Goal: Task Accomplishment & Management: Manage account settings

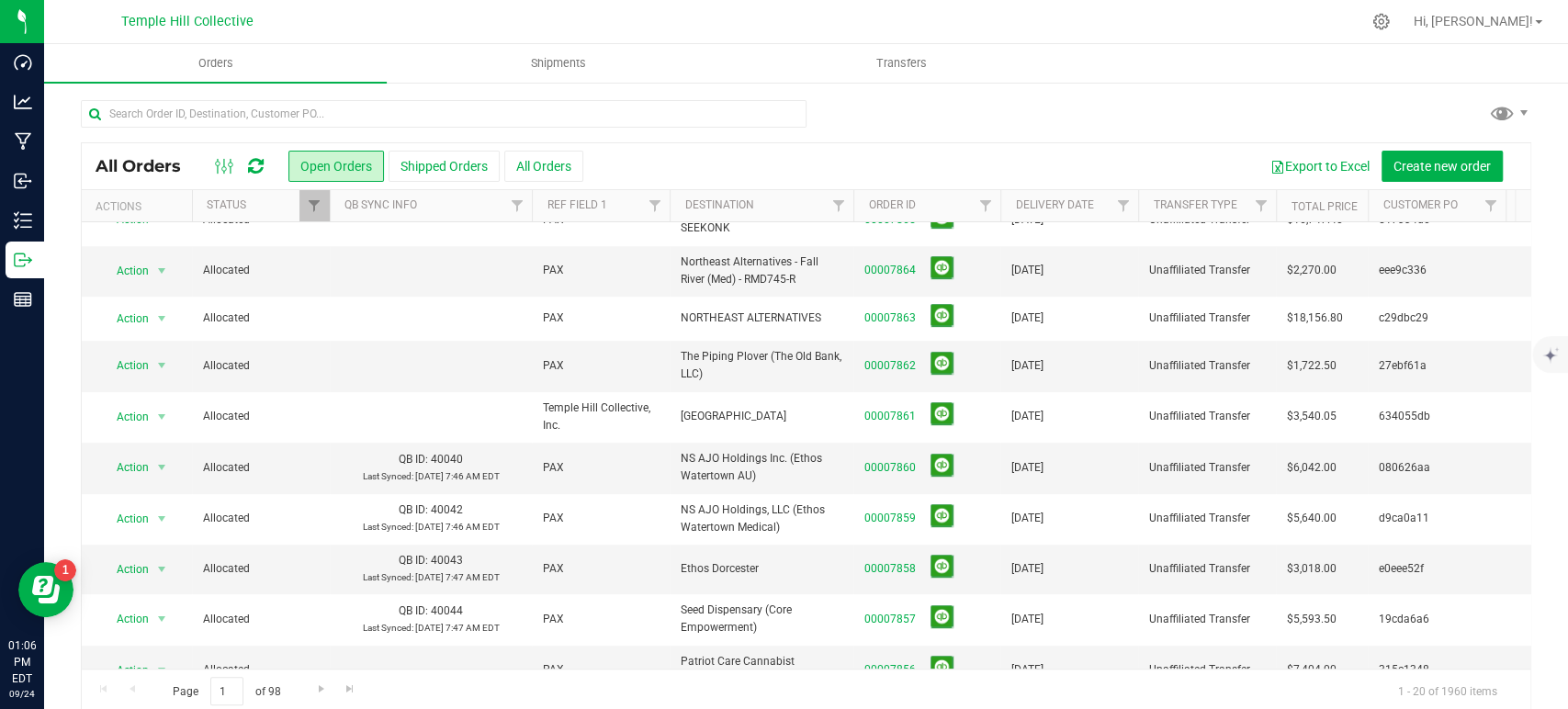
scroll to position [526, 0]
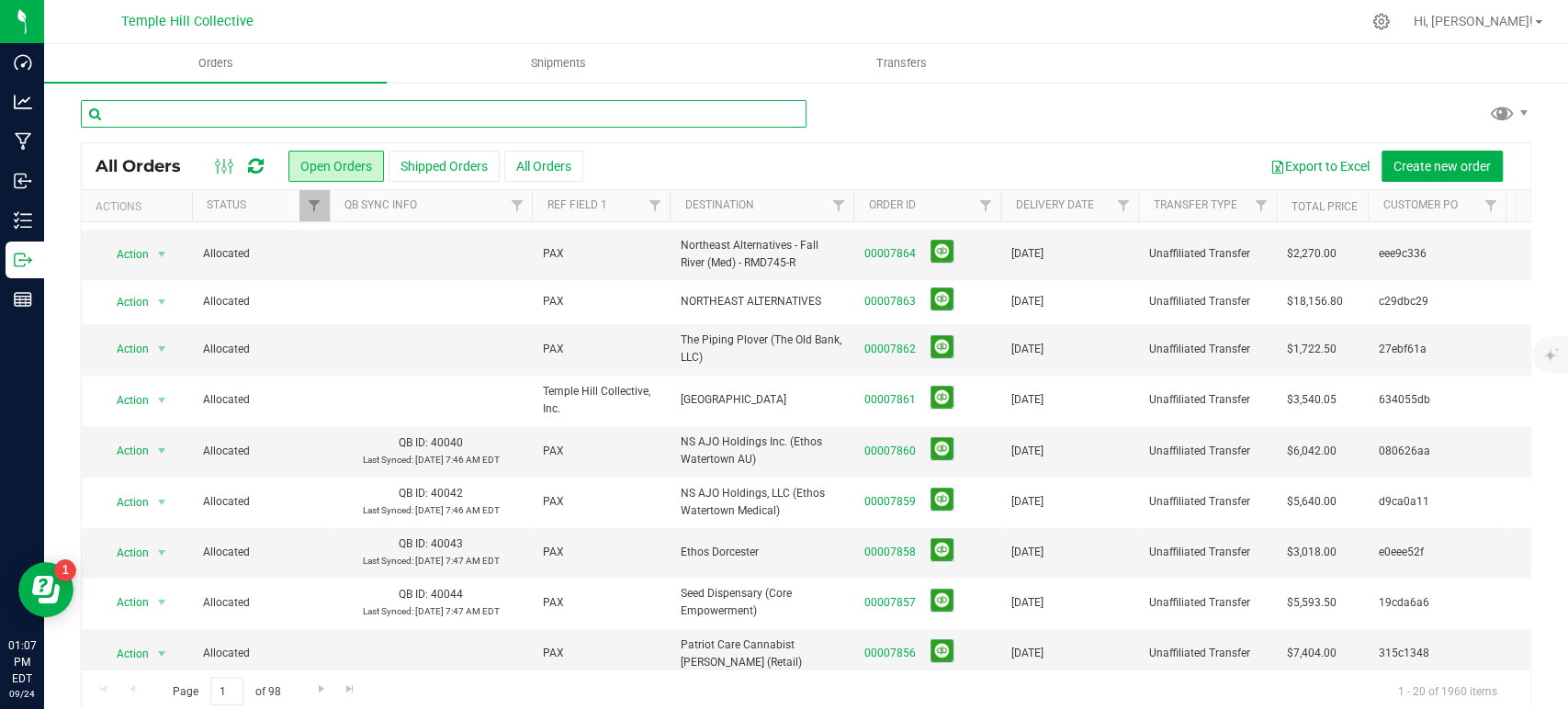
click at [401, 117] on input "text" at bounding box center [443, 114] width 726 height 27
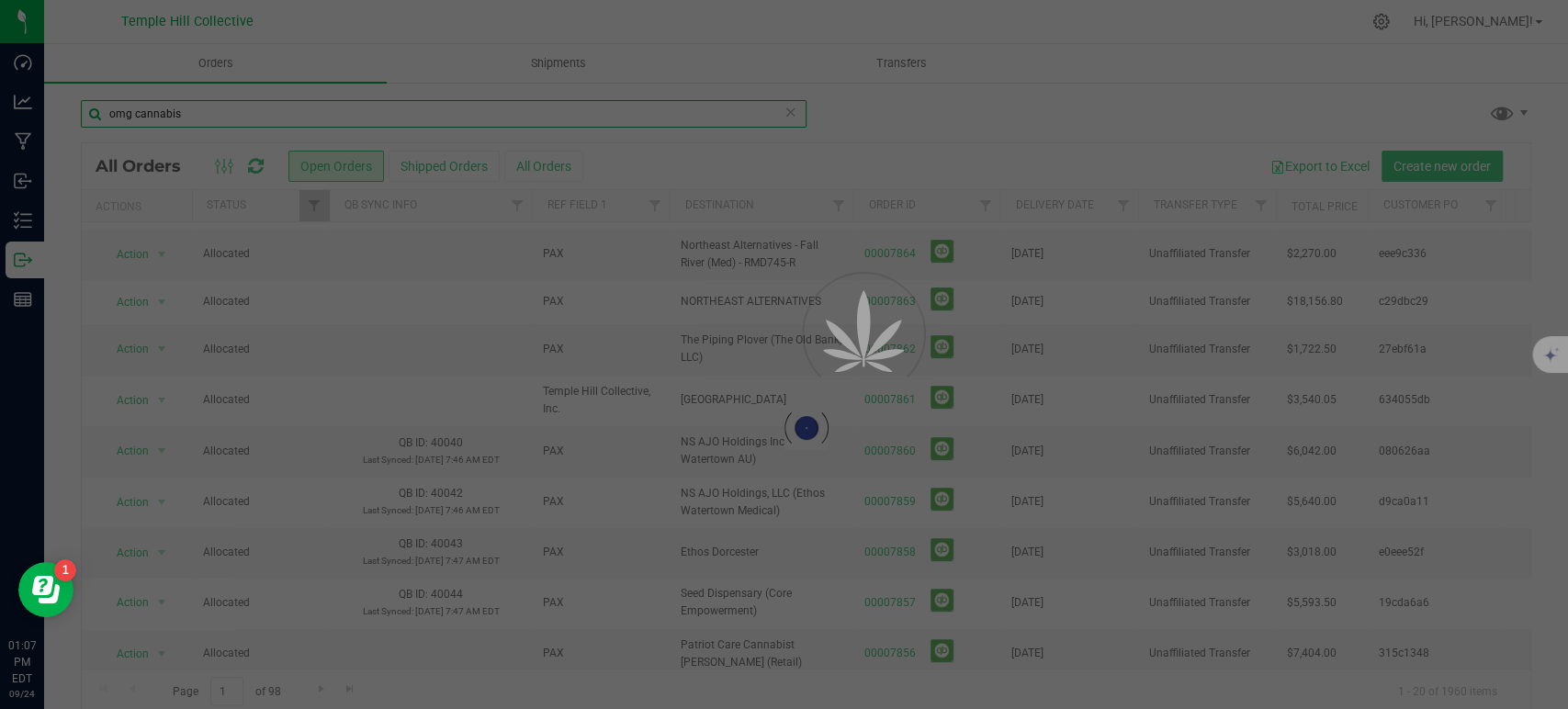
type input "omg cannabis"
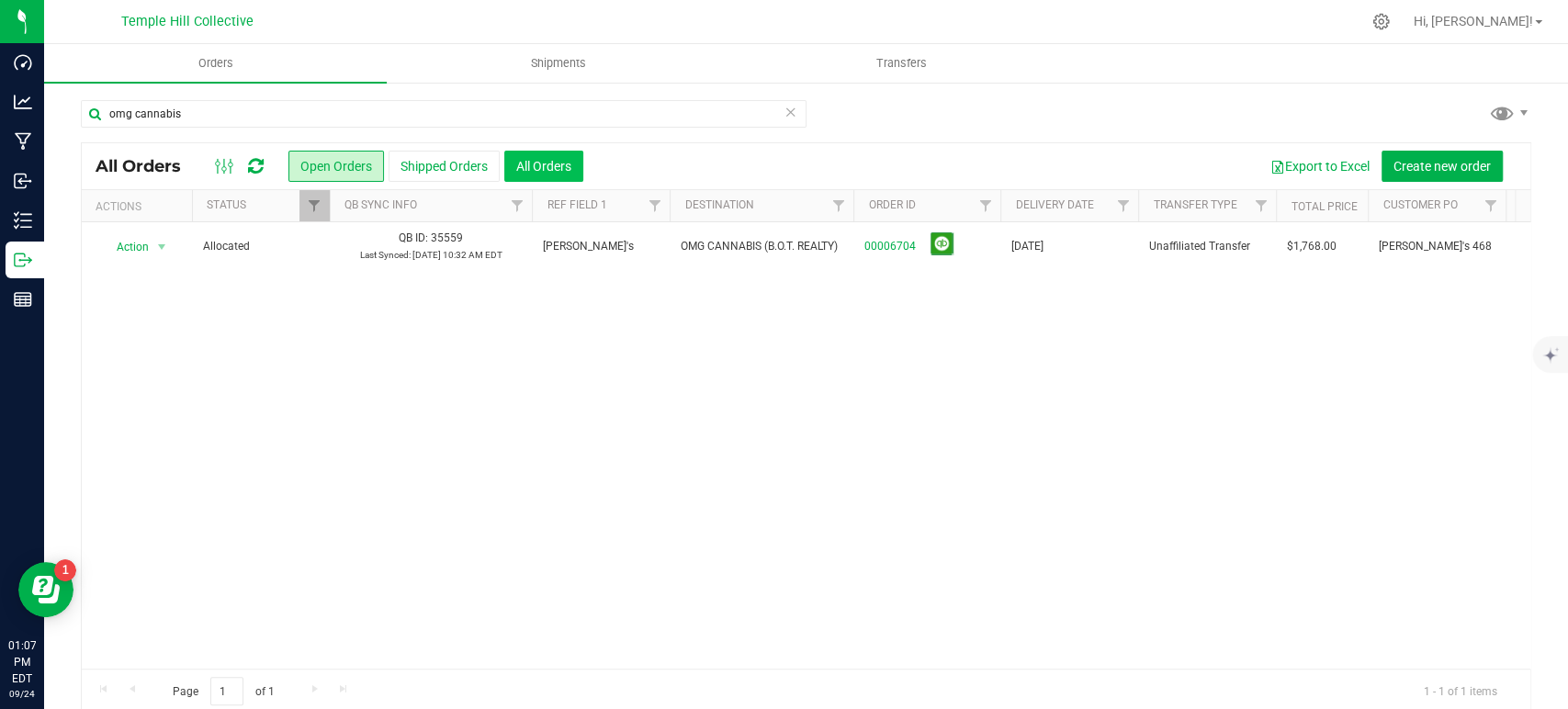
click at [525, 163] on button "All Orders" at bounding box center [543, 166] width 79 height 31
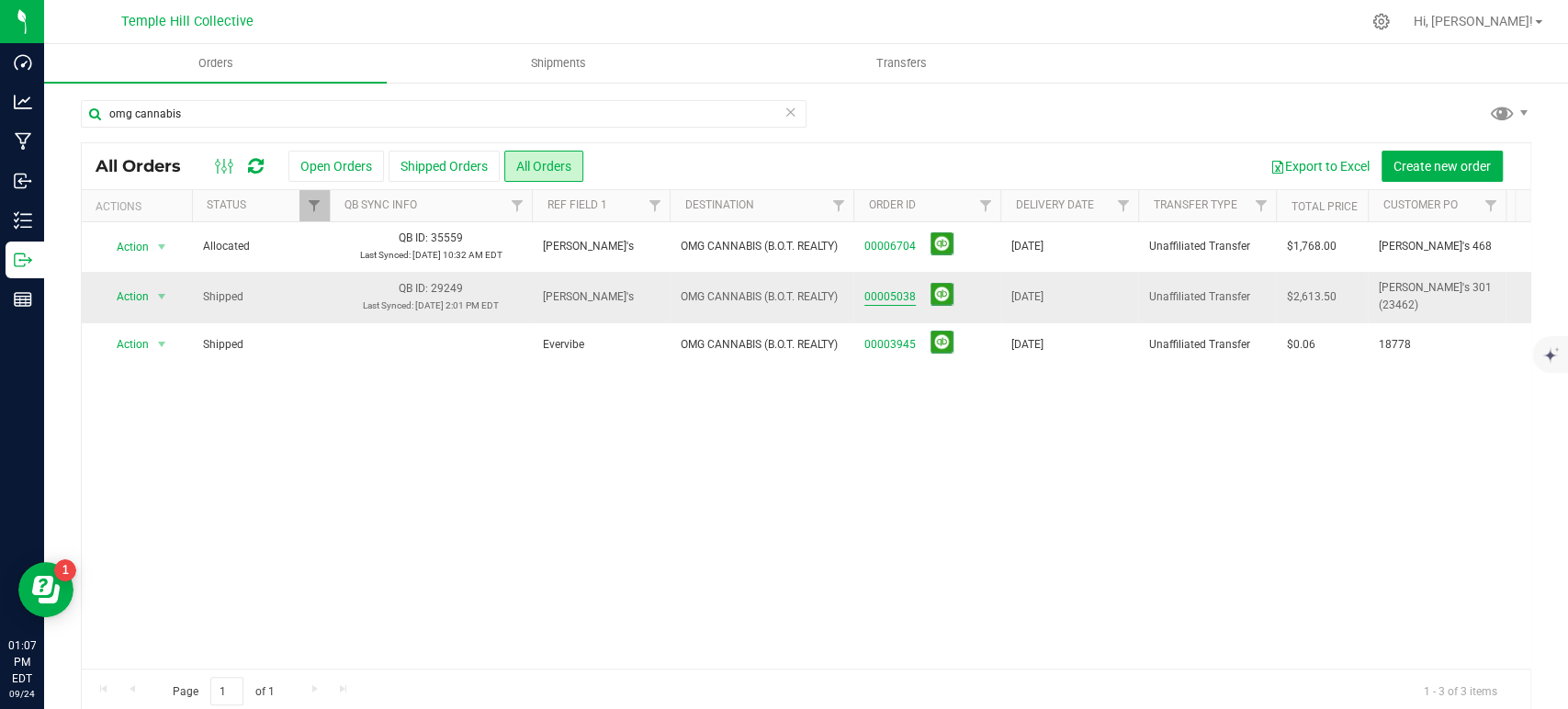
click at [908, 295] on link "00005038" at bounding box center [890, 297] width 51 height 17
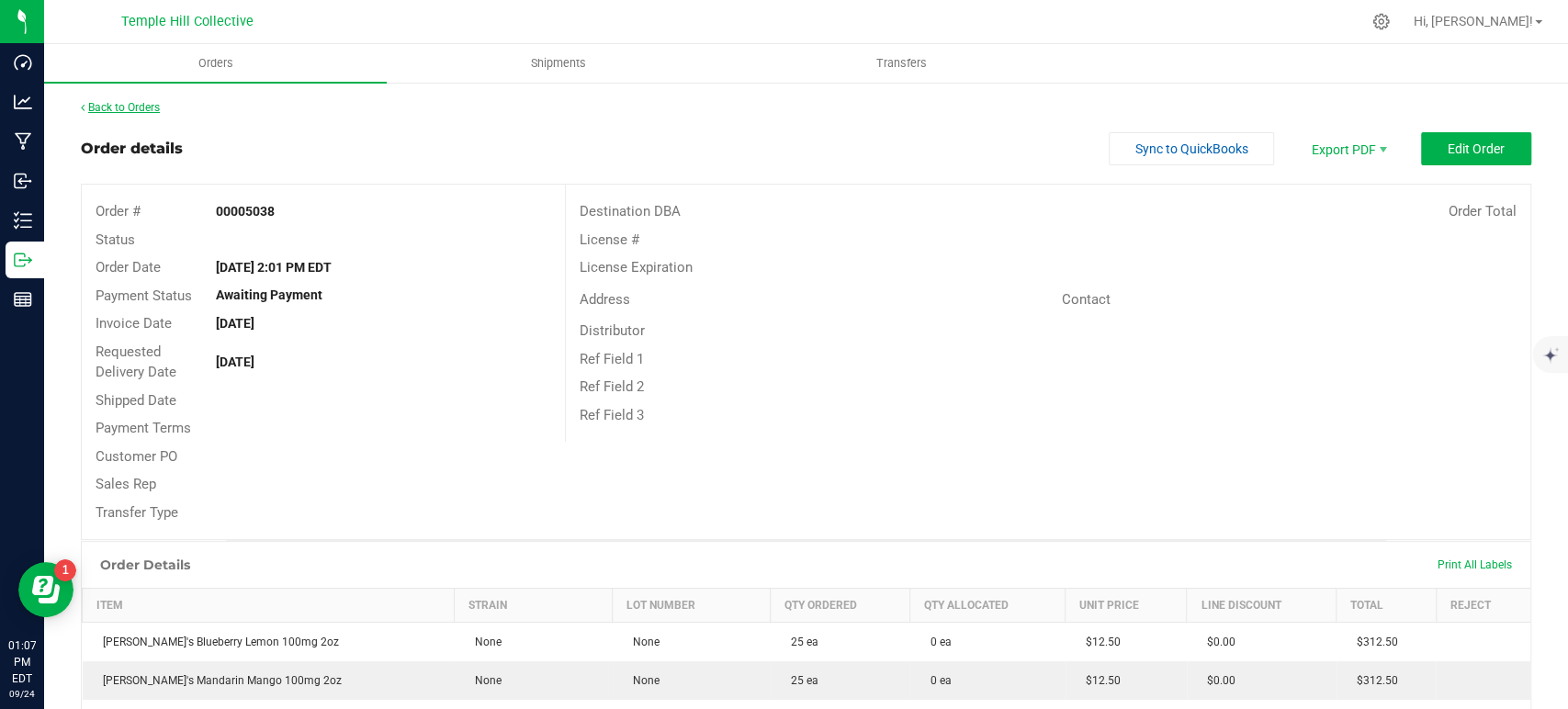
click at [147, 105] on link "Back to Orders" at bounding box center [119, 107] width 79 height 13
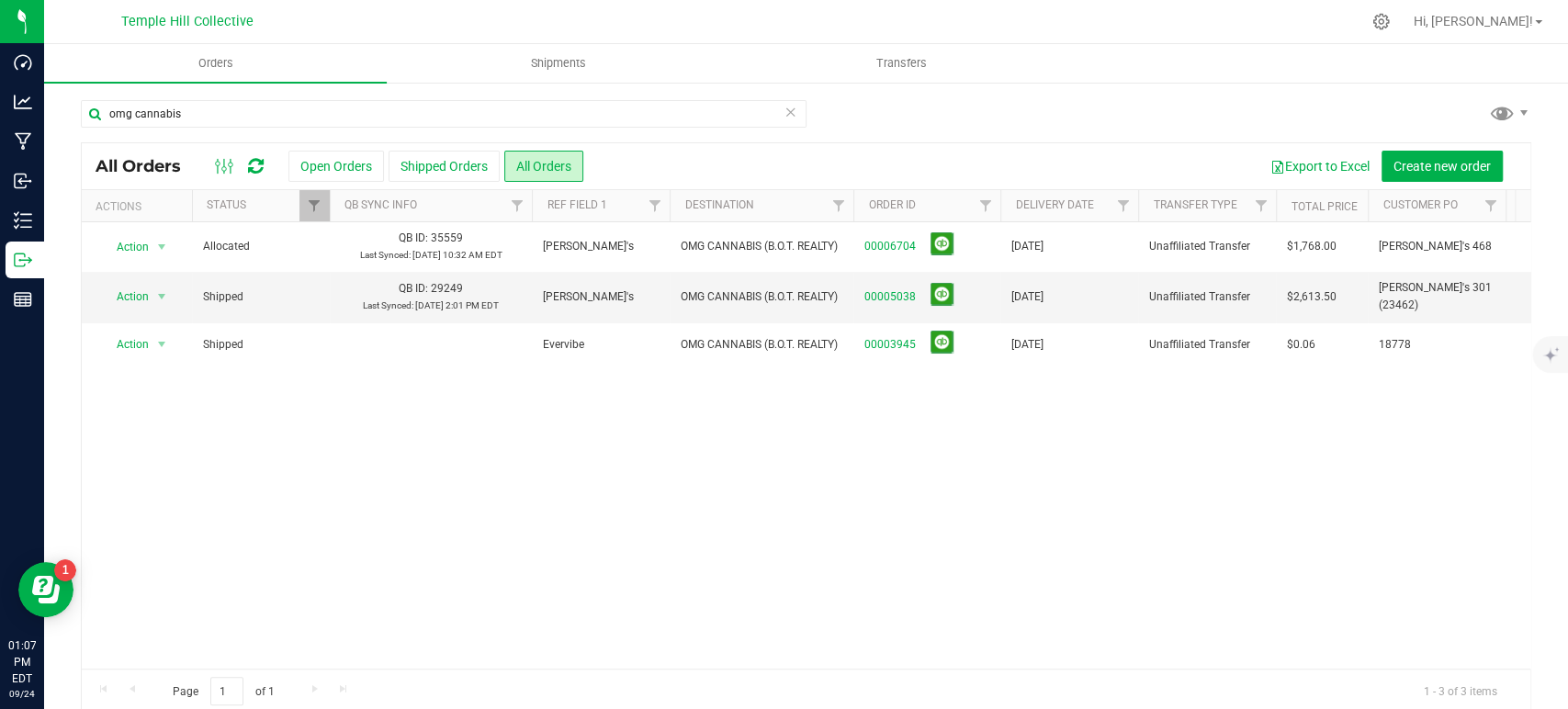
click at [785, 112] on icon at bounding box center [790, 111] width 13 height 22
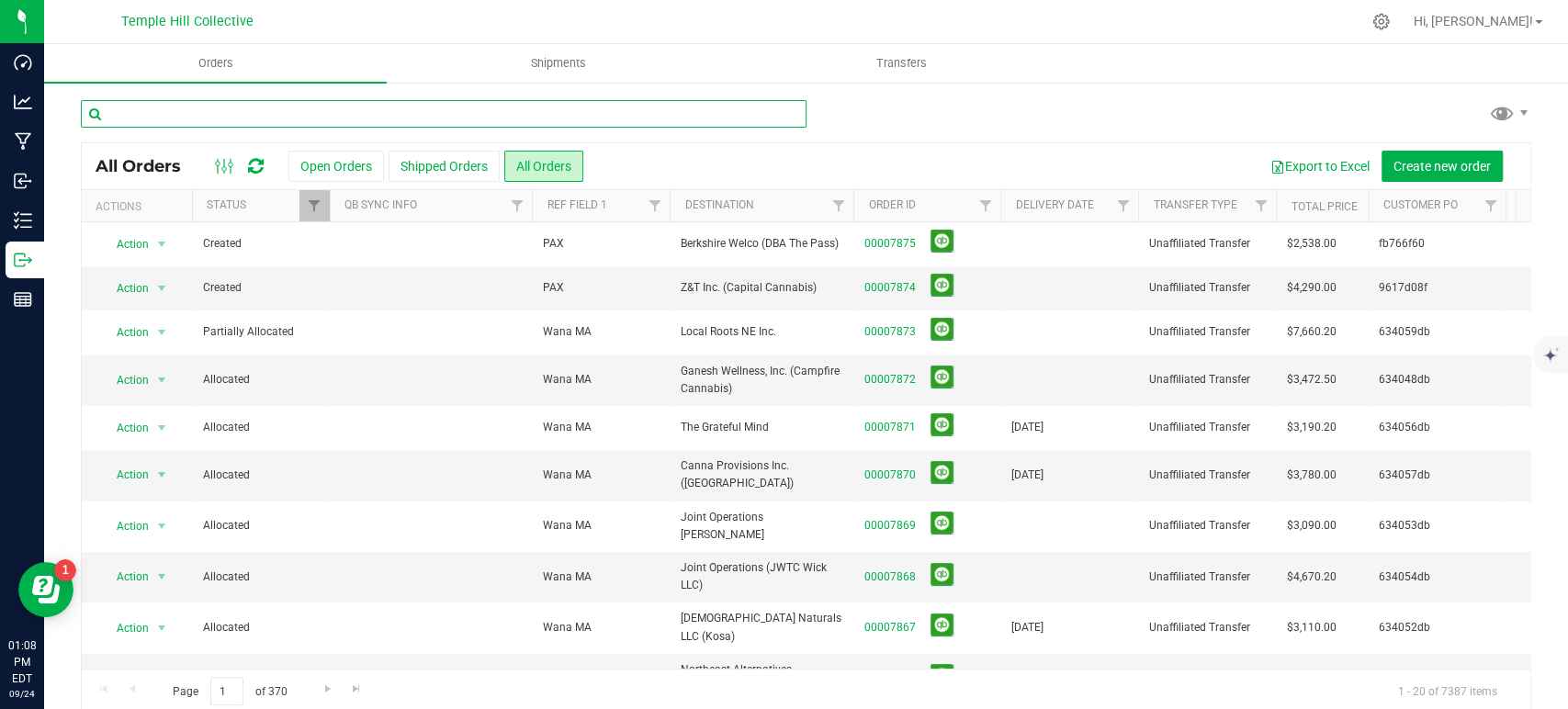
click at [529, 114] on input "text" at bounding box center [443, 114] width 726 height 27
type input "omg cannabis"
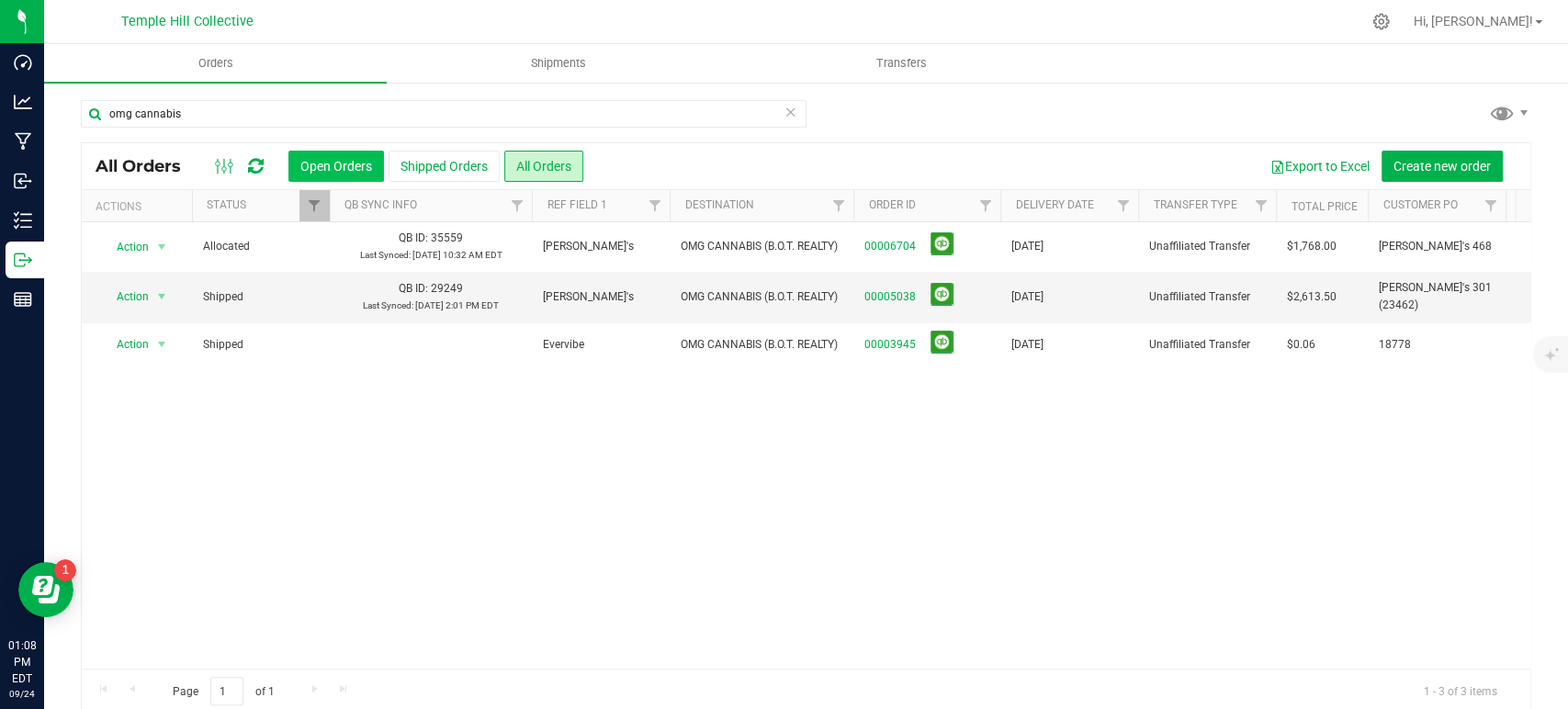
click at [333, 160] on button "Open Orders" at bounding box center [336, 166] width 95 height 31
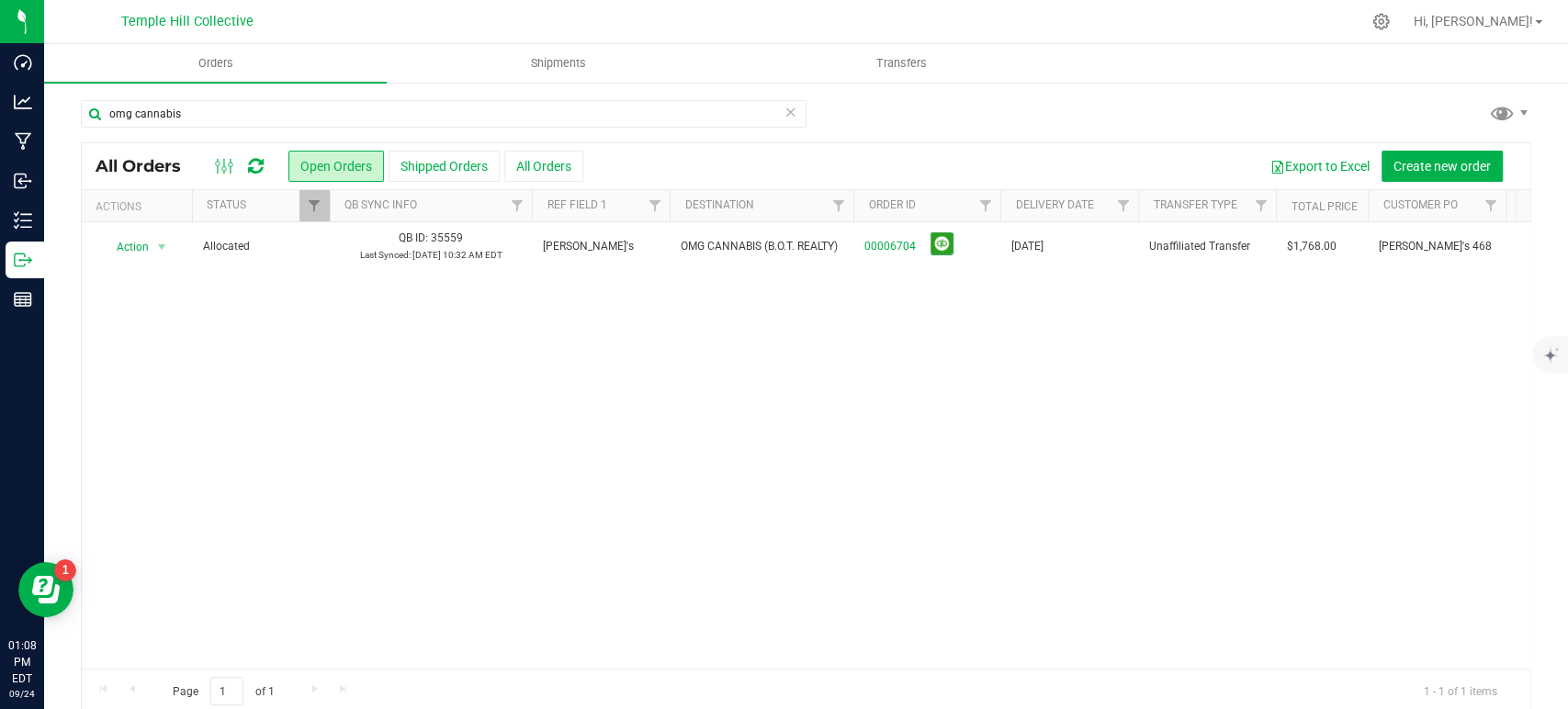
click at [784, 110] on icon at bounding box center [790, 111] width 13 height 22
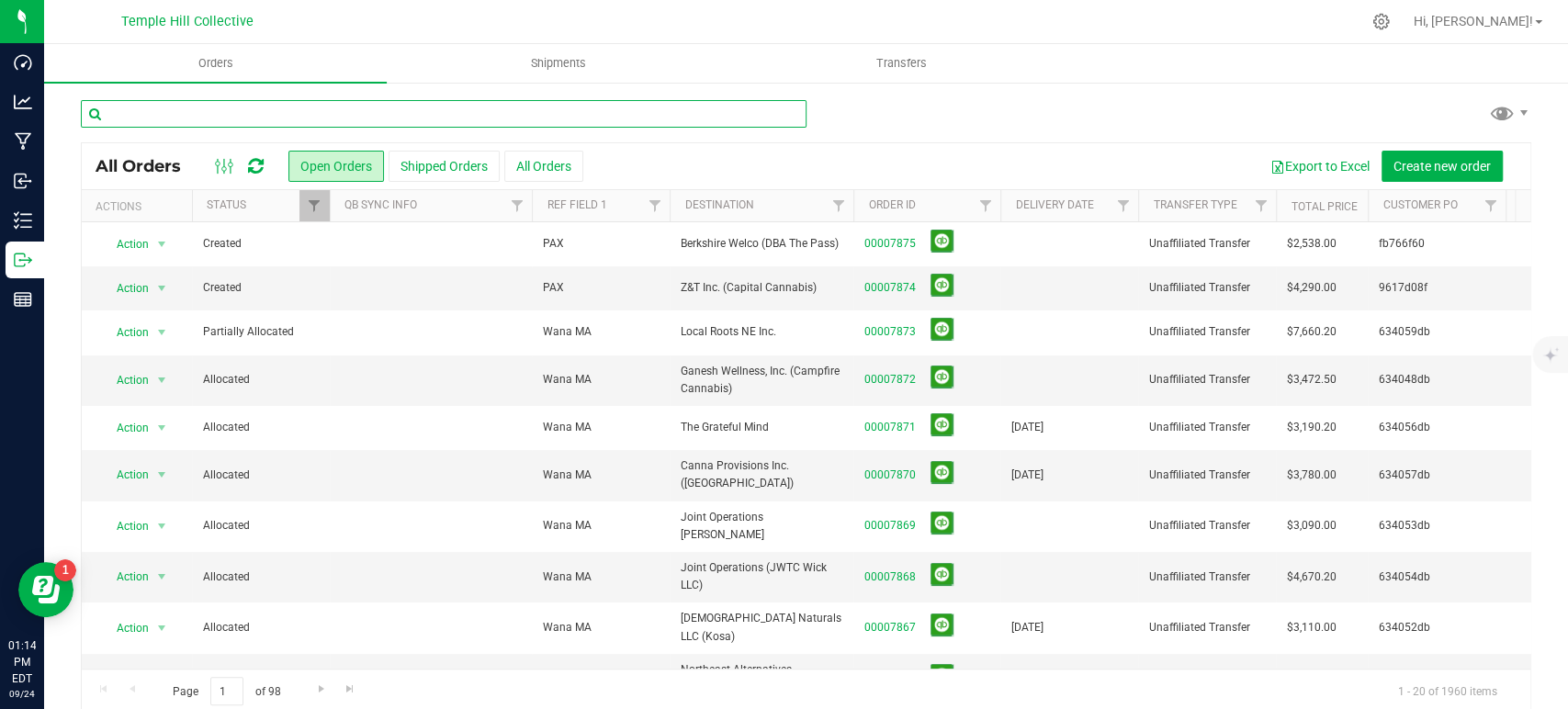
click at [328, 112] on input "text" at bounding box center [443, 114] width 726 height 27
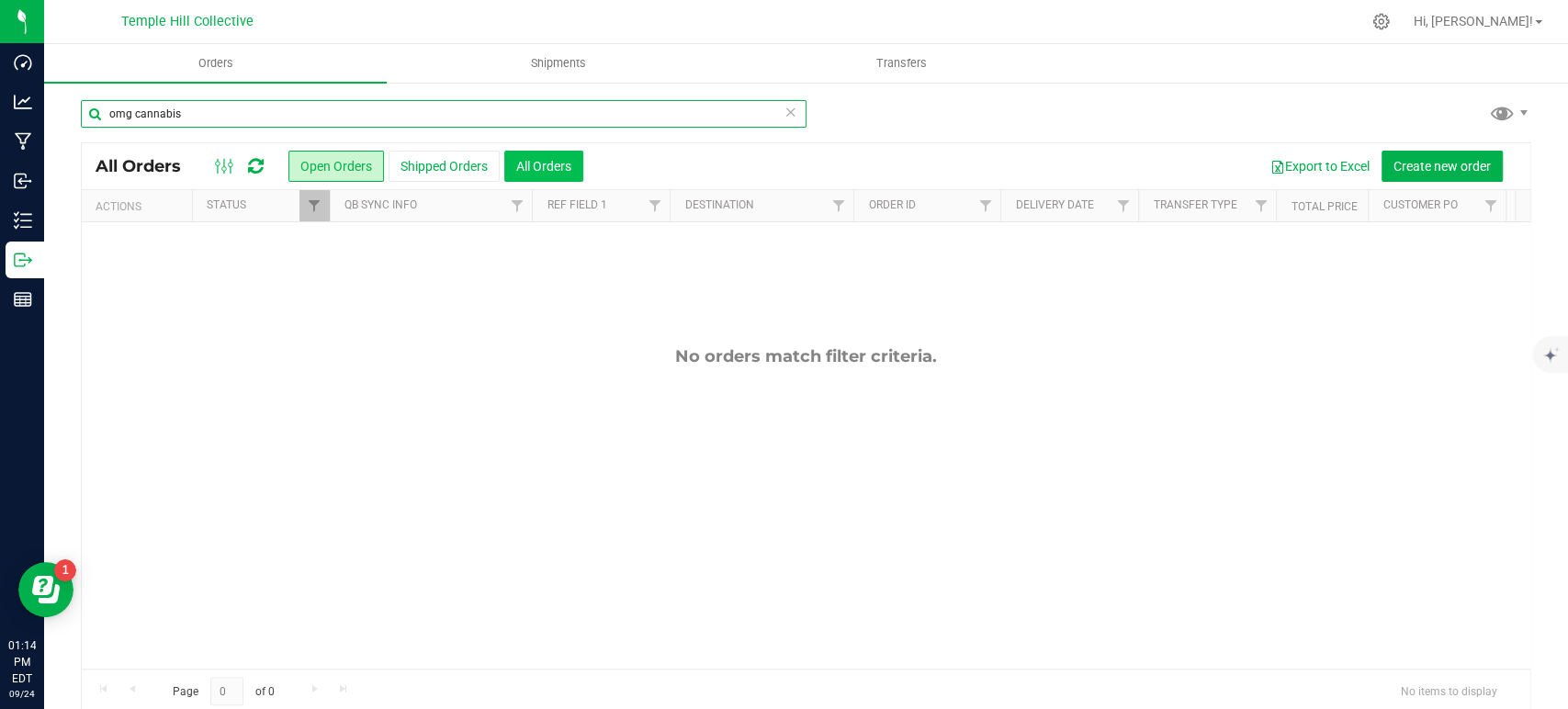
type input "omg cannabis"
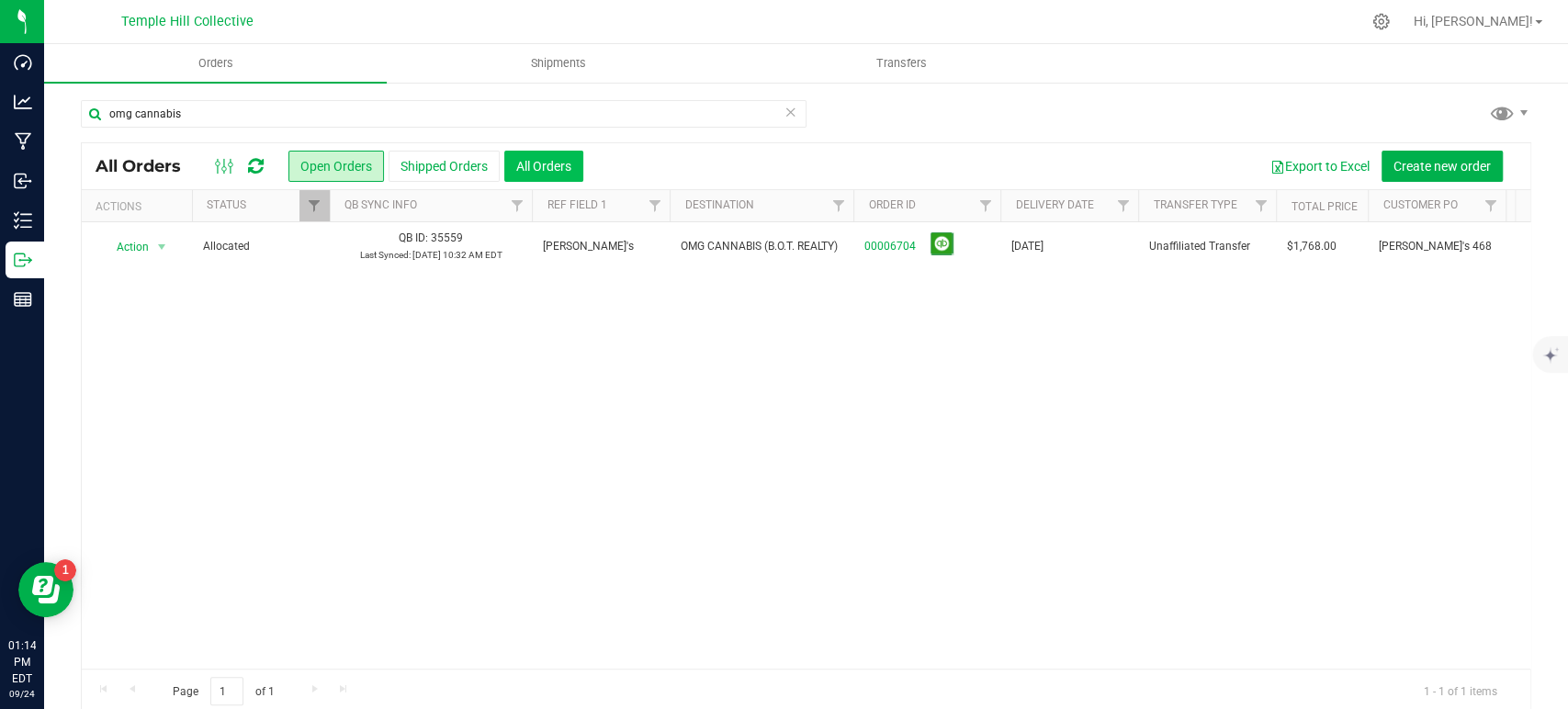
click at [571, 167] on button "All Orders" at bounding box center [543, 166] width 79 height 31
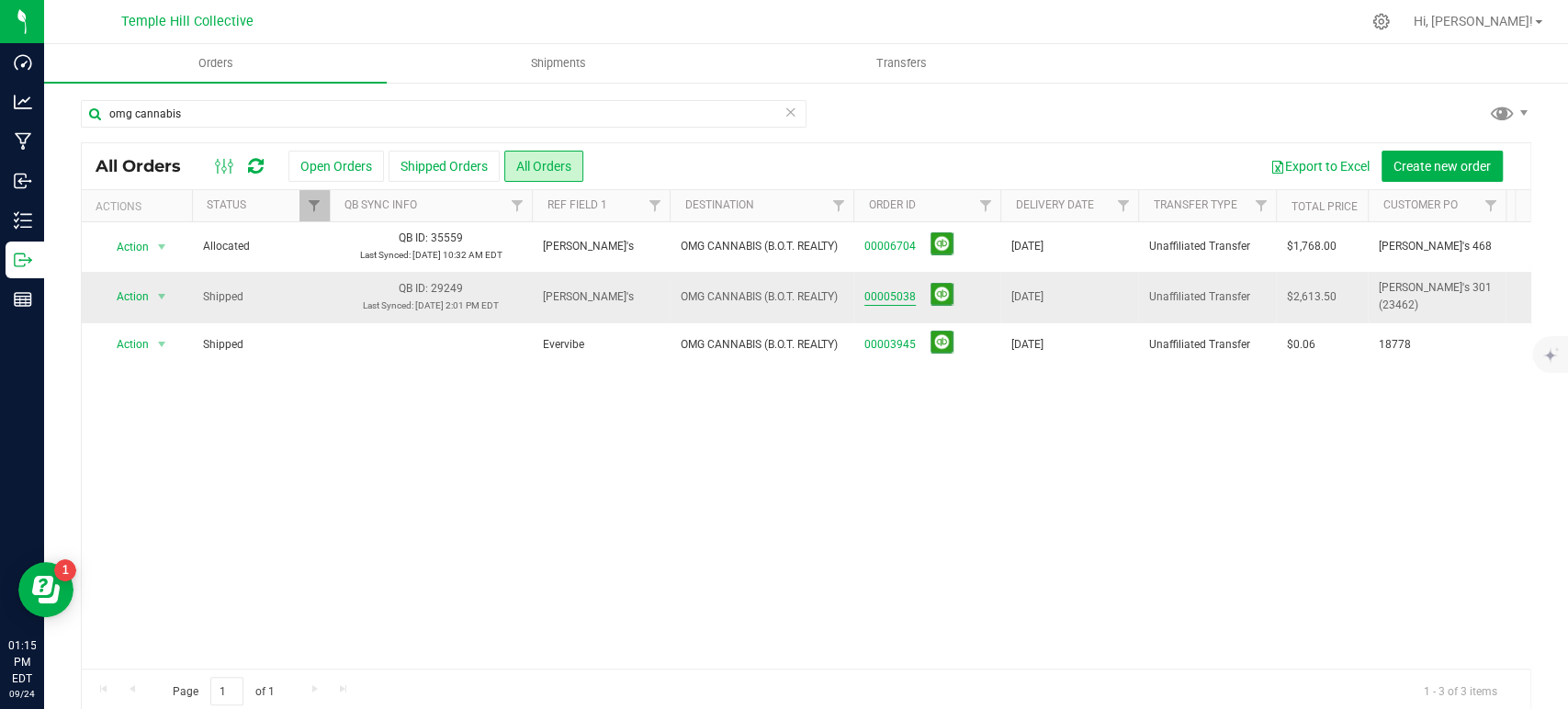
click at [898, 296] on link "00005038" at bounding box center [890, 297] width 51 height 17
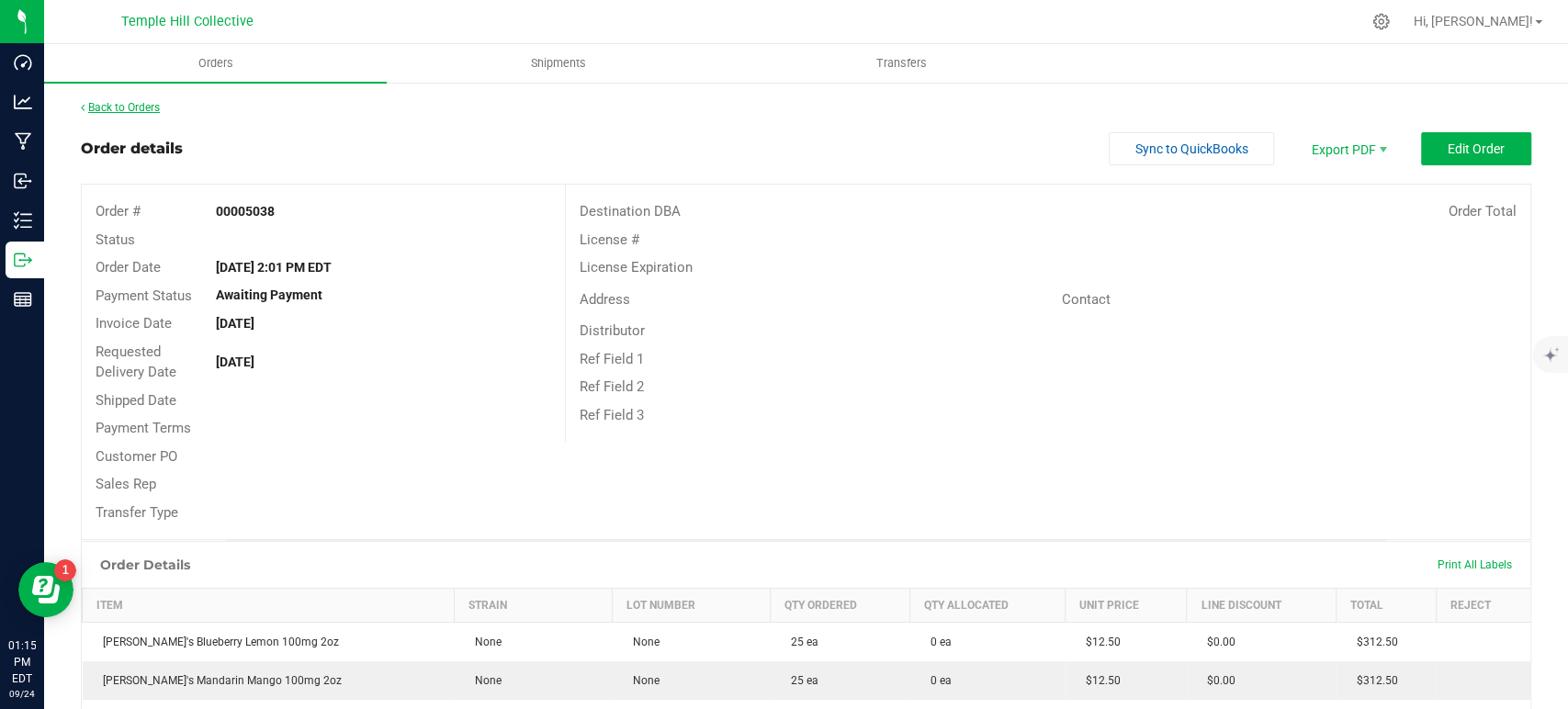
click at [154, 101] on link "Back to Orders" at bounding box center [119, 107] width 79 height 13
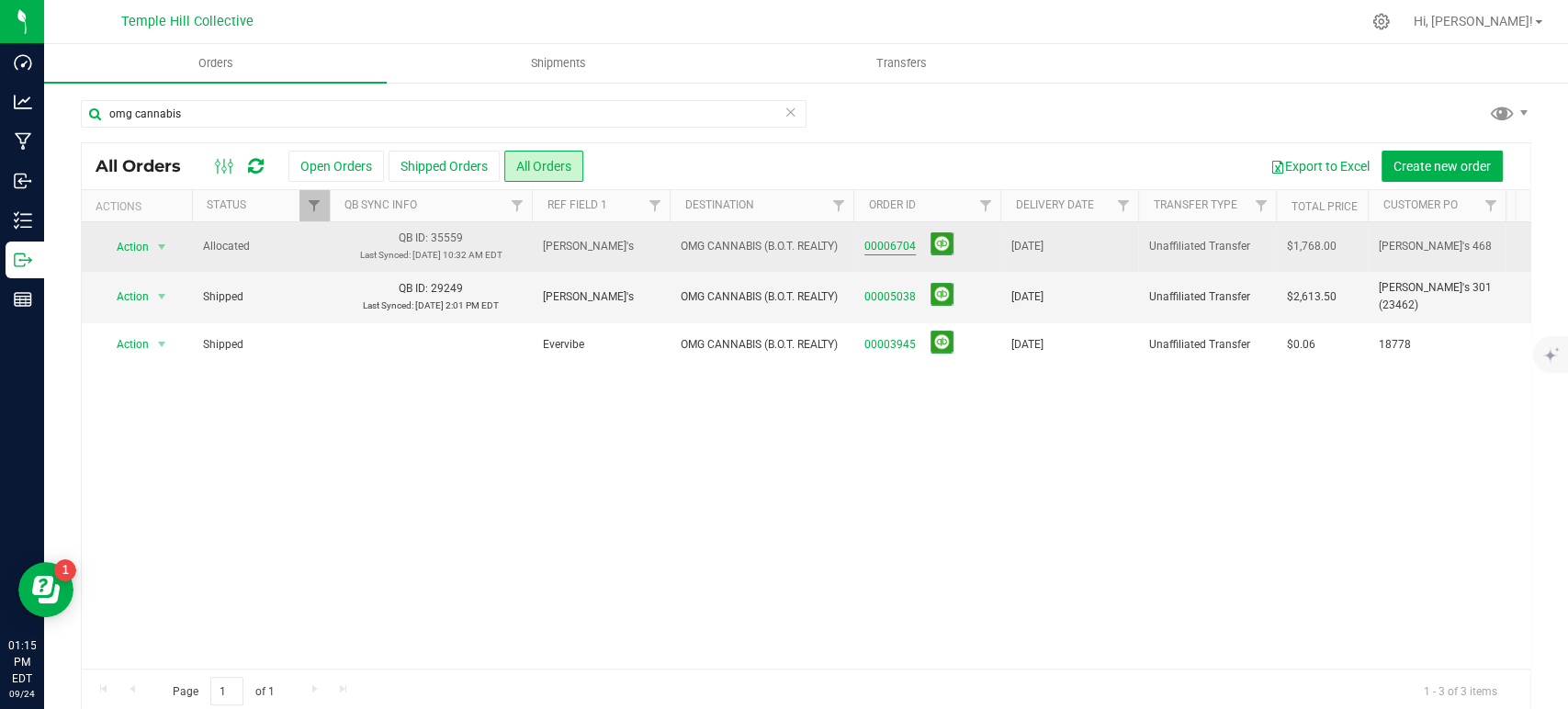
click at [900, 248] on link "00006704" at bounding box center [890, 247] width 51 height 17
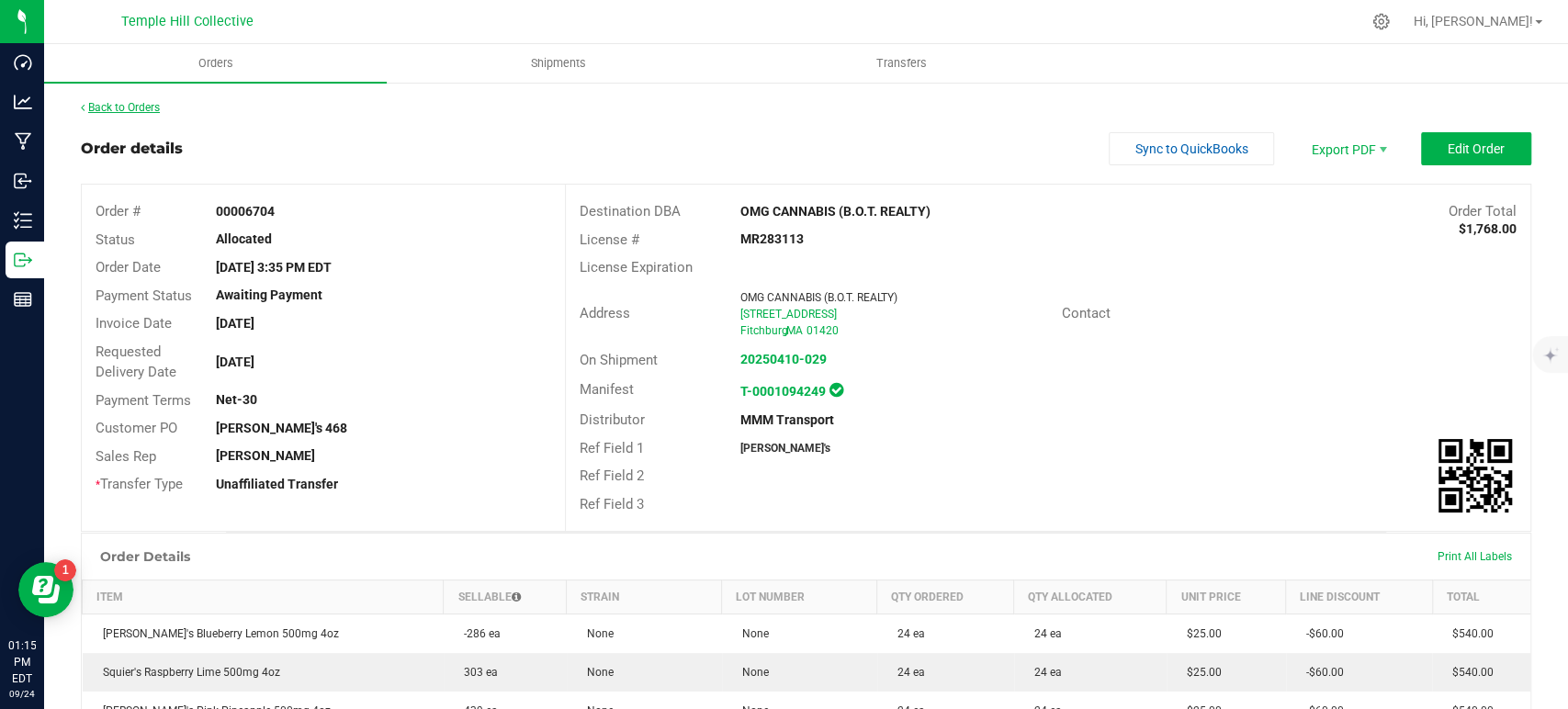
click at [118, 102] on link "Back to Orders" at bounding box center [119, 107] width 79 height 13
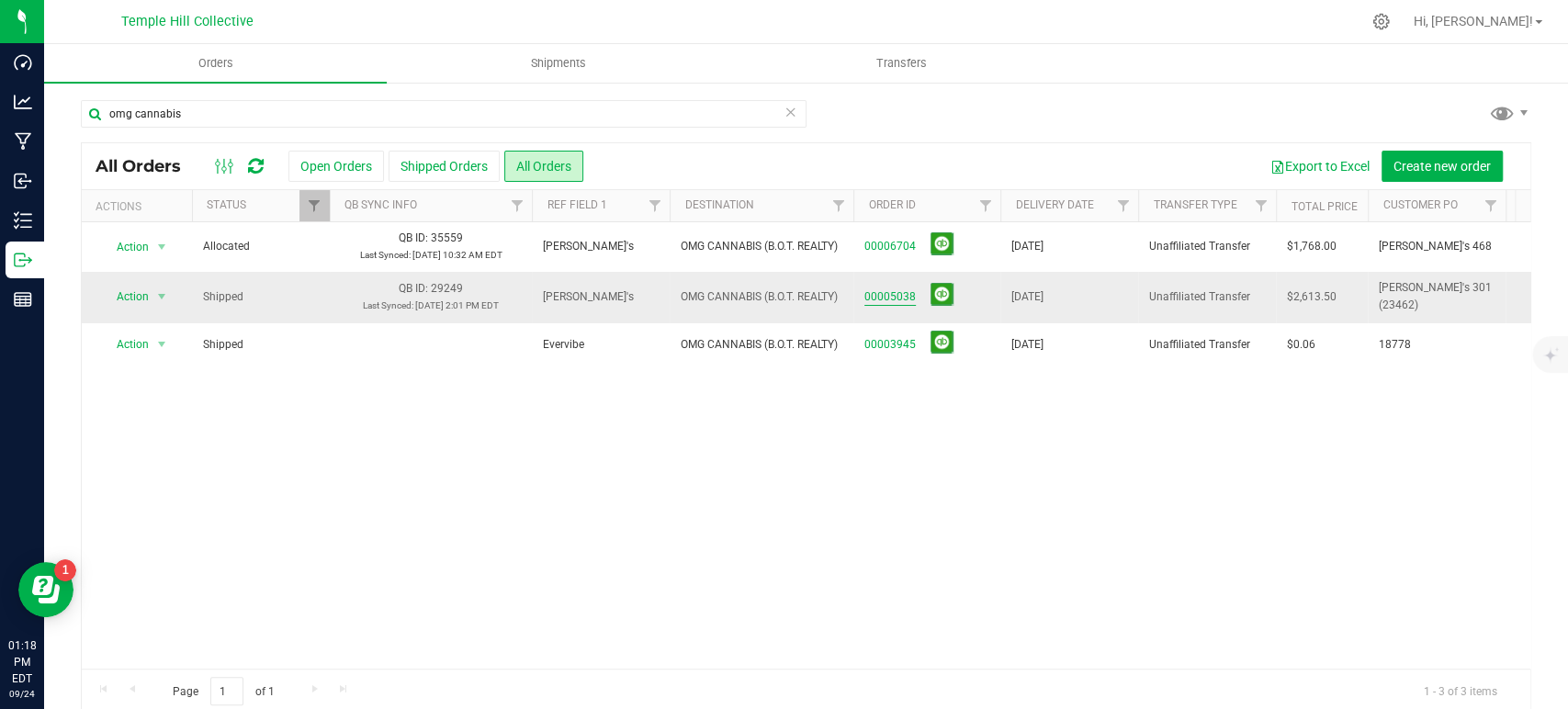
click at [902, 292] on link "00005038" at bounding box center [890, 297] width 51 height 17
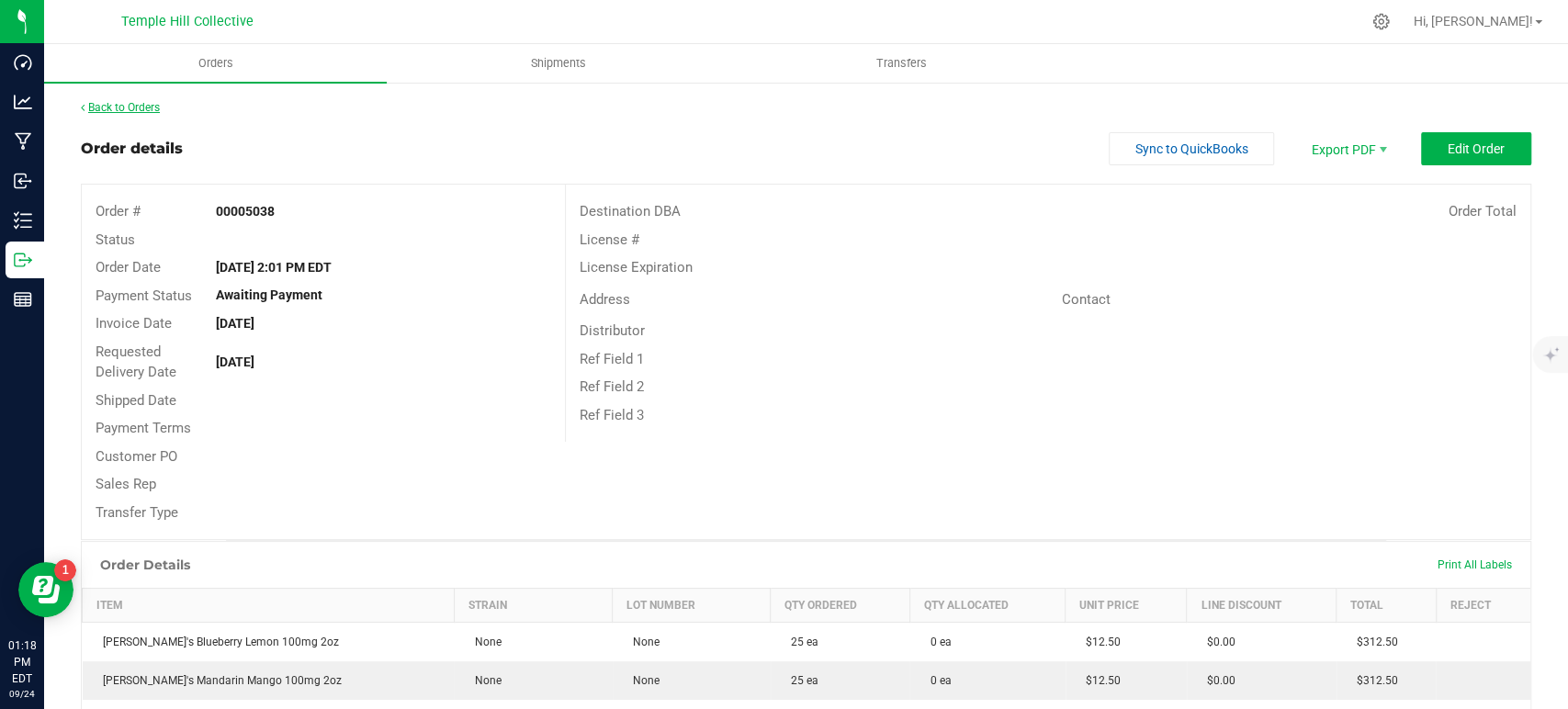
click at [136, 109] on link "Back to Orders" at bounding box center [119, 107] width 79 height 13
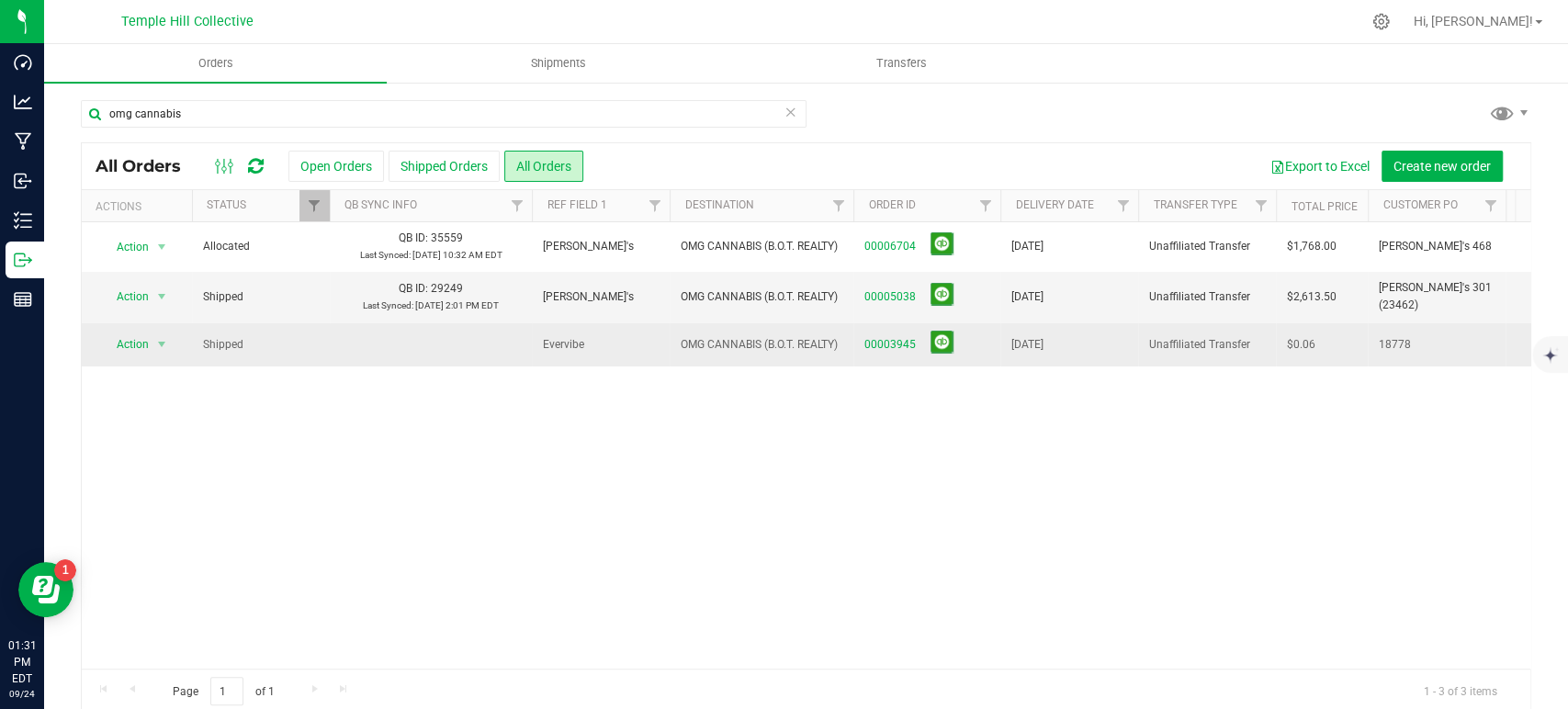
scroll to position [22, 0]
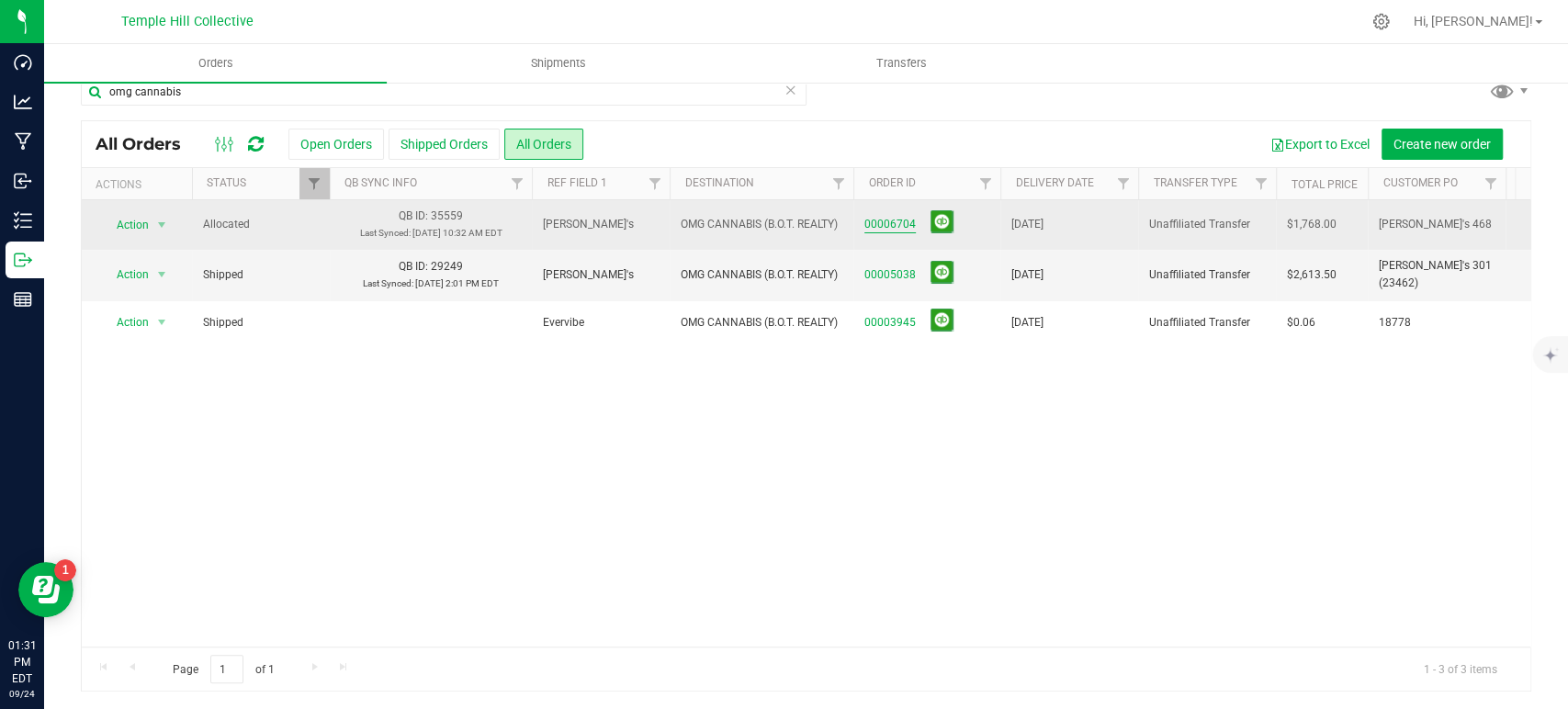
click at [899, 224] on link "00006704" at bounding box center [890, 224] width 51 height 17
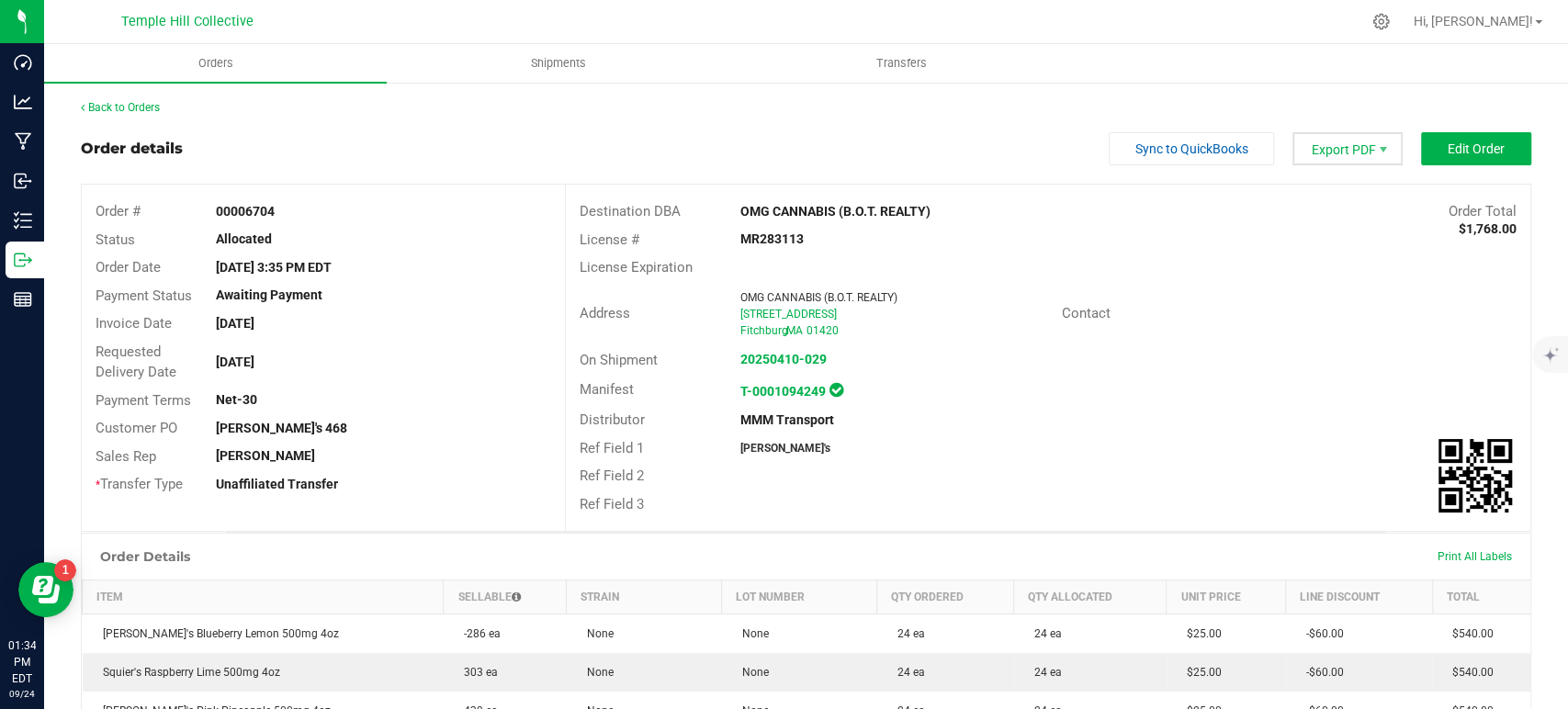
click at [1346, 152] on span "Export PDF" at bounding box center [1346, 149] width 110 height 33
click at [1343, 139] on span "Export PDF" at bounding box center [1346, 149] width 110 height 33
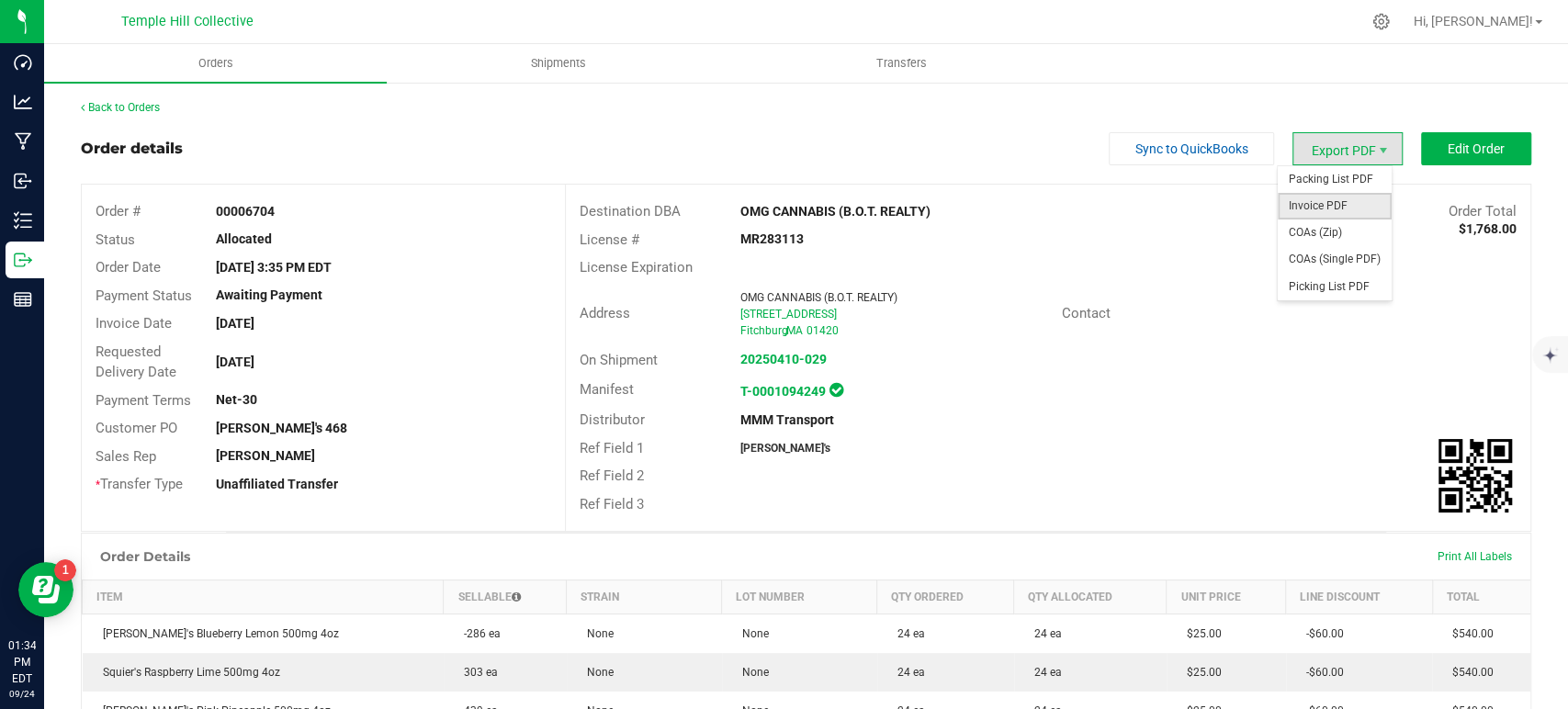
click at [1350, 205] on span "Invoice PDF" at bounding box center [1334, 206] width 114 height 26
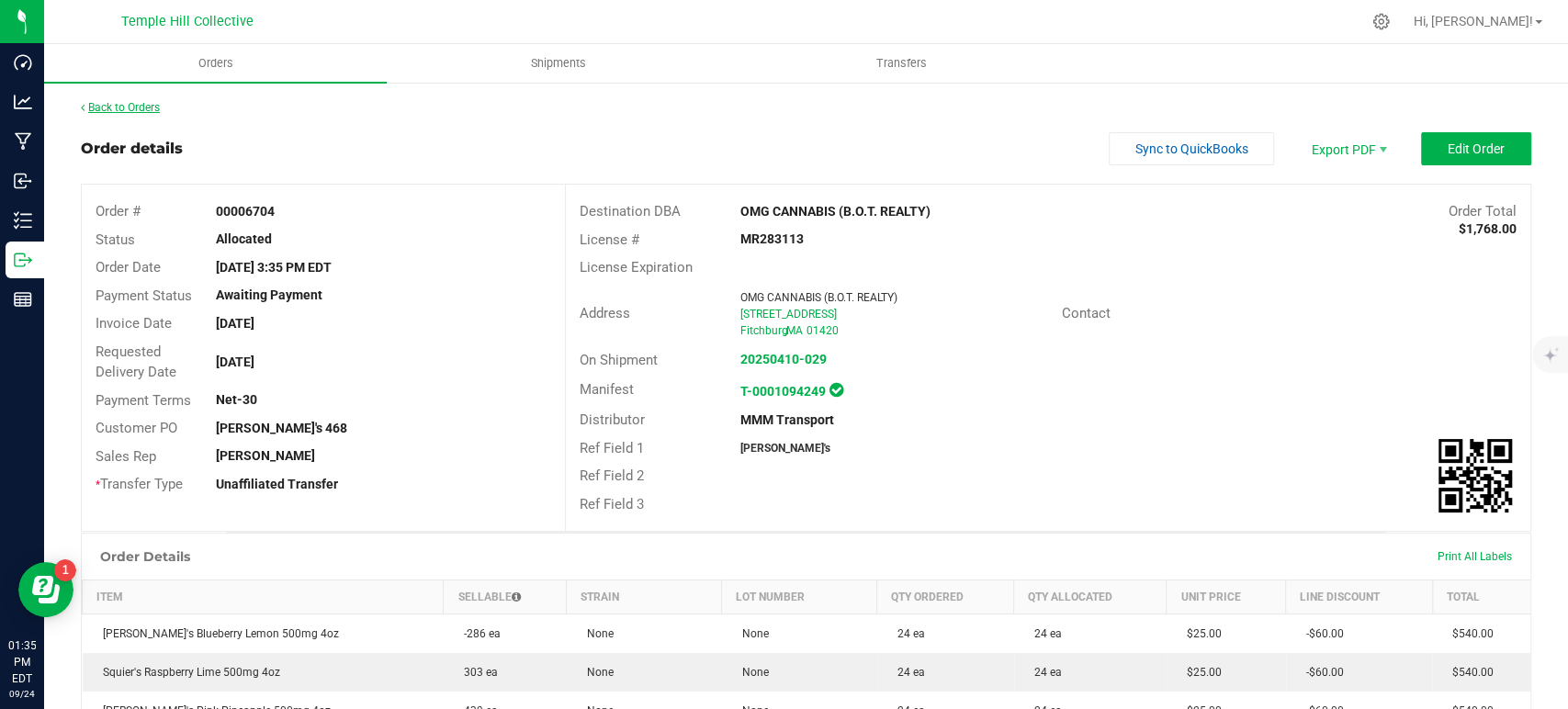
click at [152, 101] on link "Back to Orders" at bounding box center [119, 107] width 79 height 13
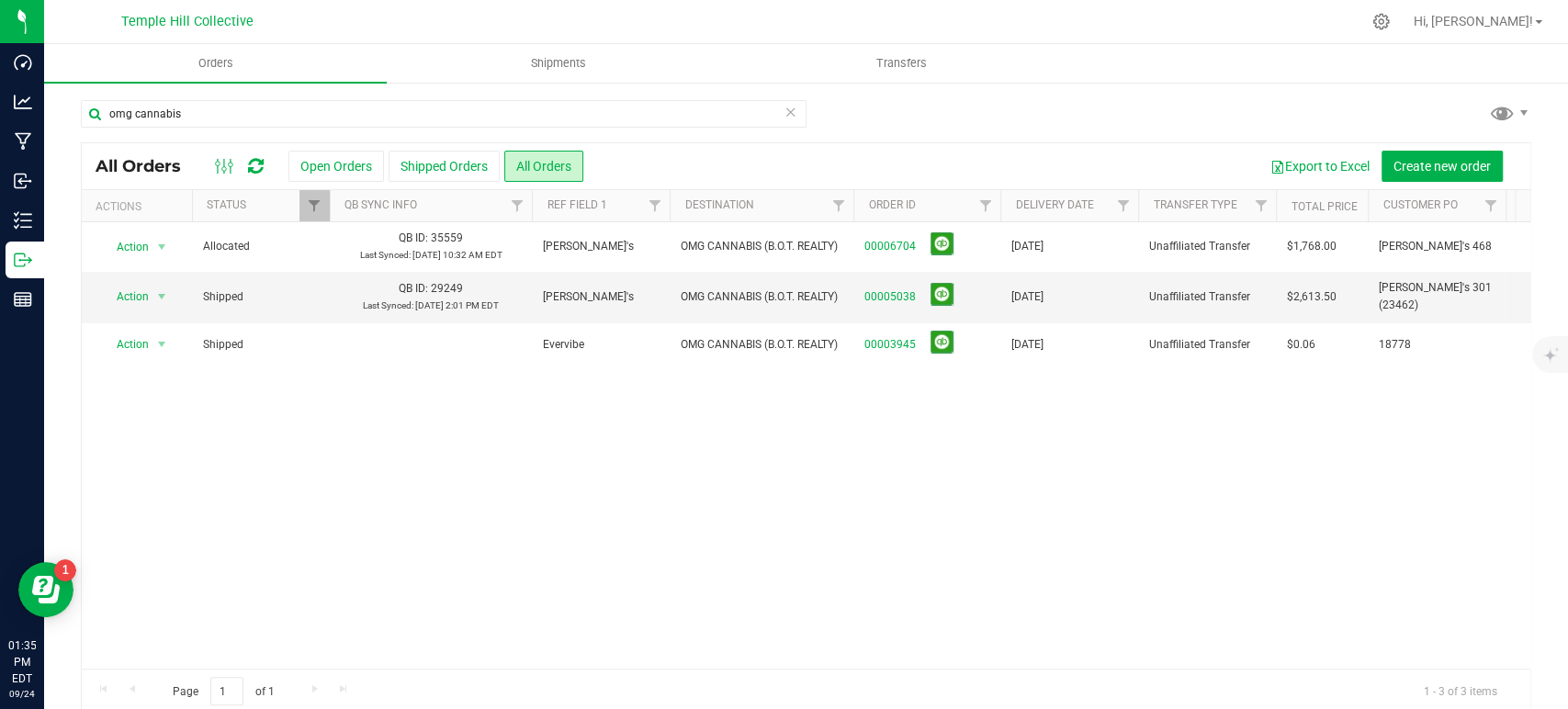
click at [784, 109] on icon at bounding box center [790, 111] width 13 height 22
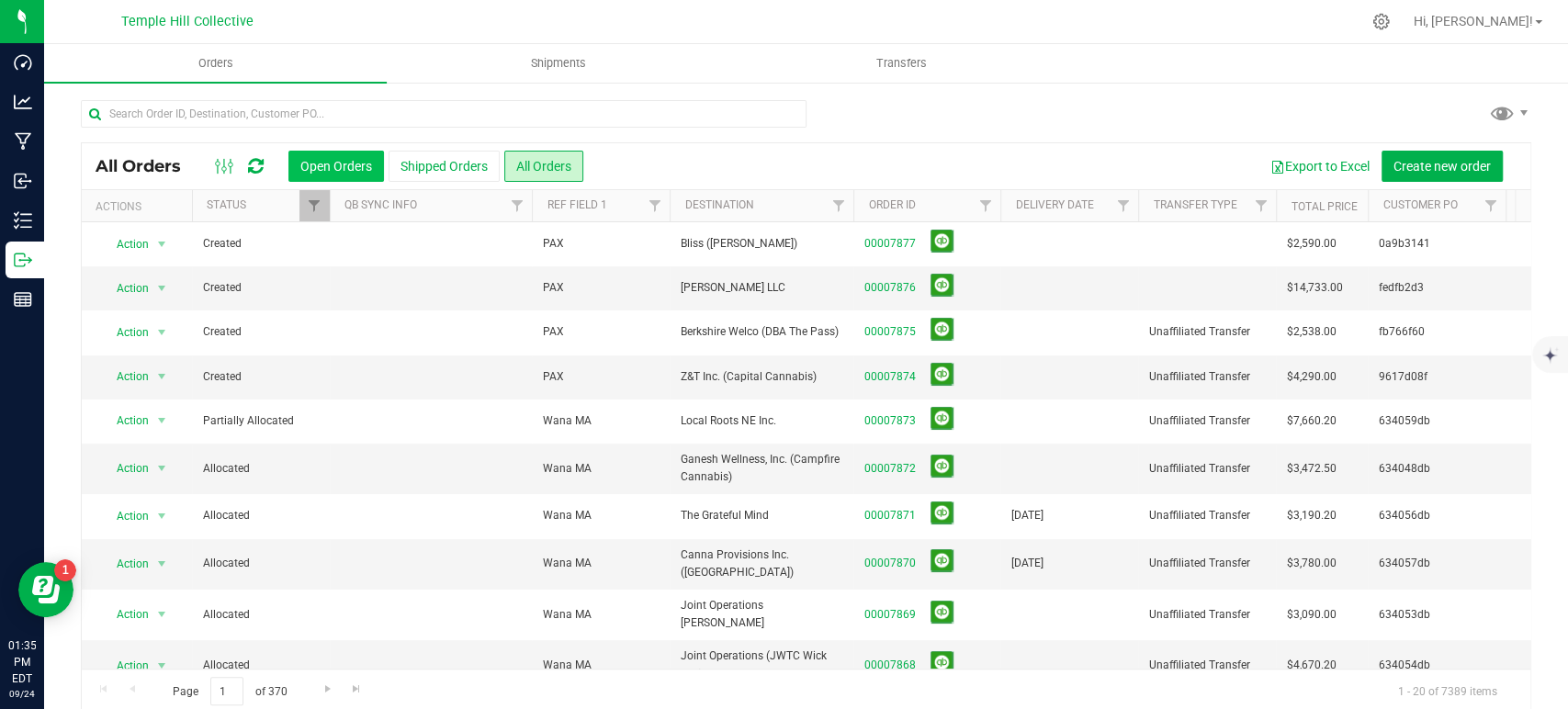
click at [306, 166] on button "Open Orders" at bounding box center [336, 166] width 95 height 31
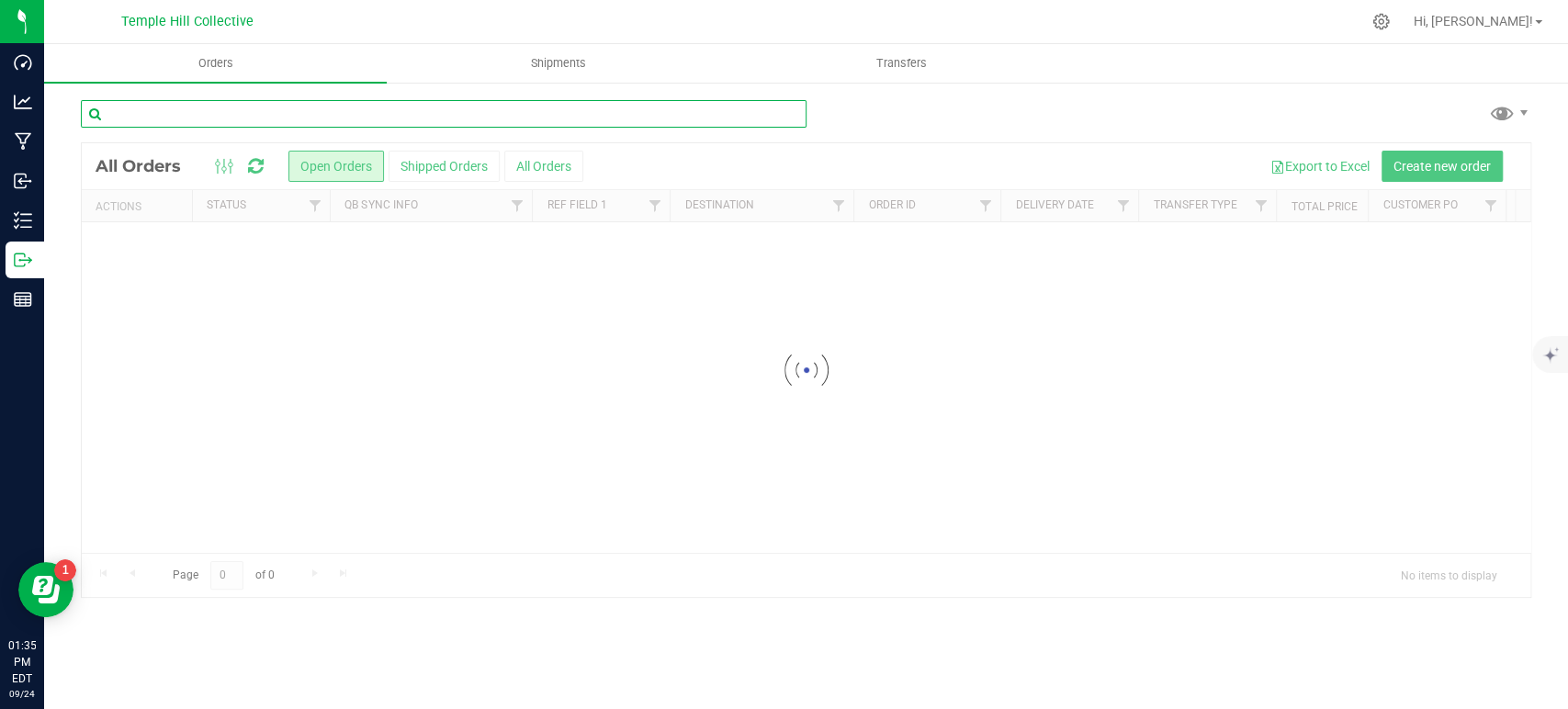
click at [426, 110] on input "text" at bounding box center [443, 114] width 726 height 27
paste input "fedfb2d3"
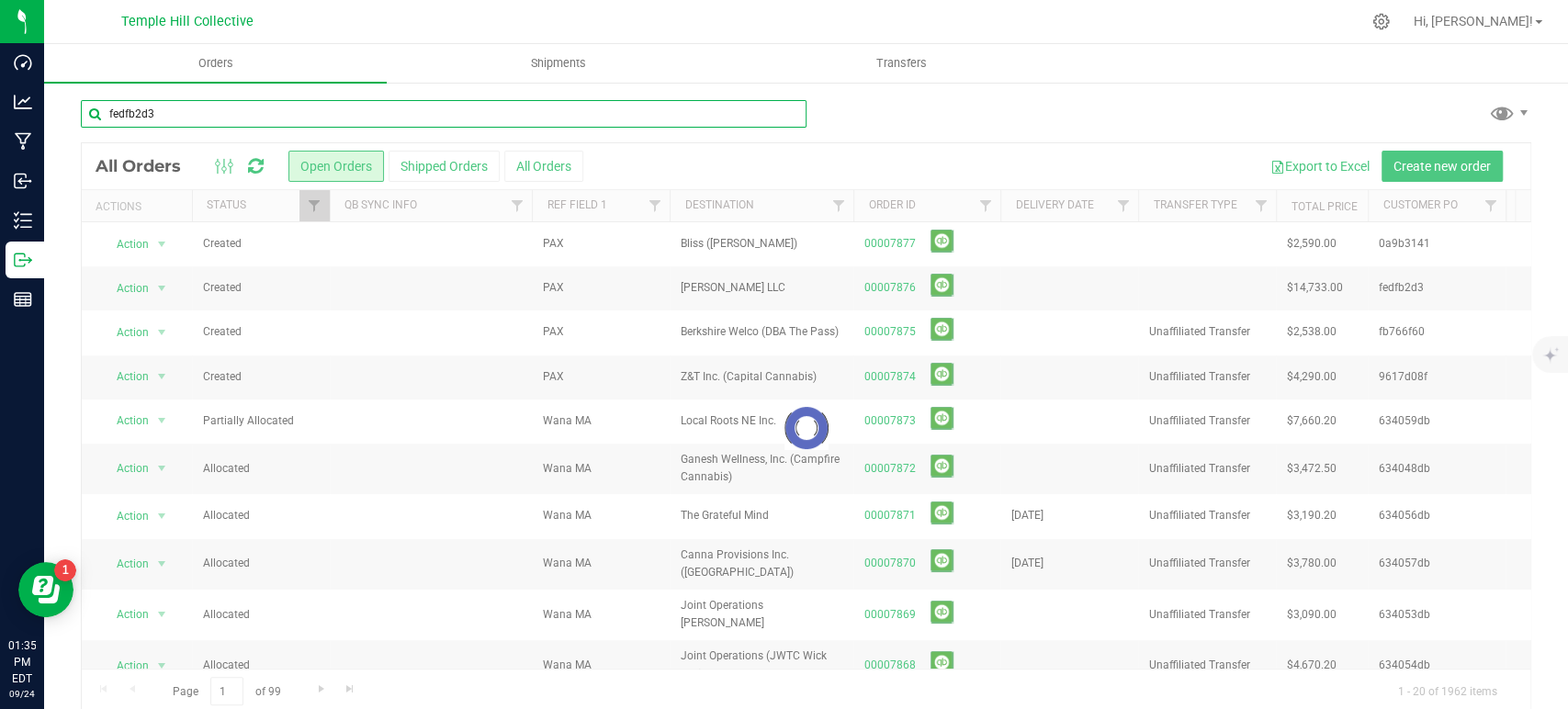
type input "fedfb2d3"
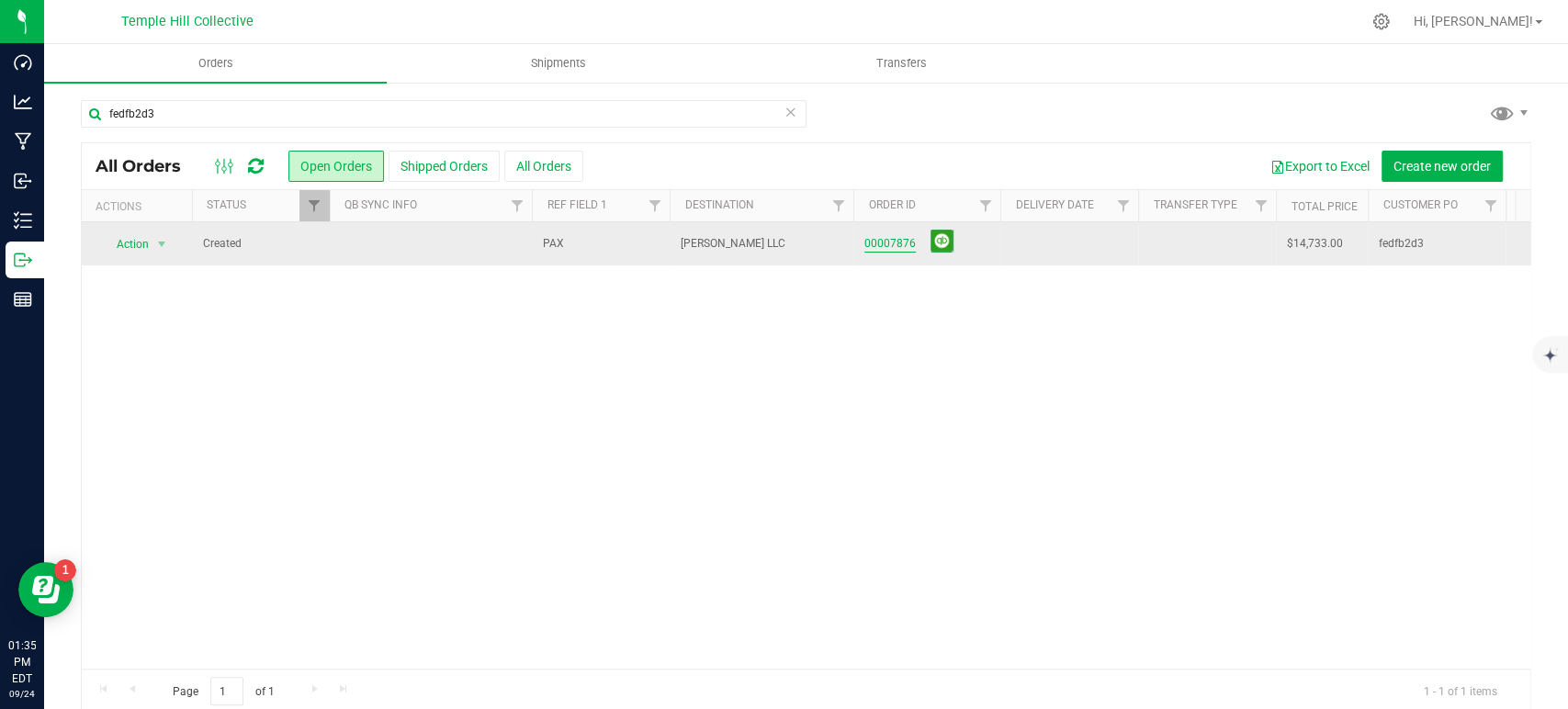
click at [879, 248] on link "00007876" at bounding box center [890, 244] width 51 height 17
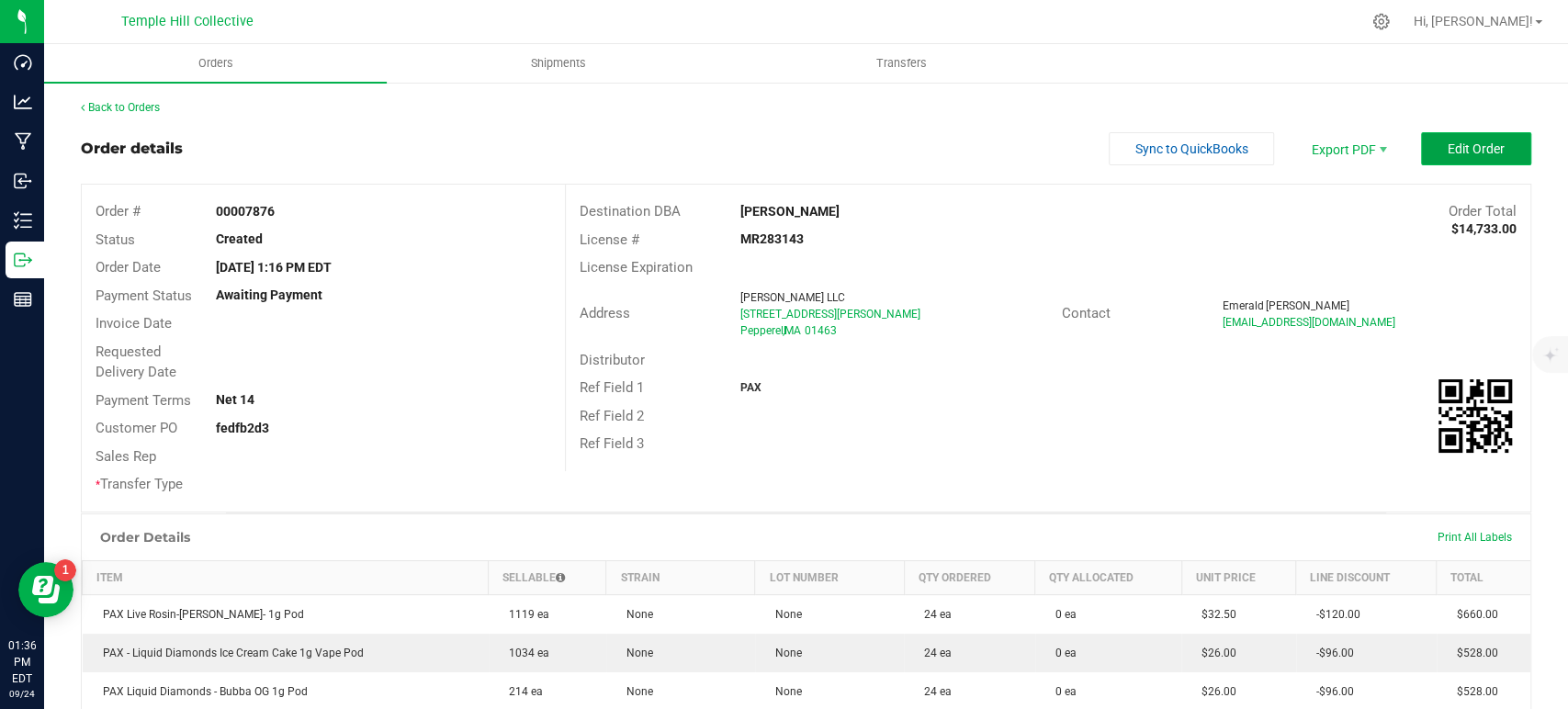
click at [1437, 163] on button "Edit Order" at bounding box center [1476, 149] width 110 height 33
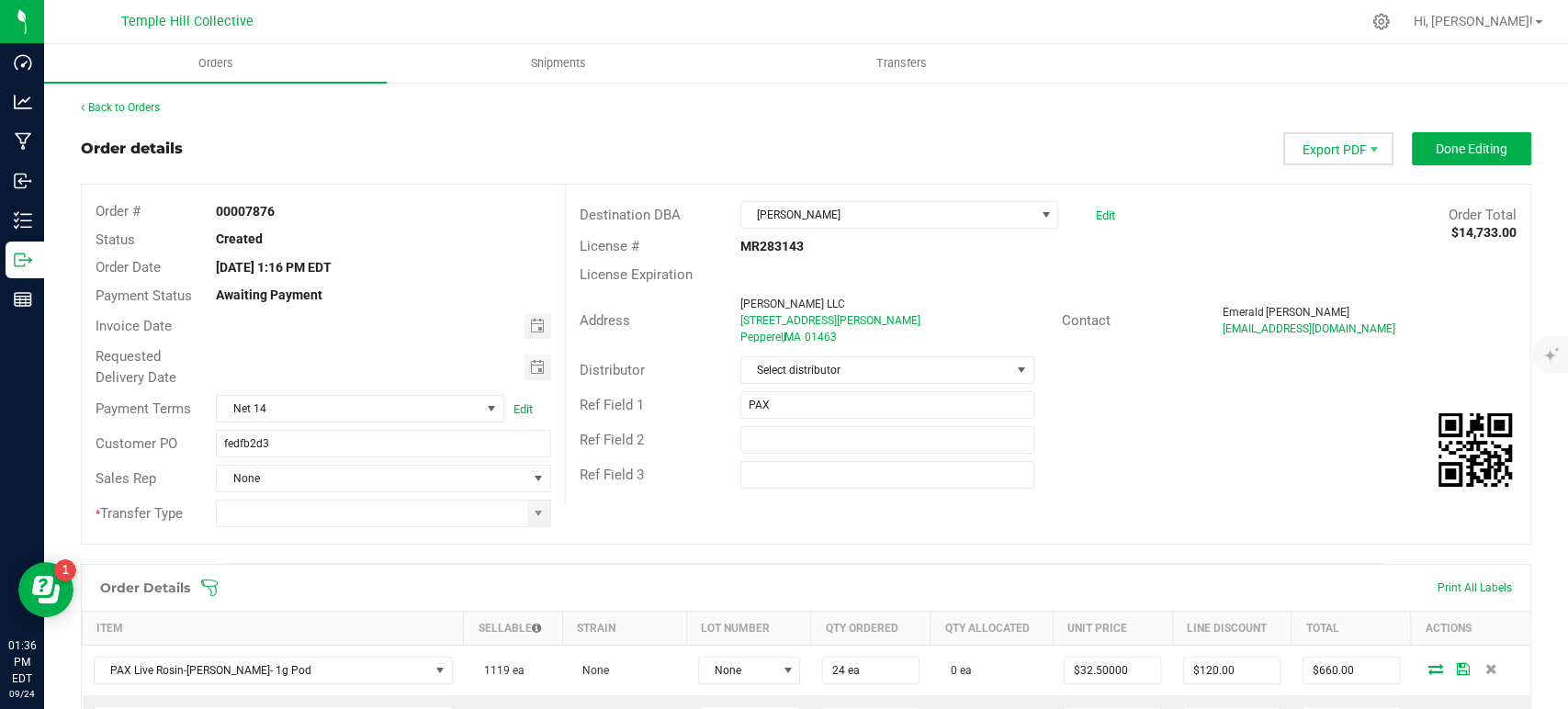
click at [1330, 136] on span "Export PDF" at bounding box center [1338, 149] width 110 height 33
drag, startPoint x: 1312, startPoint y: 178, endPoint x: 1286, endPoint y: 184, distance: 26.7
click at [1312, 178] on span "Packing List PDF" at bounding box center [1325, 179] width 114 height 26
click at [869, 373] on span "Select distributor" at bounding box center [875, 370] width 269 height 25
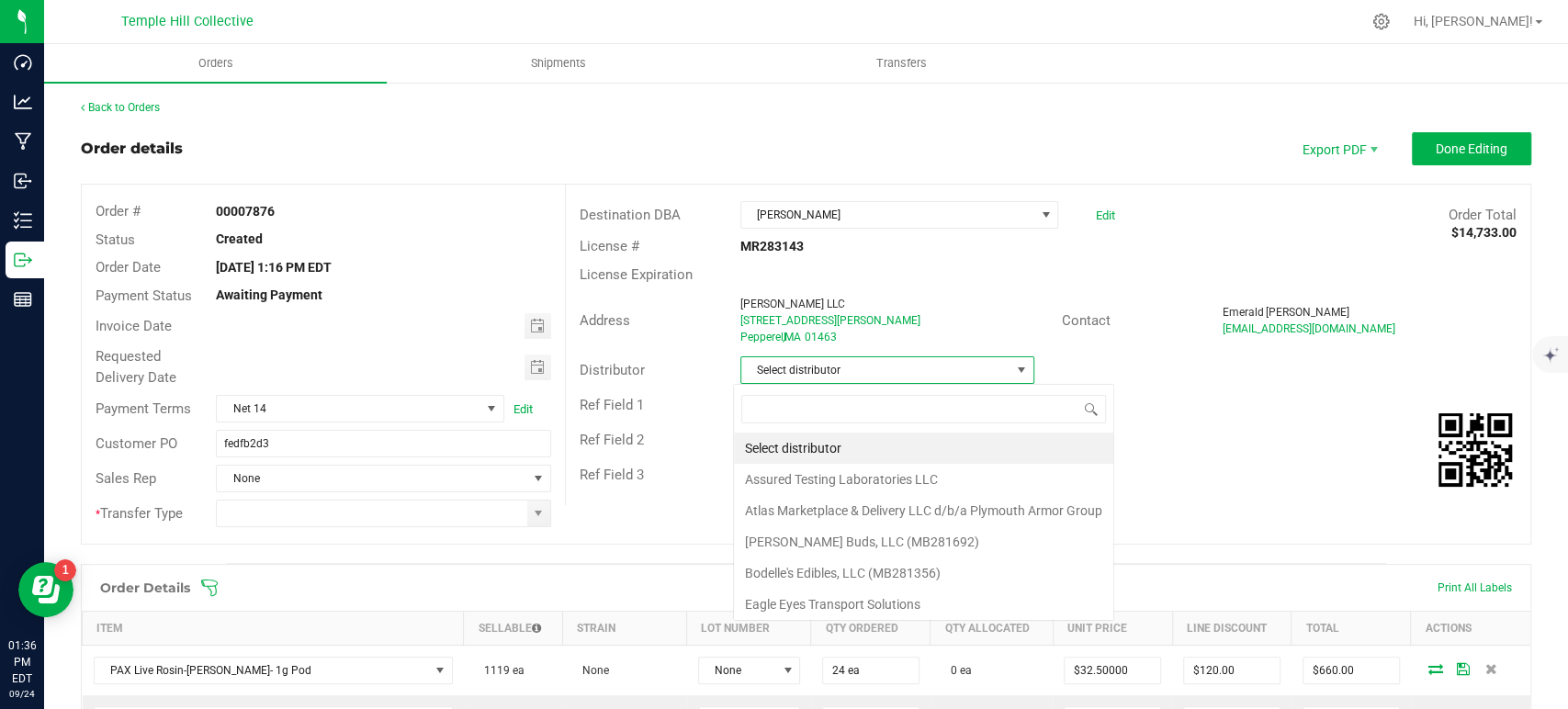
scroll to position [26, 290]
type input "mmm"
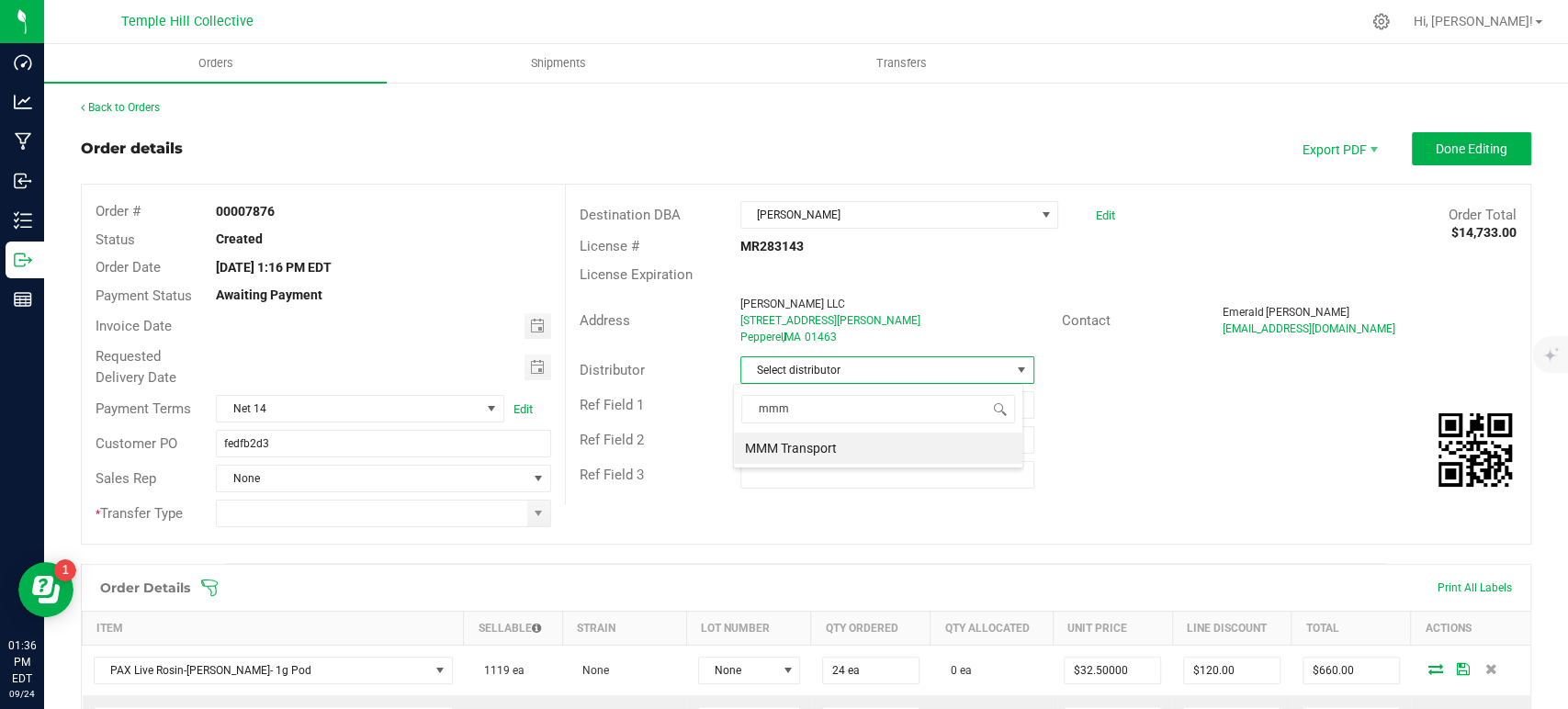
click at [884, 447] on li "MMM Transport" at bounding box center [877, 448] width 289 height 31
click at [543, 515] on span at bounding box center [539, 513] width 23 height 25
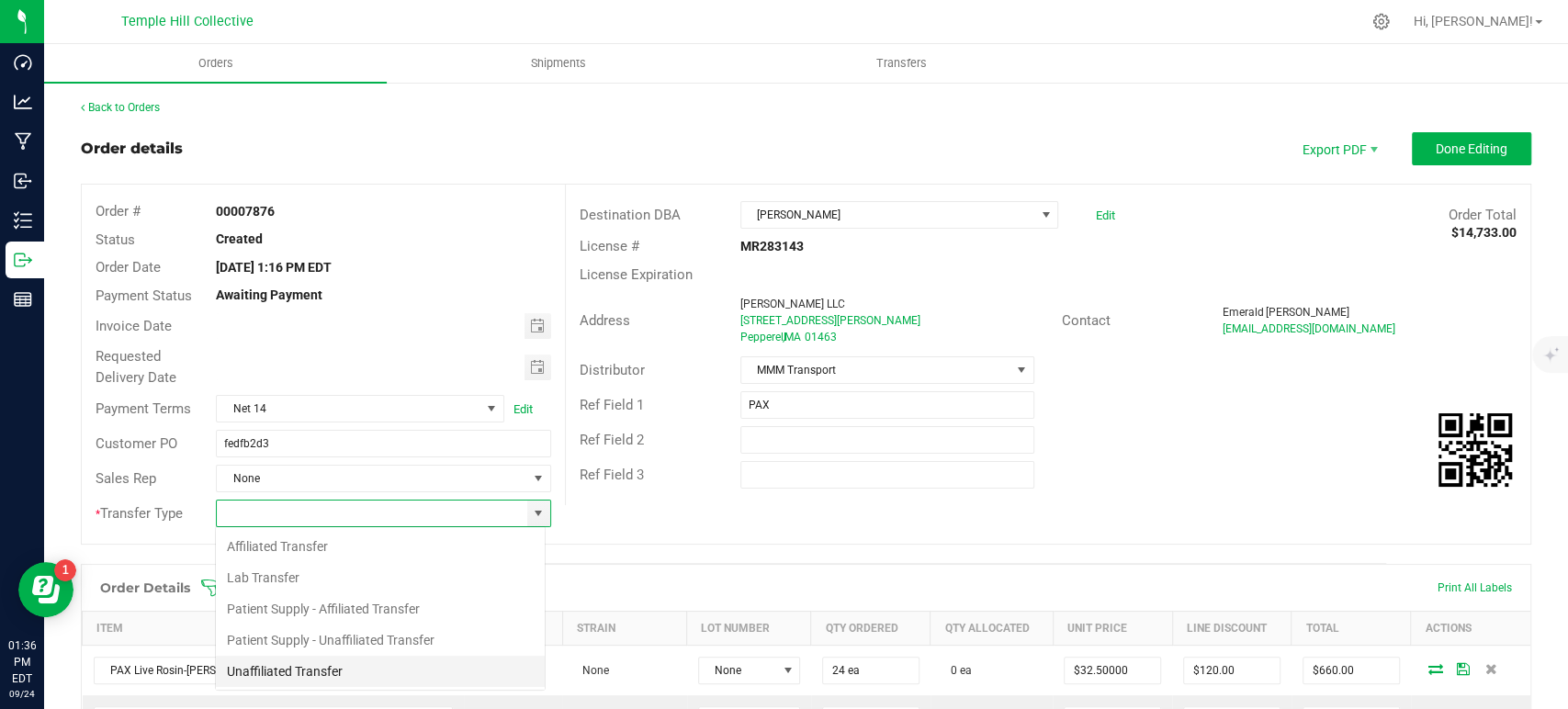
scroll to position [26, 330]
click at [336, 662] on li "Unaffiliated Transfer" at bounding box center [380, 671] width 328 height 31
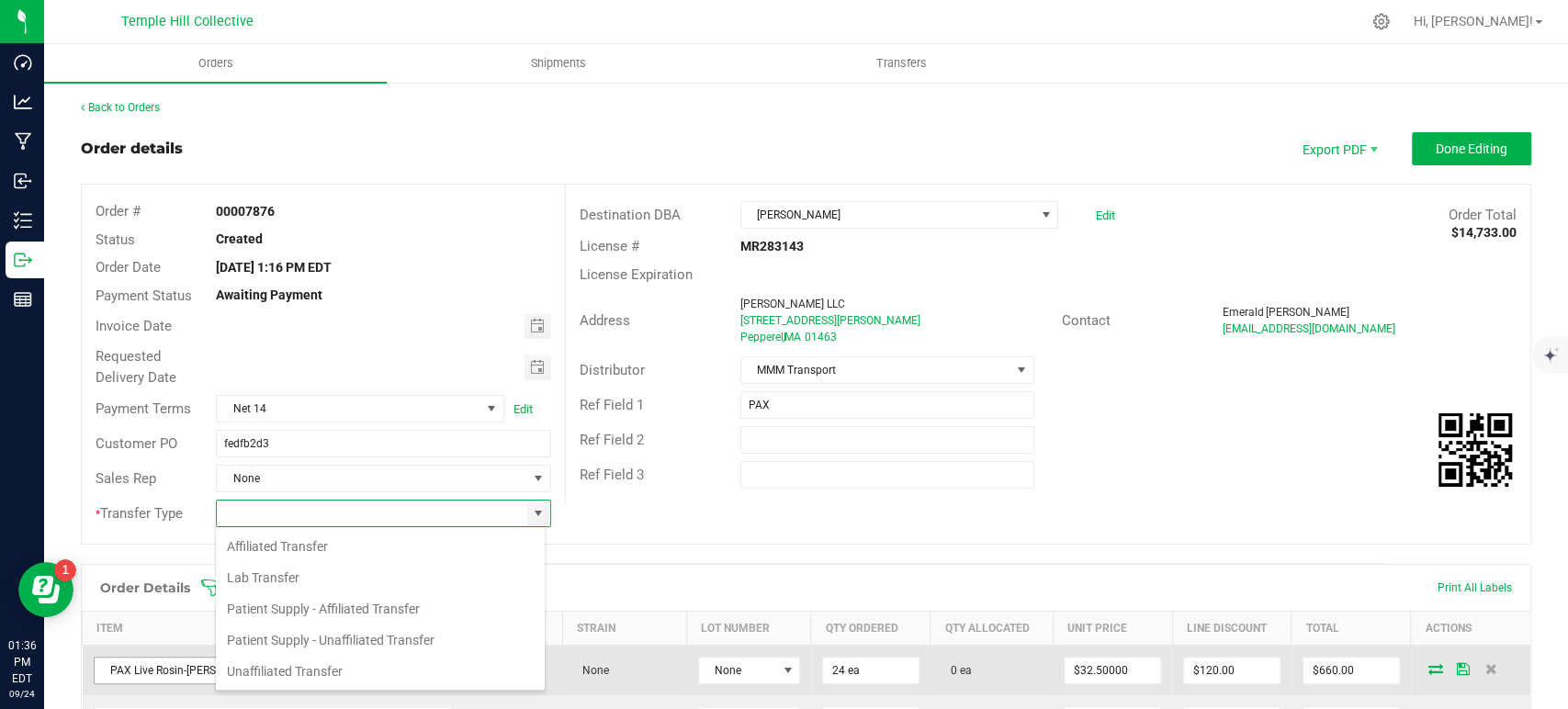
type input "Unaffiliated Transfer"
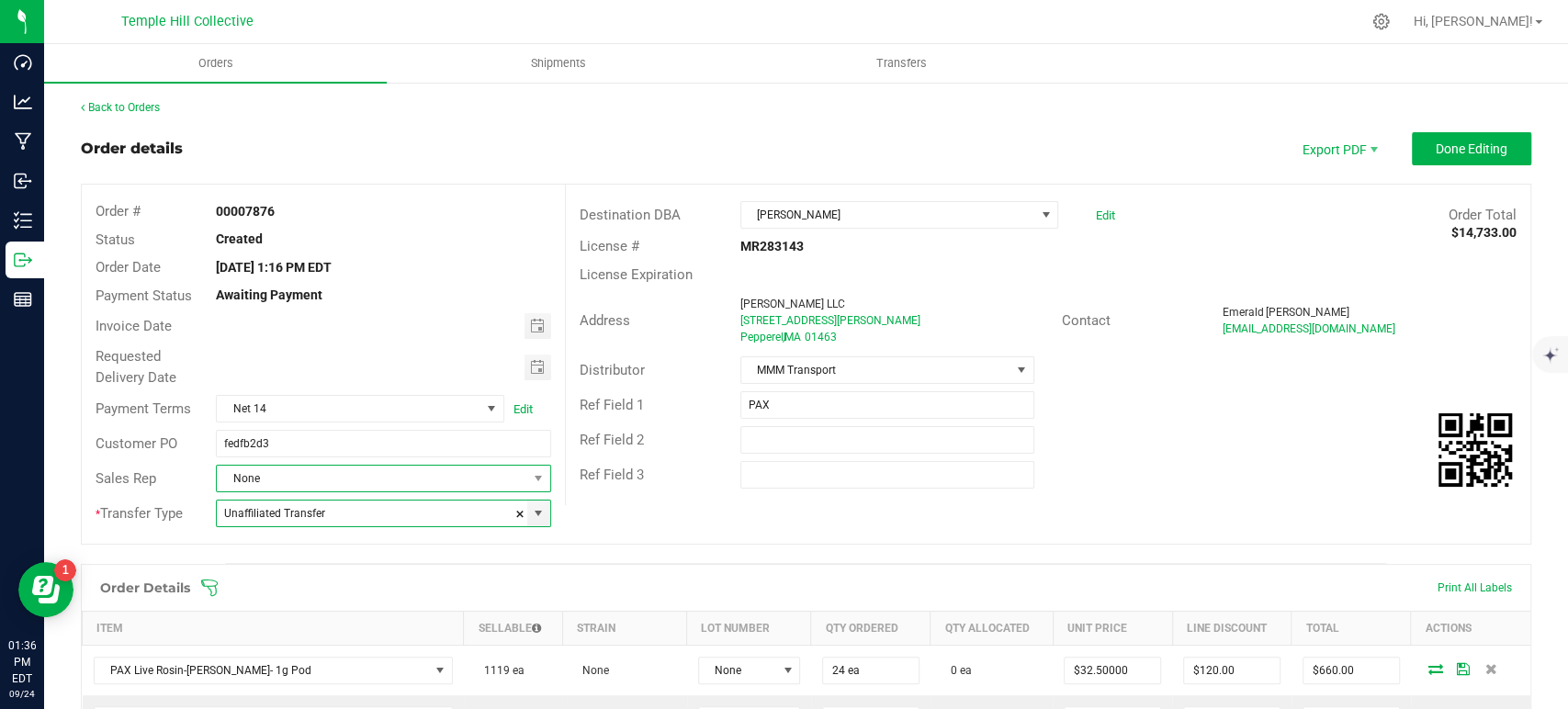
click at [345, 484] on span "None" at bounding box center [371, 478] width 310 height 25
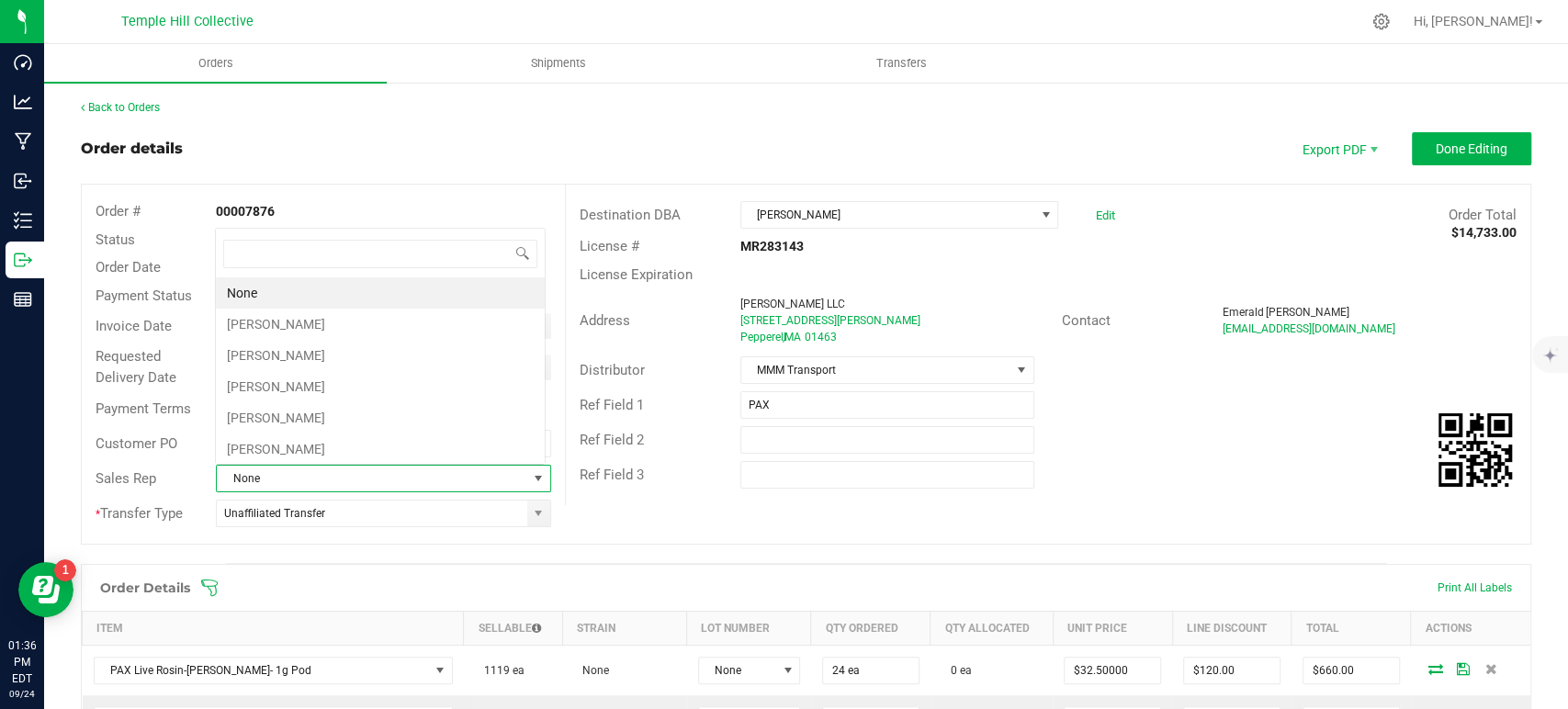
scroll to position [26, 326]
type input "d"
type input "jami"
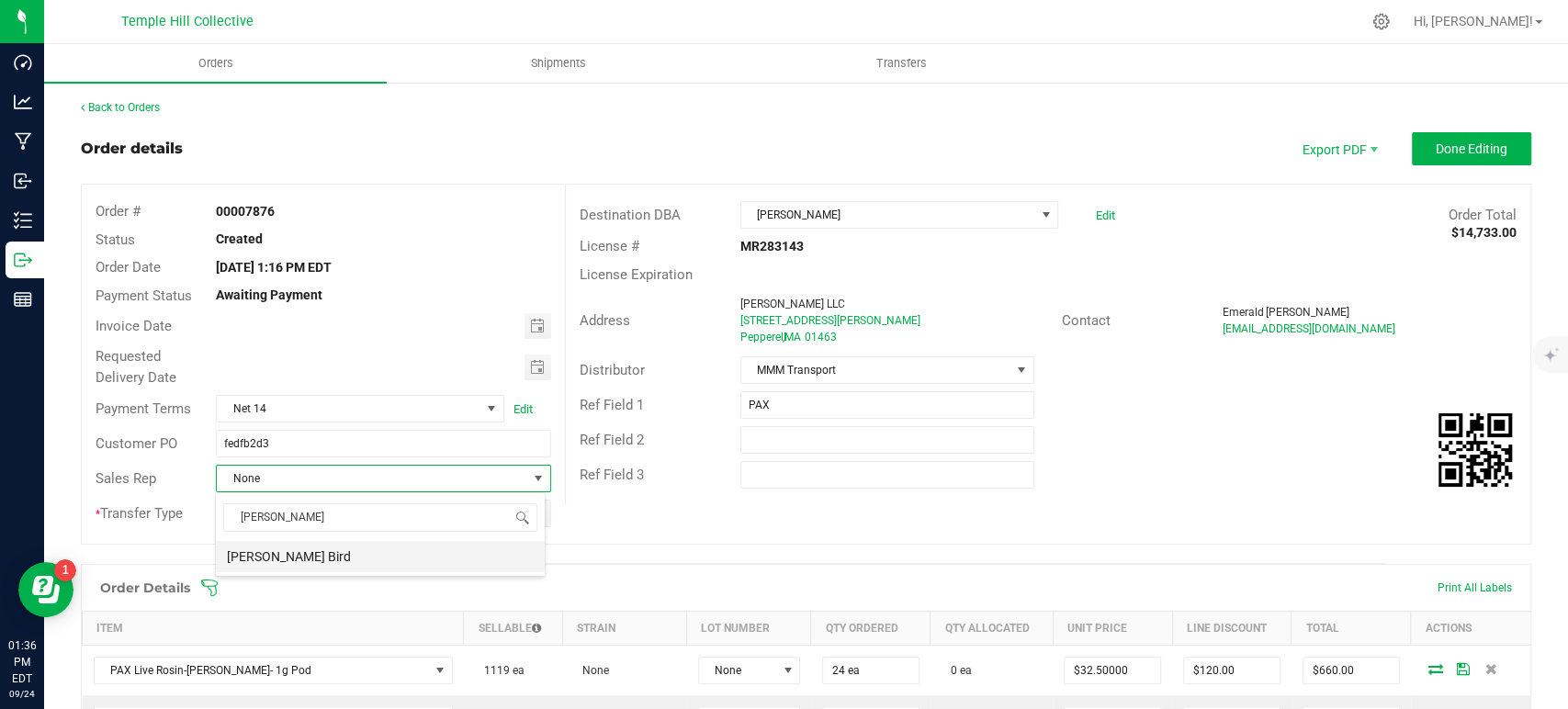
click at [344, 549] on li "[PERSON_NAME] Bird" at bounding box center [380, 557] width 328 height 31
click at [1466, 142] on span "Done Editing" at bounding box center [1472, 149] width 72 height 15
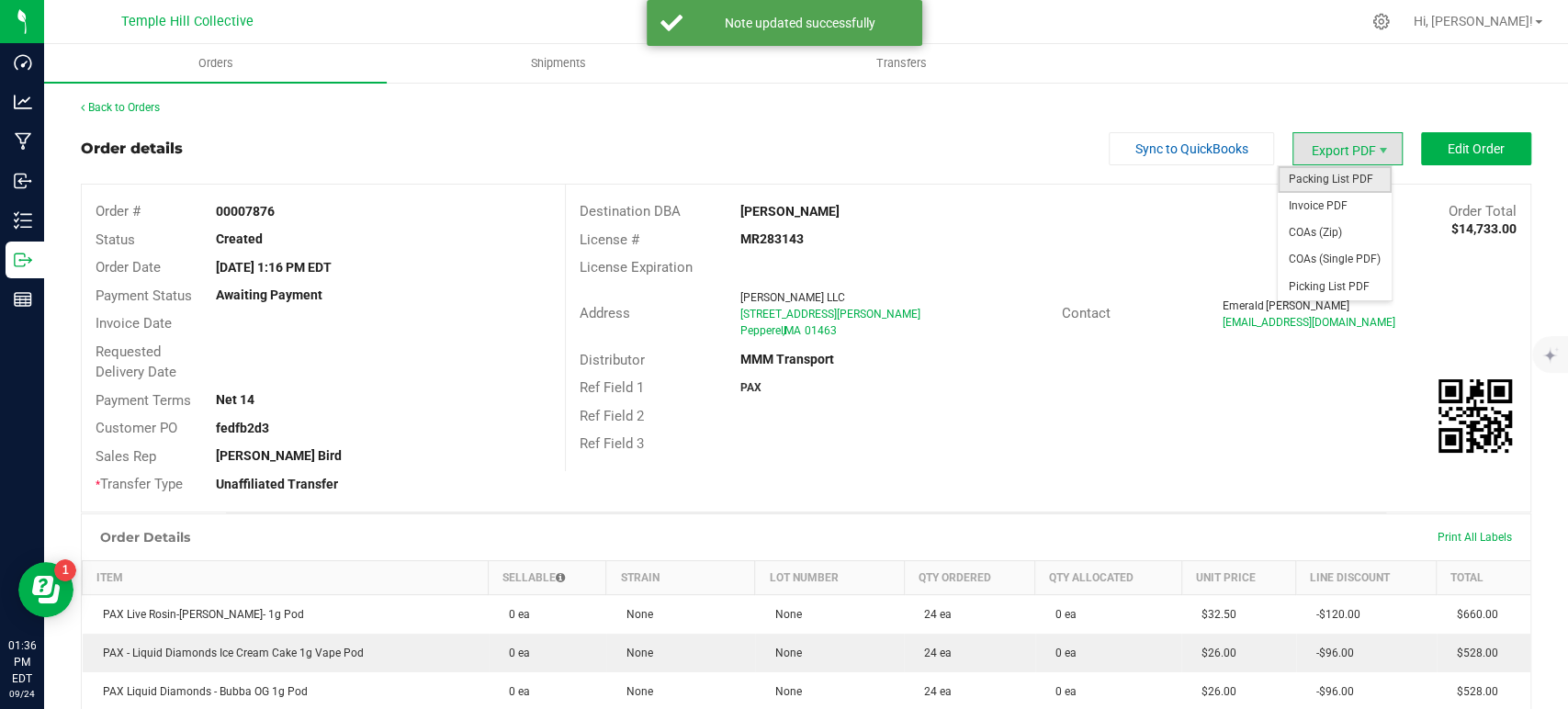
click at [1328, 184] on span "Packing List PDF" at bounding box center [1334, 179] width 114 height 26
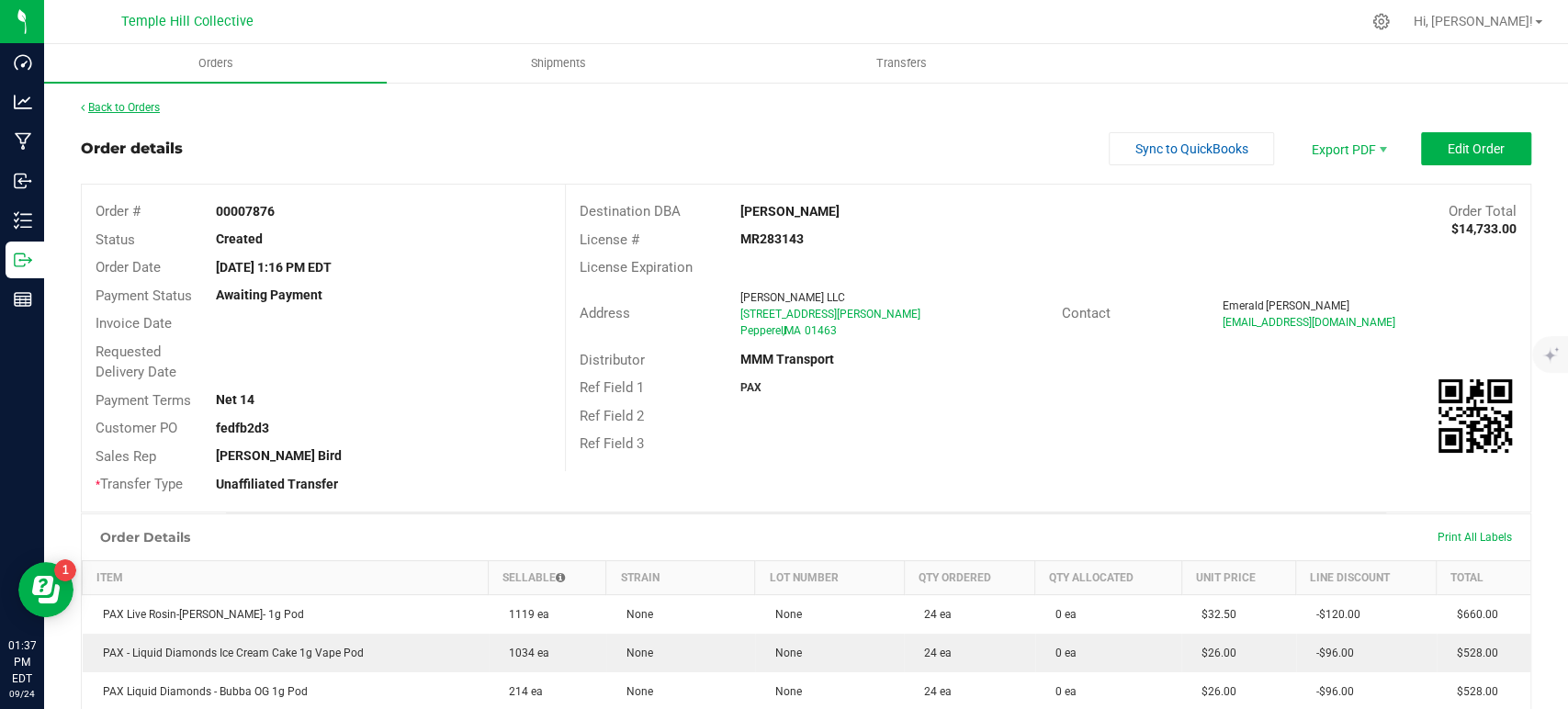
click at [138, 101] on link "Back to Orders" at bounding box center [119, 107] width 79 height 13
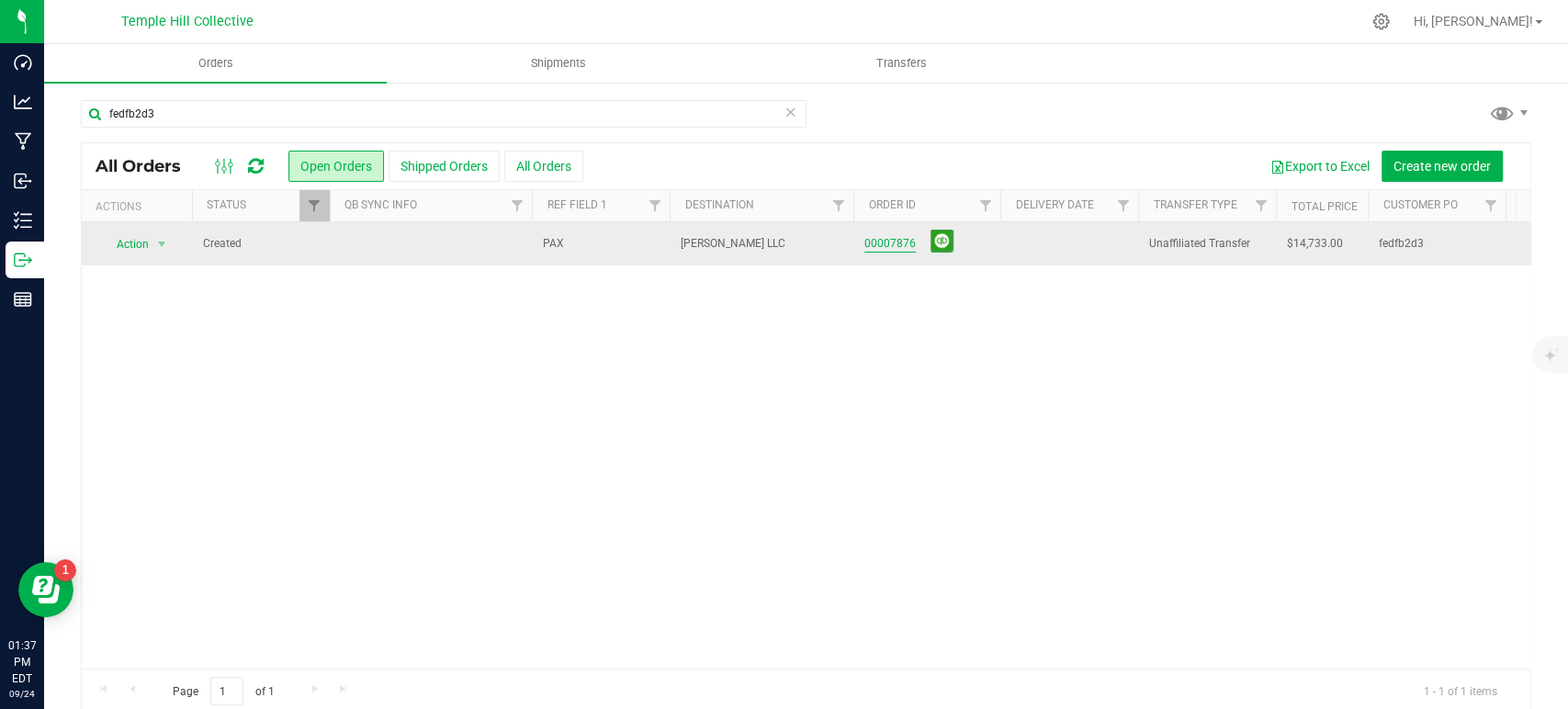
click at [883, 244] on link "00007876" at bounding box center [890, 244] width 51 height 17
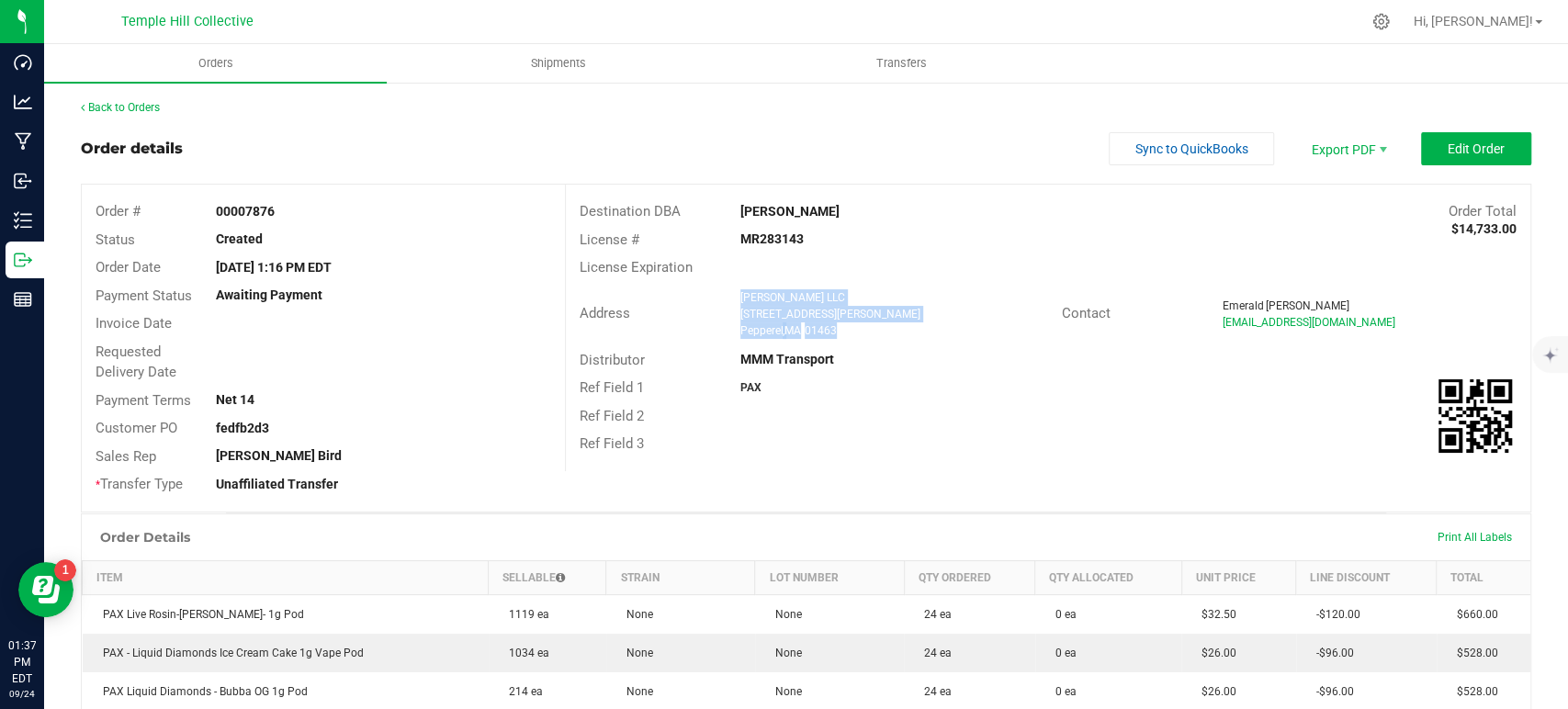
drag, startPoint x: 850, startPoint y: 329, endPoint x: 725, endPoint y: 299, distance: 128.5
click at [732, 299] on div "Uma Flowers LLC 2 Tarbell Street Pepperell , MA 01463" at bounding box center [897, 314] width 330 height 50
copy ngx-name-and-address "Uma Flowers LLC 2 Tarbell Street Pepperell , MA 01463"
click at [774, 229] on div "MR283143" at bounding box center [887, 239] width 322 height 19
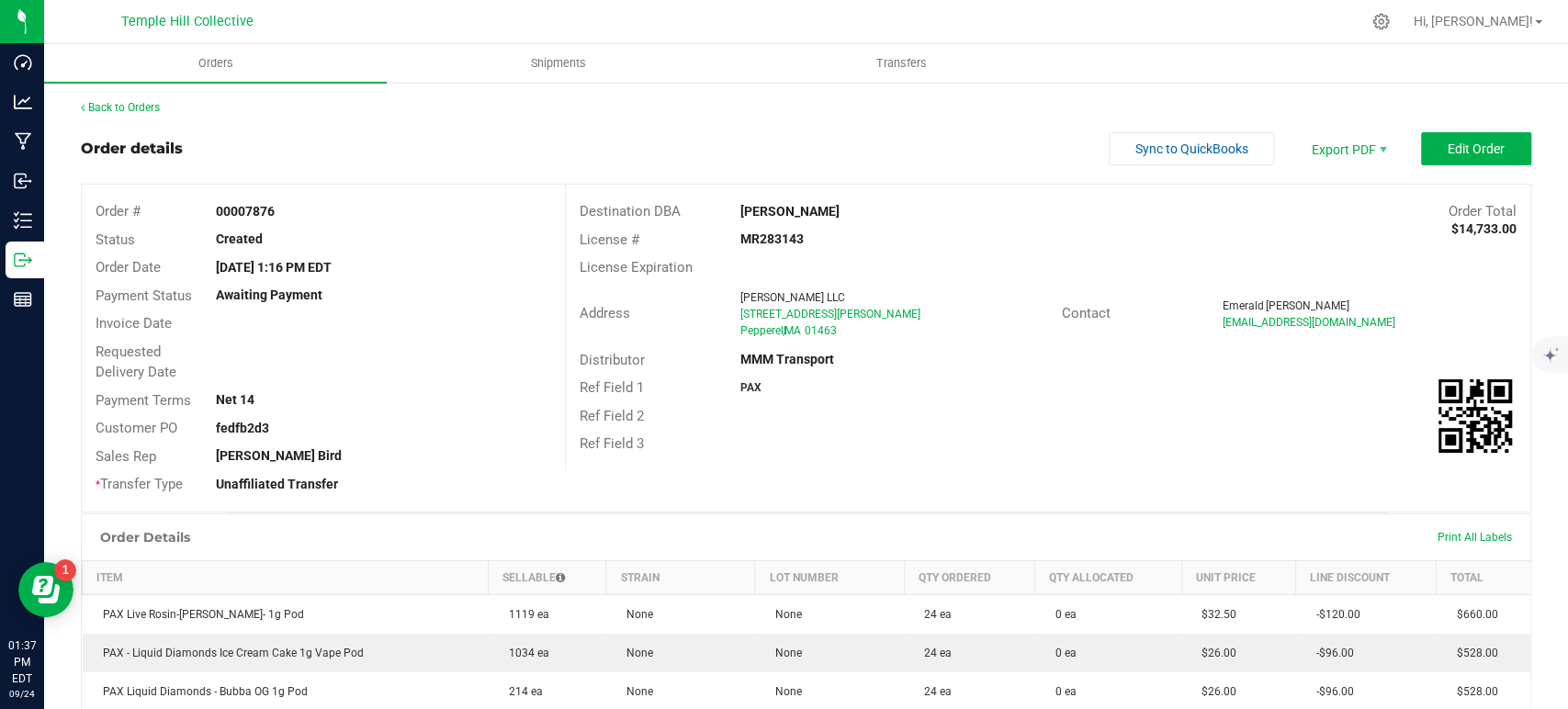
copy strong "MR283143"
click at [119, 107] on link "Back to Orders" at bounding box center [119, 107] width 79 height 13
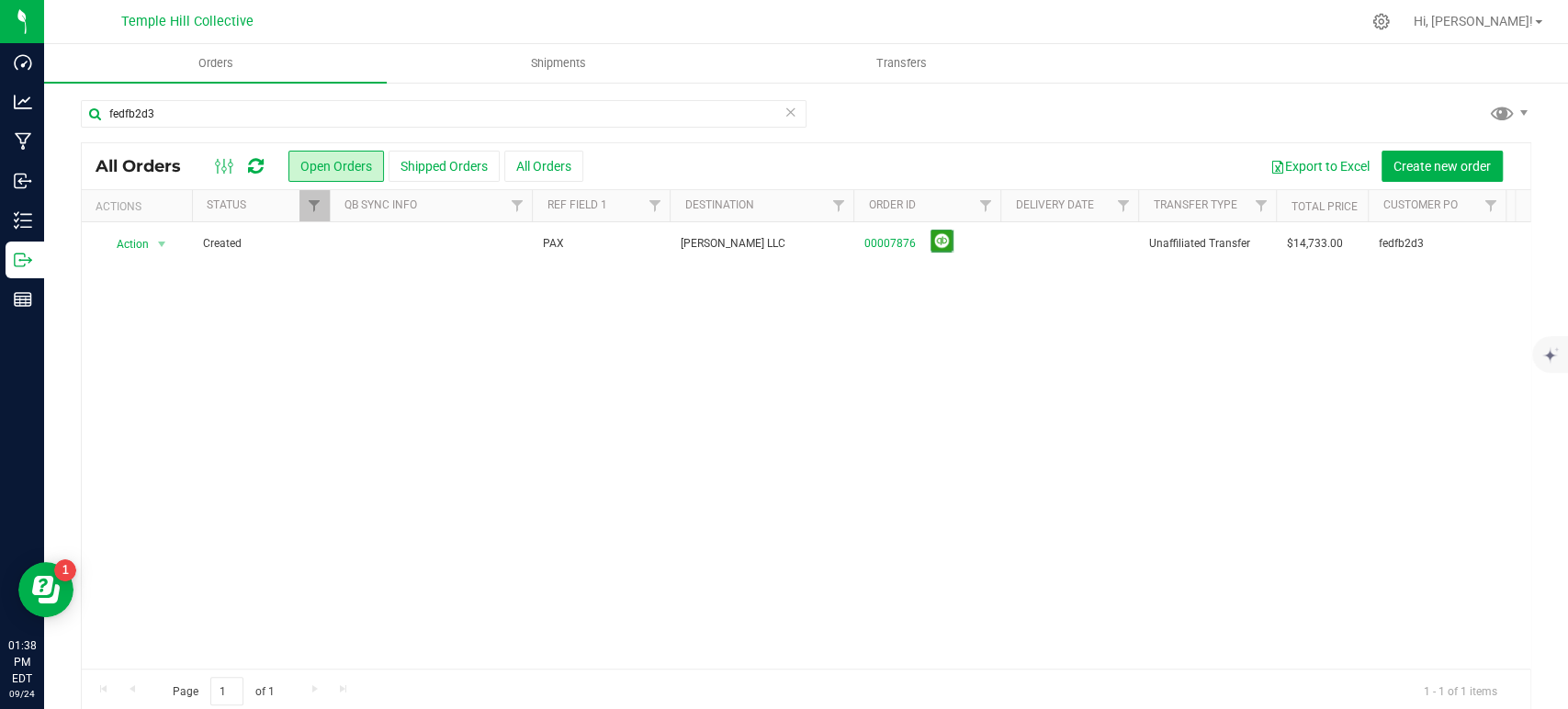
click at [784, 113] on icon at bounding box center [790, 111] width 13 height 22
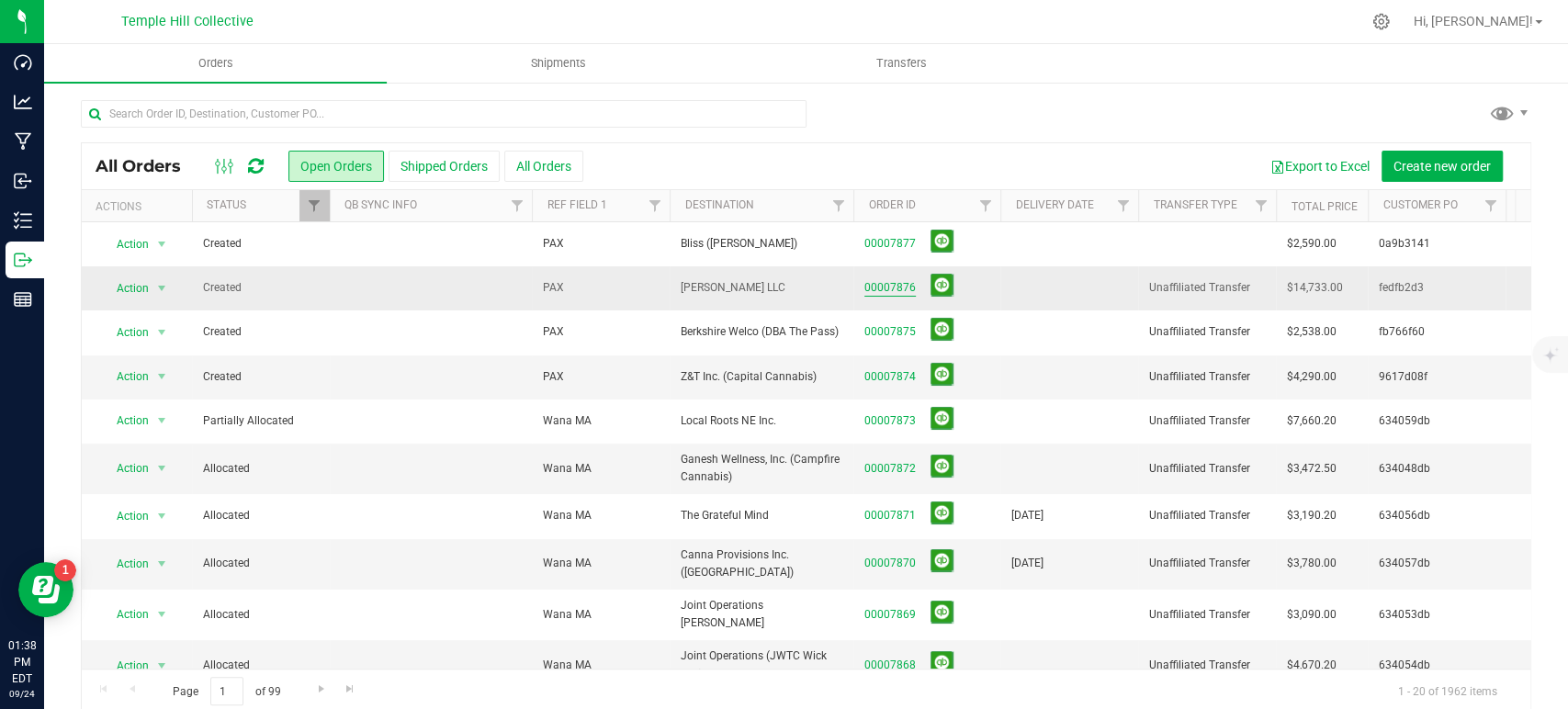
click at [884, 288] on link "00007876" at bounding box center [890, 287] width 51 height 17
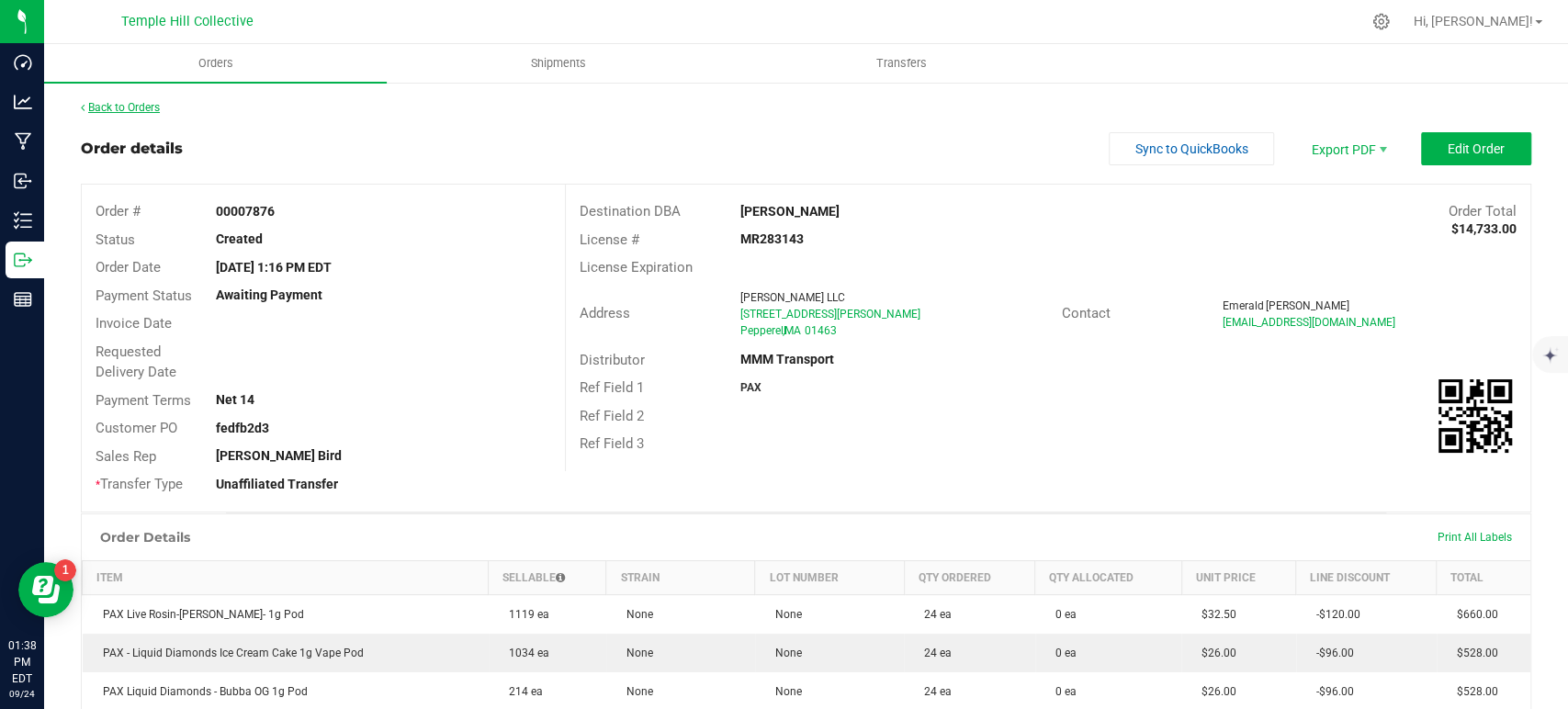
click at [141, 101] on link "Back to Orders" at bounding box center [119, 107] width 79 height 13
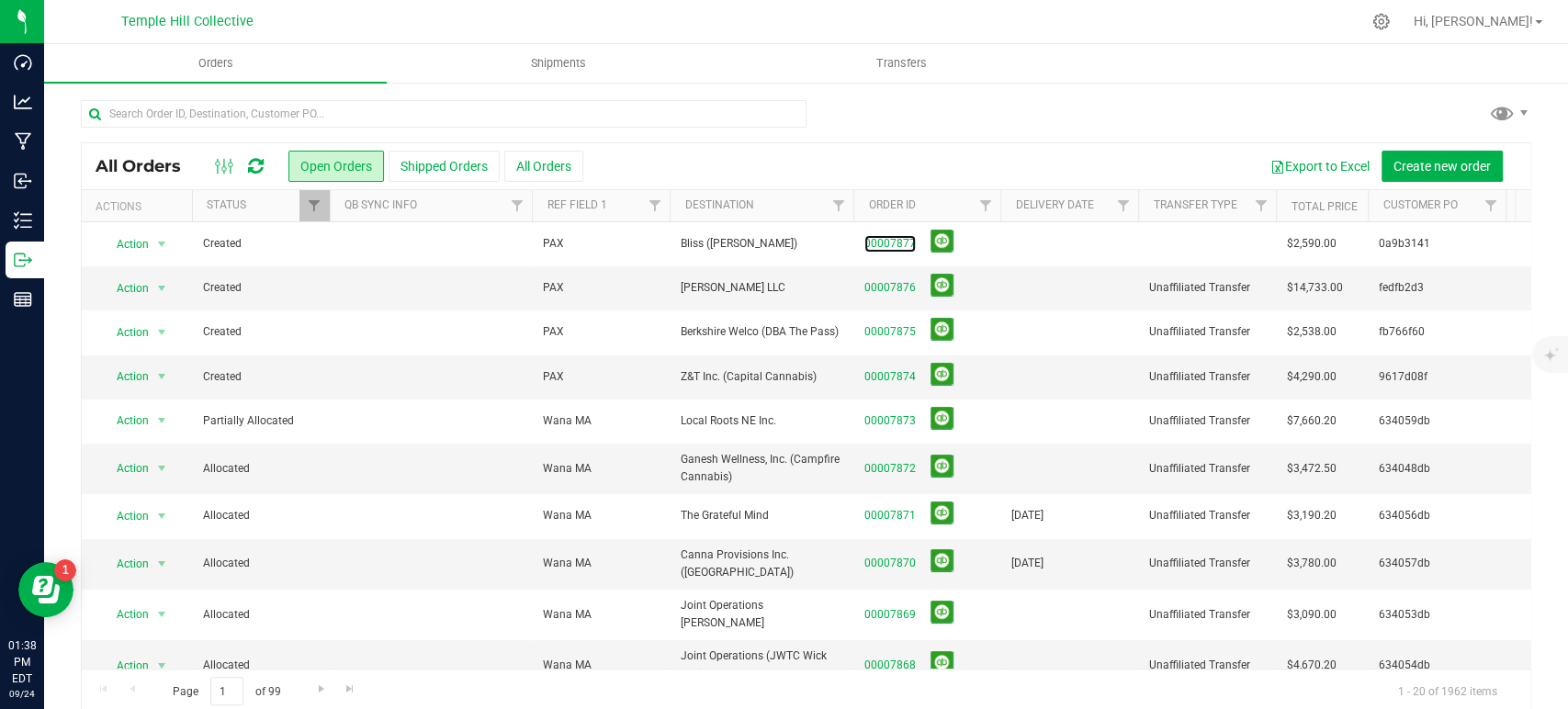
click at [881, 243] on link "00007877" at bounding box center [890, 244] width 51 height 17
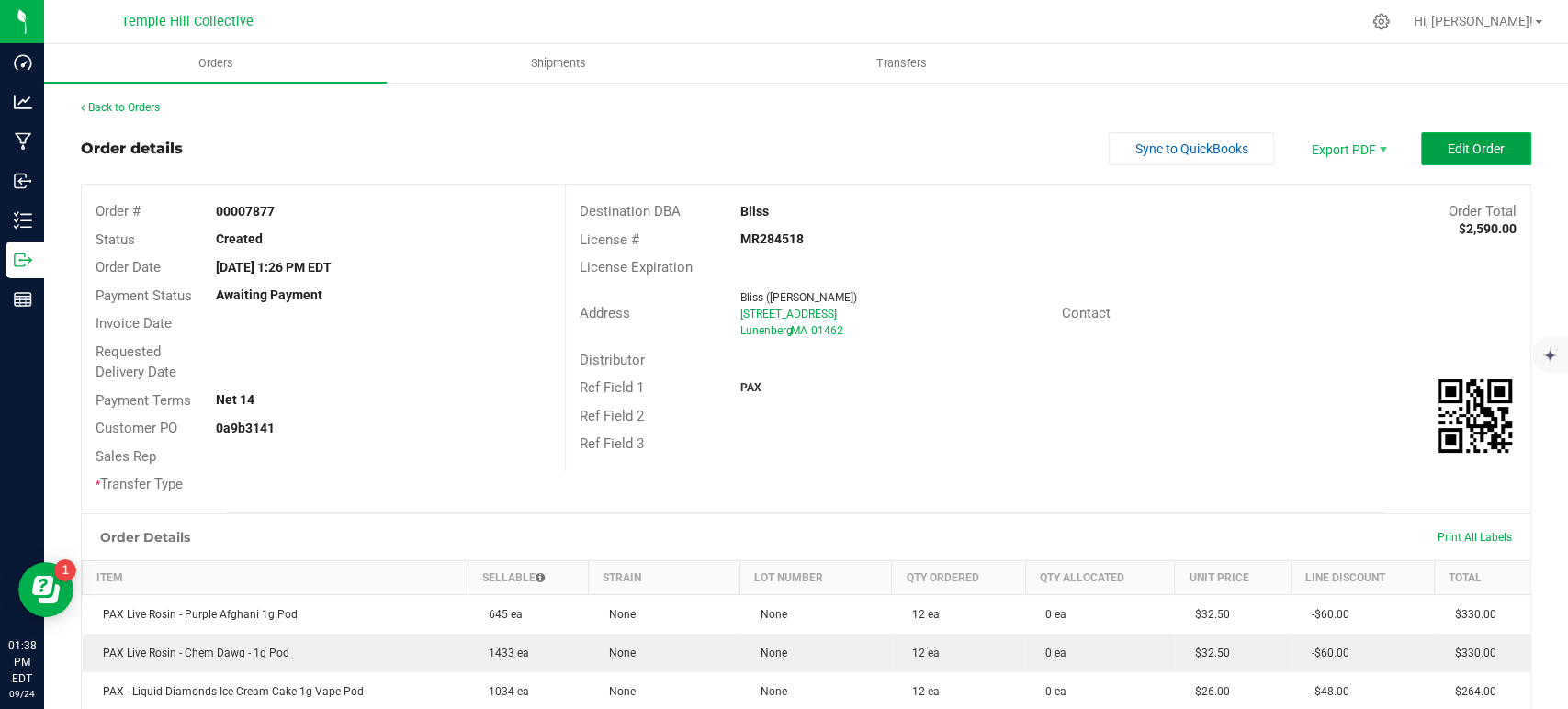
click at [1477, 152] on span "Edit Order" at bounding box center [1476, 149] width 57 height 15
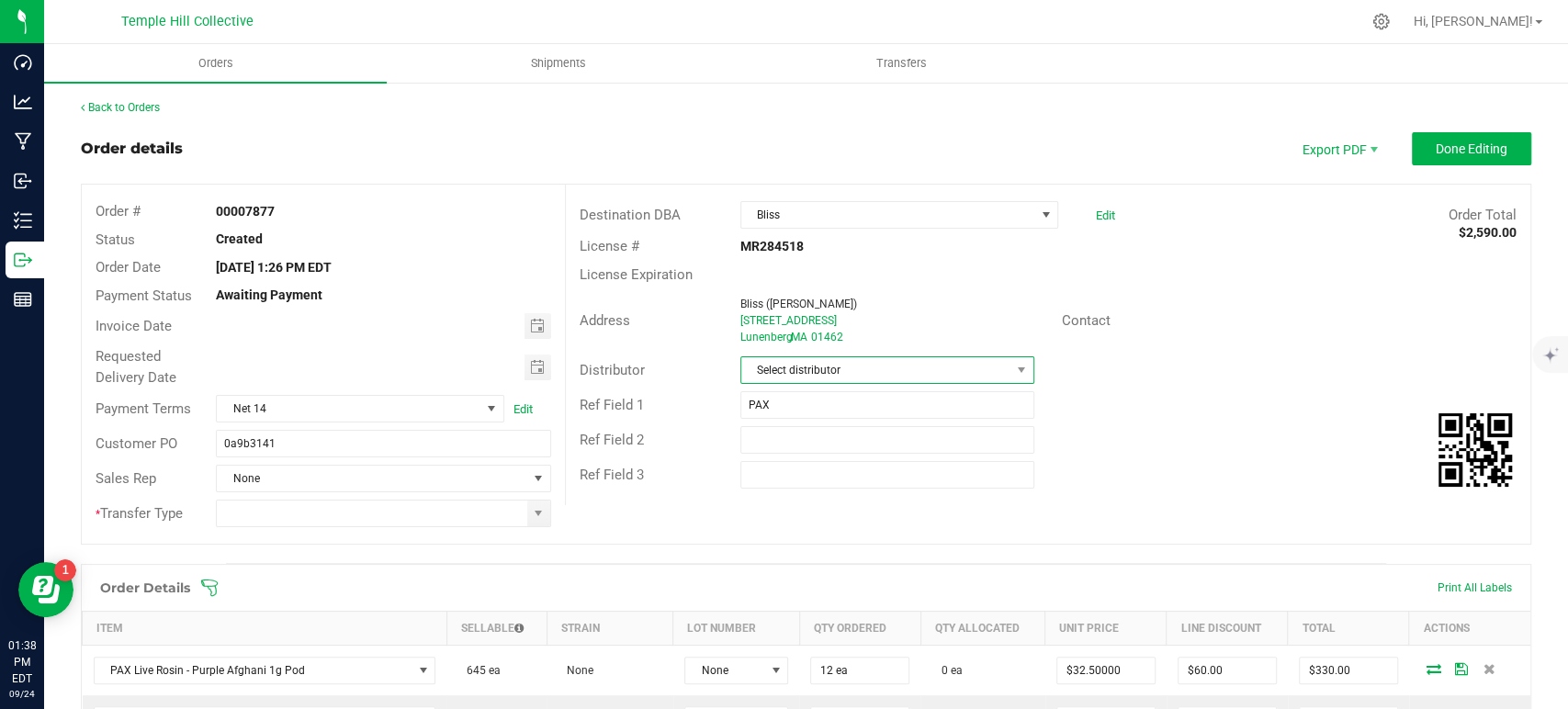
click at [781, 379] on span "Select distributor" at bounding box center [875, 370] width 269 height 25
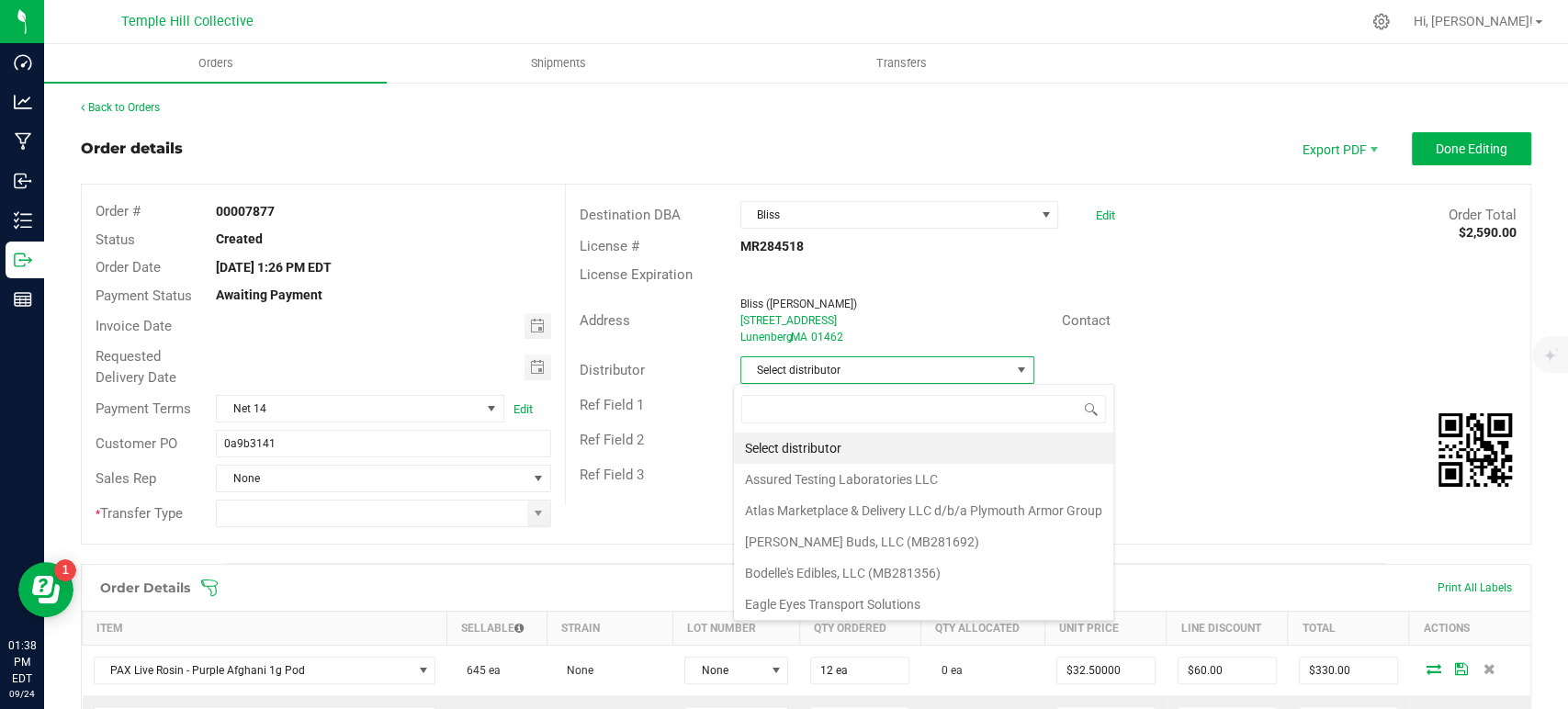
type input "n"
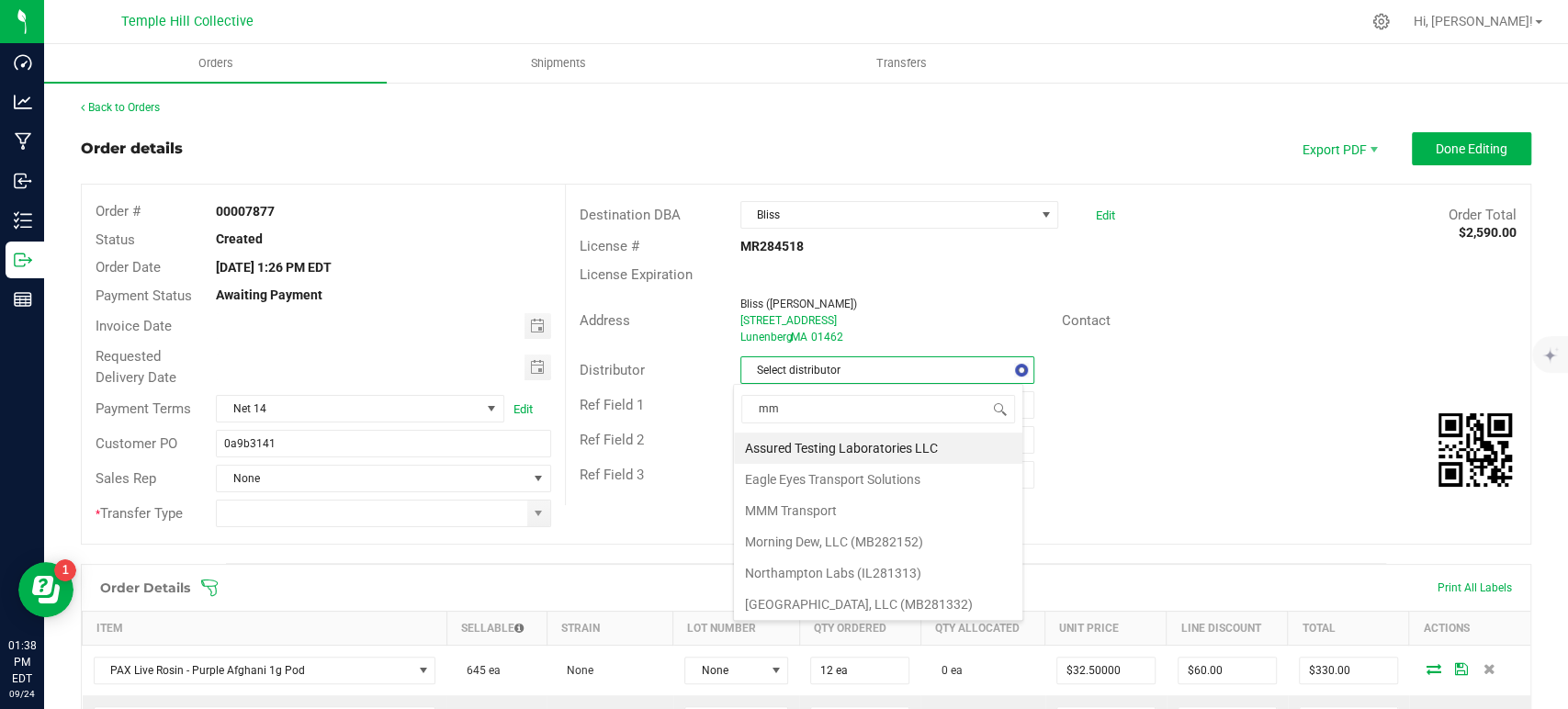
type input "mmm"
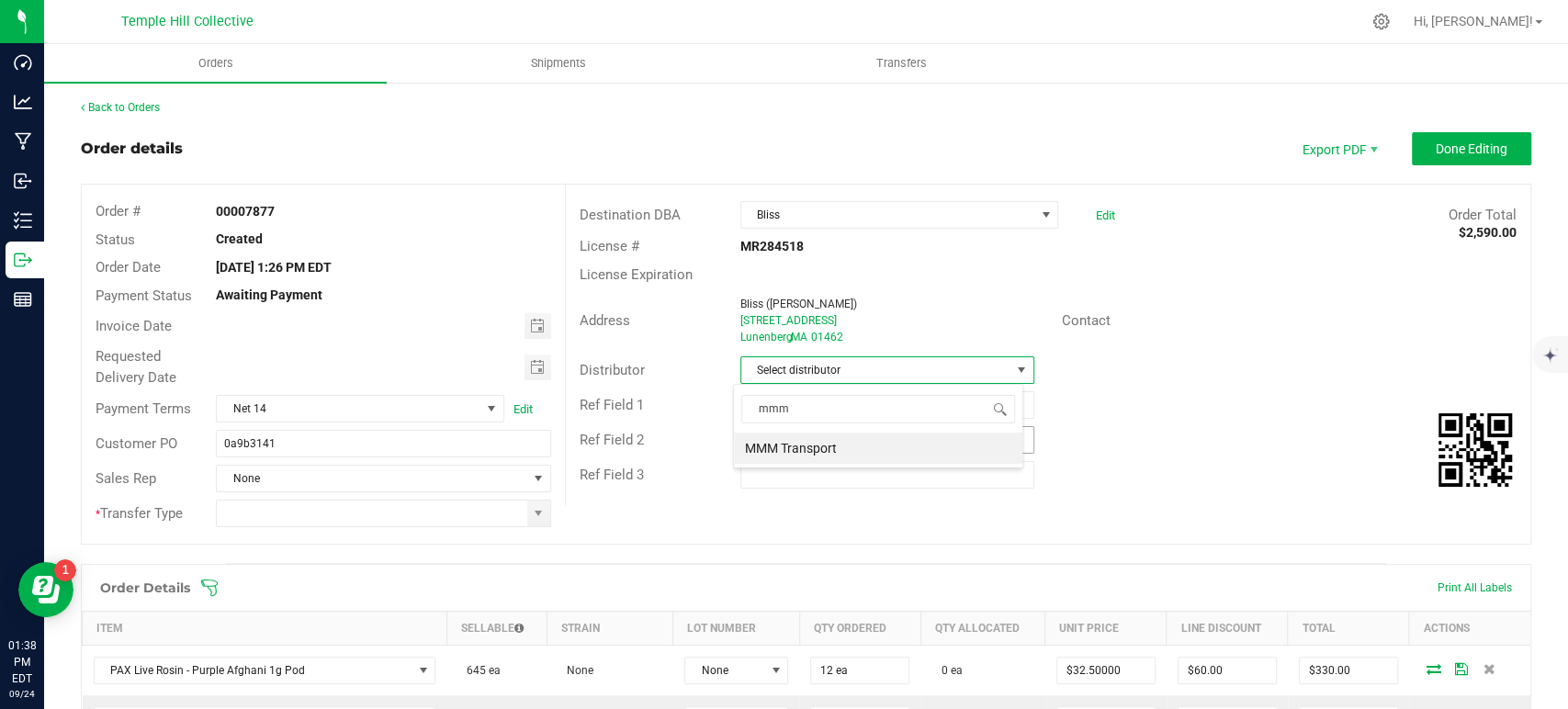
click at [810, 447] on li "MMM Transport" at bounding box center [877, 448] width 289 height 31
click at [531, 519] on span at bounding box center [537, 513] width 15 height 15
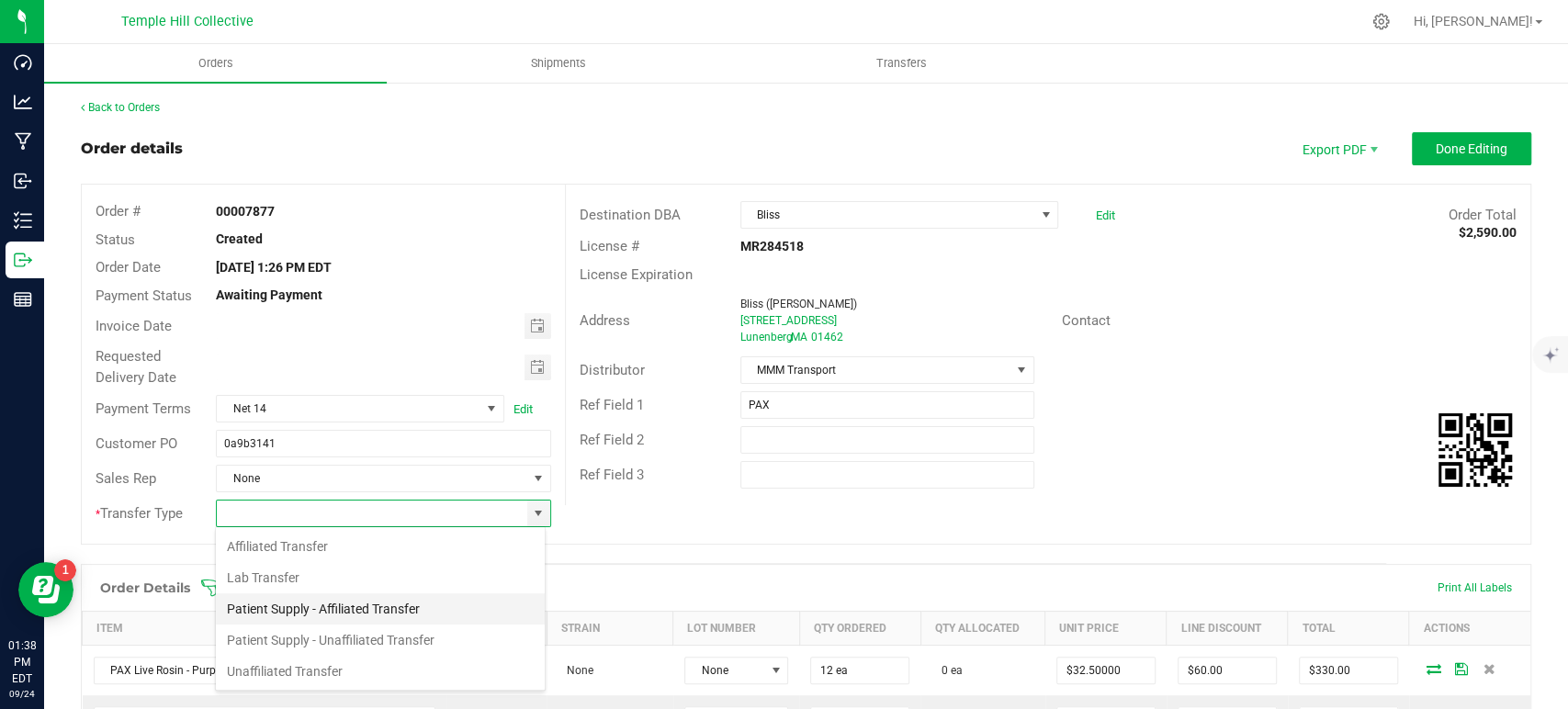
scroll to position [26, 330]
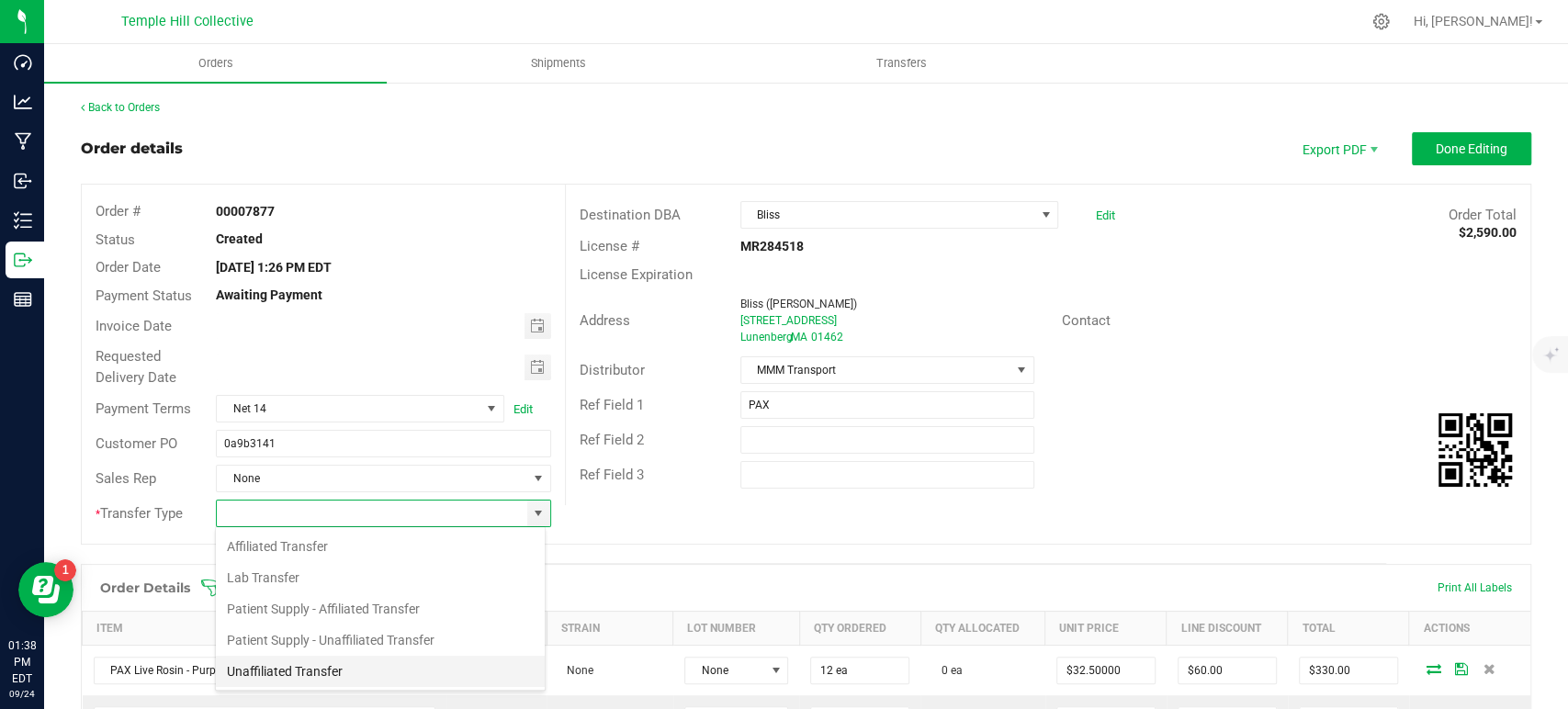
click at [336, 658] on li "Unaffiliated Transfer" at bounding box center [380, 671] width 328 height 31
type input "Unaffiliated Transfer"
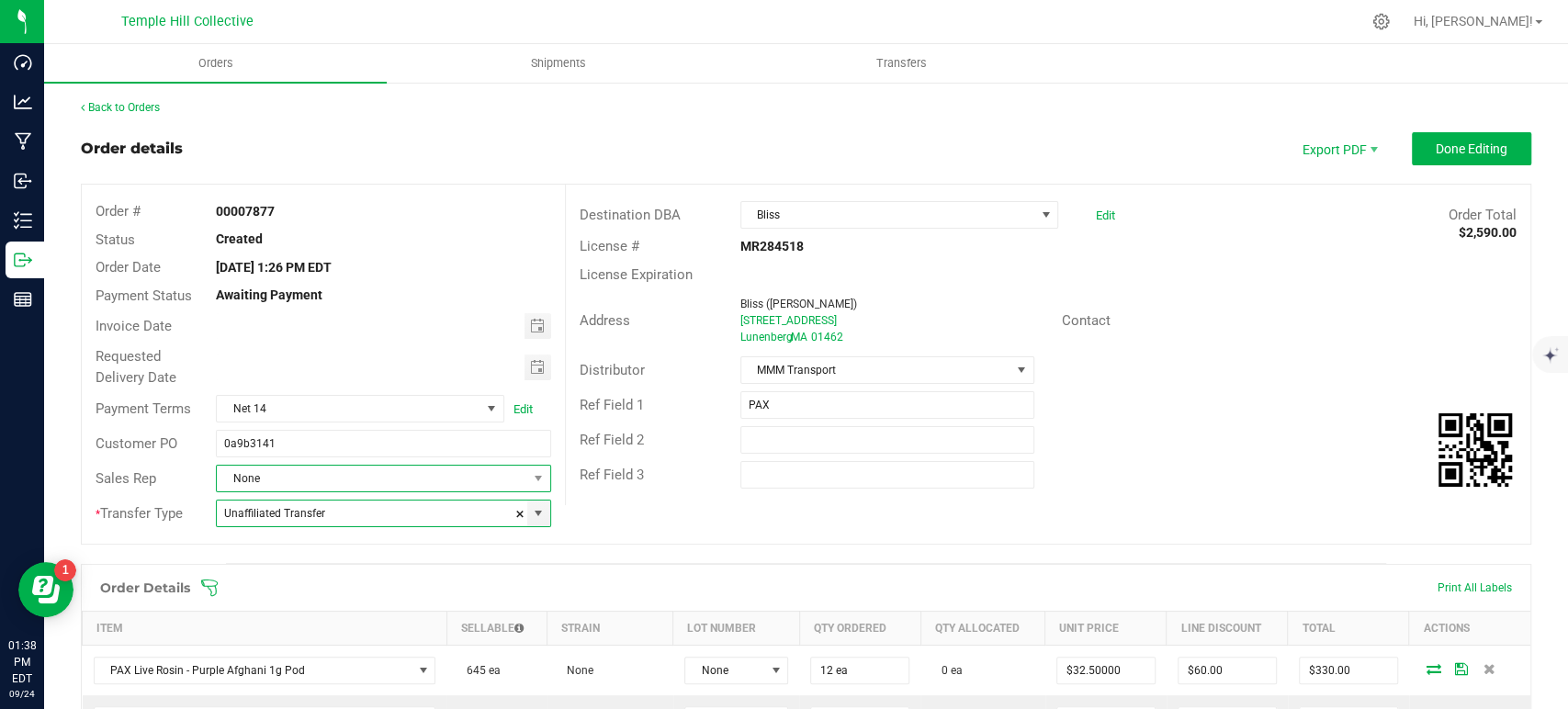
click at [360, 476] on span "None" at bounding box center [371, 478] width 310 height 25
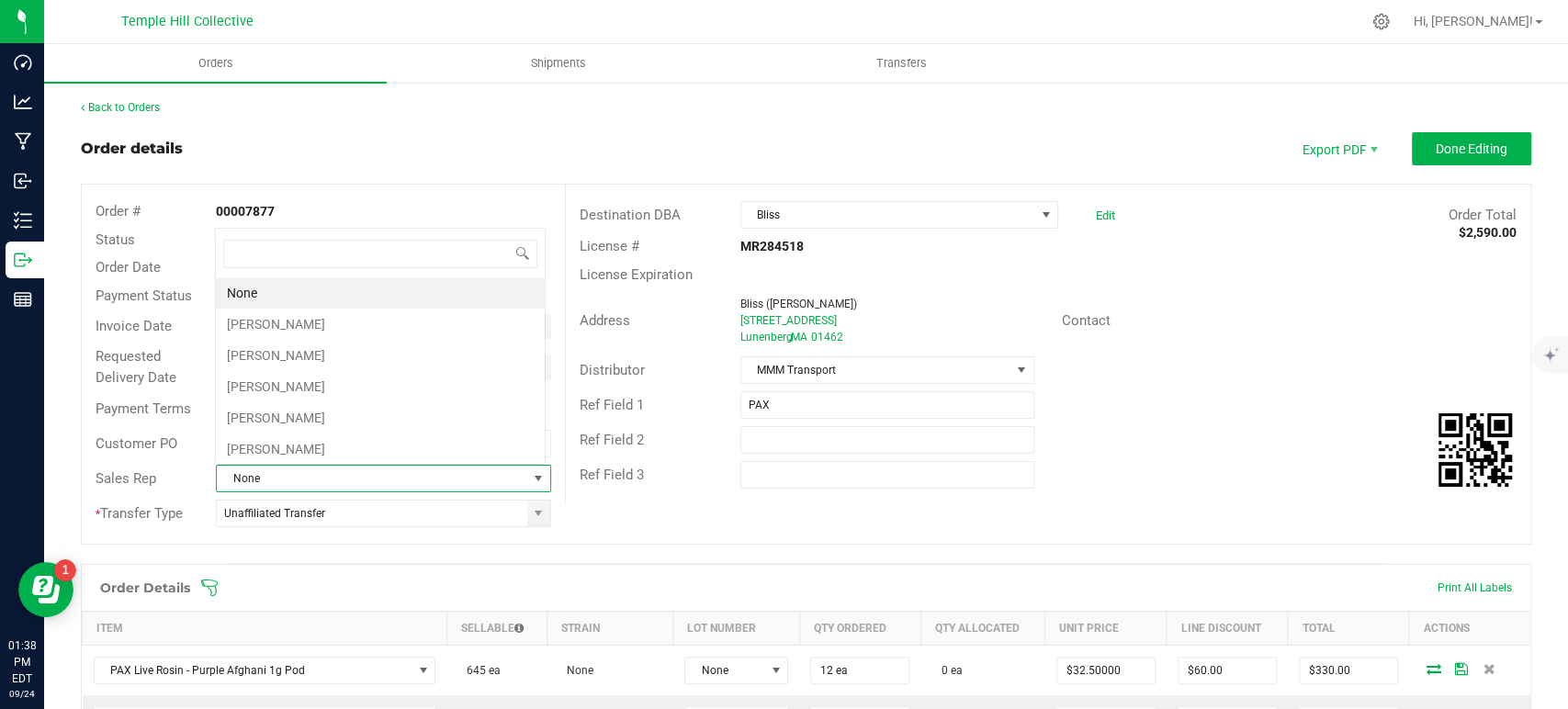
scroll to position [26, 326]
type input "jamie"
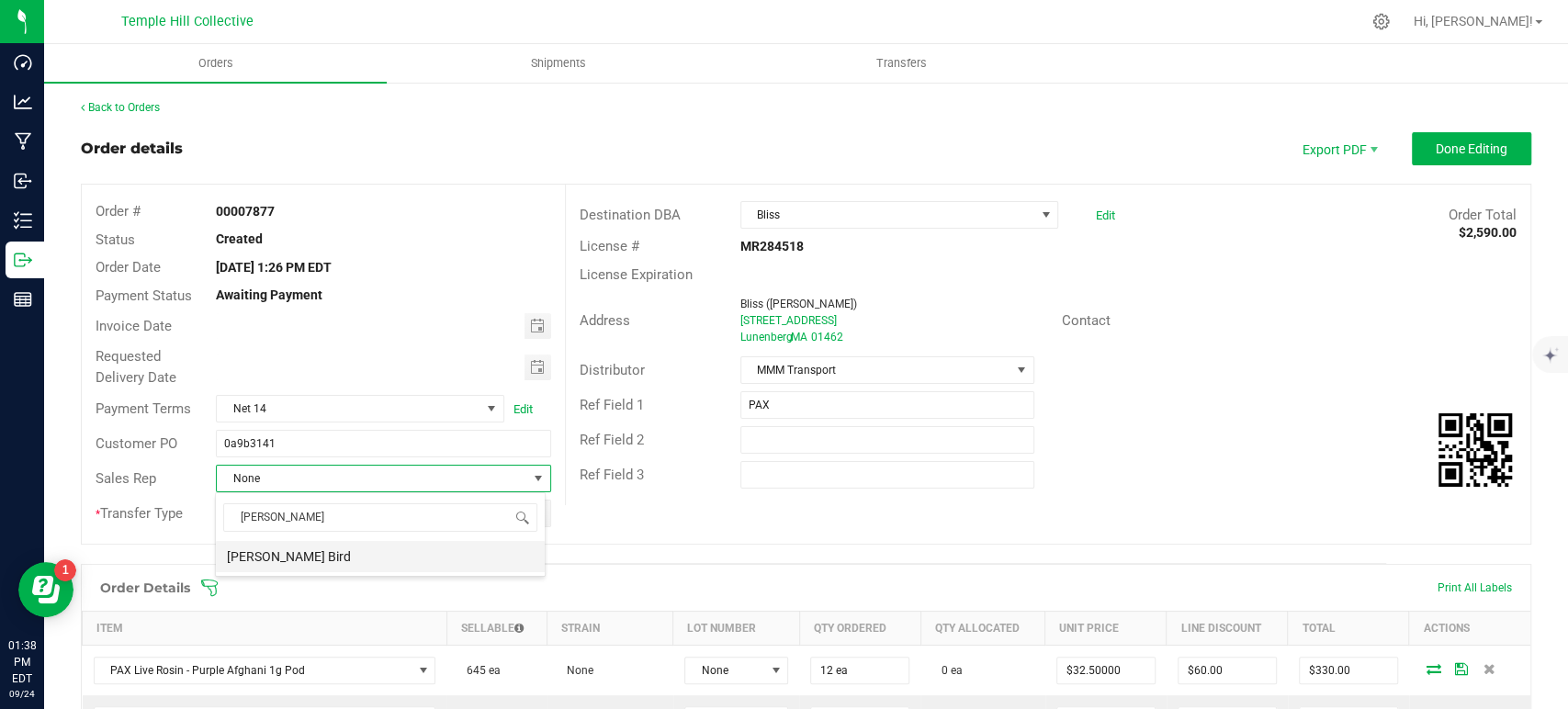
click at [348, 549] on li "[PERSON_NAME] Bird" at bounding box center [380, 557] width 328 height 31
click at [1450, 162] on button "Done Editing" at bounding box center [1471, 149] width 119 height 33
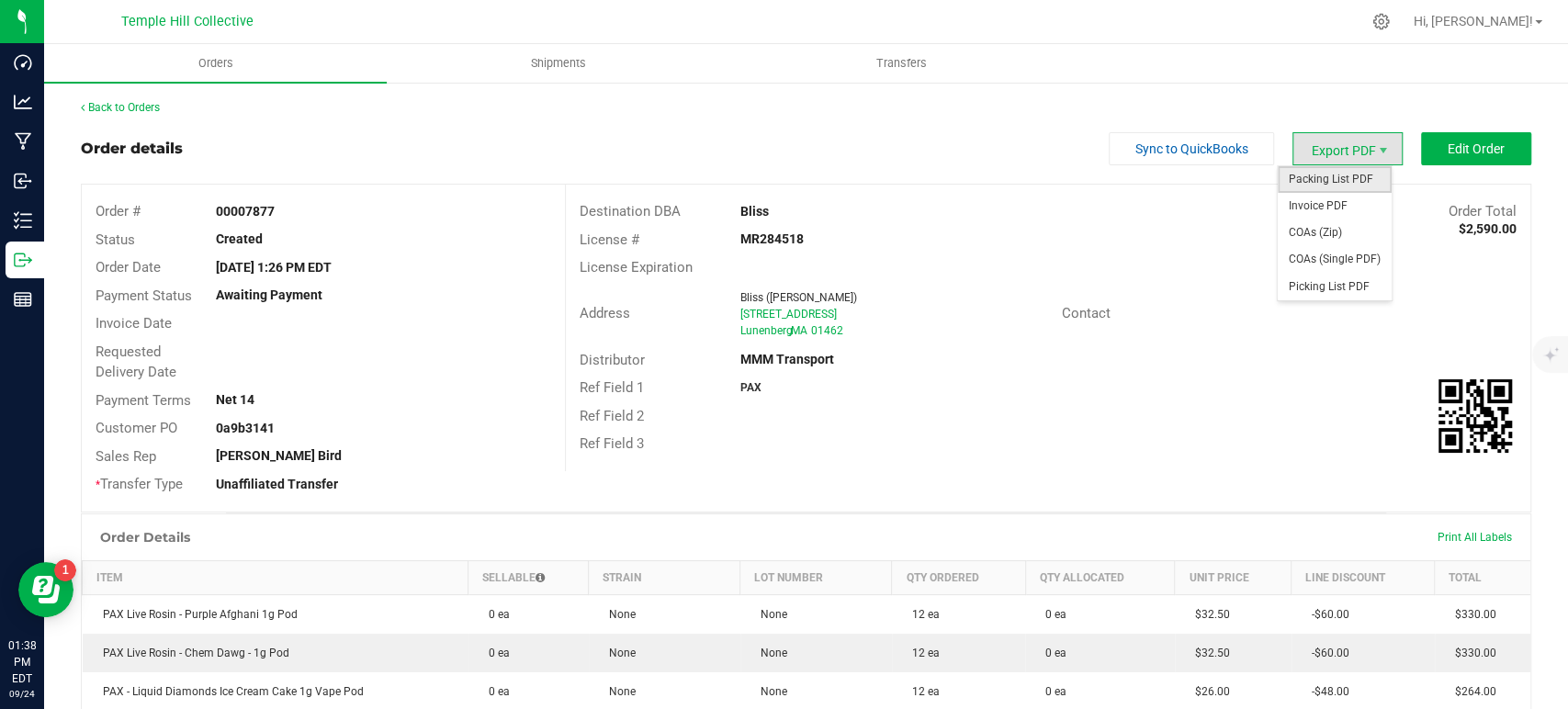
click at [1334, 174] on span "Packing List PDF" at bounding box center [1334, 179] width 114 height 26
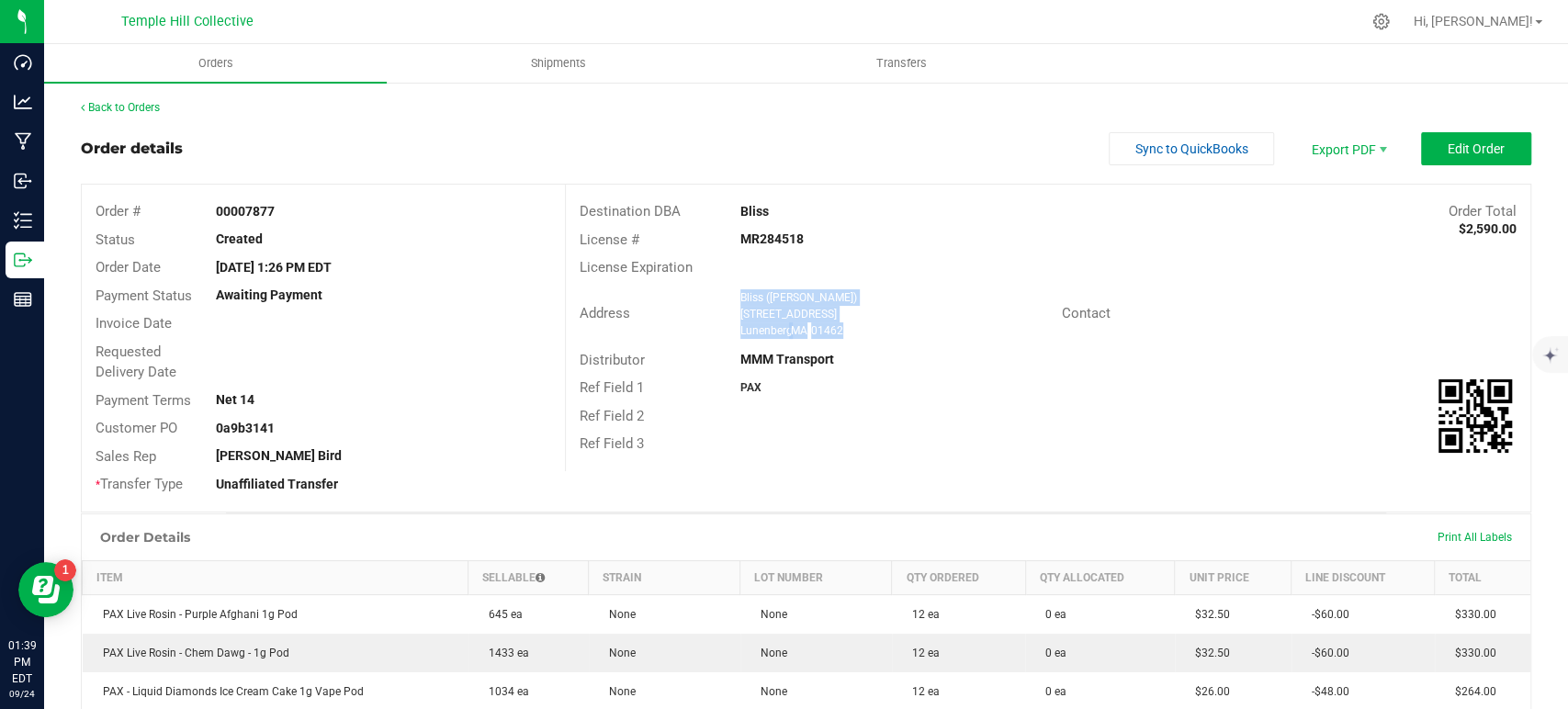
drag, startPoint x: 850, startPoint y: 329, endPoint x: 727, endPoint y: 286, distance: 130.3
click at [727, 286] on div "Address Bliss (Uma Lunenberg) 43 Summer Street Lunenberg , MA 01462" at bounding box center [813, 314] width 496 height 57
copy ngx-name-and-address "Bliss (Uma Lunenberg) 43 Summer Street Lunenberg , MA 01462"
click at [783, 240] on strong "MR284518" at bounding box center [771, 238] width 63 height 15
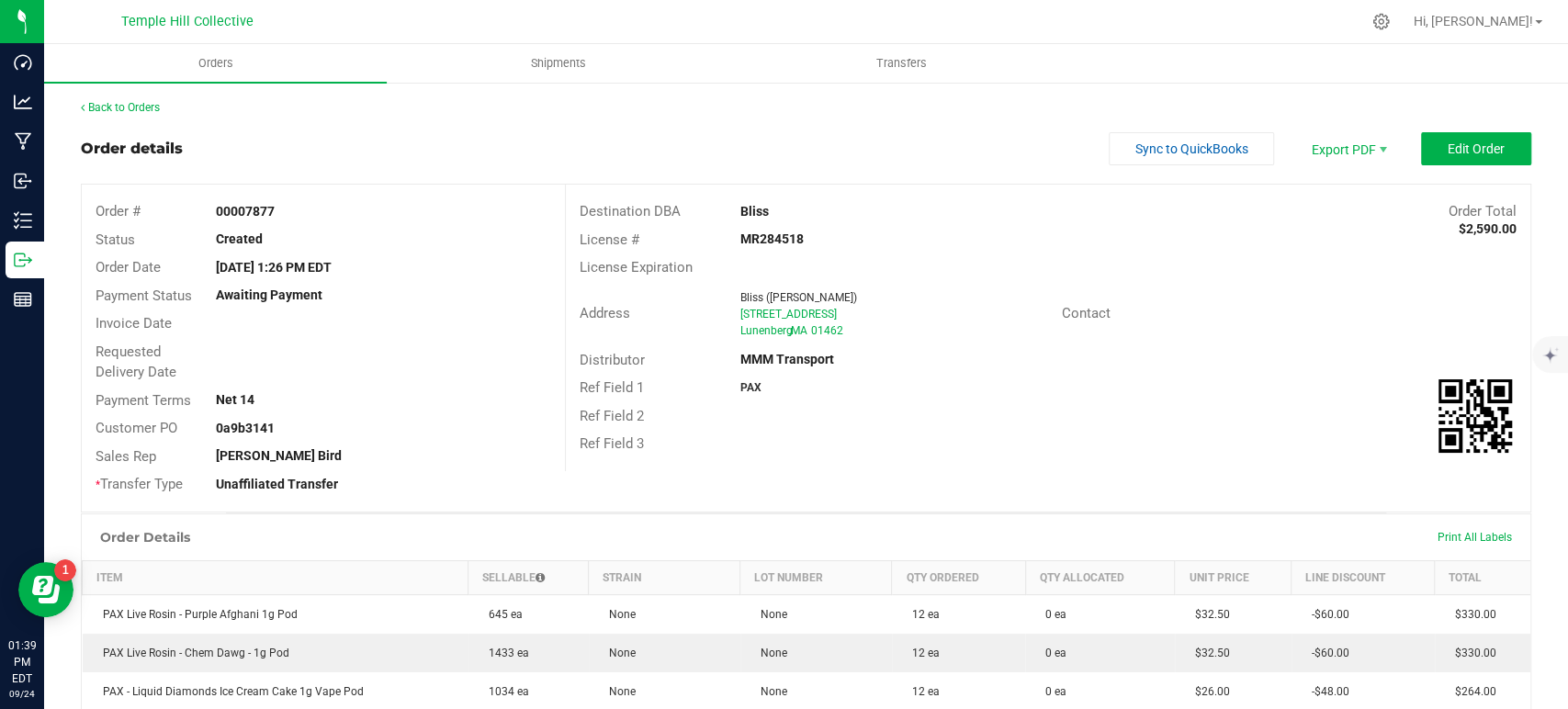
copy strong "MR284518"
click at [132, 112] on link "Back to Orders" at bounding box center [119, 107] width 79 height 13
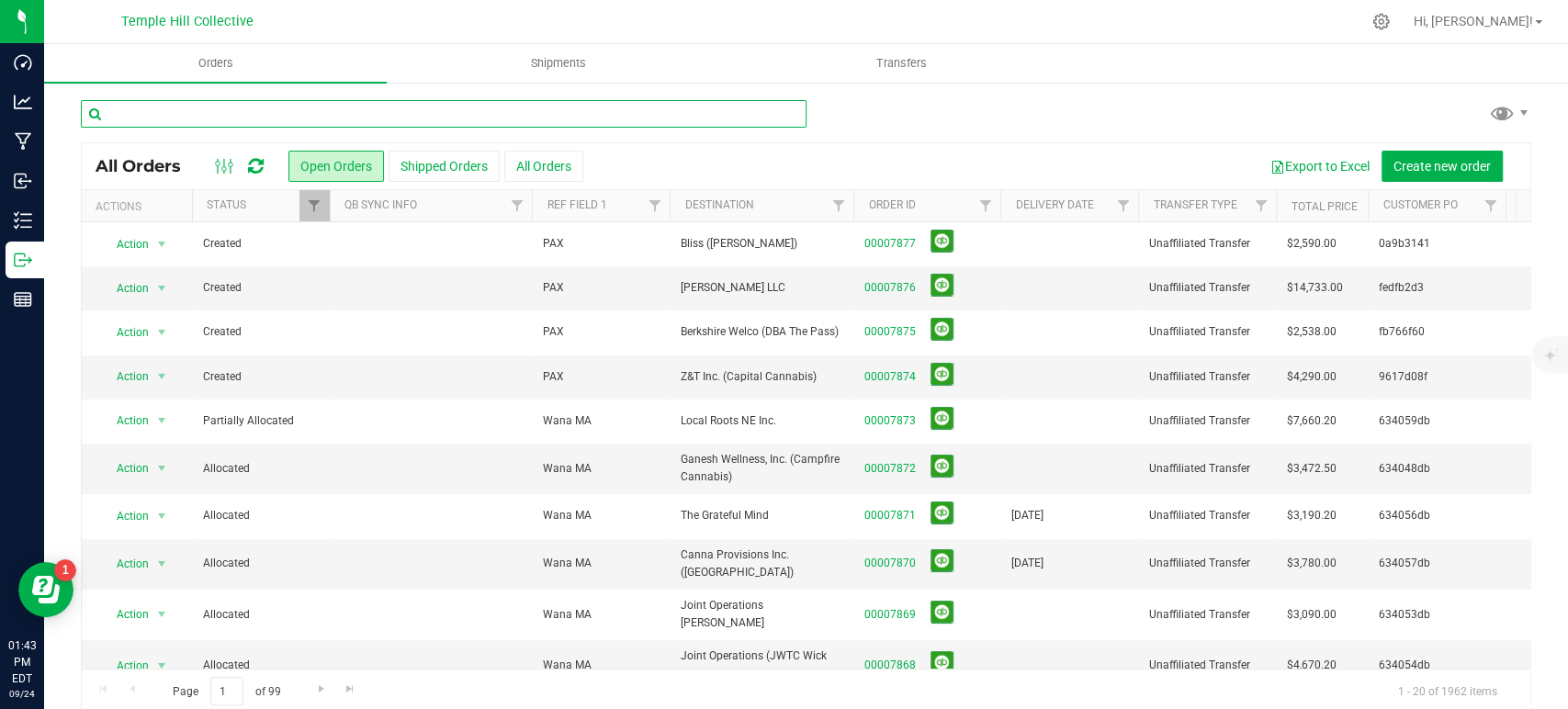
click at [595, 117] on input "text" at bounding box center [443, 114] width 726 height 27
type input "omg cannabis"
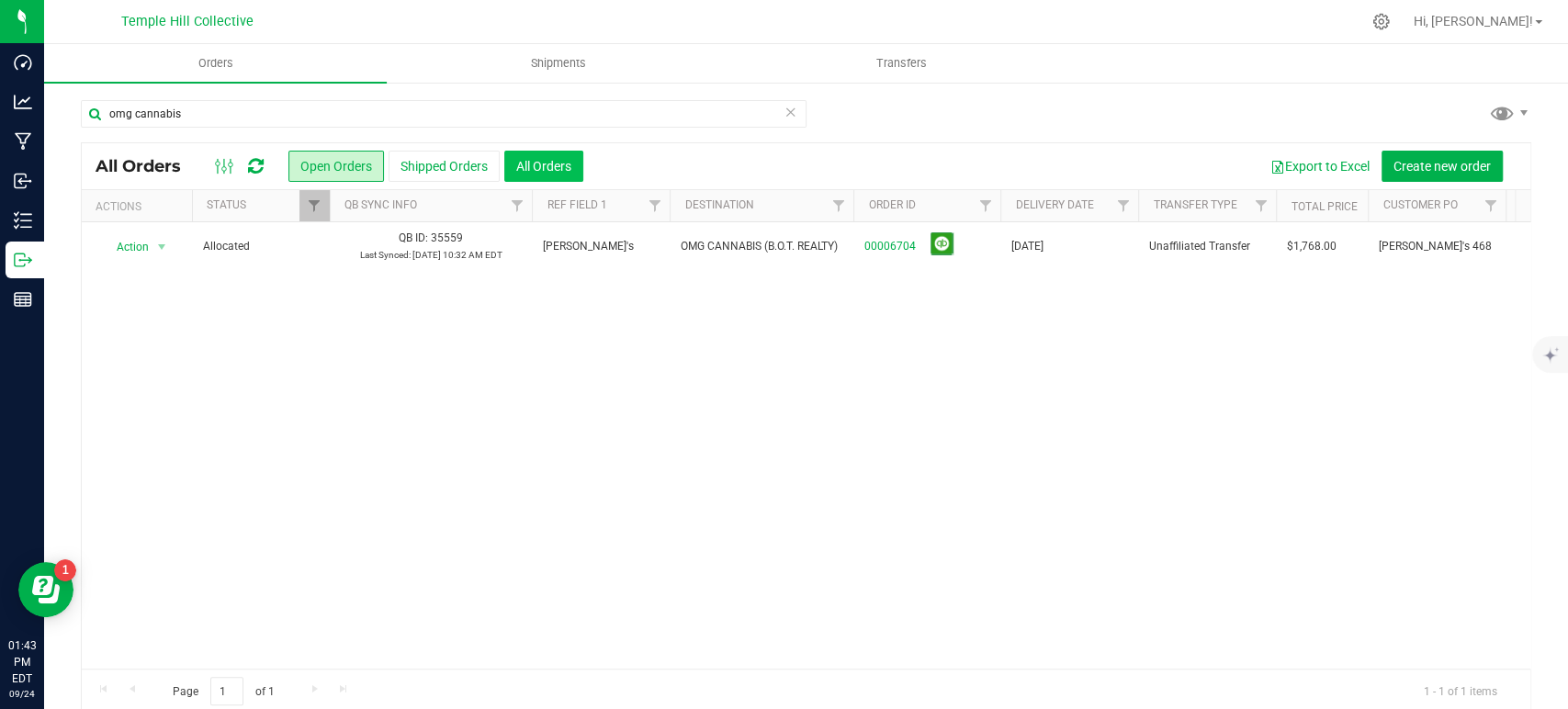
click at [532, 175] on button "All Orders" at bounding box center [543, 166] width 79 height 31
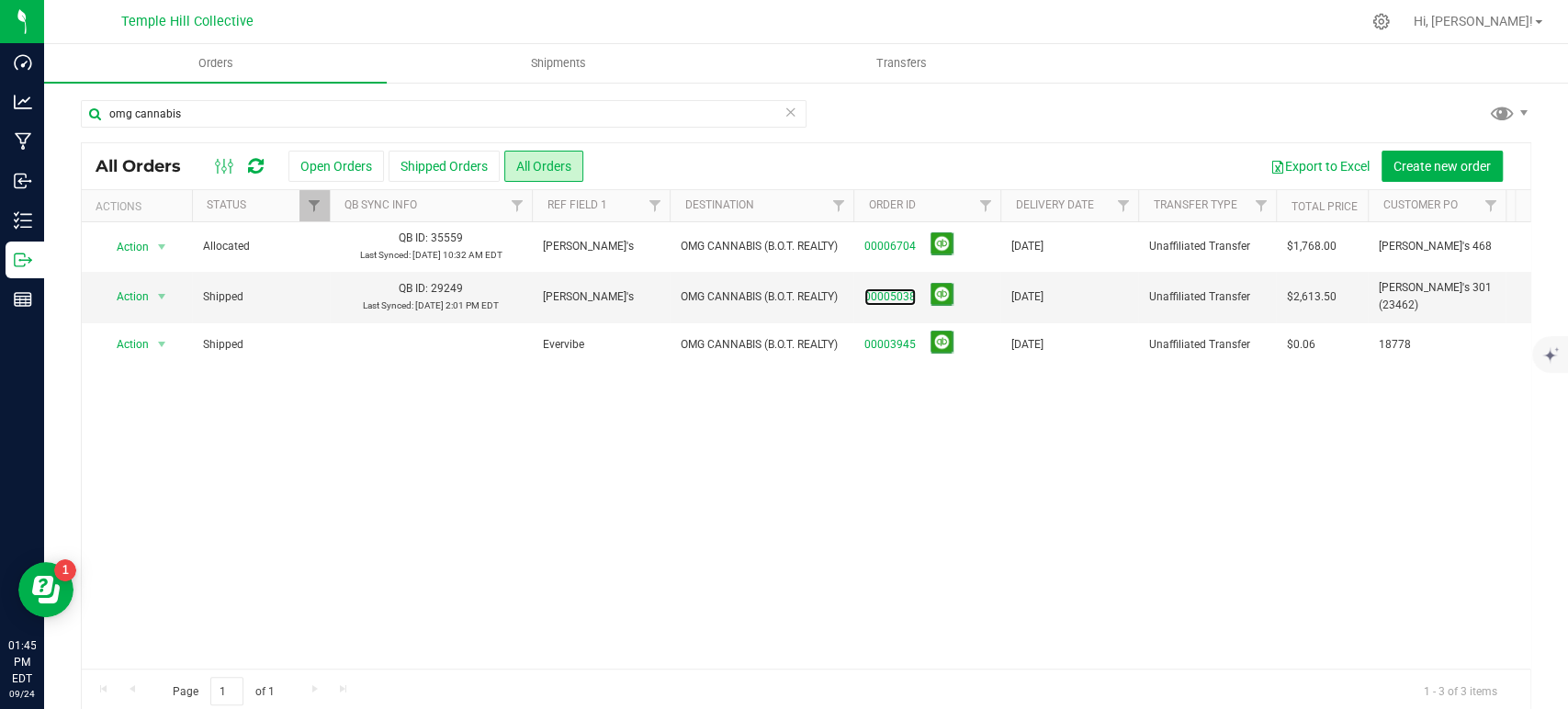
drag, startPoint x: 891, startPoint y: 299, endPoint x: 907, endPoint y: 299, distance: 16.0
click at [891, 299] on link "00005038" at bounding box center [890, 297] width 51 height 17
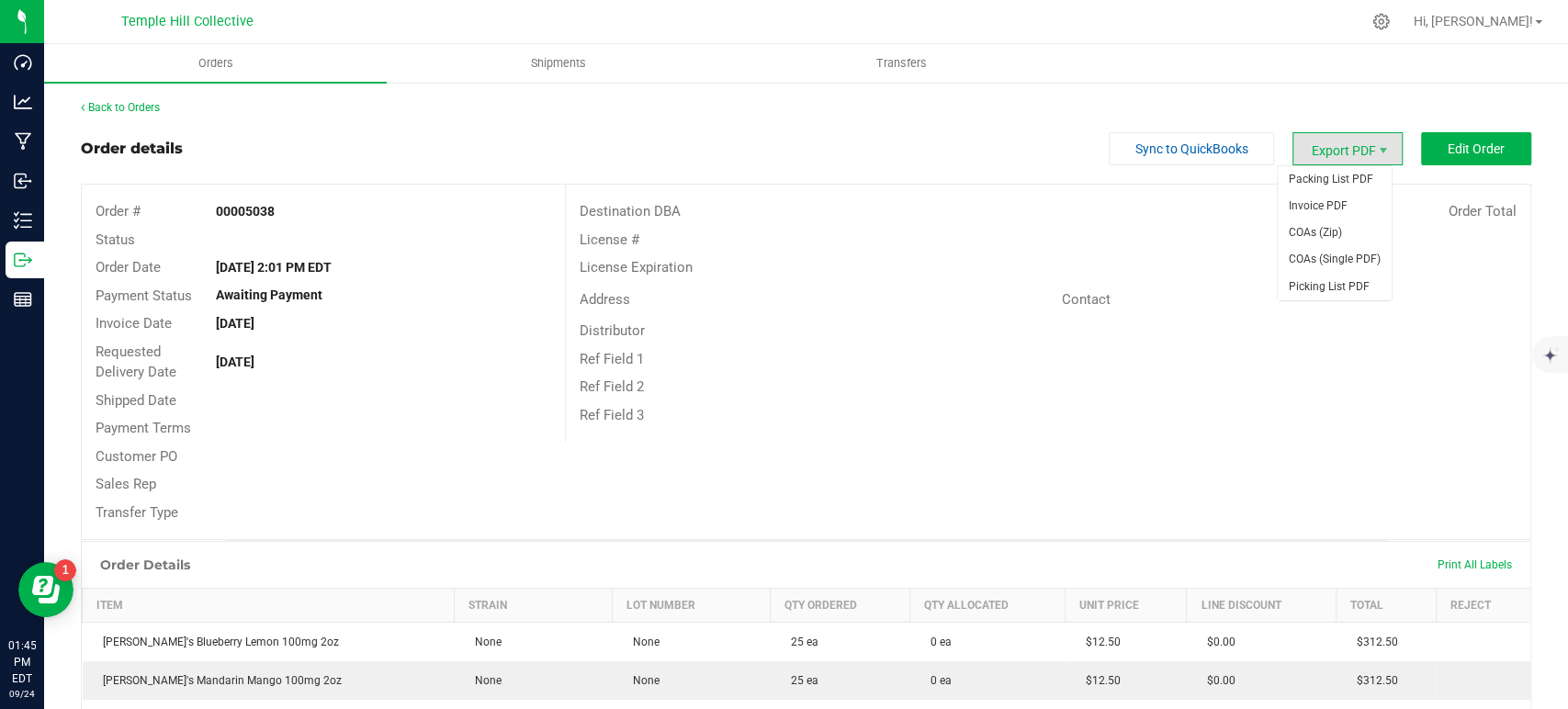
click at [1340, 146] on span "Export PDF" at bounding box center [1346, 149] width 110 height 33
click at [1328, 211] on span "Invoice PDF" at bounding box center [1334, 206] width 114 height 26
click at [154, 111] on link "Back to Orders" at bounding box center [119, 107] width 79 height 13
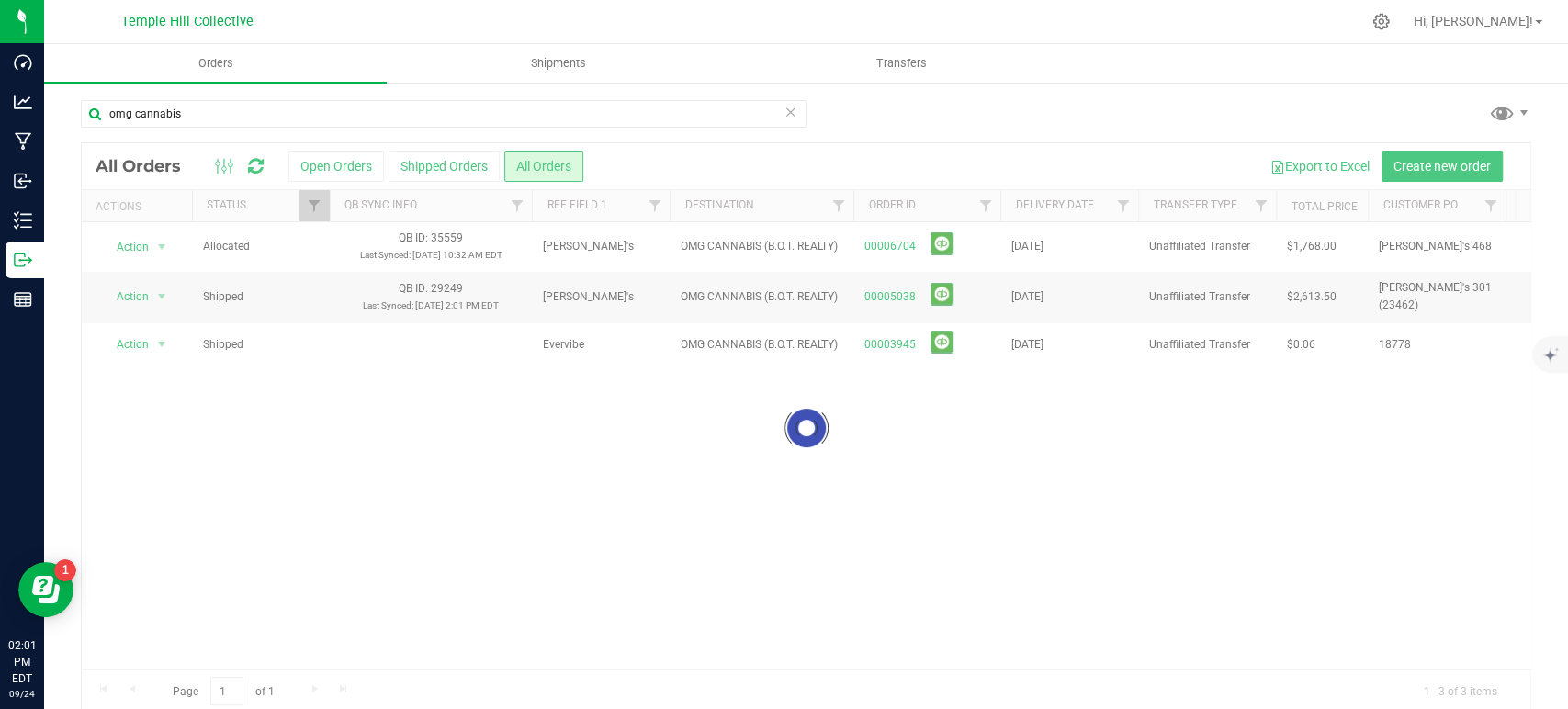
click at [784, 109] on icon at bounding box center [790, 111] width 13 height 22
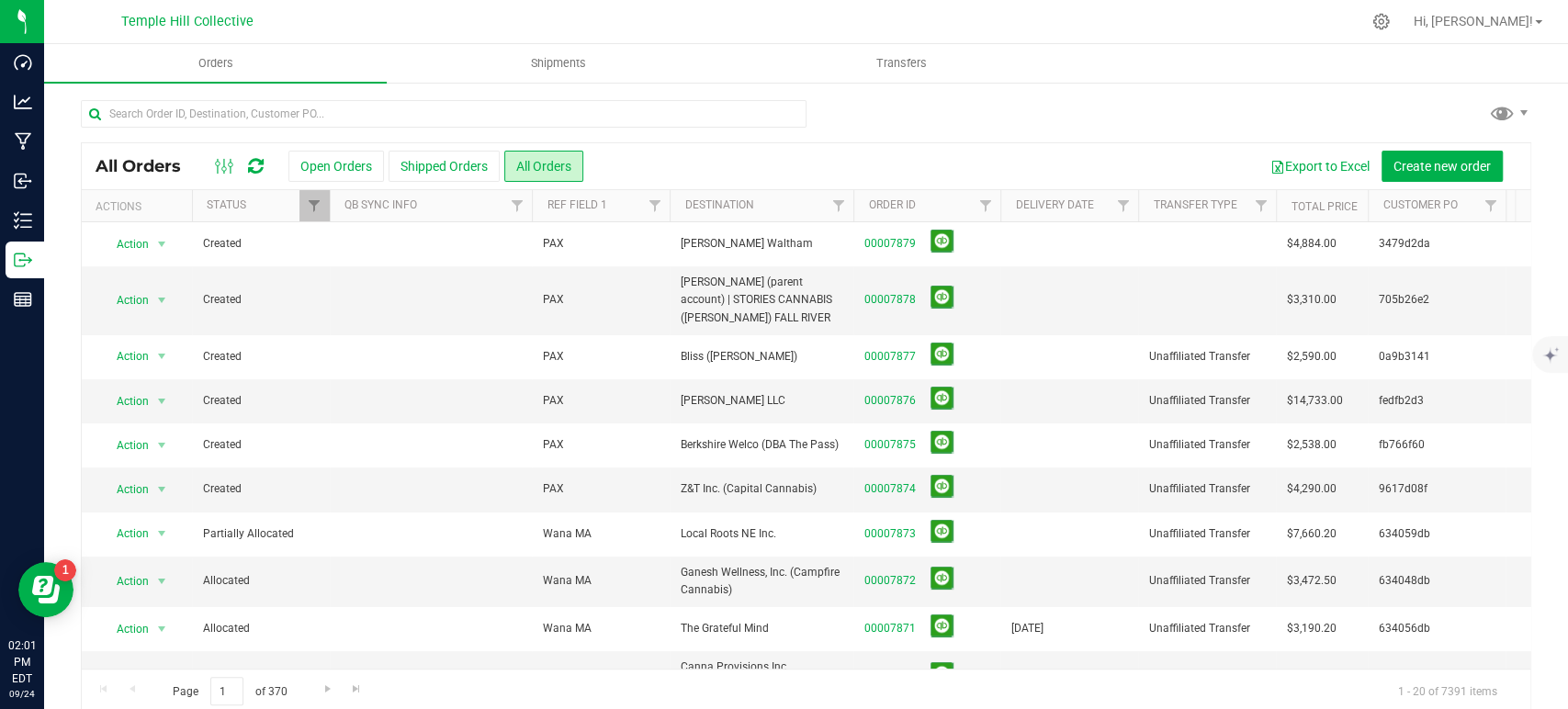
click at [340, 163] on button "Open Orders" at bounding box center [336, 166] width 95 height 31
drag, startPoint x: 897, startPoint y: 242, endPoint x: 900, endPoint y: 306, distance: 64.1
click at [900, 306] on link "00007878" at bounding box center [890, 300] width 51 height 17
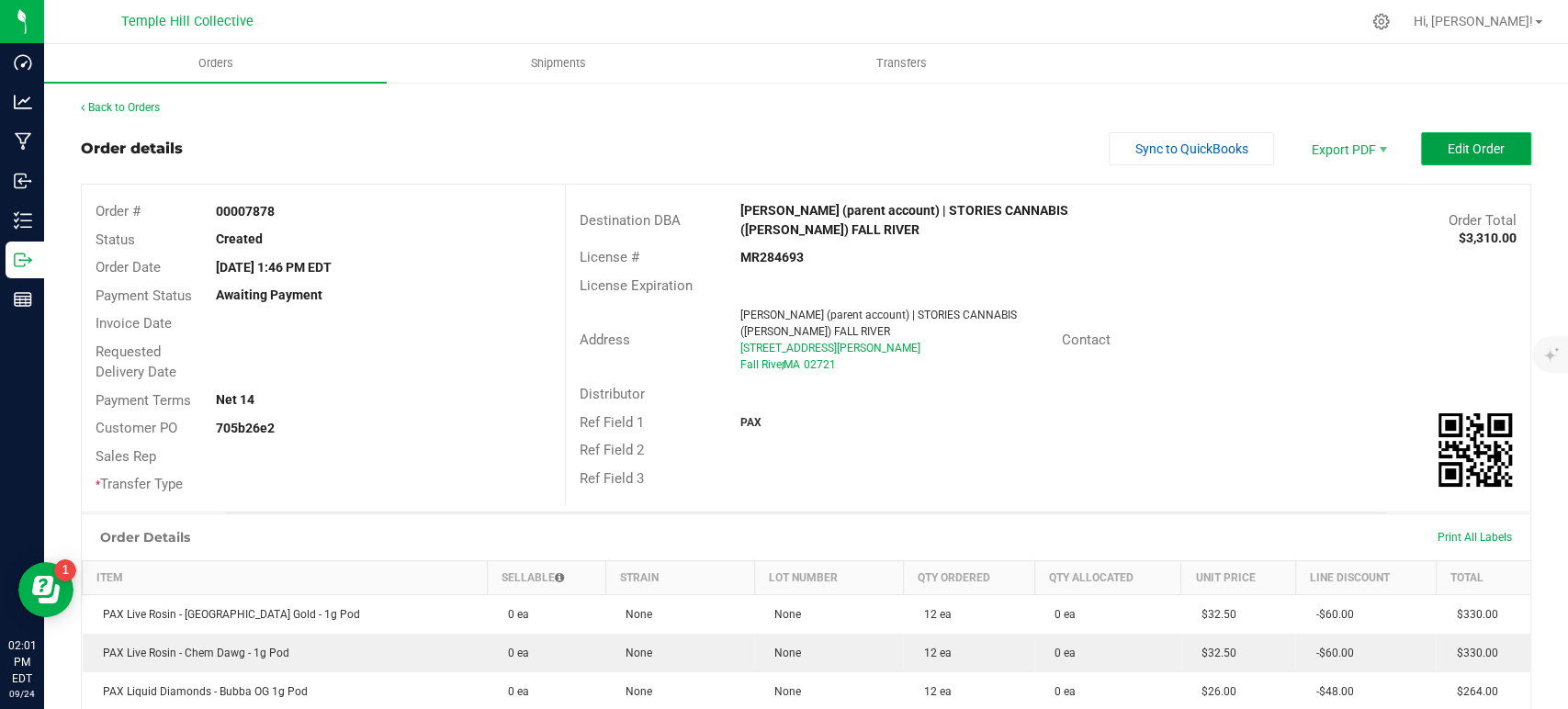
click at [1452, 148] on span "Edit Order" at bounding box center [1476, 149] width 57 height 15
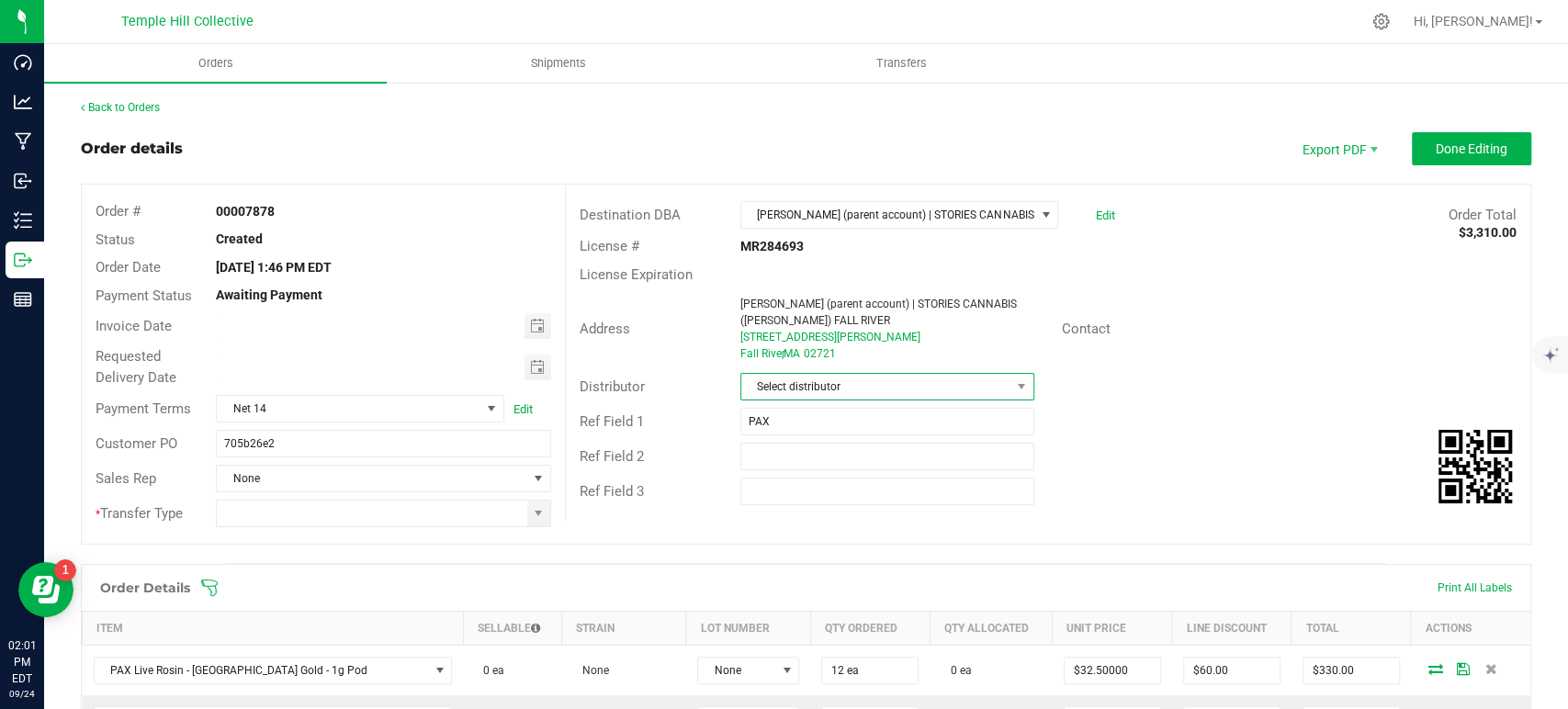
click at [791, 388] on span "Select distributor" at bounding box center [875, 387] width 269 height 25
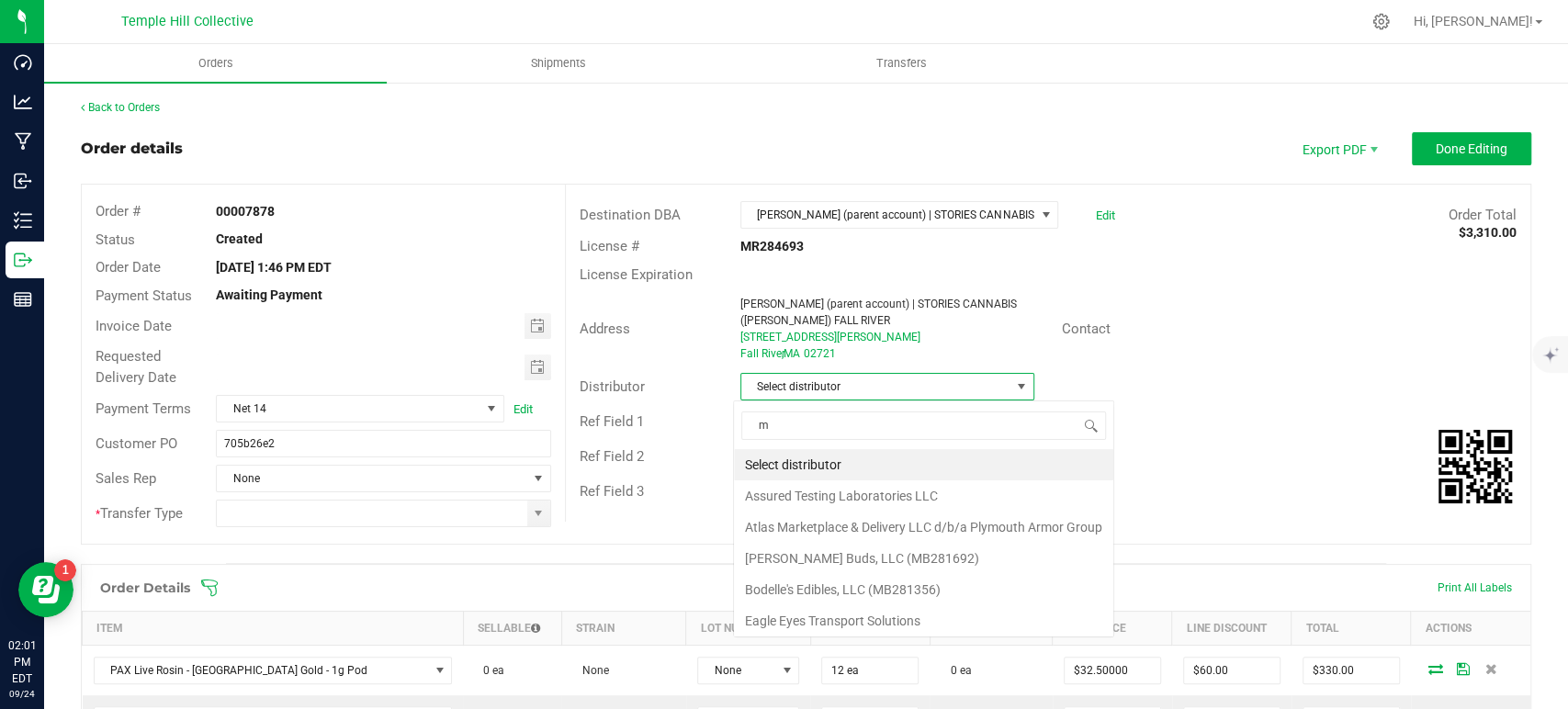
scroll to position [26, 290]
type input "mmm"
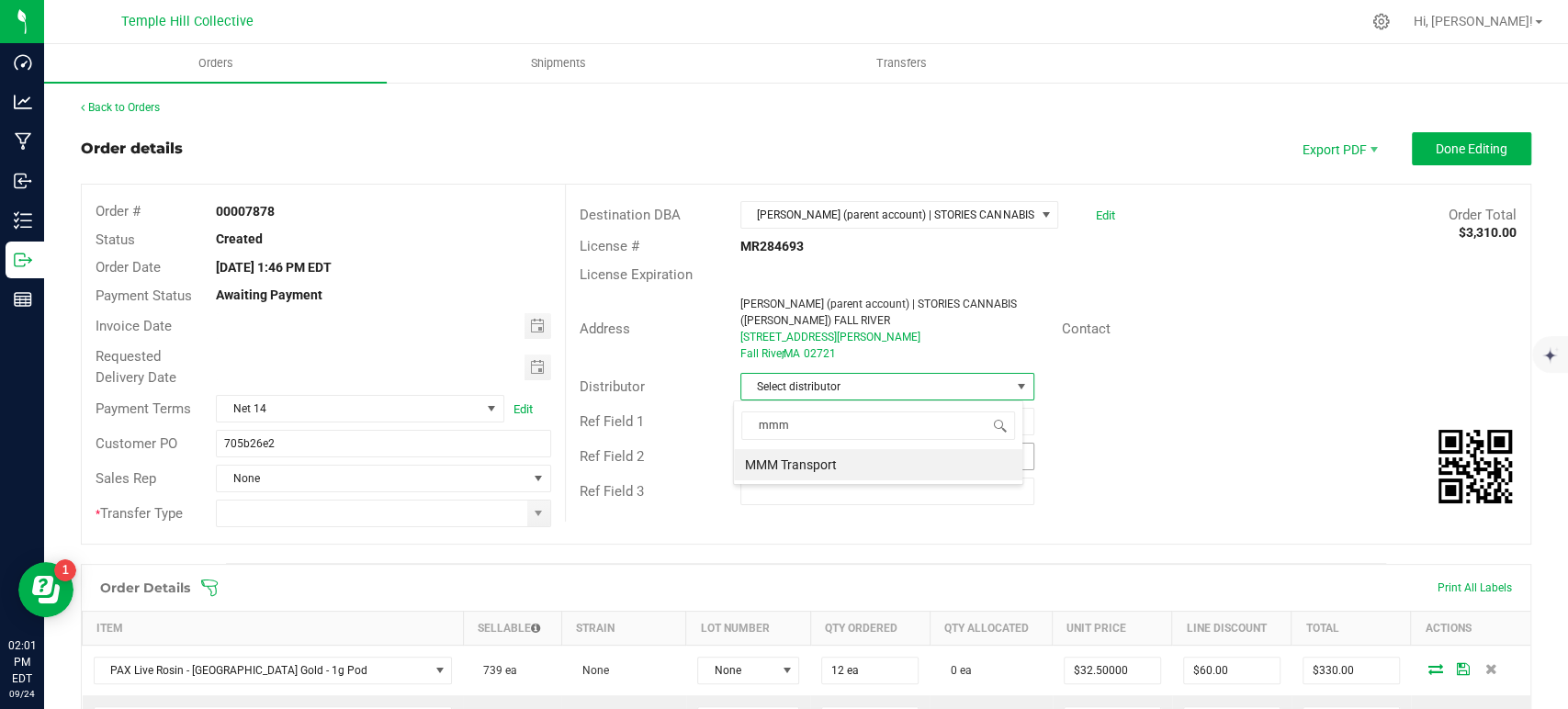
click at [831, 451] on li "MMM Transport" at bounding box center [877, 464] width 289 height 31
click at [532, 511] on span at bounding box center [537, 513] width 15 height 15
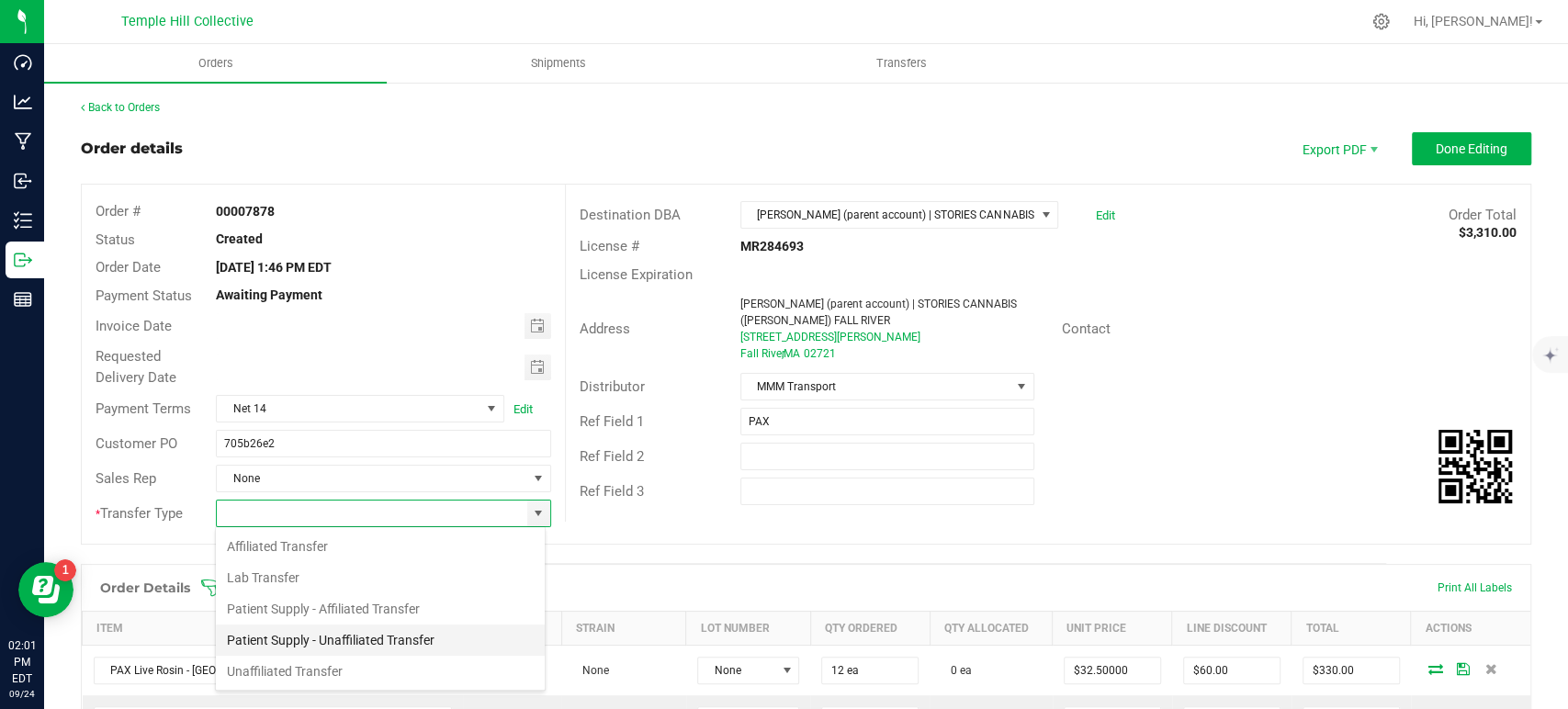
scroll to position [26, 330]
click at [355, 669] on li "Unaffiliated Transfer" at bounding box center [380, 671] width 328 height 31
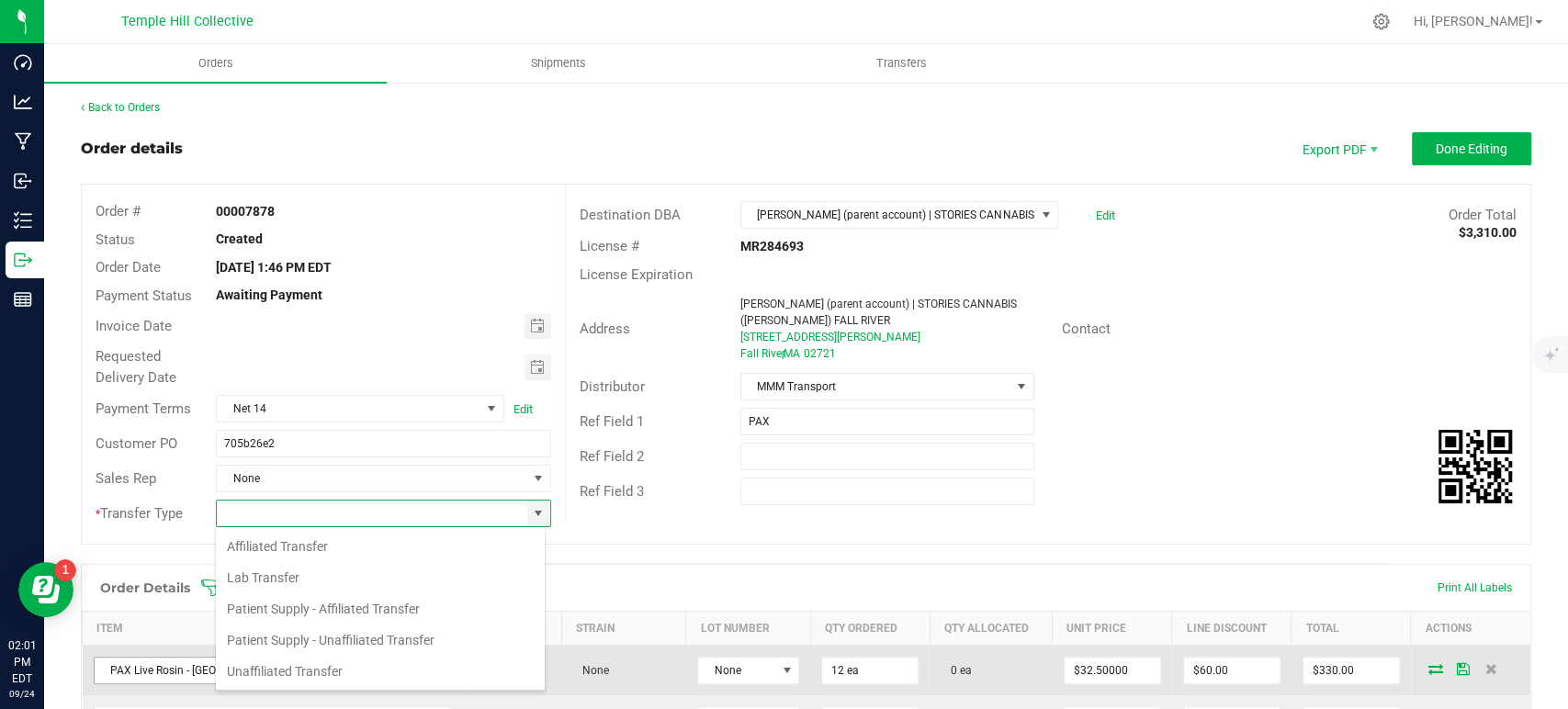
type input "Unaffiliated Transfer"
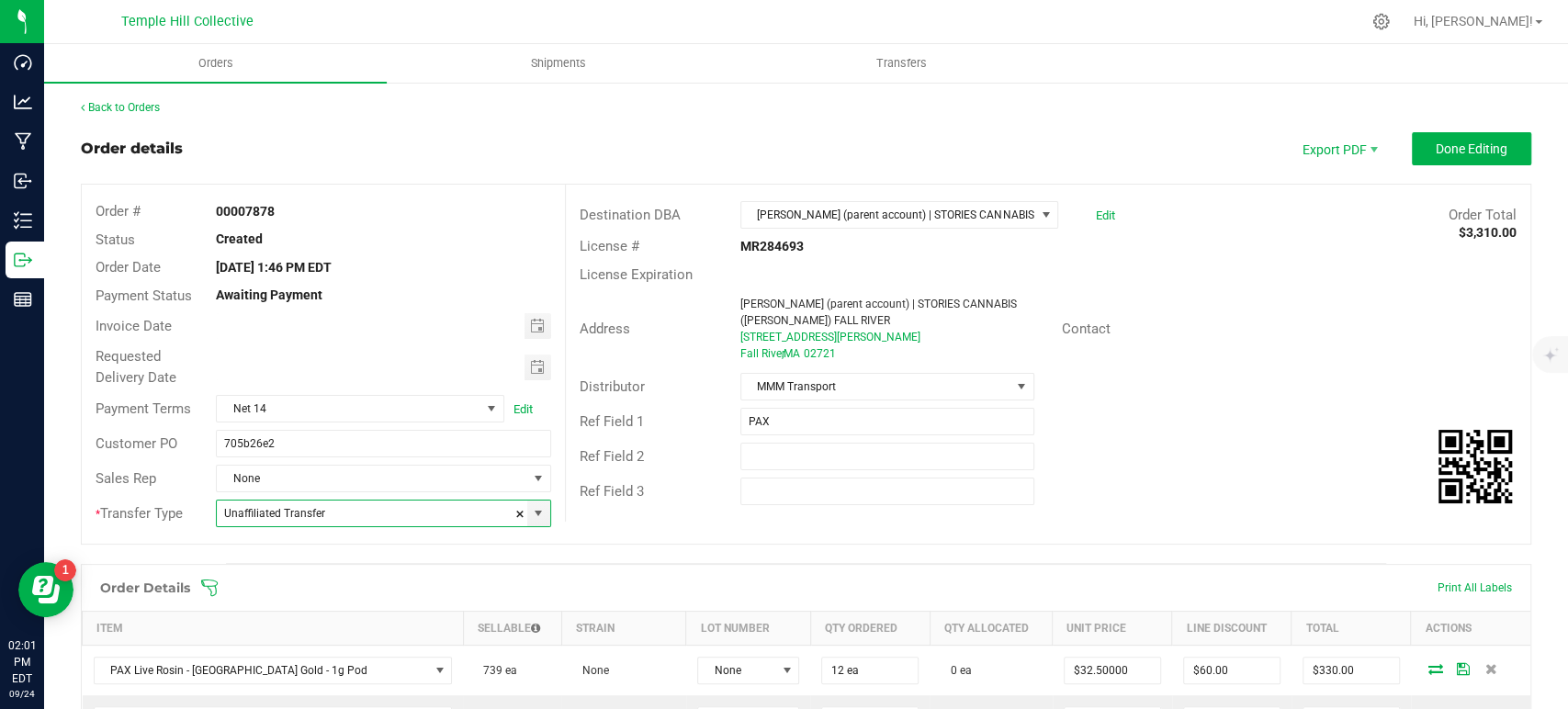
click at [463, 458] on div "Customer PO 705b26e2" at bounding box center [323, 444] width 483 height 35
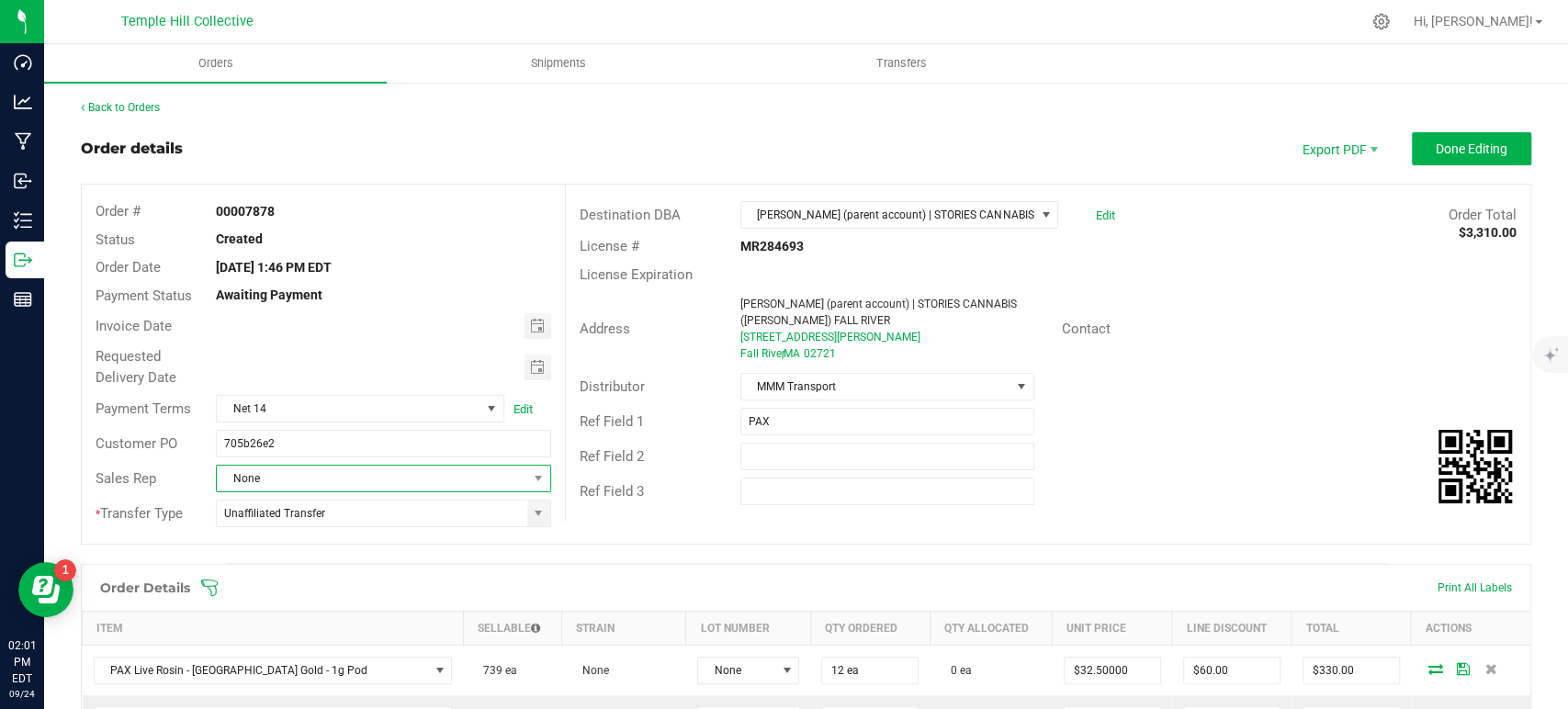
click at [460, 470] on span "None" at bounding box center [371, 478] width 310 height 25
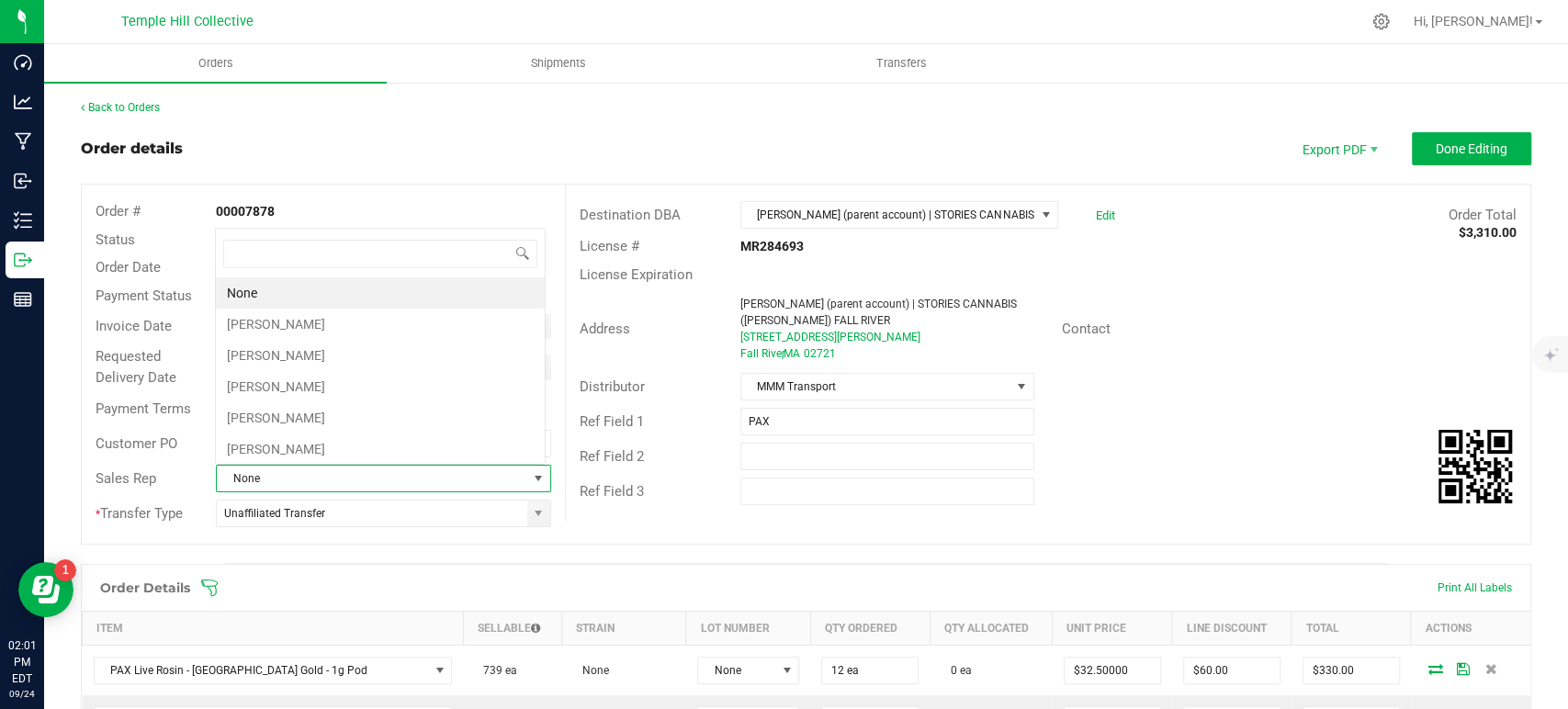
scroll to position [26, 326]
type input "jamie"
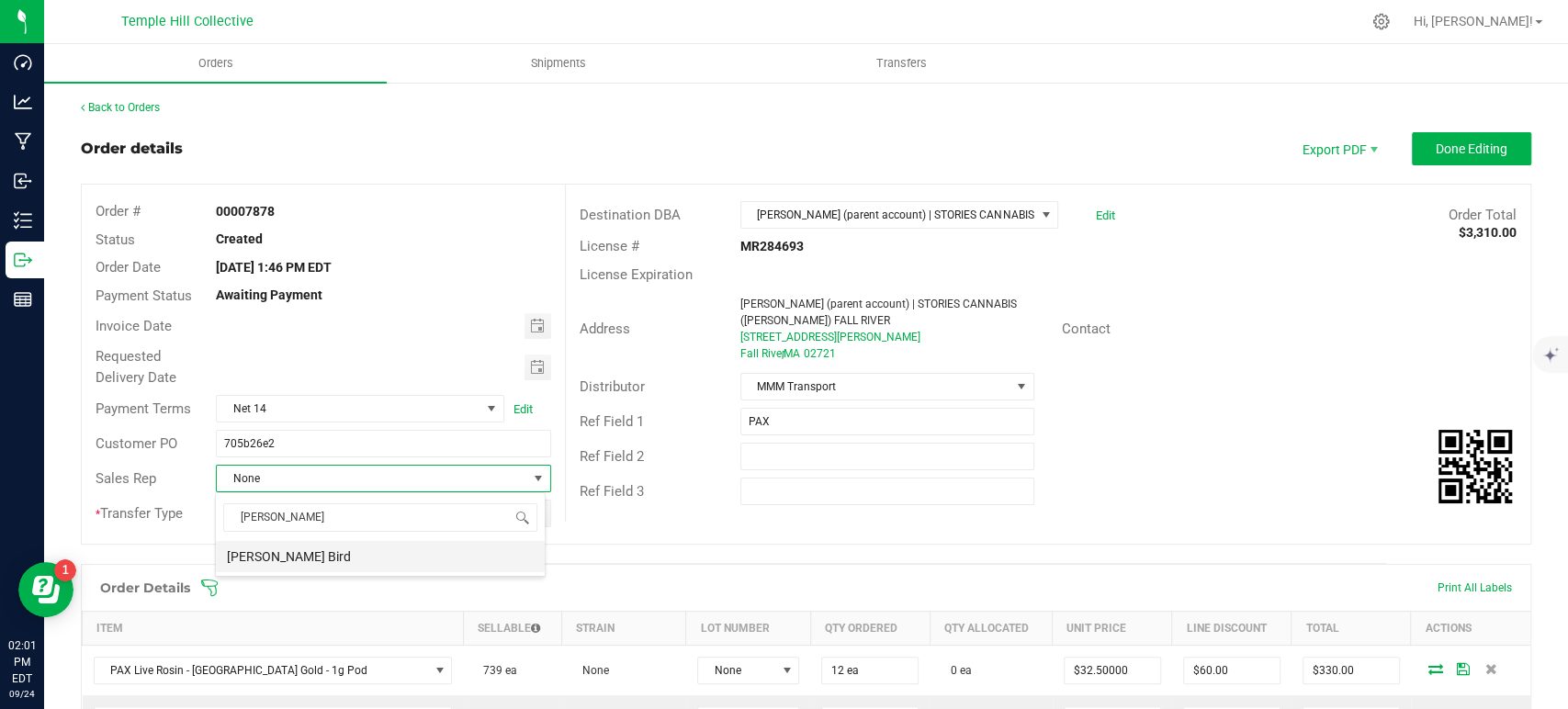
click at [394, 566] on li "[PERSON_NAME] Bird" at bounding box center [380, 557] width 328 height 31
click at [1436, 143] on span "Done Editing" at bounding box center [1472, 149] width 72 height 15
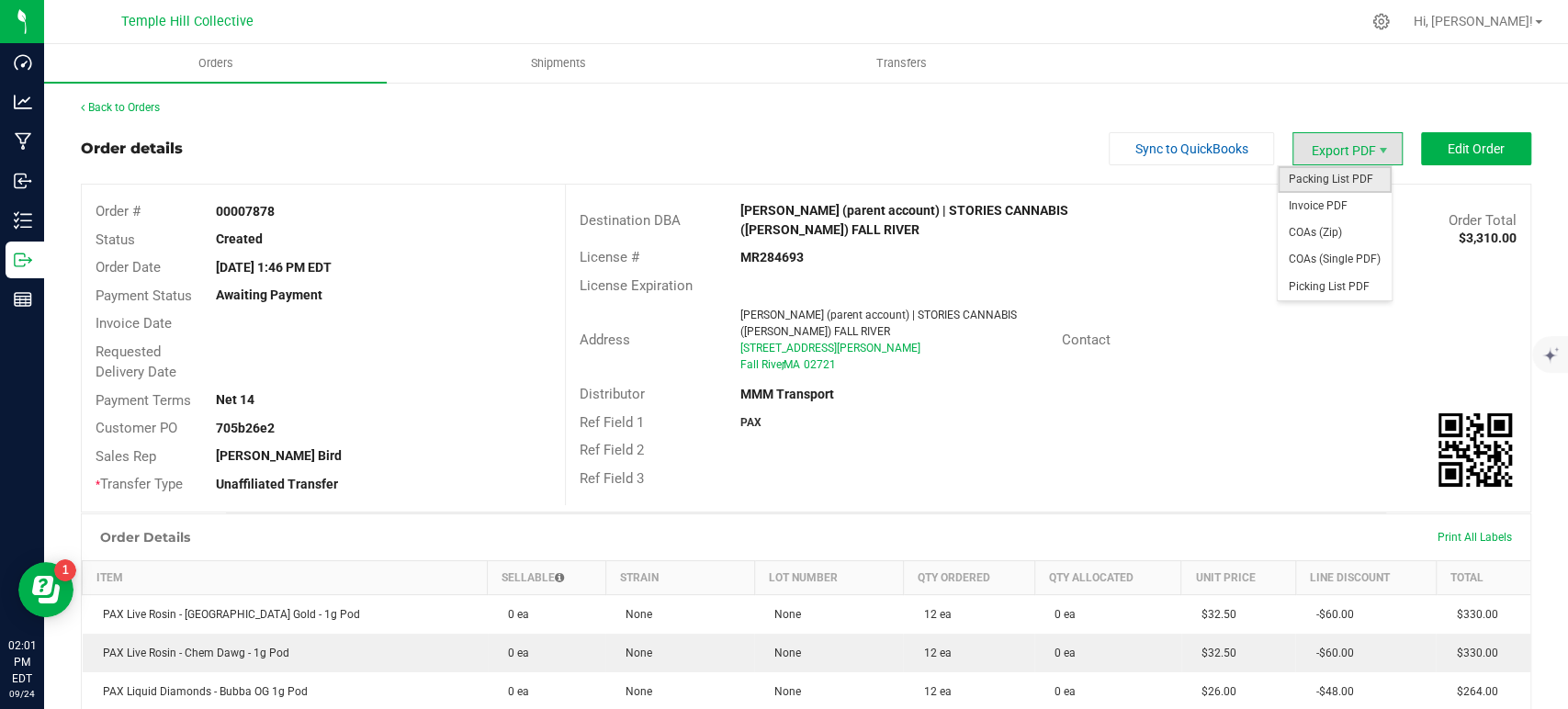
click at [1342, 180] on span "Packing List PDF" at bounding box center [1334, 179] width 114 height 26
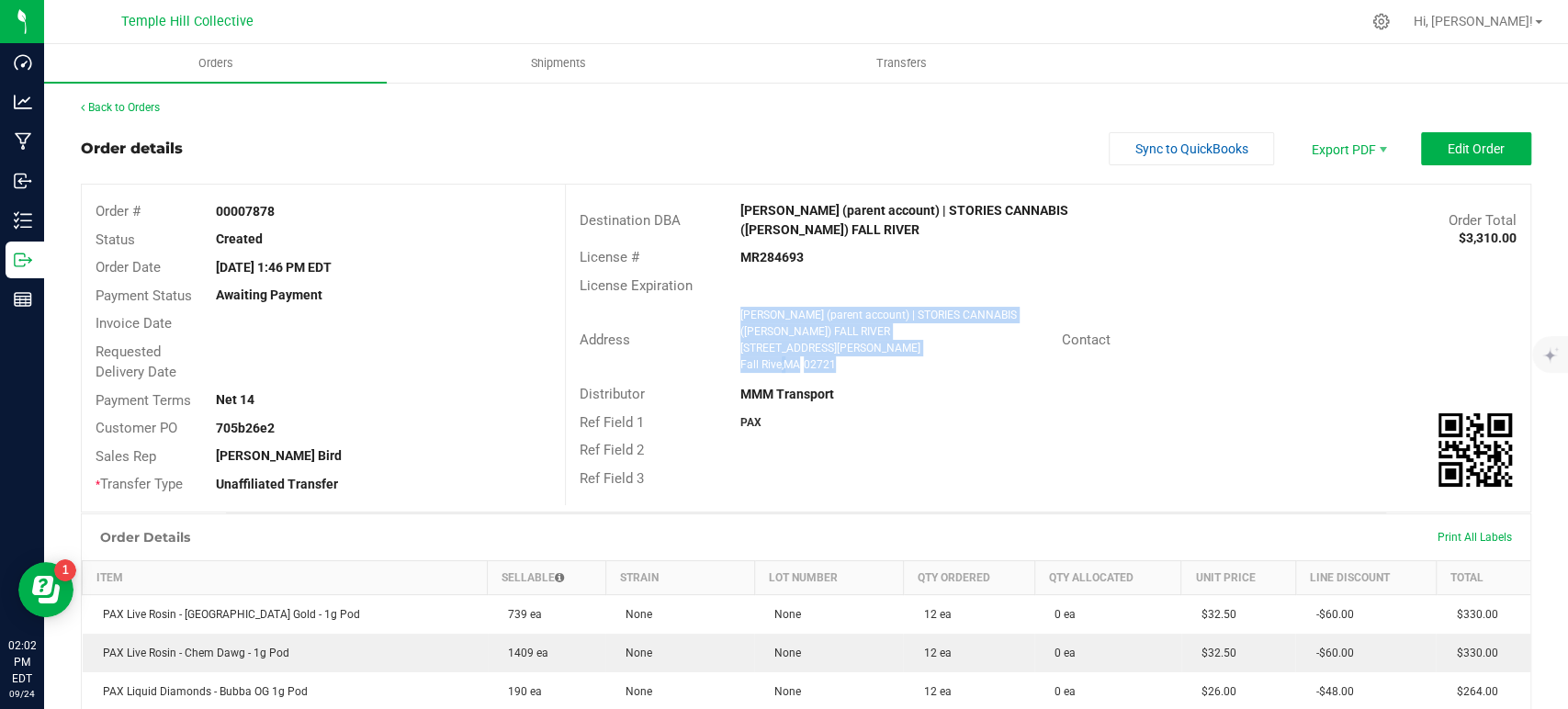
drag, startPoint x: 838, startPoint y: 363, endPoint x: 733, endPoint y: 322, distance: 112.7
click at [740, 322] on ngx-name-and-address "Uma Flowers (parent account) | STORIES CANNABIS (UMA FLOWERS) FALL RIVER 160 Ha…" at bounding box center [894, 340] width 308 height 66
copy ngx-name-and-address "Uma Flowers (parent account) | STORIES CANNABIS (UMA FLOWERS) FALL RIVER 160 Ha…"
click at [782, 253] on strong "MR284693" at bounding box center [771, 256] width 63 height 15
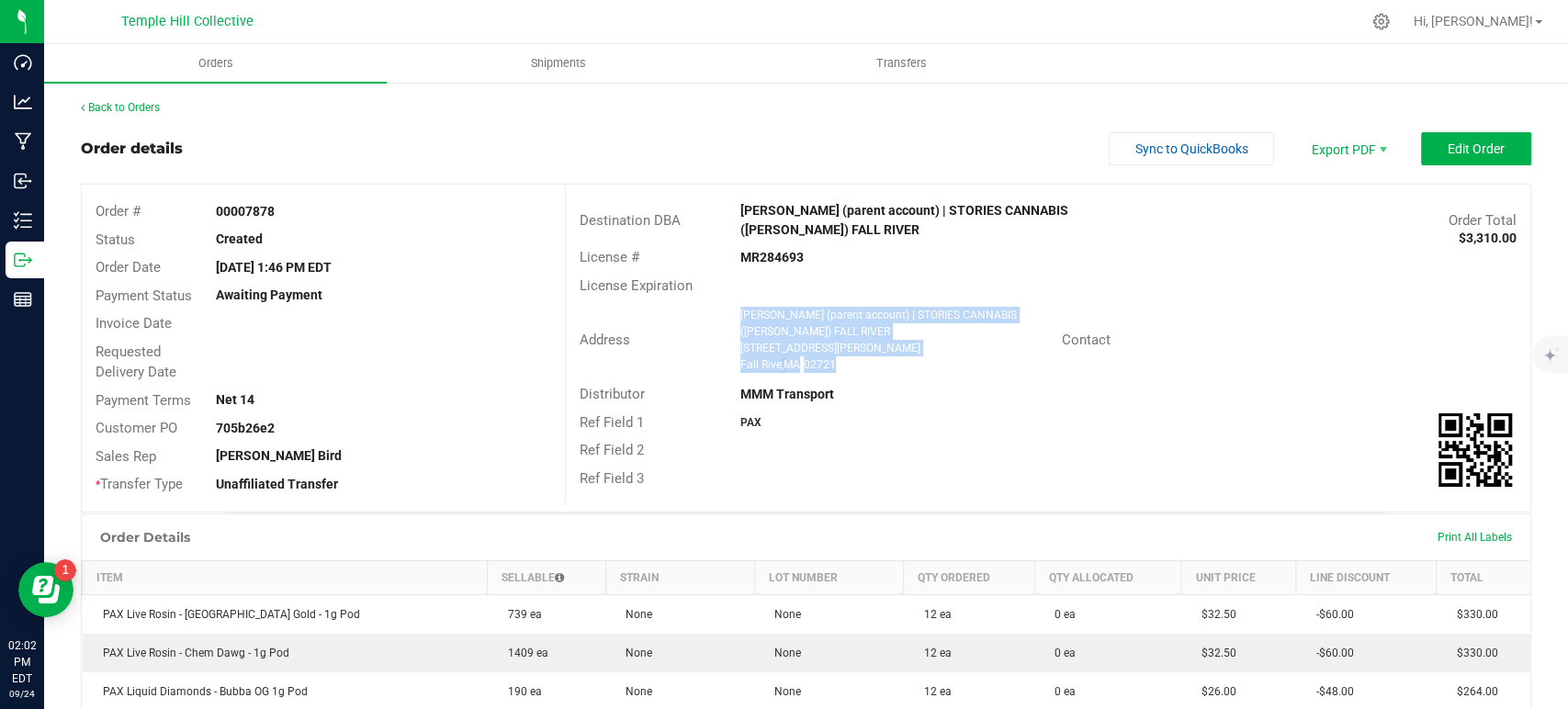
copy strong "MR284693"
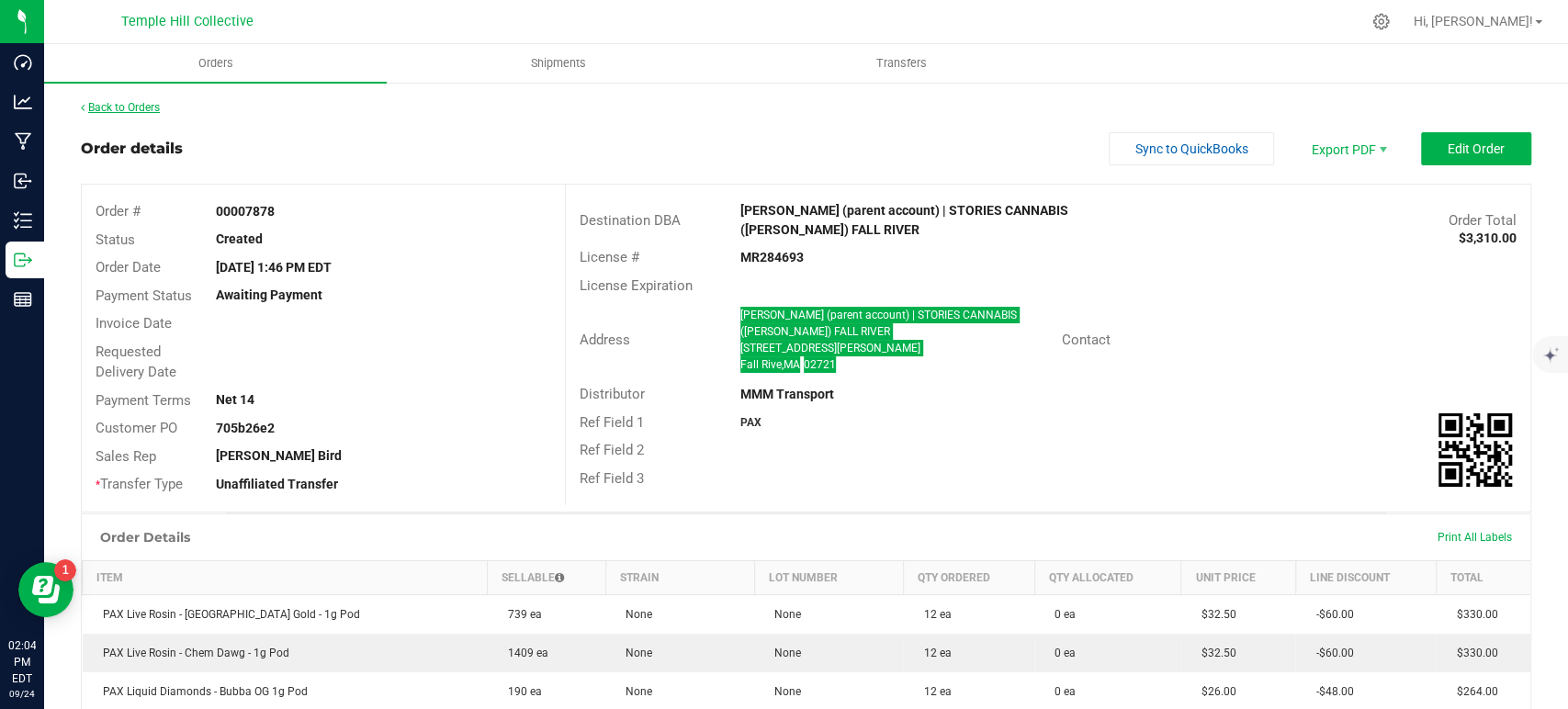
click at [150, 102] on link "Back to Orders" at bounding box center [119, 107] width 79 height 13
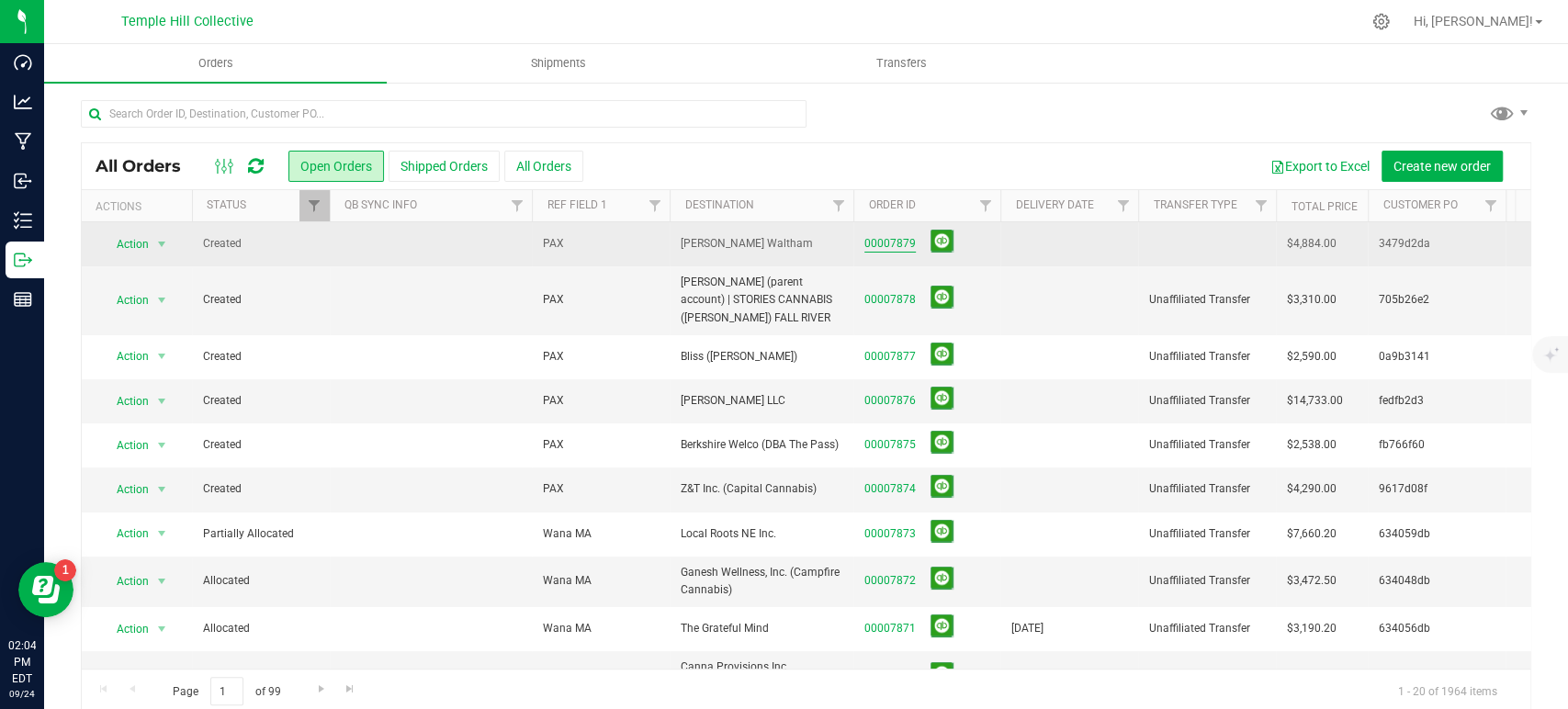
click at [898, 249] on link "00007879" at bounding box center [890, 244] width 51 height 17
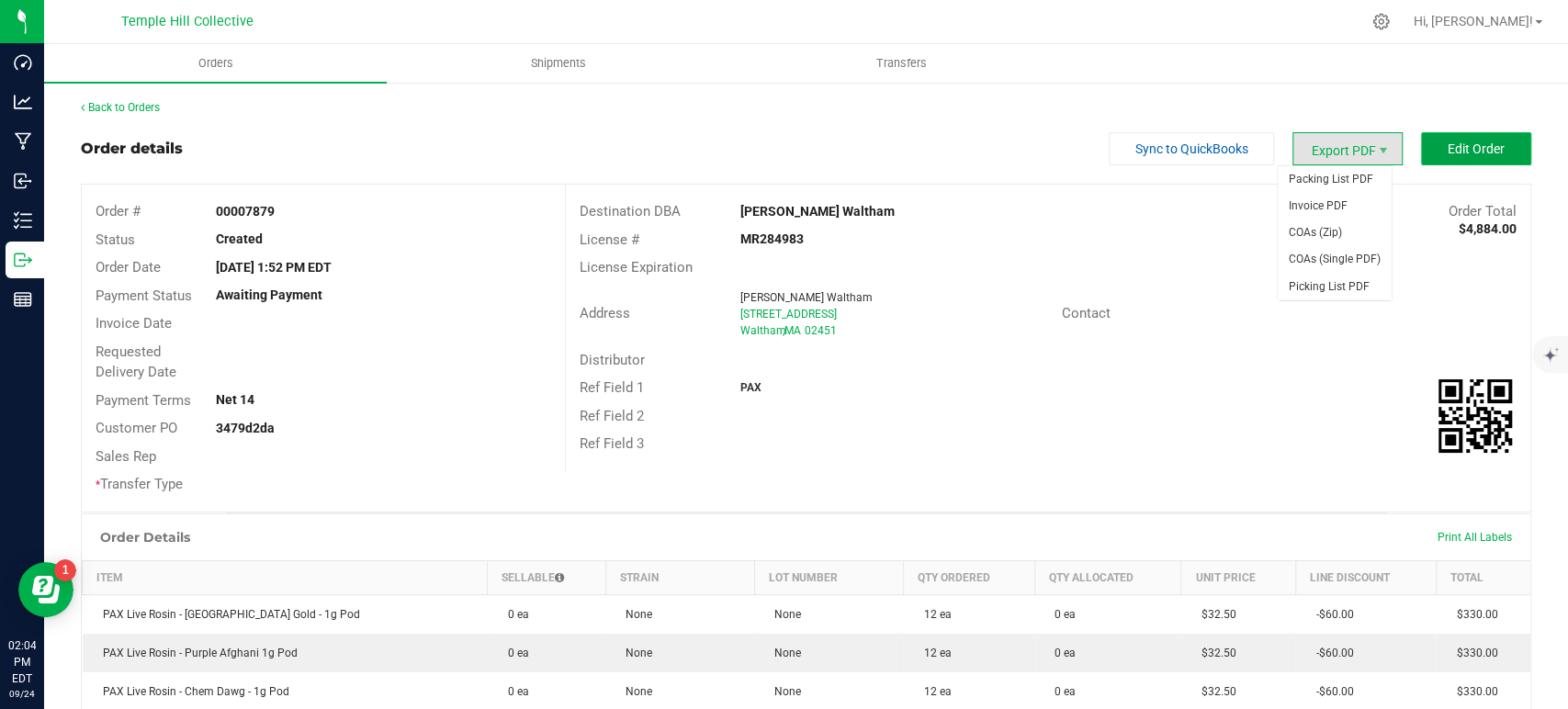
click at [1459, 143] on span "Edit Order" at bounding box center [1476, 149] width 57 height 15
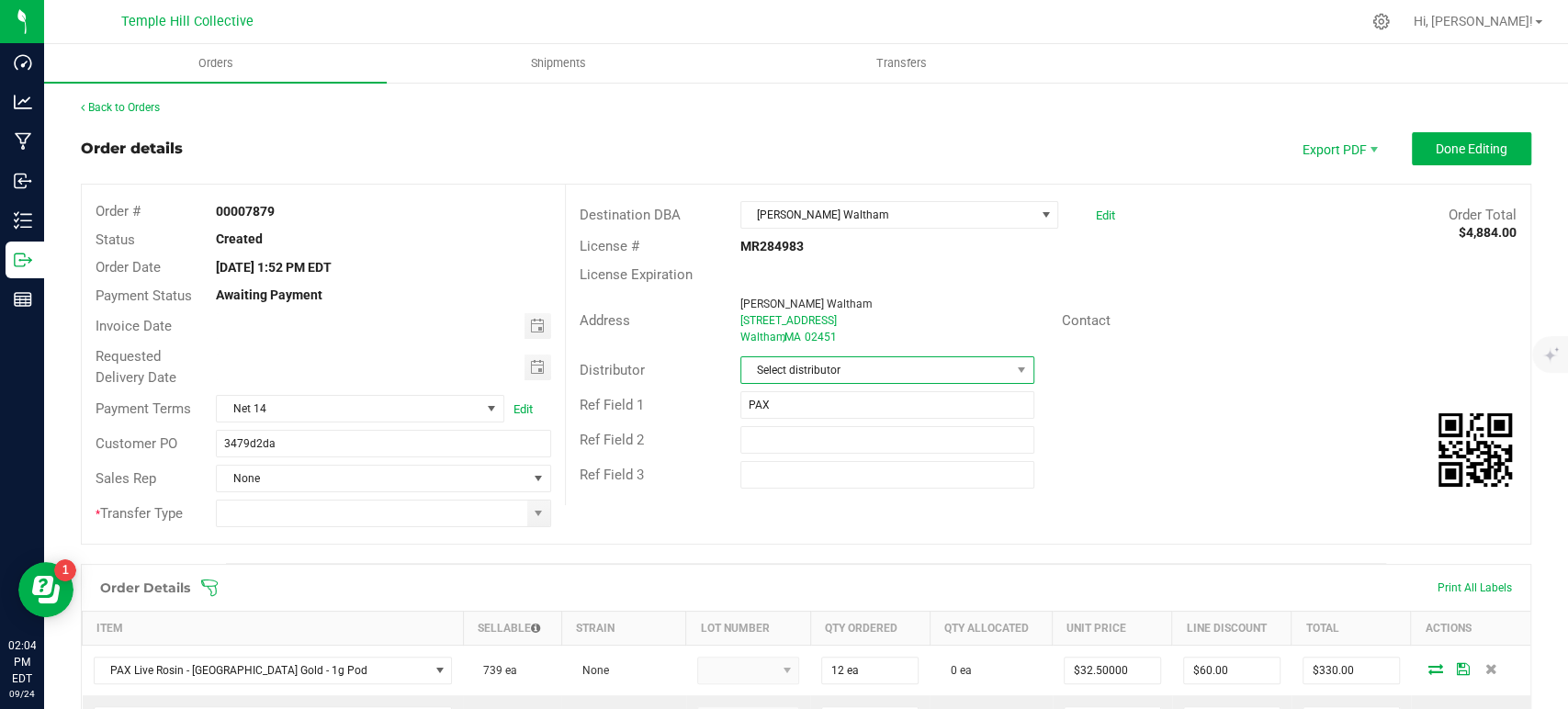
click at [796, 375] on span "Select distributor" at bounding box center [875, 370] width 269 height 25
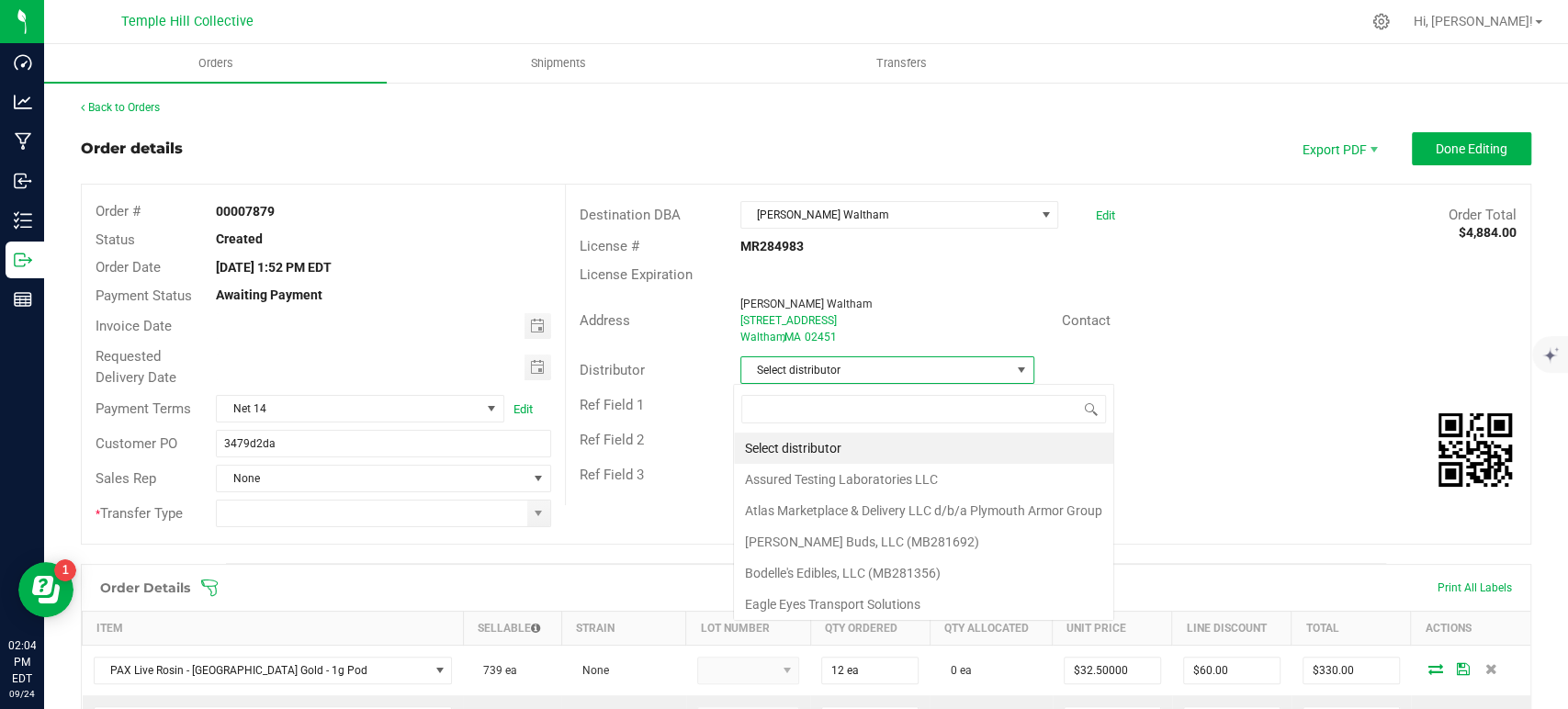
scroll to position [26, 290]
type input "mmm"
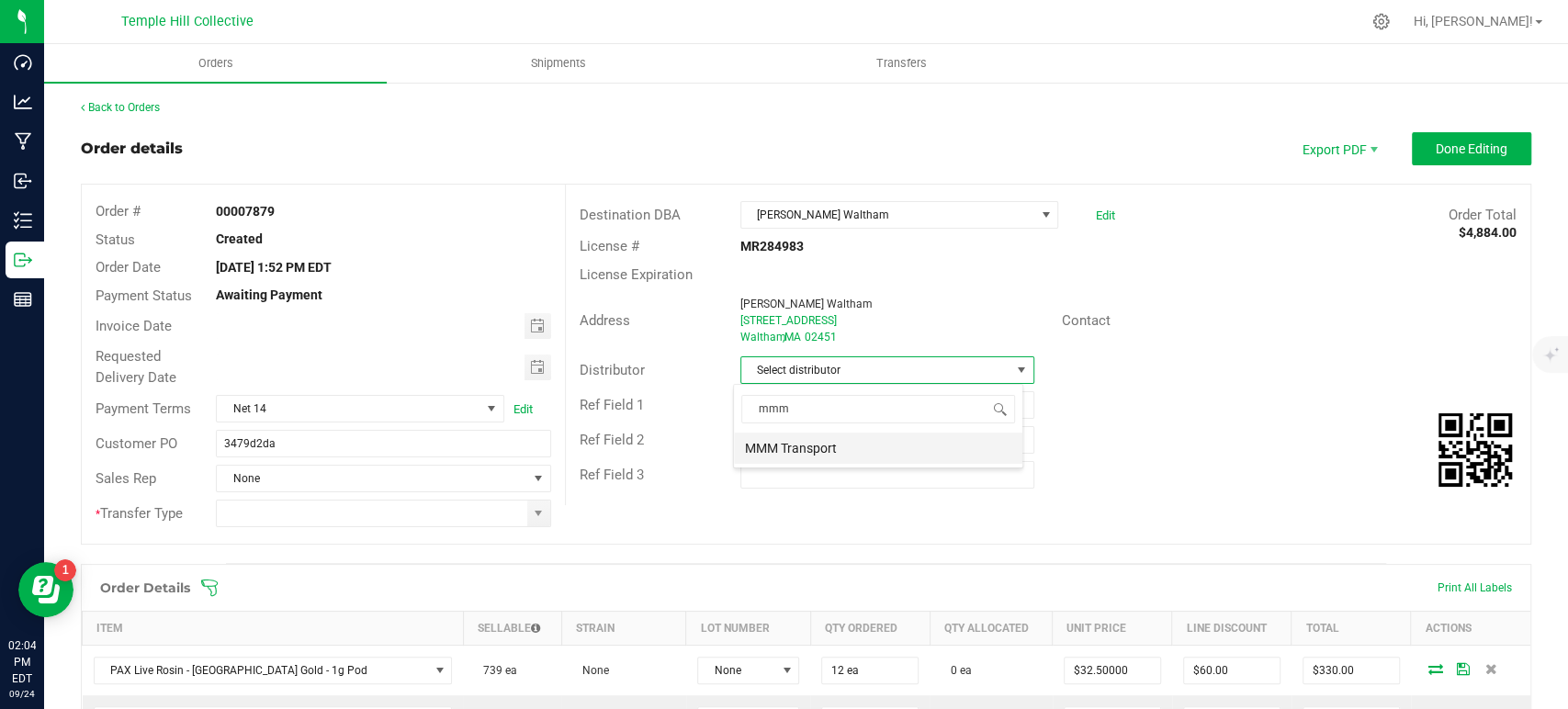
click at [810, 447] on li "MMM Transport" at bounding box center [877, 448] width 289 height 31
click at [530, 514] on span at bounding box center [537, 513] width 15 height 15
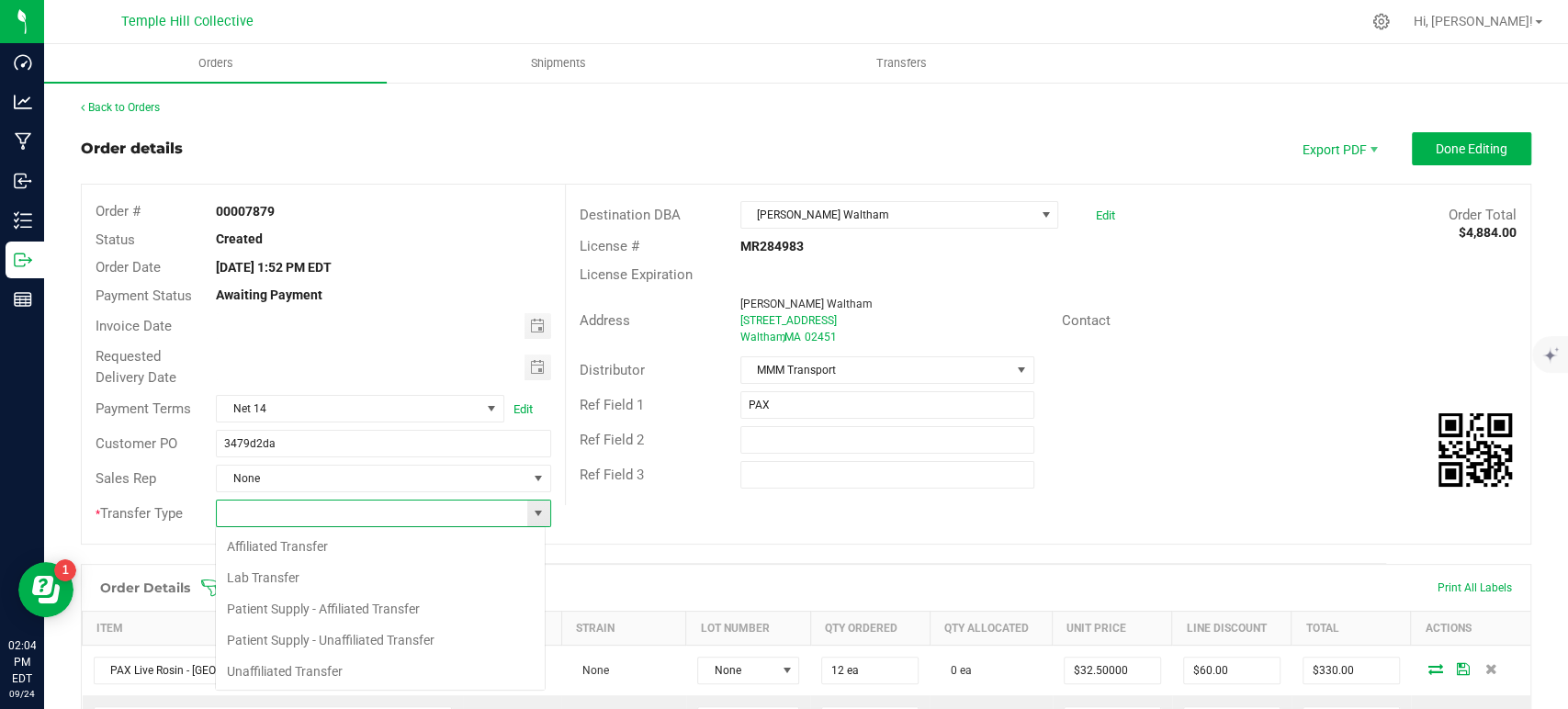
scroll to position [26, 330]
click at [324, 678] on li "Unaffiliated Transfer" at bounding box center [380, 671] width 328 height 31
type input "Unaffiliated Transfer"
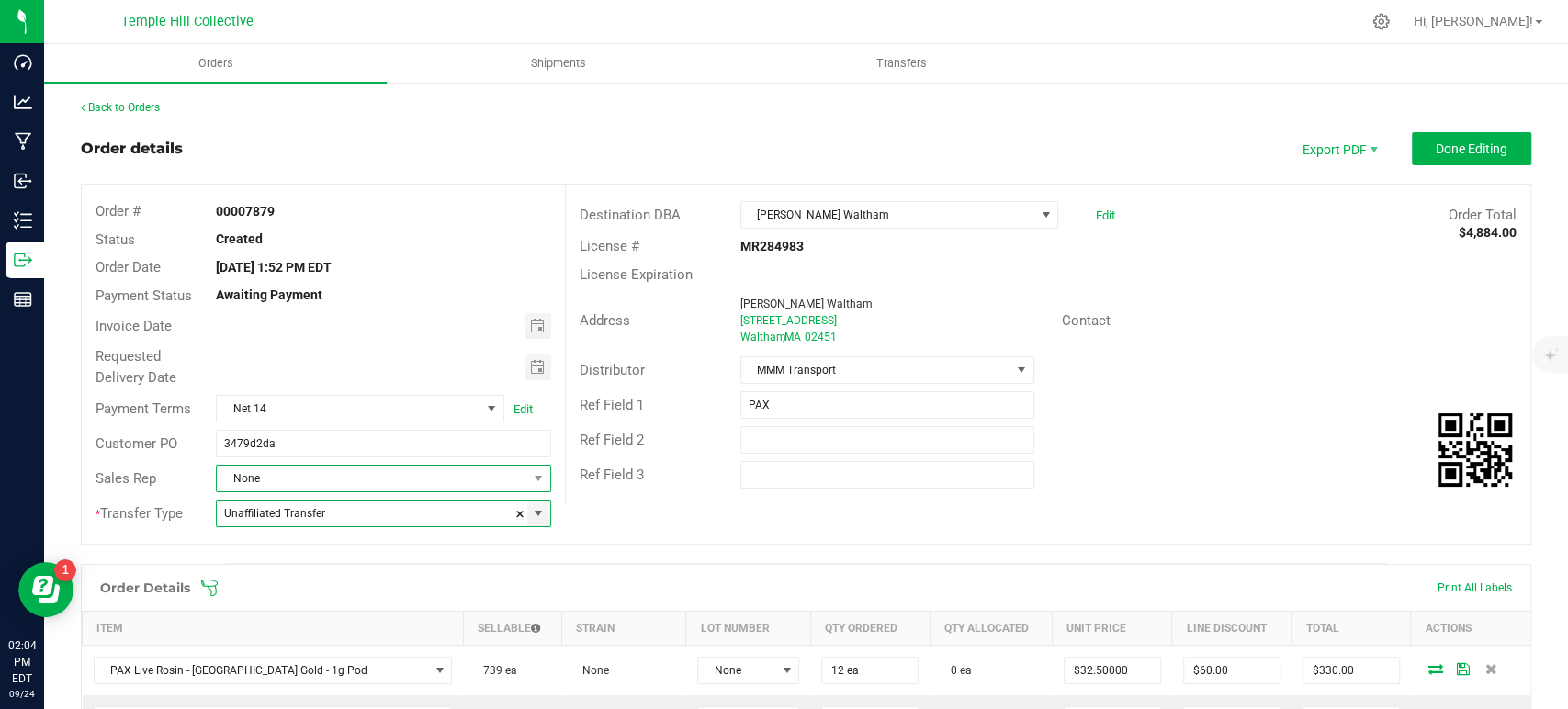
click at [380, 487] on span "None" at bounding box center [371, 478] width 310 height 25
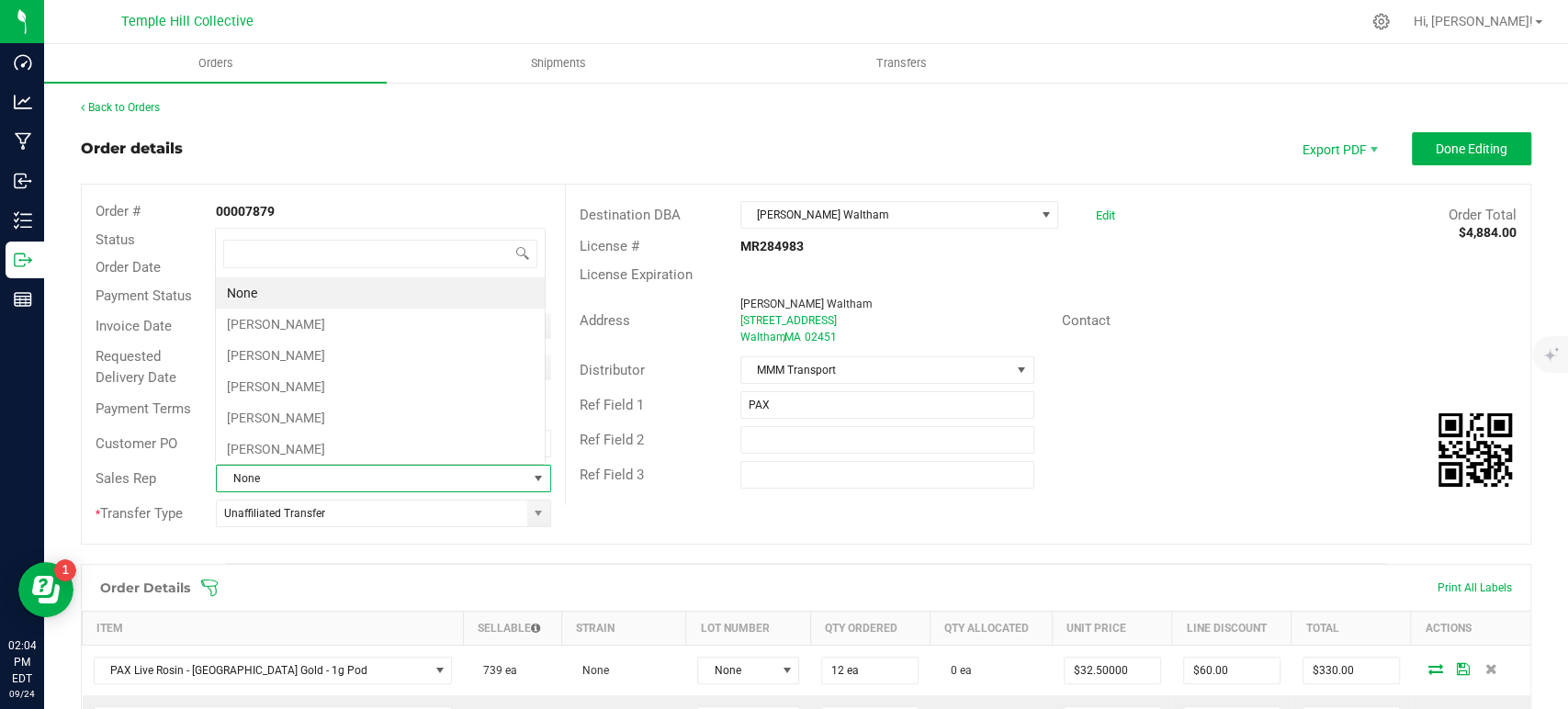
scroll to position [26, 326]
type input "jamie"
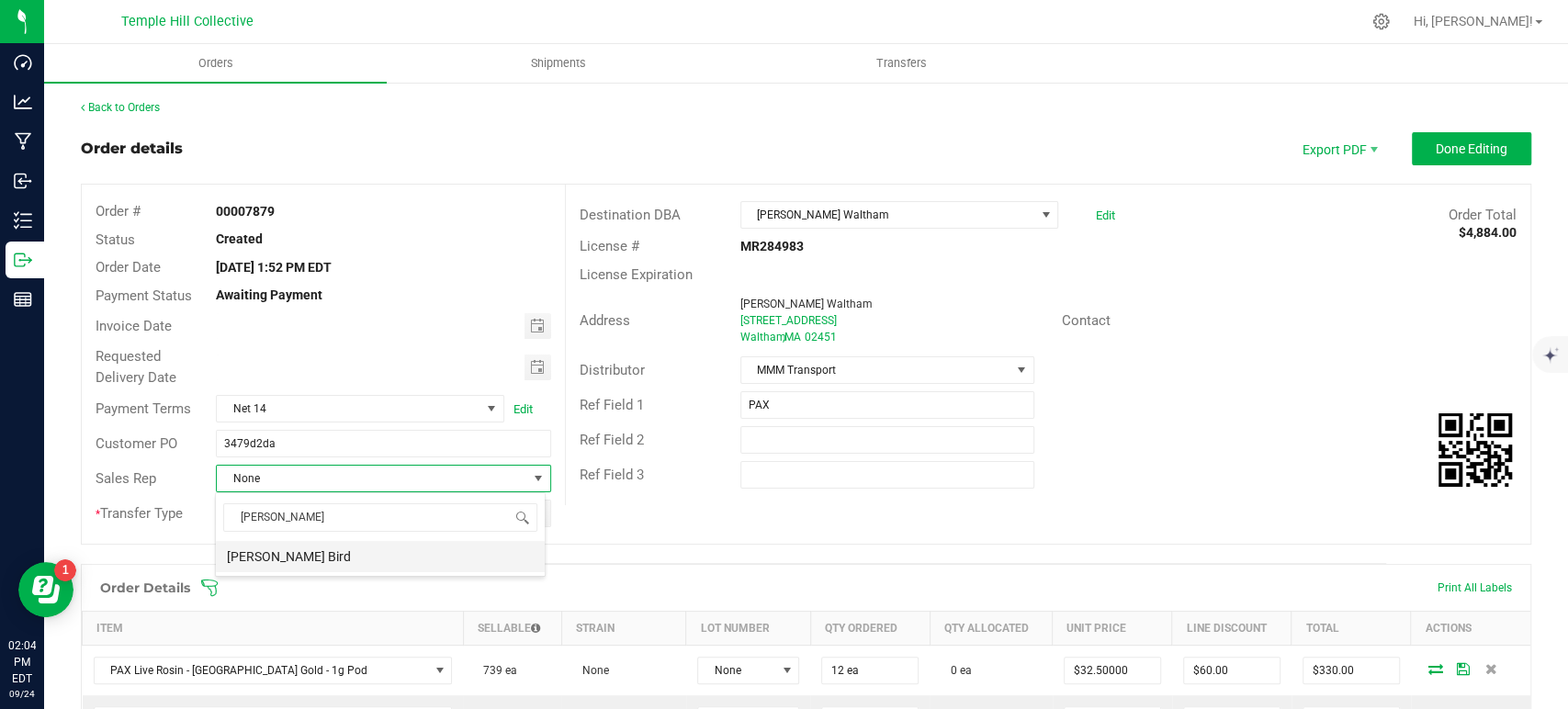
click at [382, 550] on li "[PERSON_NAME] Bird" at bounding box center [380, 557] width 328 height 31
click at [1420, 156] on button "Done Editing" at bounding box center [1471, 149] width 119 height 33
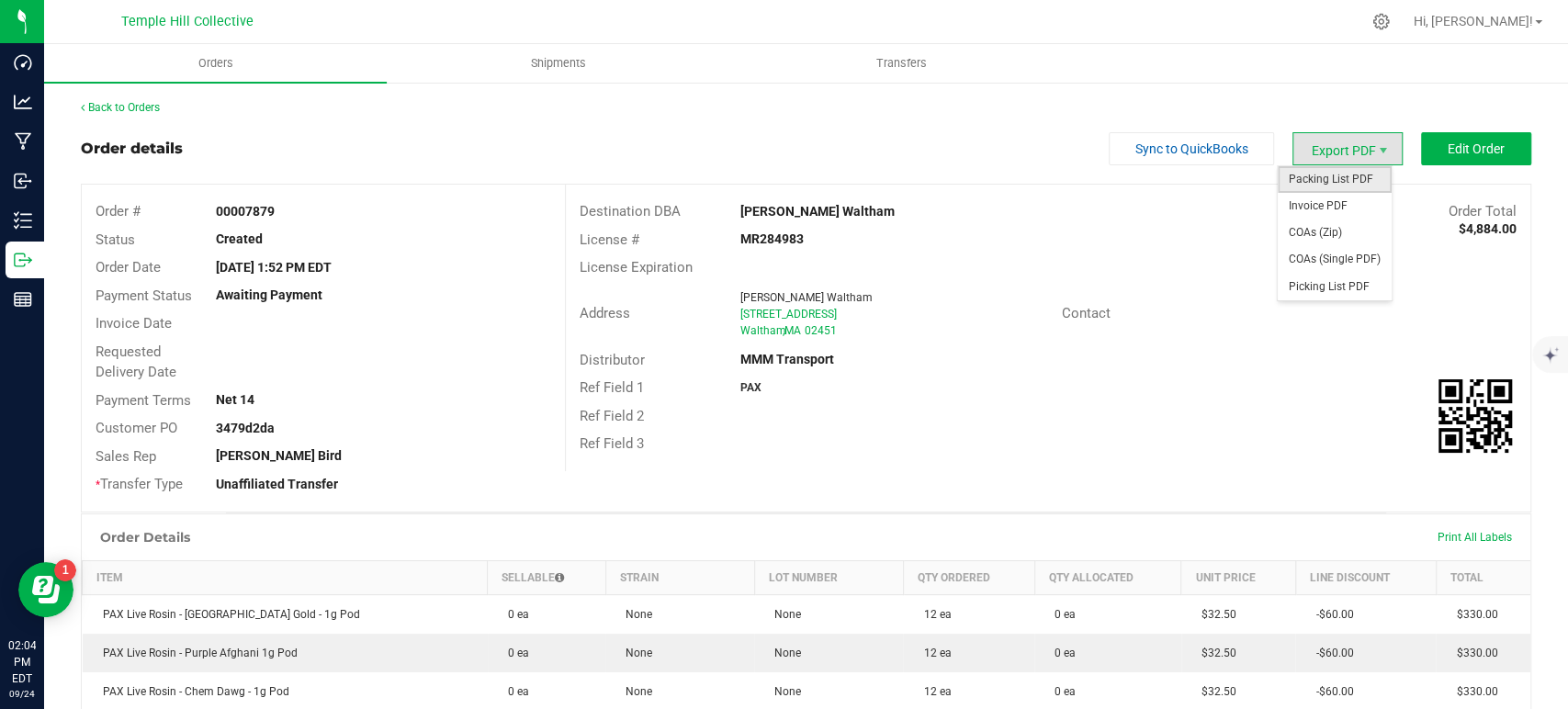
click at [1342, 187] on span "Packing List PDF" at bounding box center [1334, 179] width 114 height 26
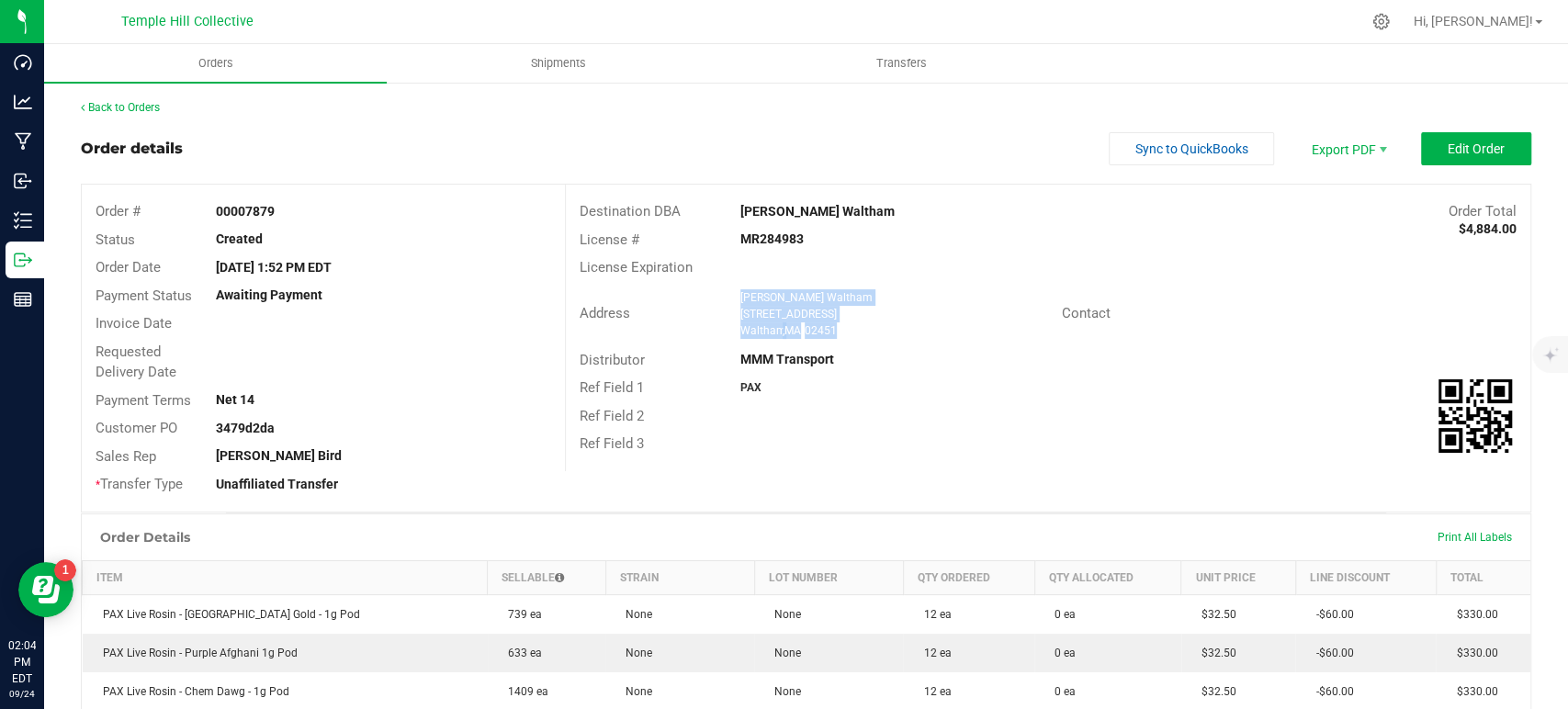
drag, startPoint x: 798, startPoint y: 333, endPoint x: 727, endPoint y: 295, distance: 80.5
click at [732, 295] on div "Uma Flowers Waltham 196 Bear Hill Road, MA Waltham , MA 02451" at bounding box center [897, 314] width 330 height 50
copy ngx-name-and-address "Uma Flowers Waltham 196 Bear Hill Road, MA Waltham , MA 02451"
click at [801, 238] on div "MR284983" at bounding box center [887, 239] width 322 height 19
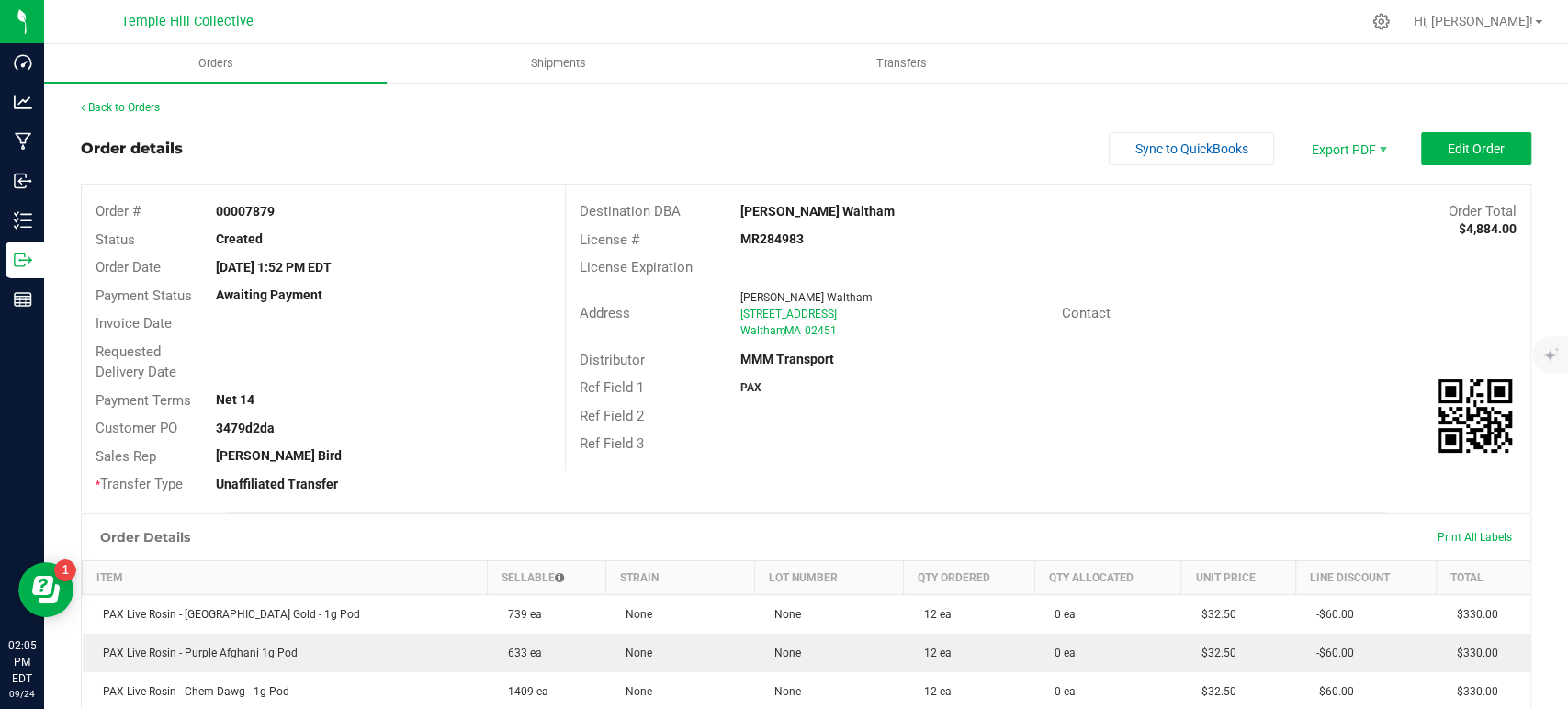
click at [788, 233] on strong "MR284983" at bounding box center [771, 238] width 63 height 15
copy strong "MR284983"
click at [155, 110] on link "Back to Orders" at bounding box center [119, 107] width 79 height 13
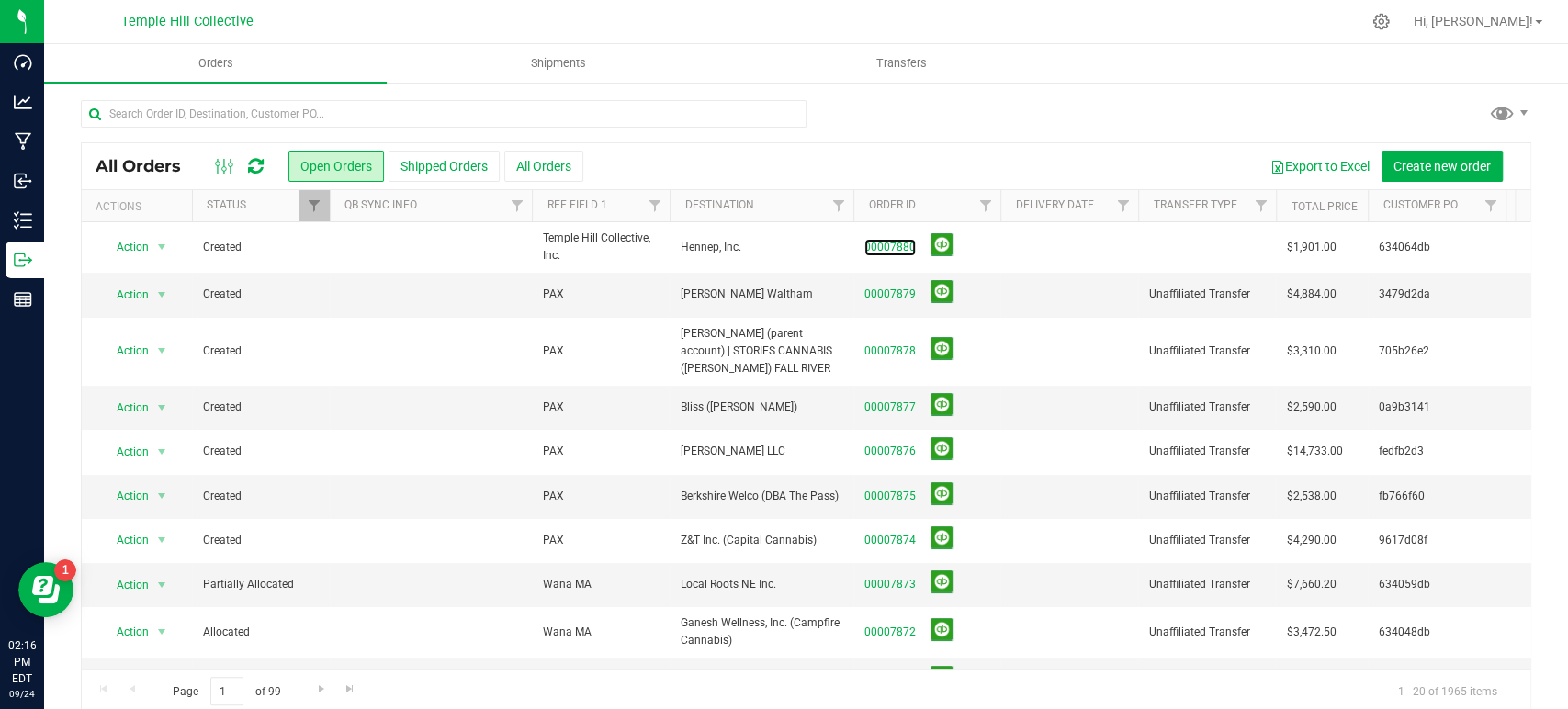
drag, startPoint x: 891, startPoint y: 247, endPoint x: 1561, endPoint y: 361, distance: 679.6
click at [891, 247] on link "00007880" at bounding box center [890, 248] width 51 height 17
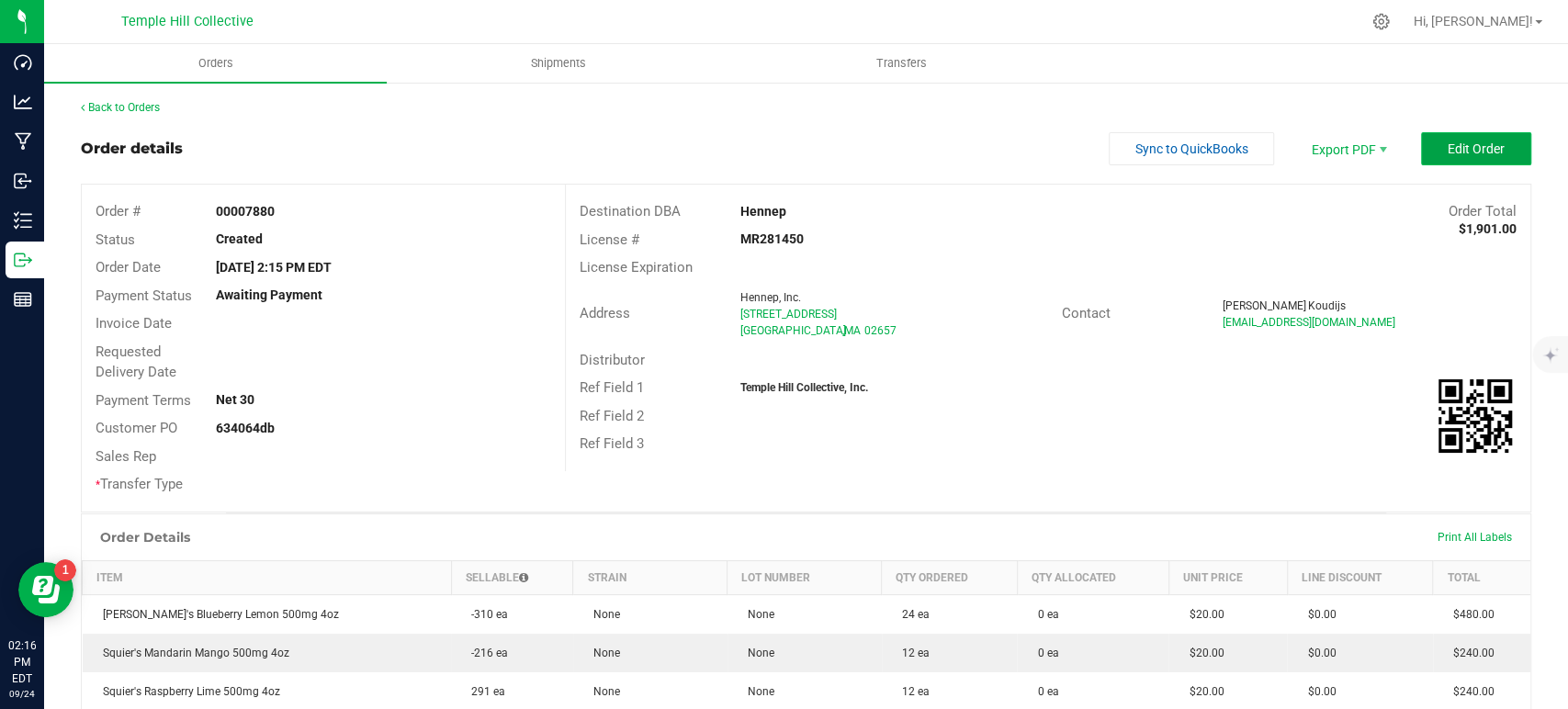
click at [1502, 145] on button "Edit Order" at bounding box center [1476, 149] width 110 height 33
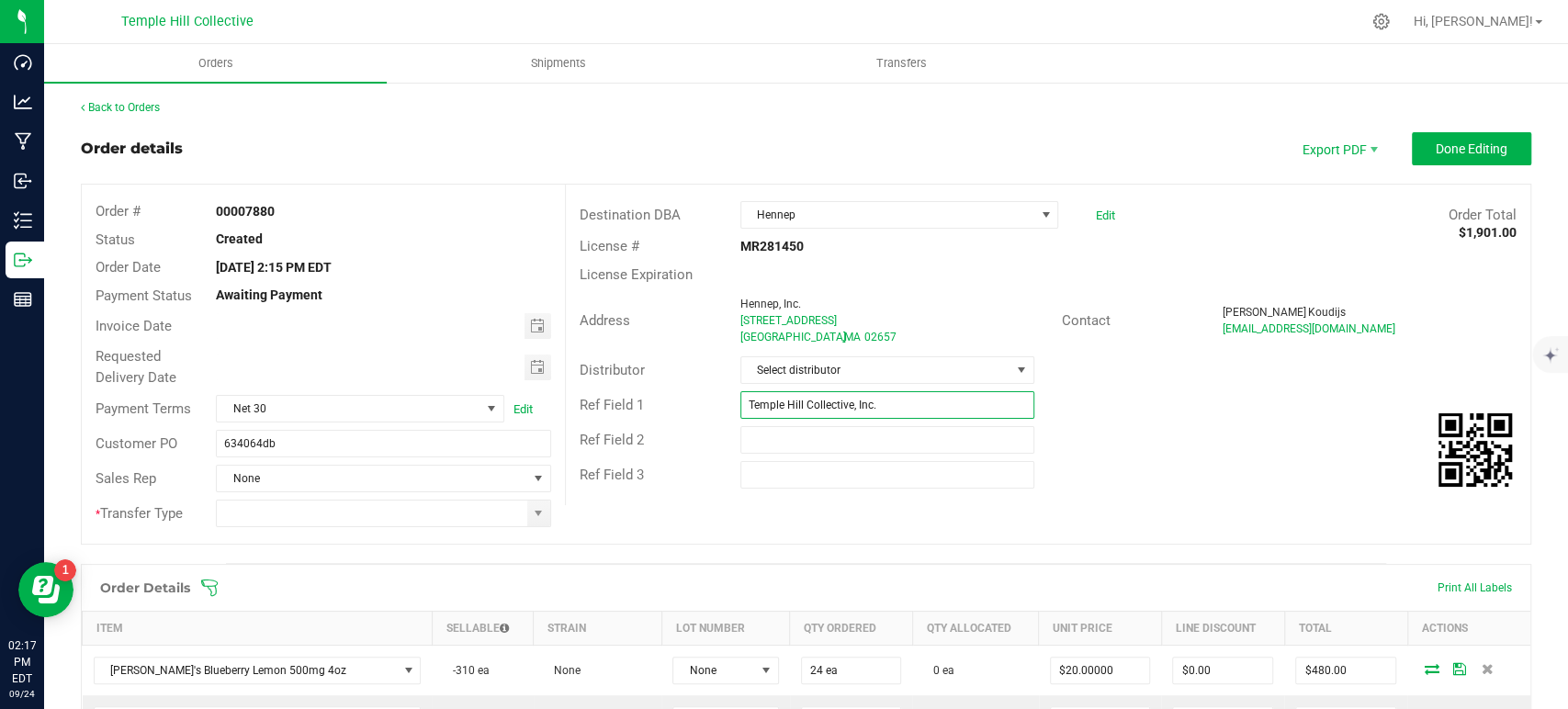
drag, startPoint x: 914, startPoint y: 404, endPoint x: 676, endPoint y: 410, distance: 238.1
click at [676, 410] on div "Ref Field 1 Temple Hill Collective, Inc." at bounding box center [1047, 405] width 965 height 35
type input "w"
type input "[PERSON_NAME]'s"
click at [882, 365] on span "Select distributor" at bounding box center [875, 370] width 269 height 25
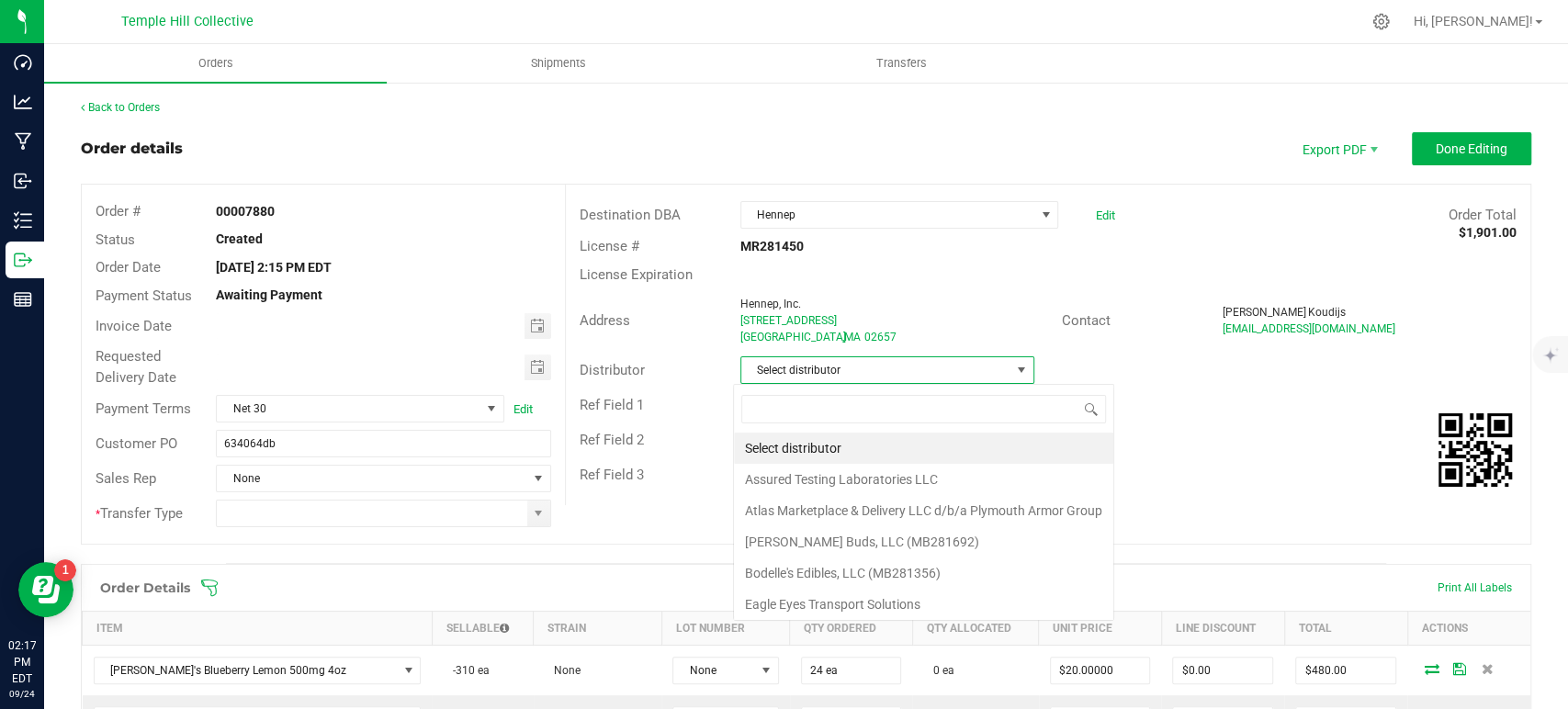
scroll to position [26, 290]
type input "mmm"
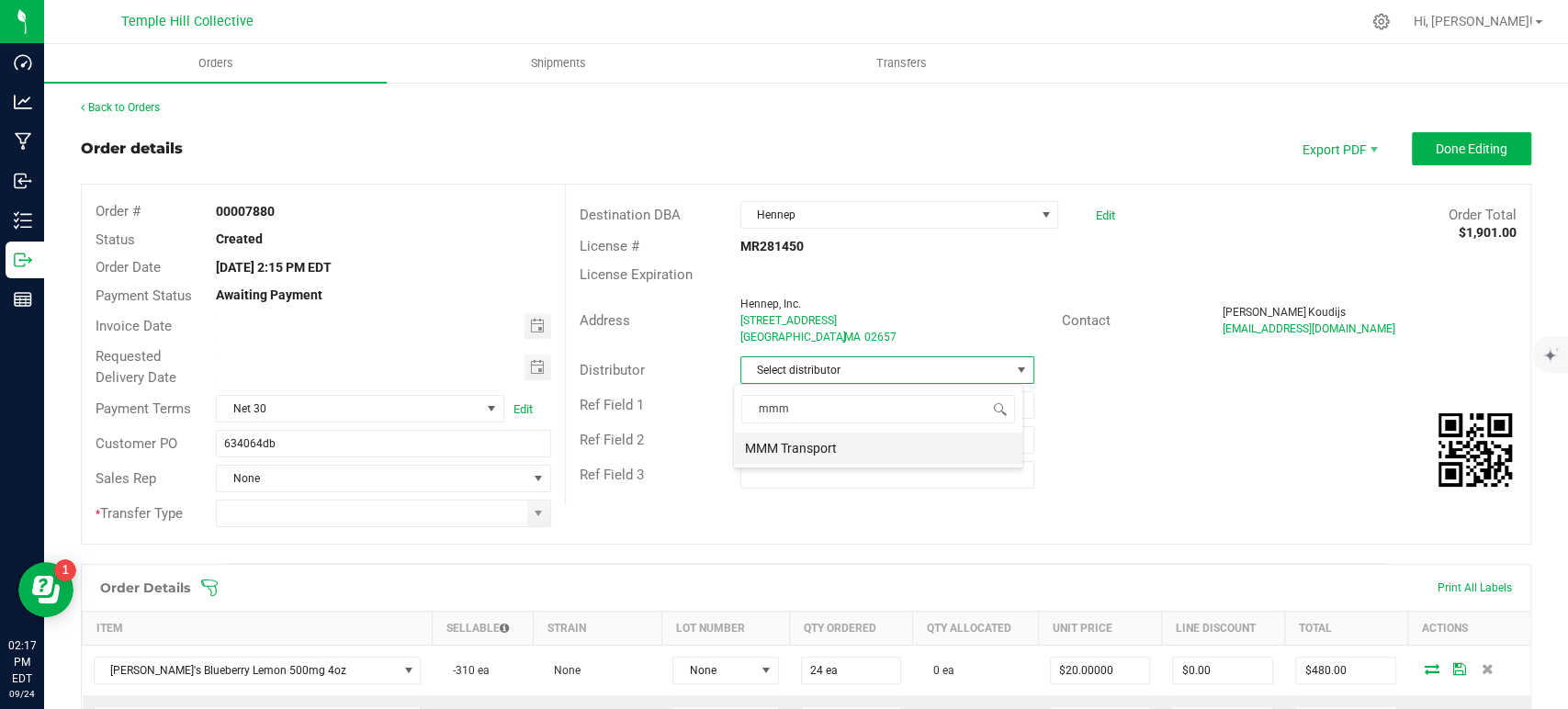
click at [831, 447] on li "MMM Transport" at bounding box center [877, 448] width 289 height 31
click at [530, 514] on span at bounding box center [537, 513] width 15 height 15
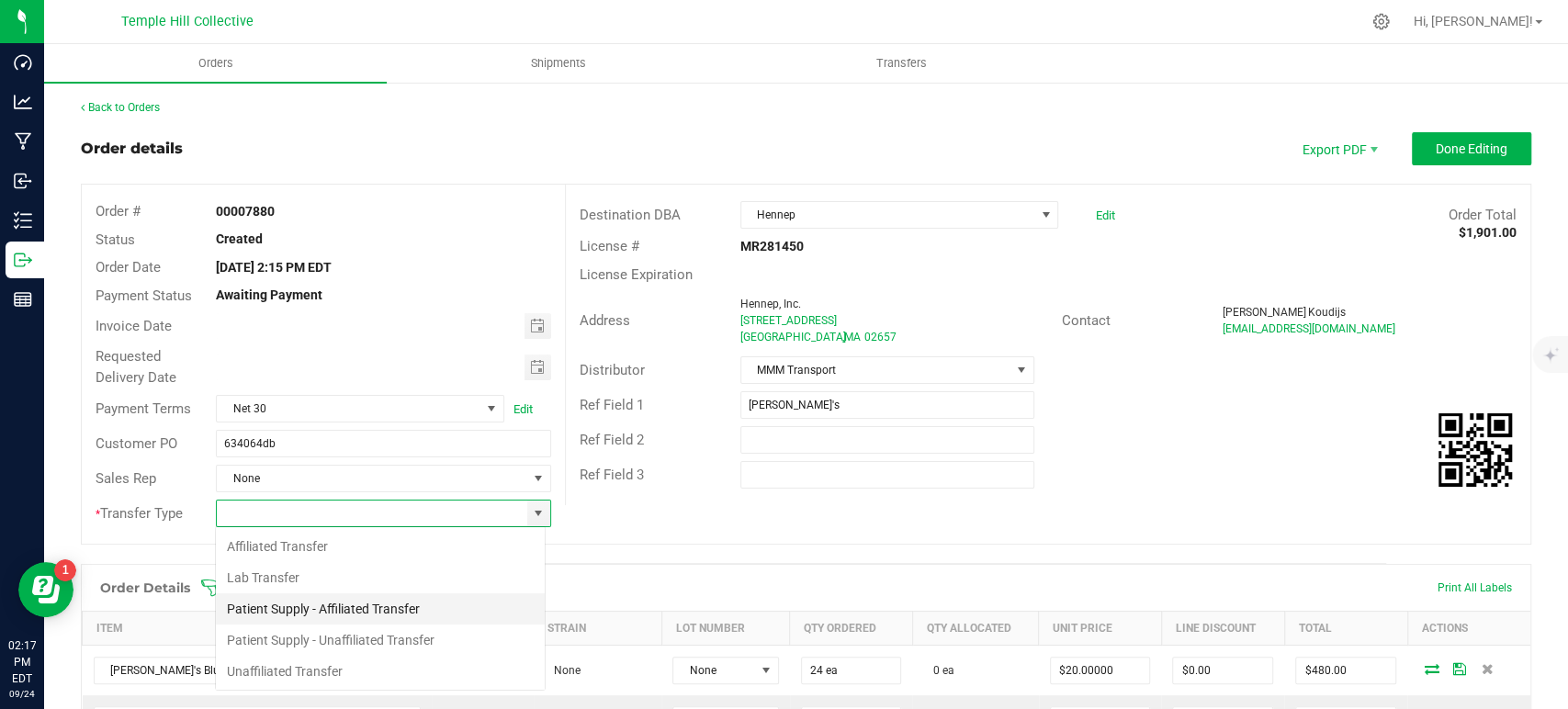
scroll to position [26, 330]
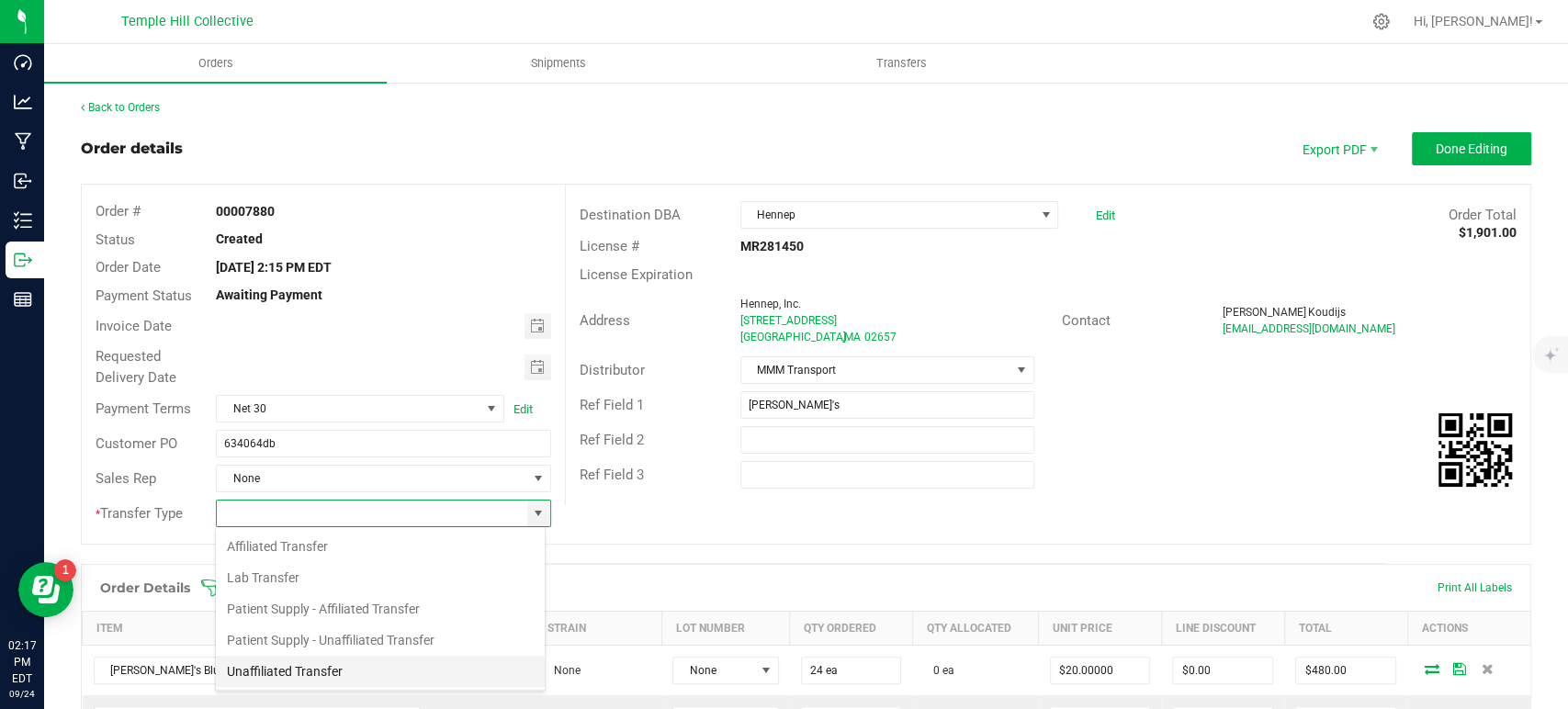
click at [389, 671] on li "Unaffiliated Transfer" at bounding box center [380, 671] width 328 height 31
type input "Unaffiliated Transfer"
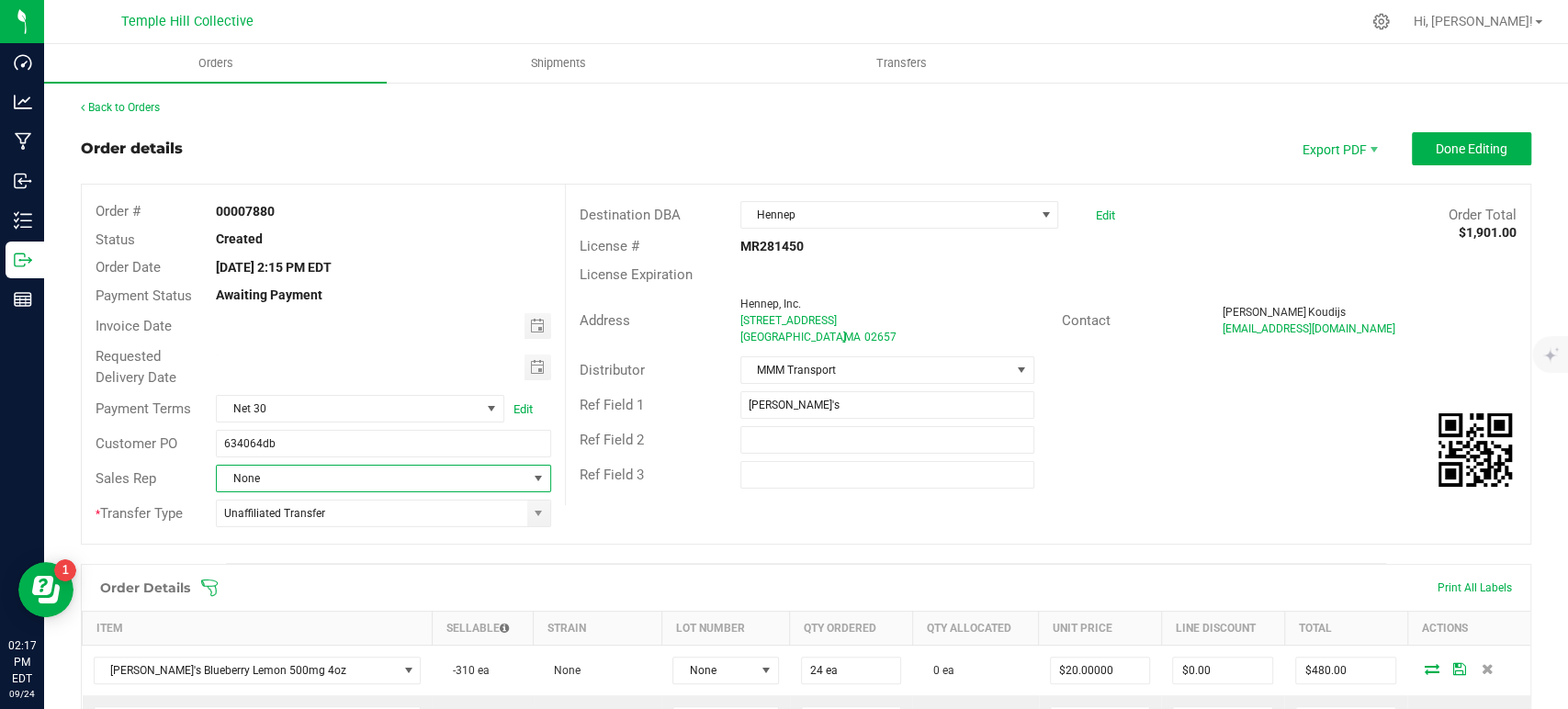
click at [392, 474] on span "None" at bounding box center [371, 478] width 310 height 25
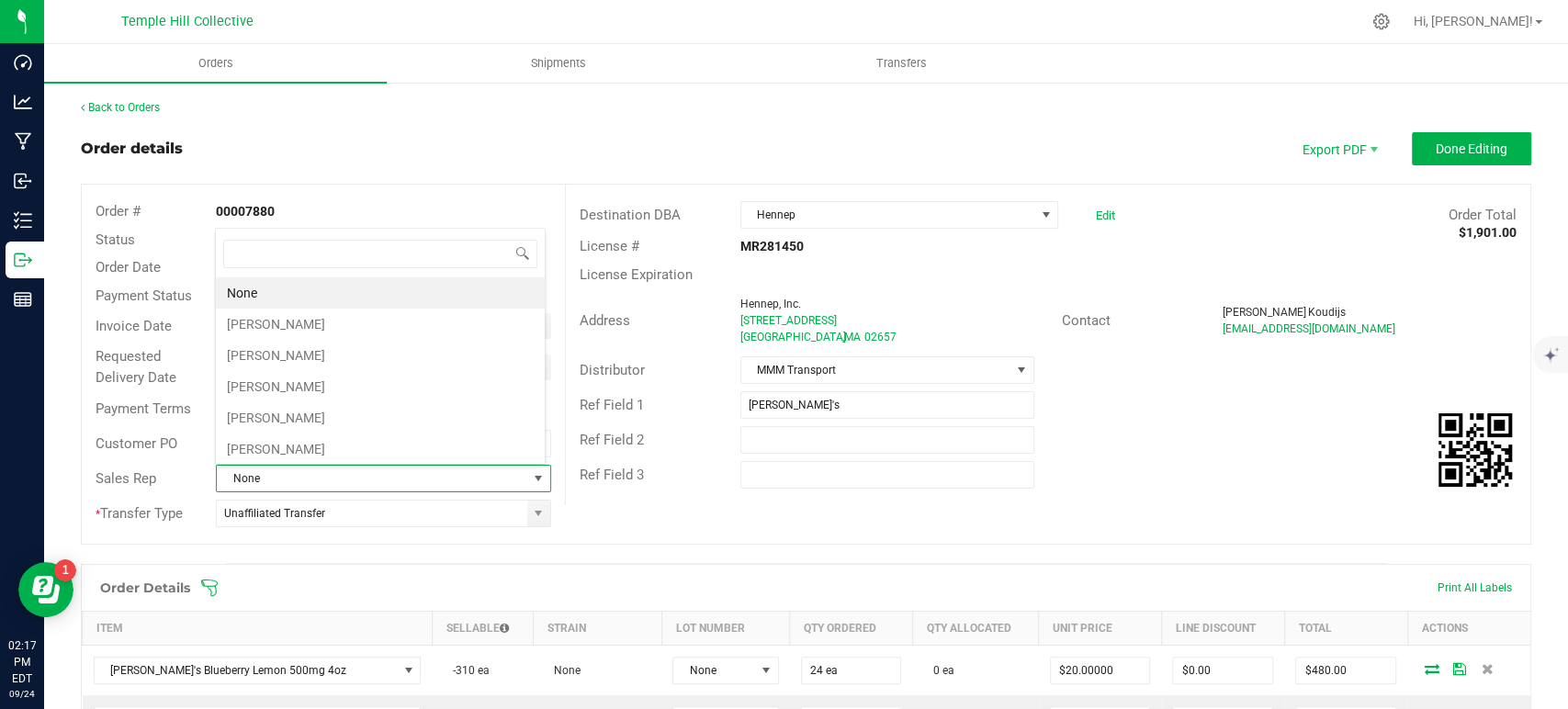
scroll to position [26, 326]
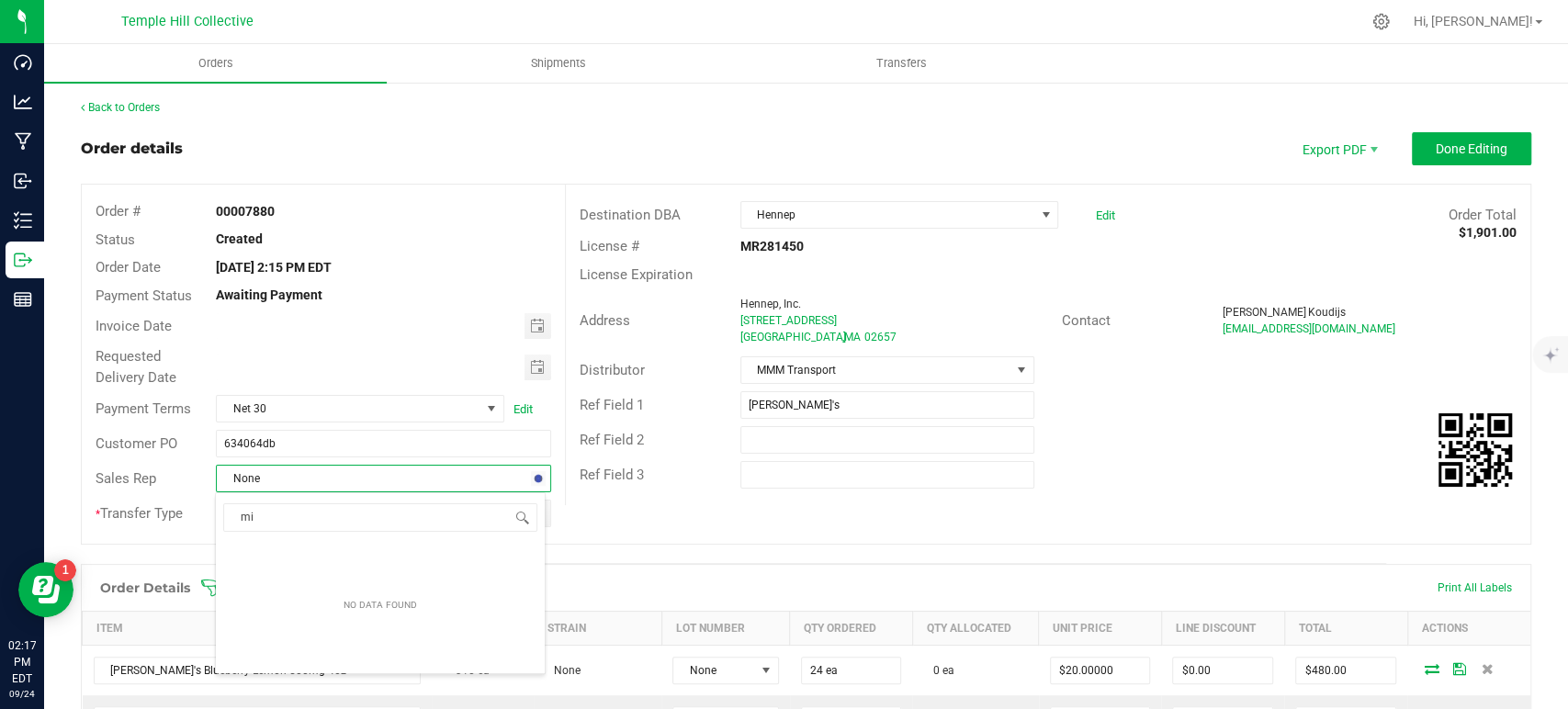
type input "m"
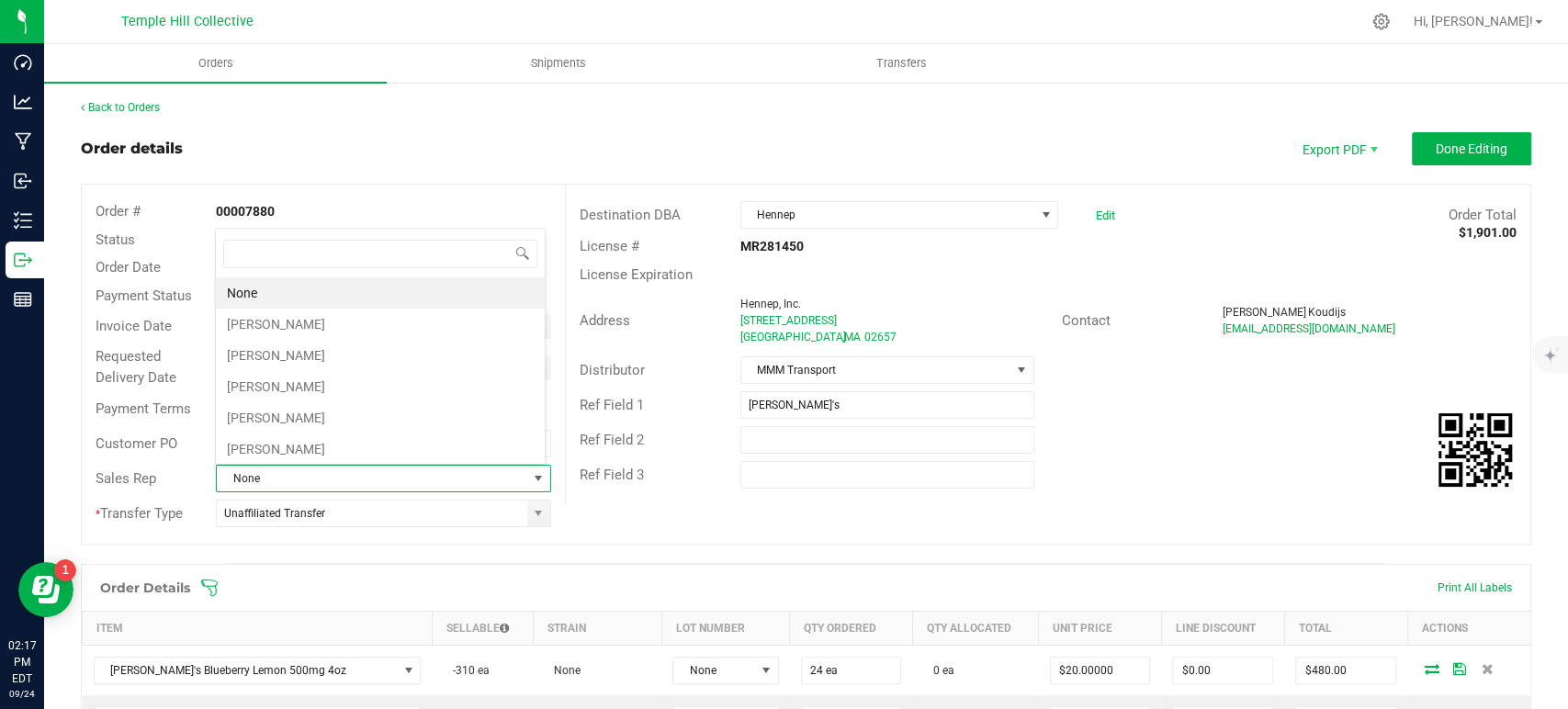
click at [1177, 451] on div "Ref Field 2" at bounding box center [1047, 440] width 965 height 35
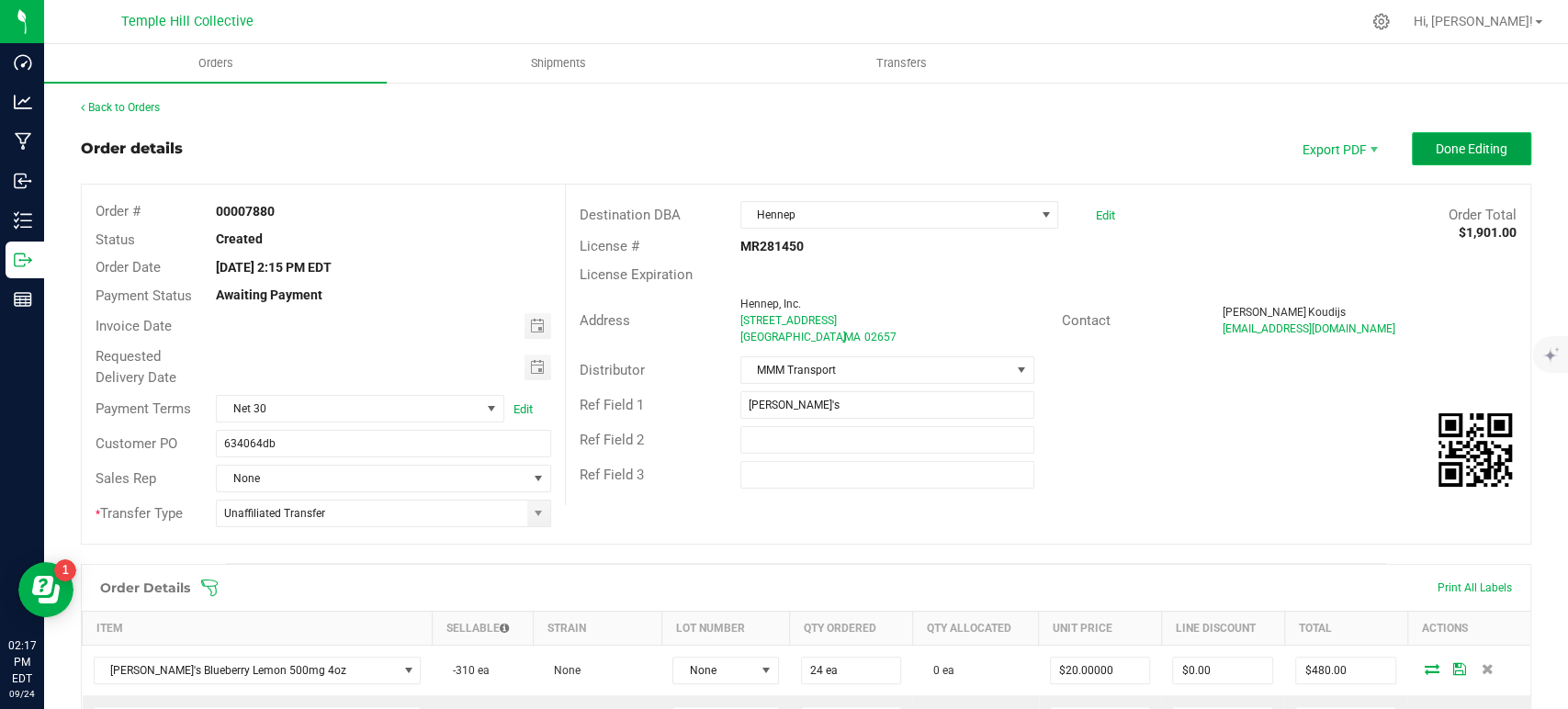
click at [1460, 145] on span "Done Editing" at bounding box center [1472, 149] width 72 height 15
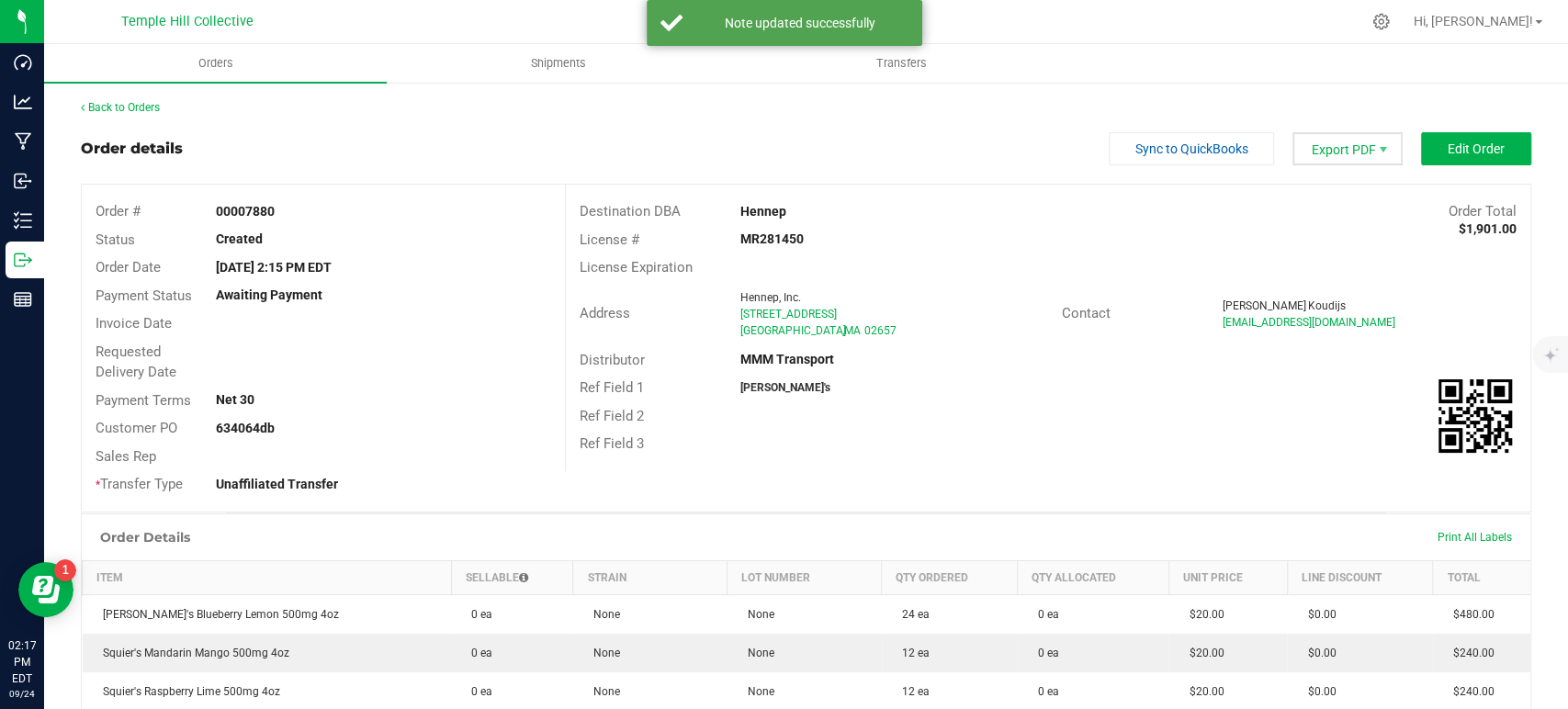
click at [1349, 142] on span "Export PDF" at bounding box center [1346, 149] width 110 height 33
click at [1340, 170] on span "Packing List PDF" at bounding box center [1334, 179] width 114 height 26
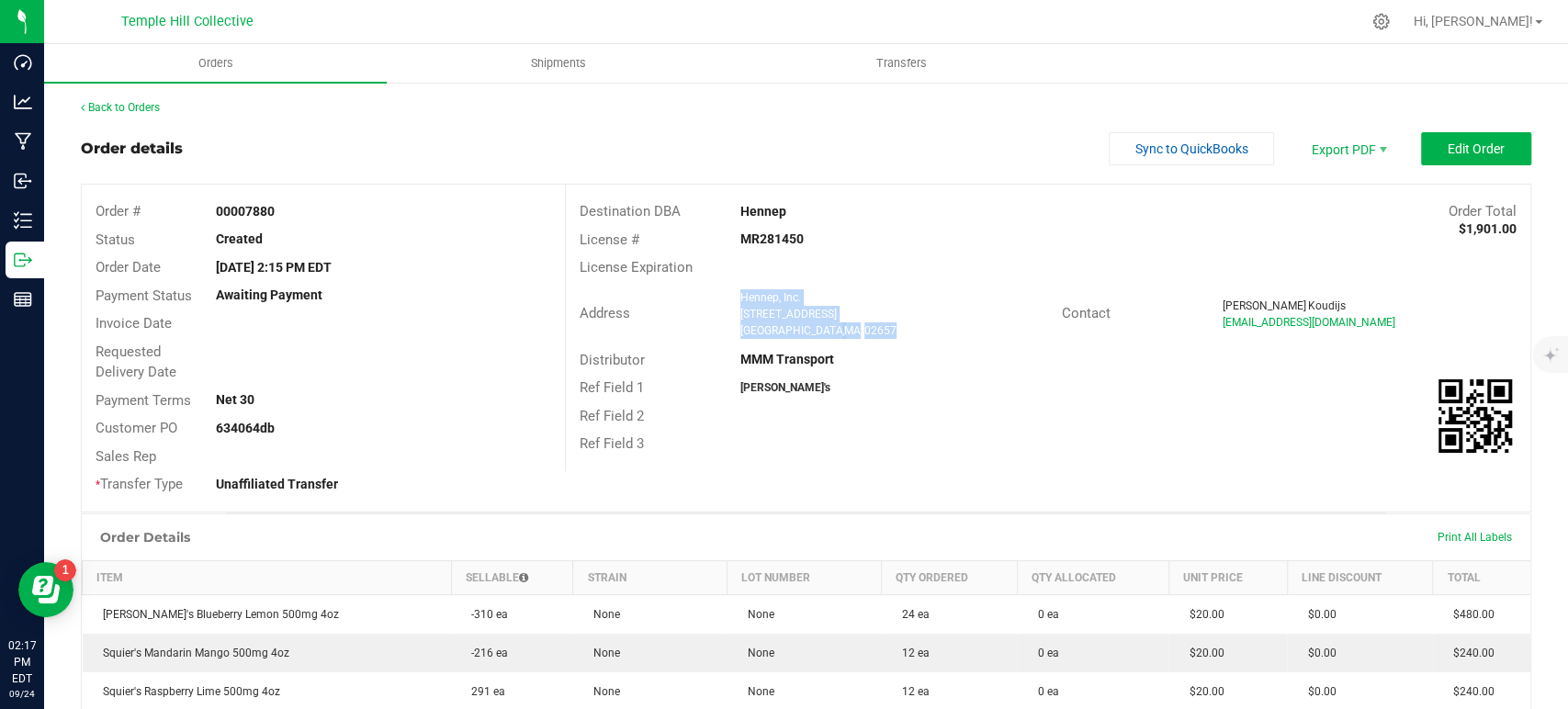
drag, startPoint x: 862, startPoint y: 329, endPoint x: 733, endPoint y: 299, distance: 132.4
click at [740, 299] on ngx-name-and-address "Hennep, Inc. 246 Commercial Street Provincetown , MA 02657" at bounding box center [894, 314] width 308 height 50
copy ngx-name-and-address "Hennep, Inc. 246 Commercial Street Provincetown , MA 02657"
click at [760, 234] on strong "MR281450" at bounding box center [771, 238] width 63 height 15
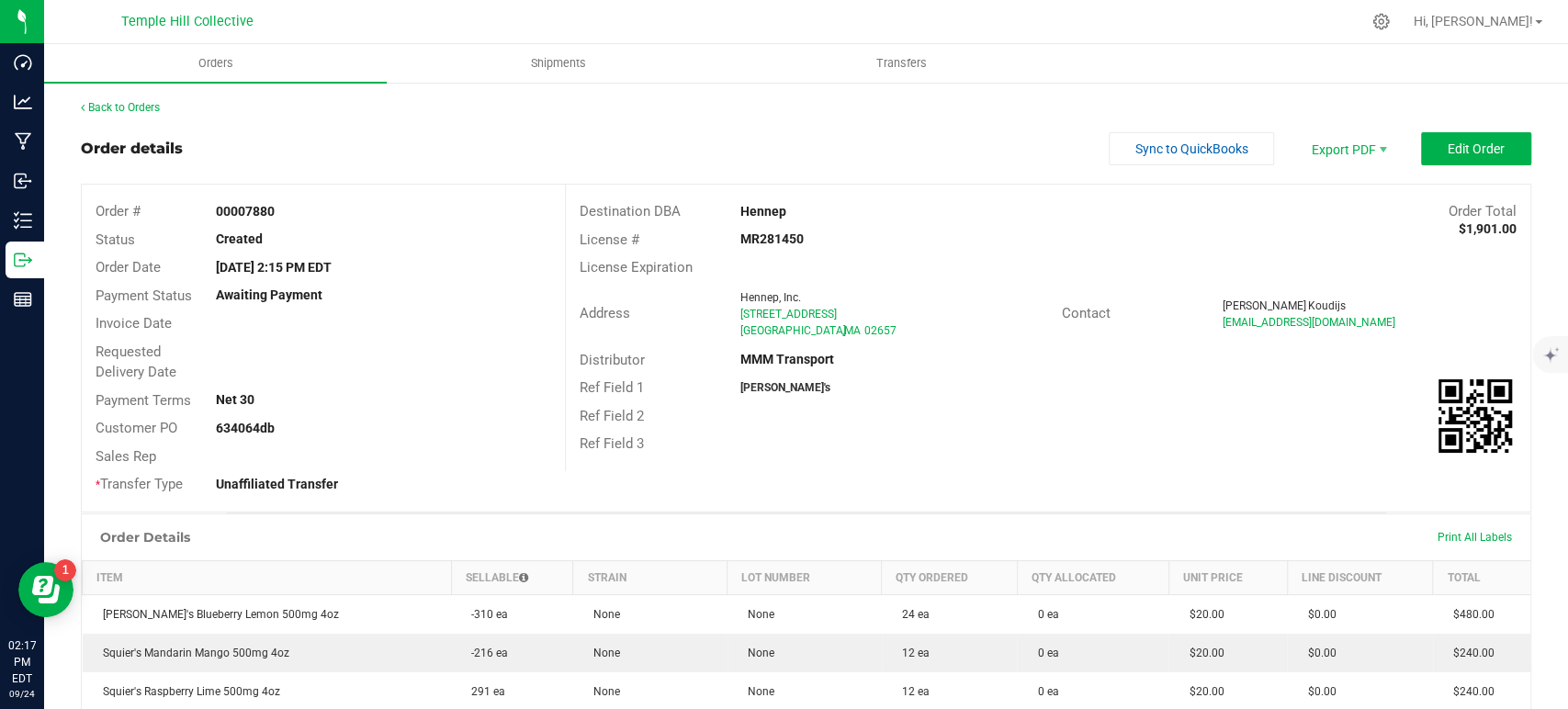
copy strong "MR281450"
click at [128, 106] on link "Back to Orders" at bounding box center [119, 107] width 79 height 13
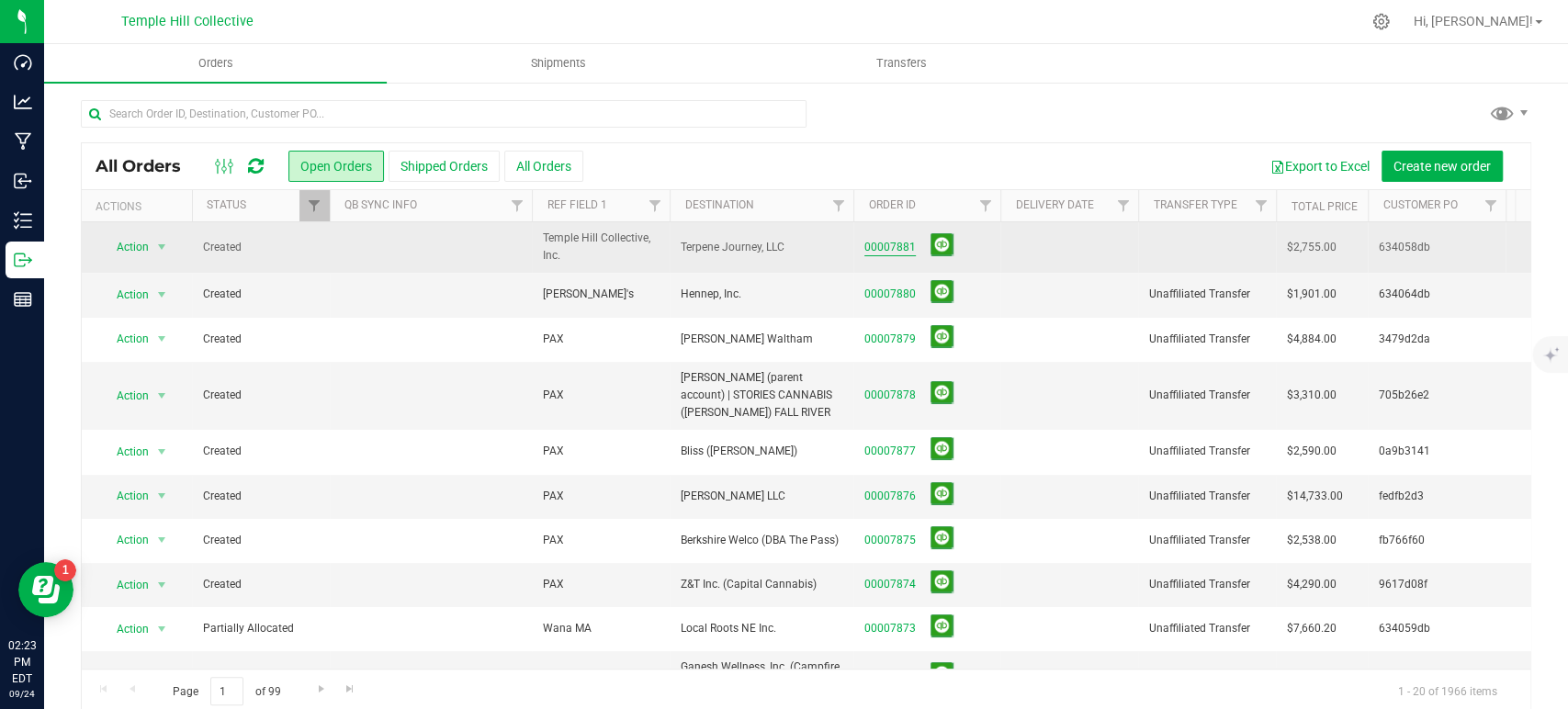
drag, startPoint x: 894, startPoint y: 246, endPoint x: 911, endPoint y: 245, distance: 17.0
click at [894, 246] on link "00007881" at bounding box center [890, 248] width 51 height 17
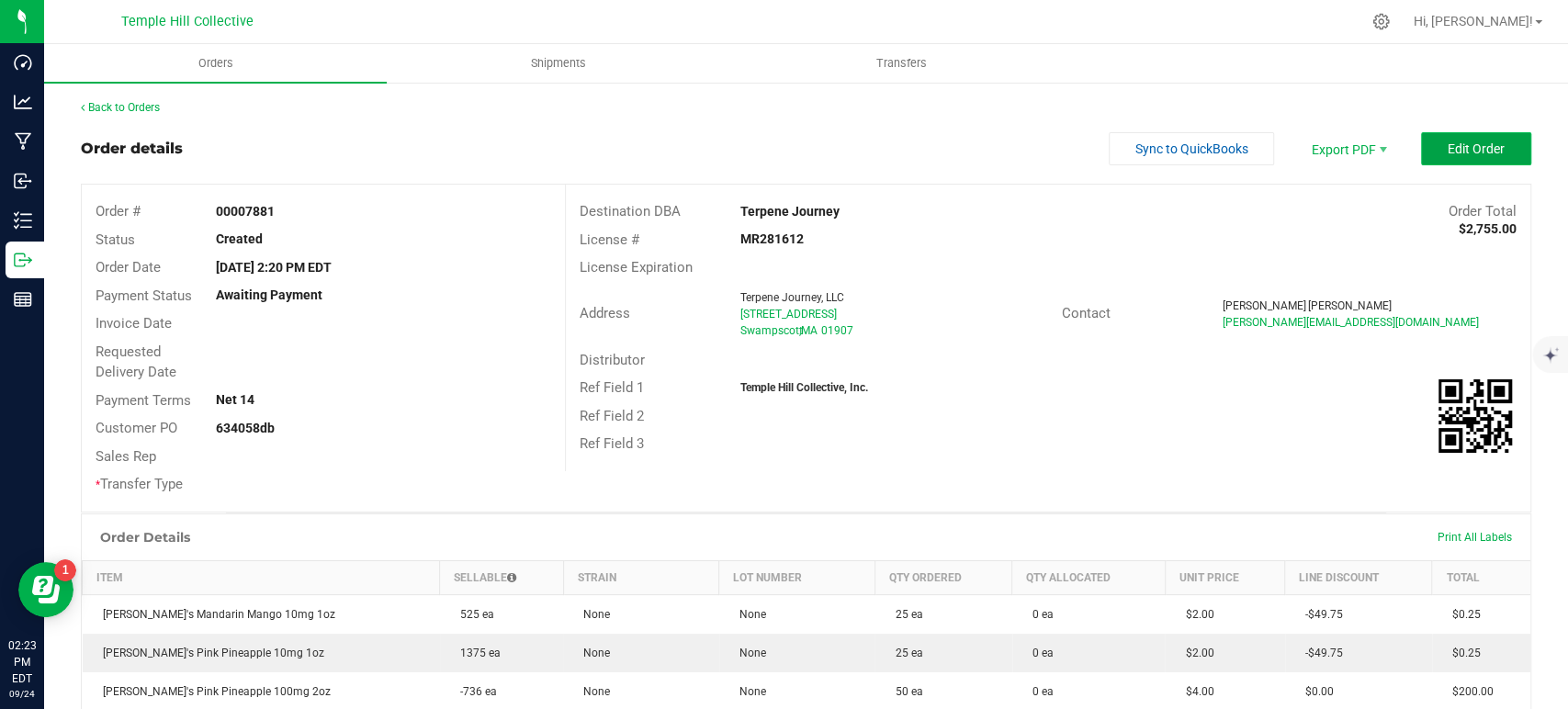
click at [1452, 152] on span "Edit Order" at bounding box center [1476, 149] width 57 height 15
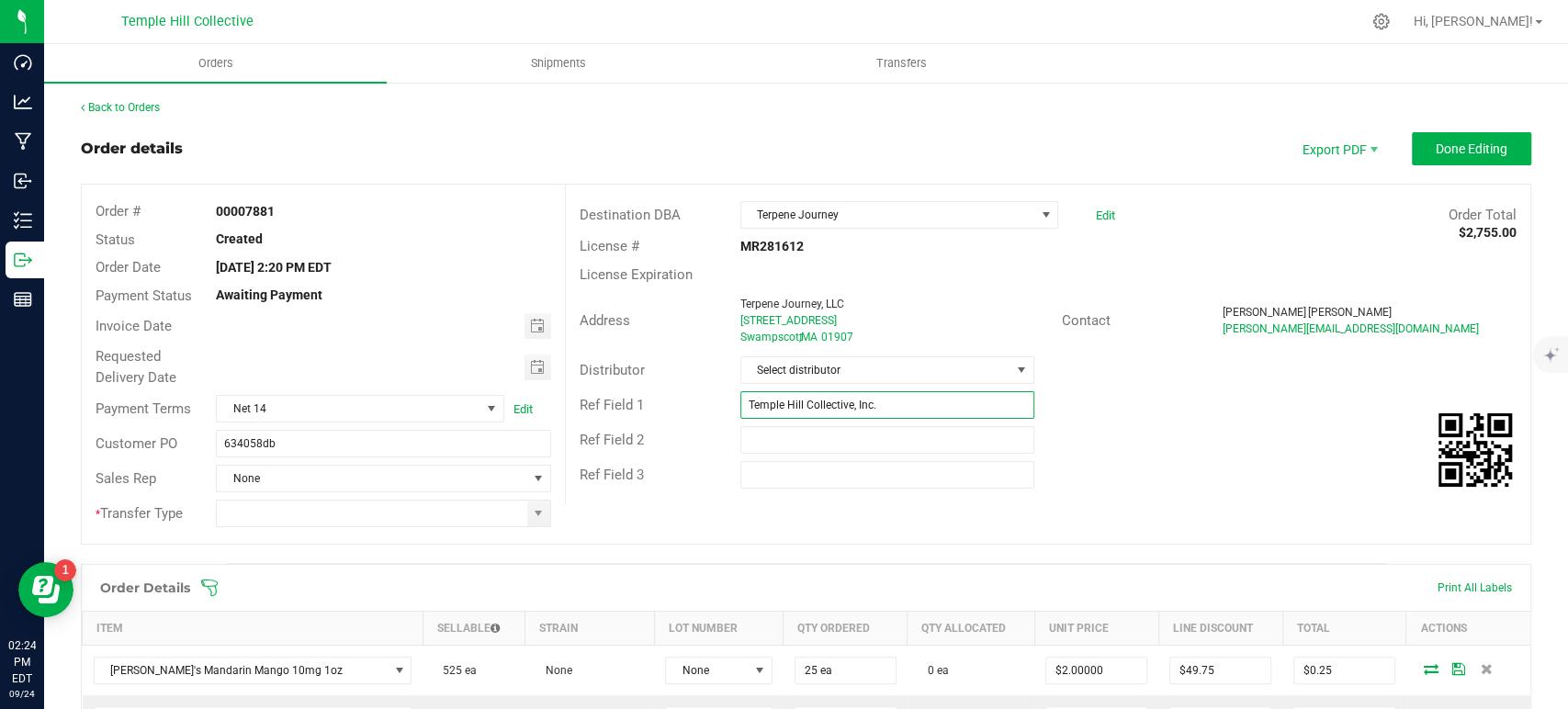
drag, startPoint x: 872, startPoint y: 410, endPoint x: 691, endPoint y: 407, distance: 181.0
click at [691, 407] on div "Ref Field 1 Temple Hill Collective, Inc." at bounding box center [1047, 405] width 965 height 35
type input "[PERSON_NAME]'s"
click at [896, 372] on span "Select distributor" at bounding box center [875, 370] width 269 height 25
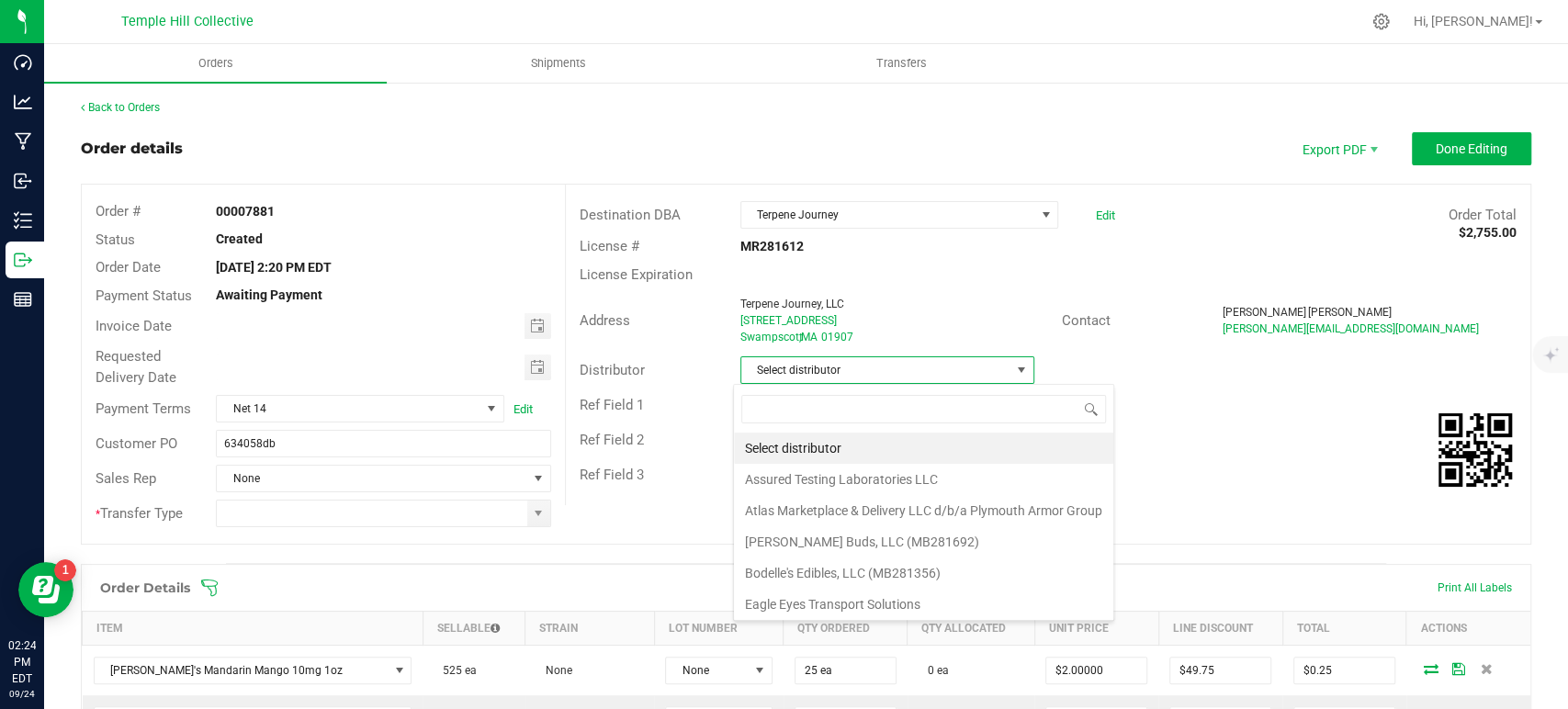
scroll to position [26, 290]
type input "mmm"
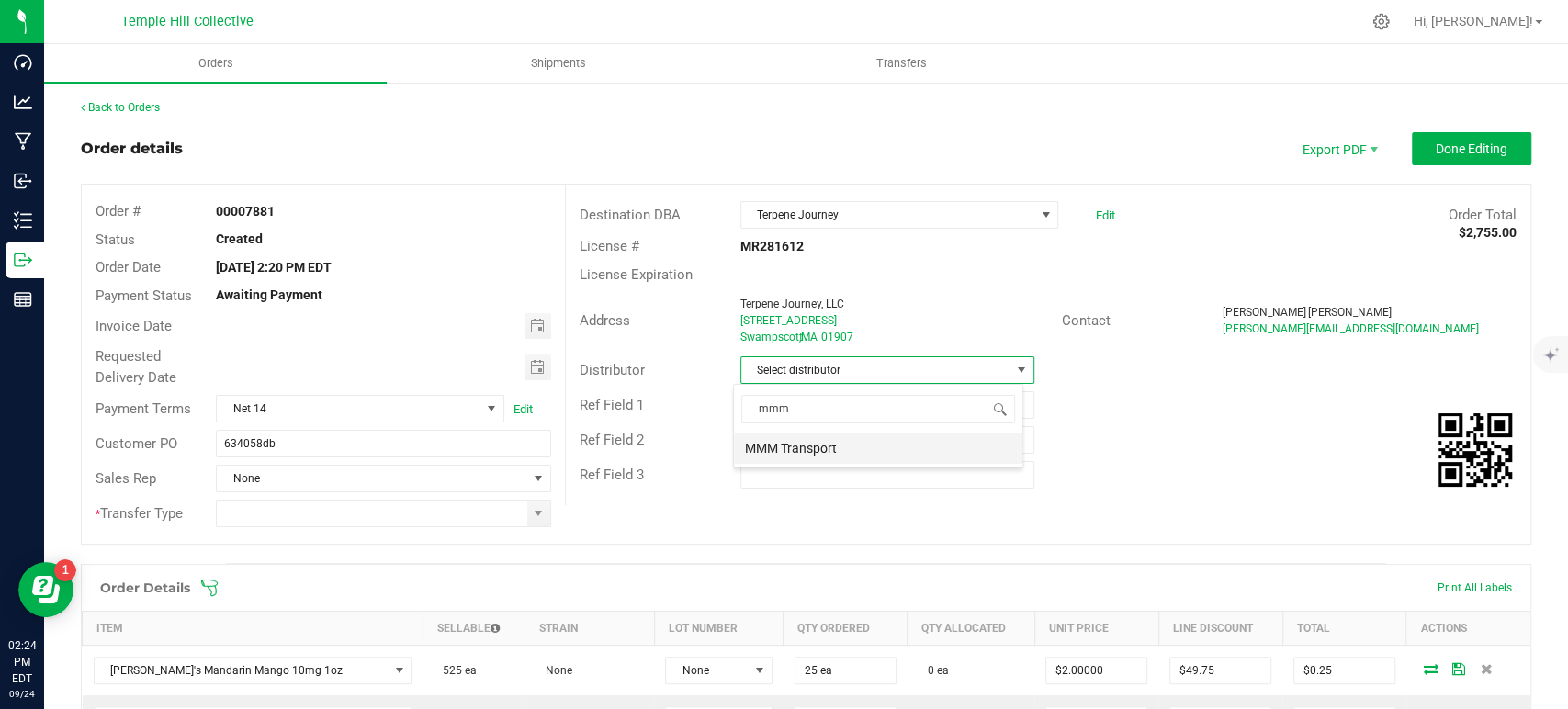
click at [851, 445] on li "MMM Transport" at bounding box center [877, 448] width 289 height 31
click at [533, 518] on span at bounding box center [537, 513] width 15 height 15
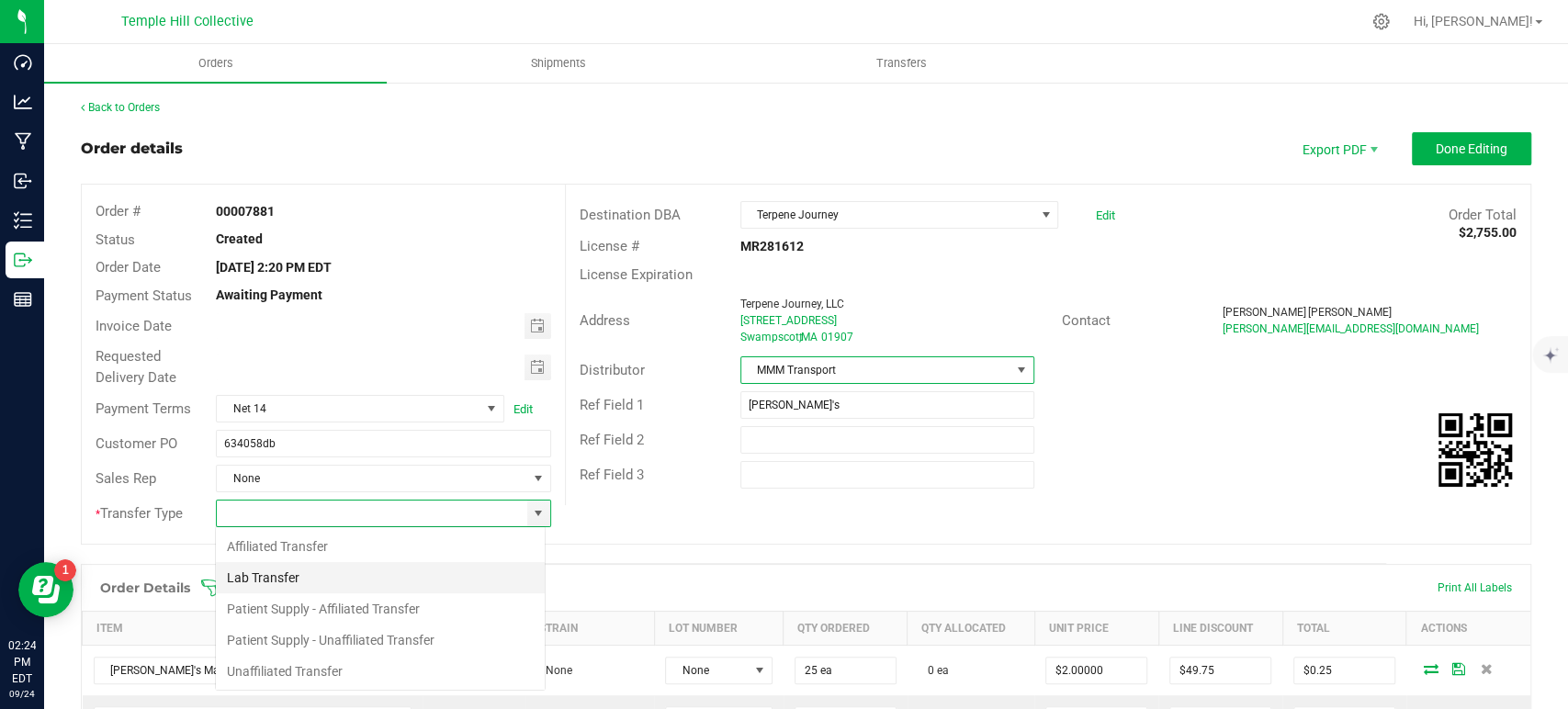
scroll to position [26, 330]
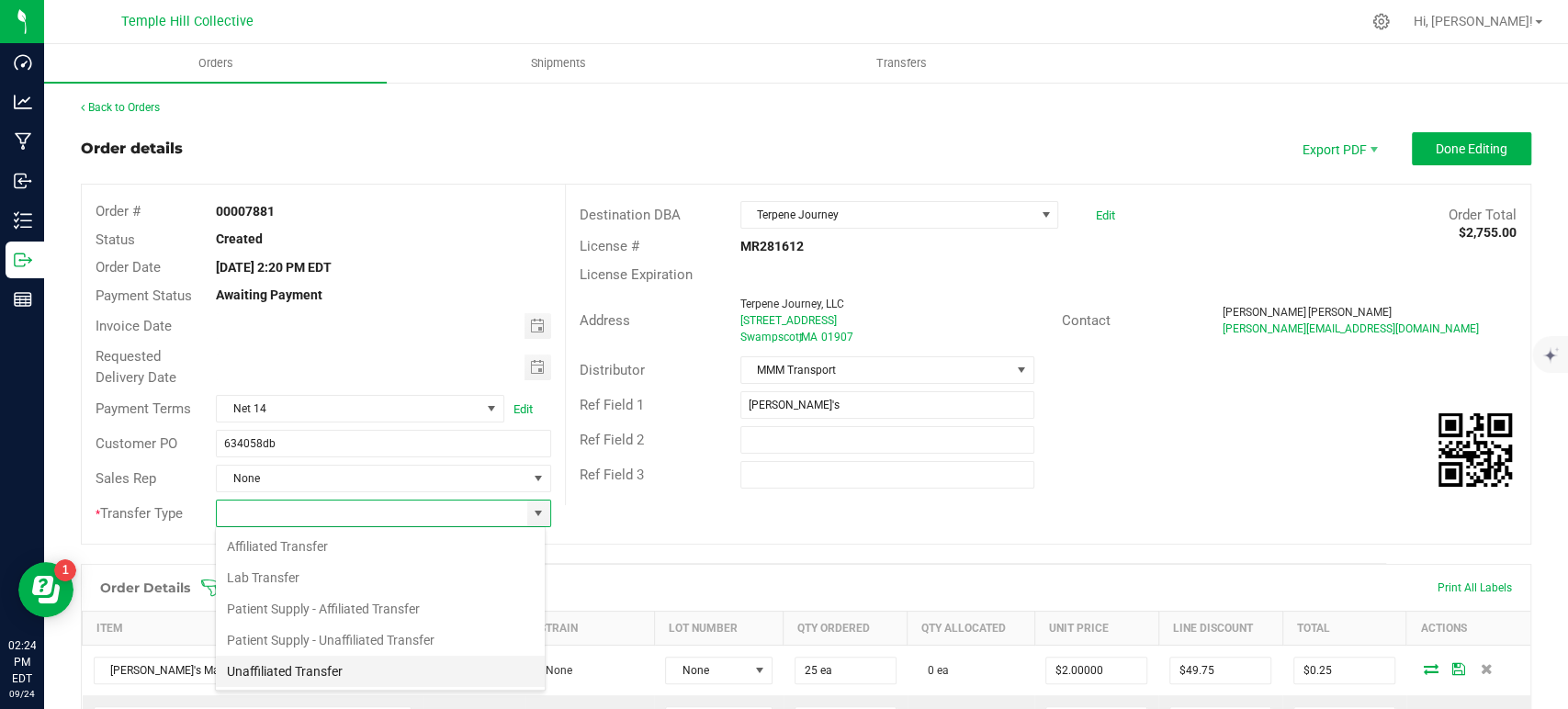
click at [268, 664] on li "Unaffiliated Transfer" at bounding box center [380, 671] width 328 height 31
type input "Unaffiliated Transfer"
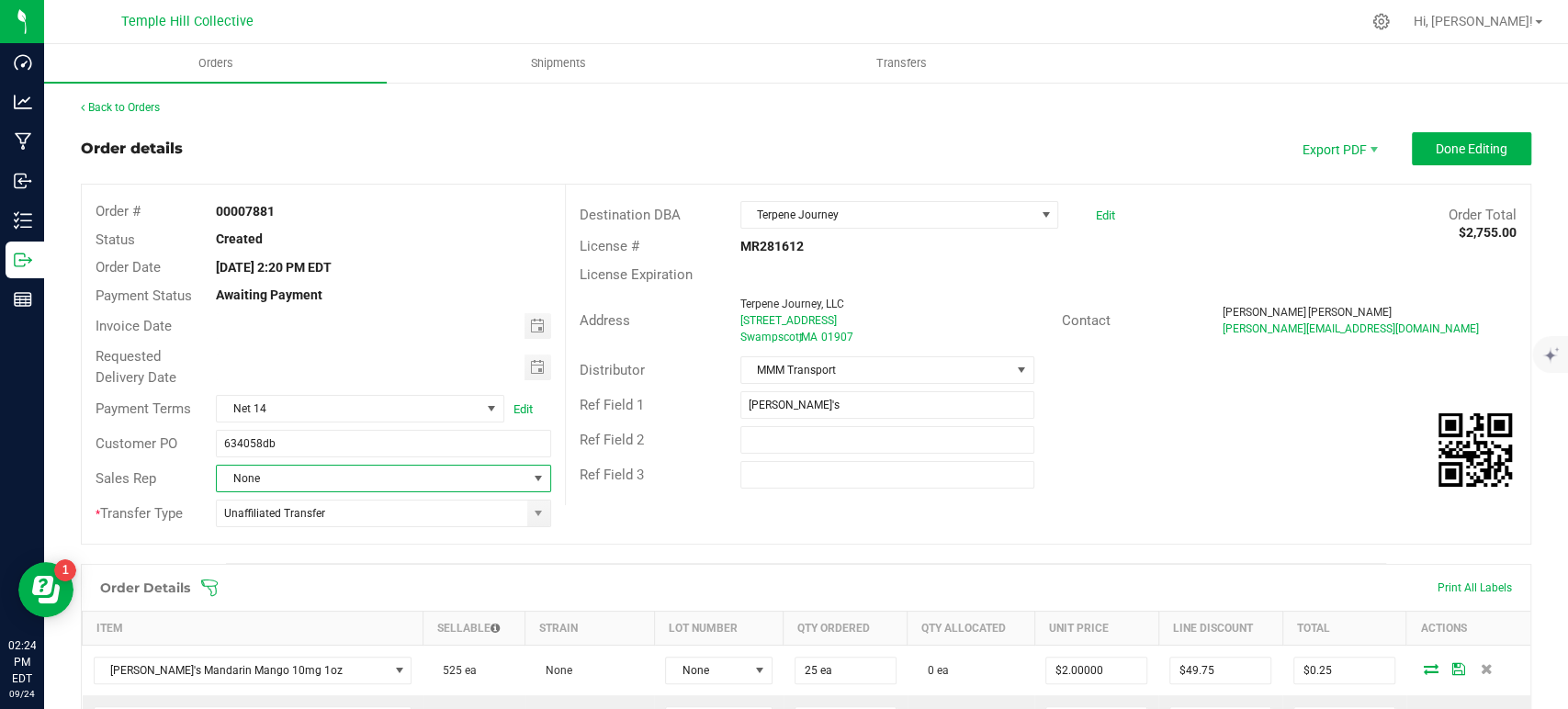
click at [338, 483] on span "None" at bounding box center [371, 478] width 310 height 25
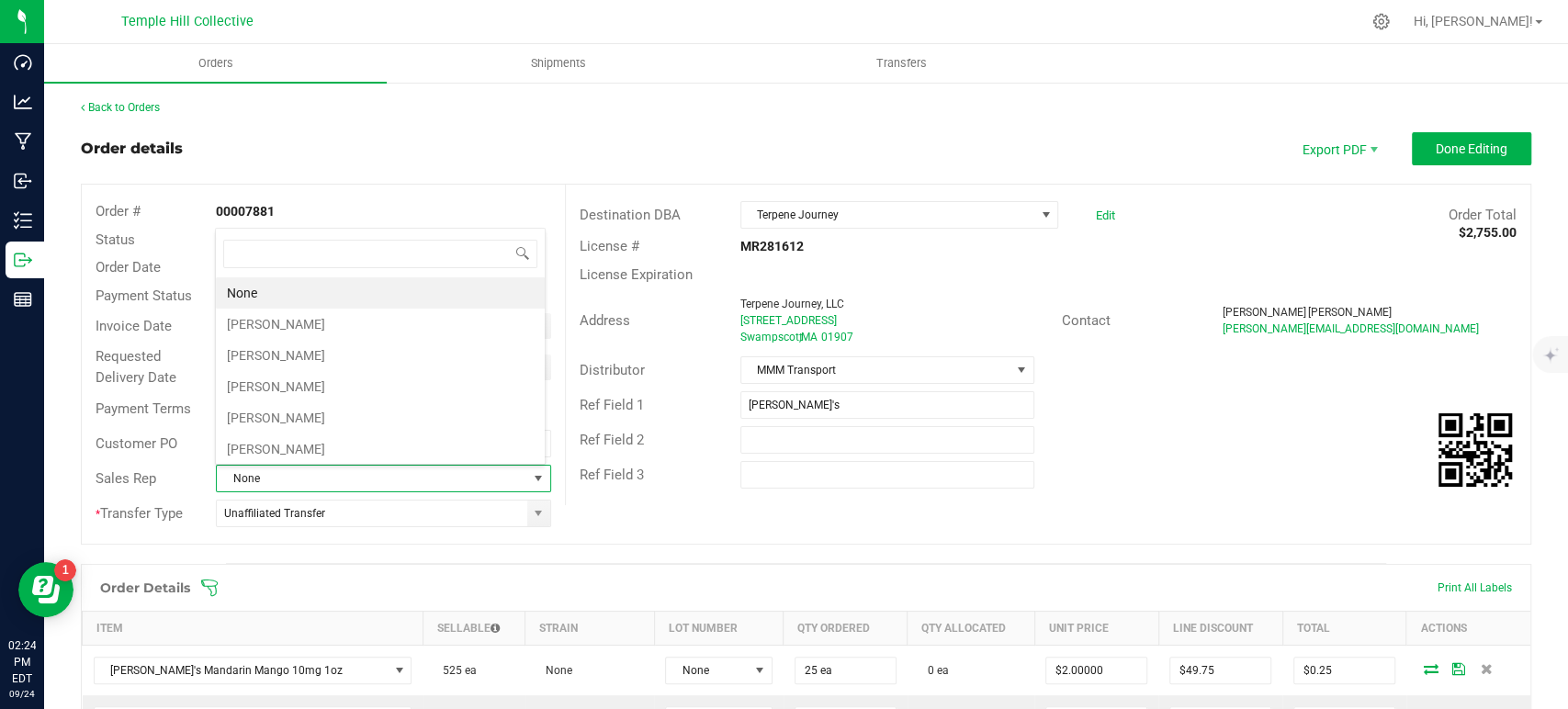
scroll to position [26, 326]
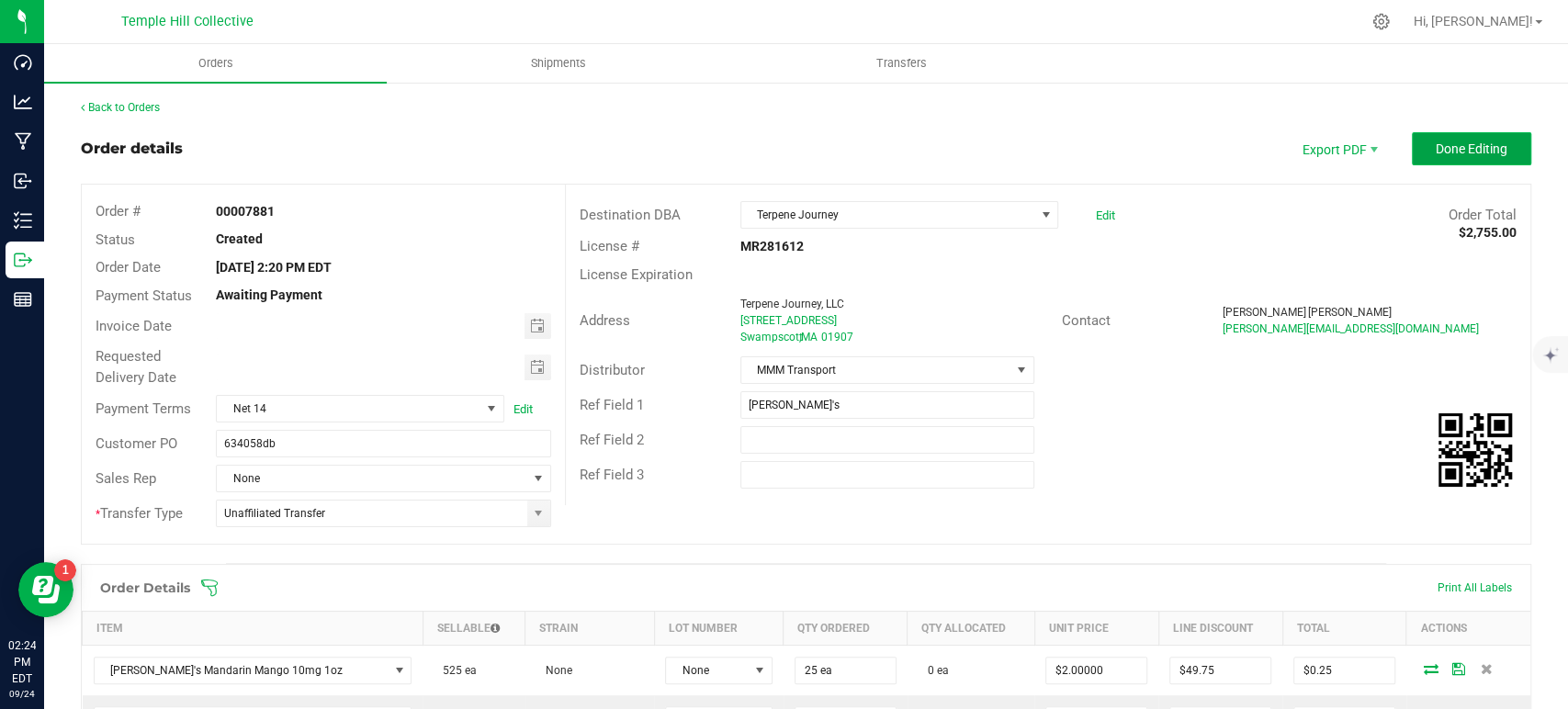
click at [1473, 146] on span "Done Editing" at bounding box center [1472, 149] width 72 height 15
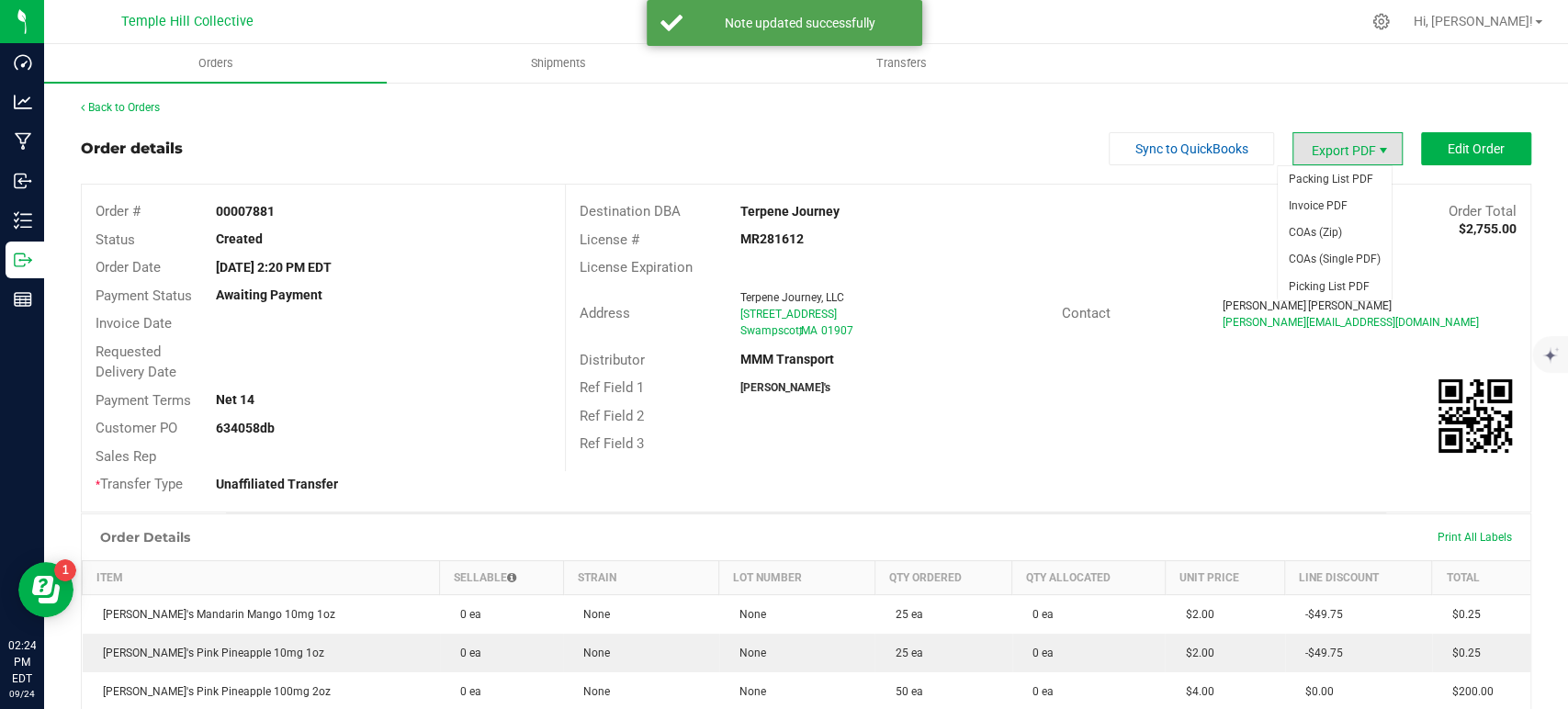
click at [1376, 145] on span "Export PDF" at bounding box center [1382, 150] width 15 height 15
click at [1331, 169] on span "Packing List PDF" at bounding box center [1334, 179] width 114 height 26
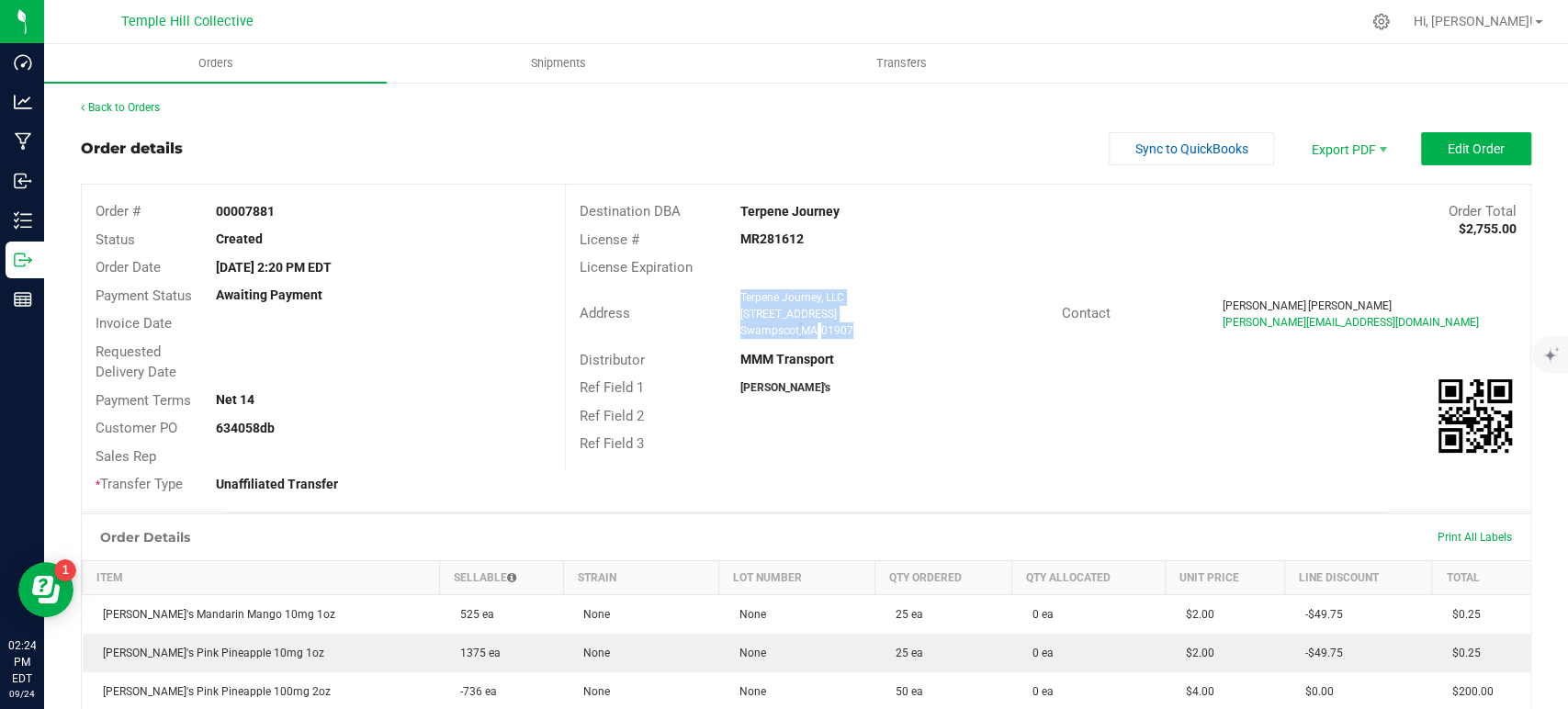
drag, startPoint x: 869, startPoint y: 328, endPoint x: 731, endPoint y: 287, distance: 144.0
click at [732, 289] on div "Terpene Journey, LLC [STREET_ADDRESS]" at bounding box center [897, 314] width 330 height 50
copy ngx-name-and-address "Terpene Journey, LLC [STREET_ADDRESS]"
click at [797, 236] on div "MR281612" at bounding box center [887, 239] width 322 height 19
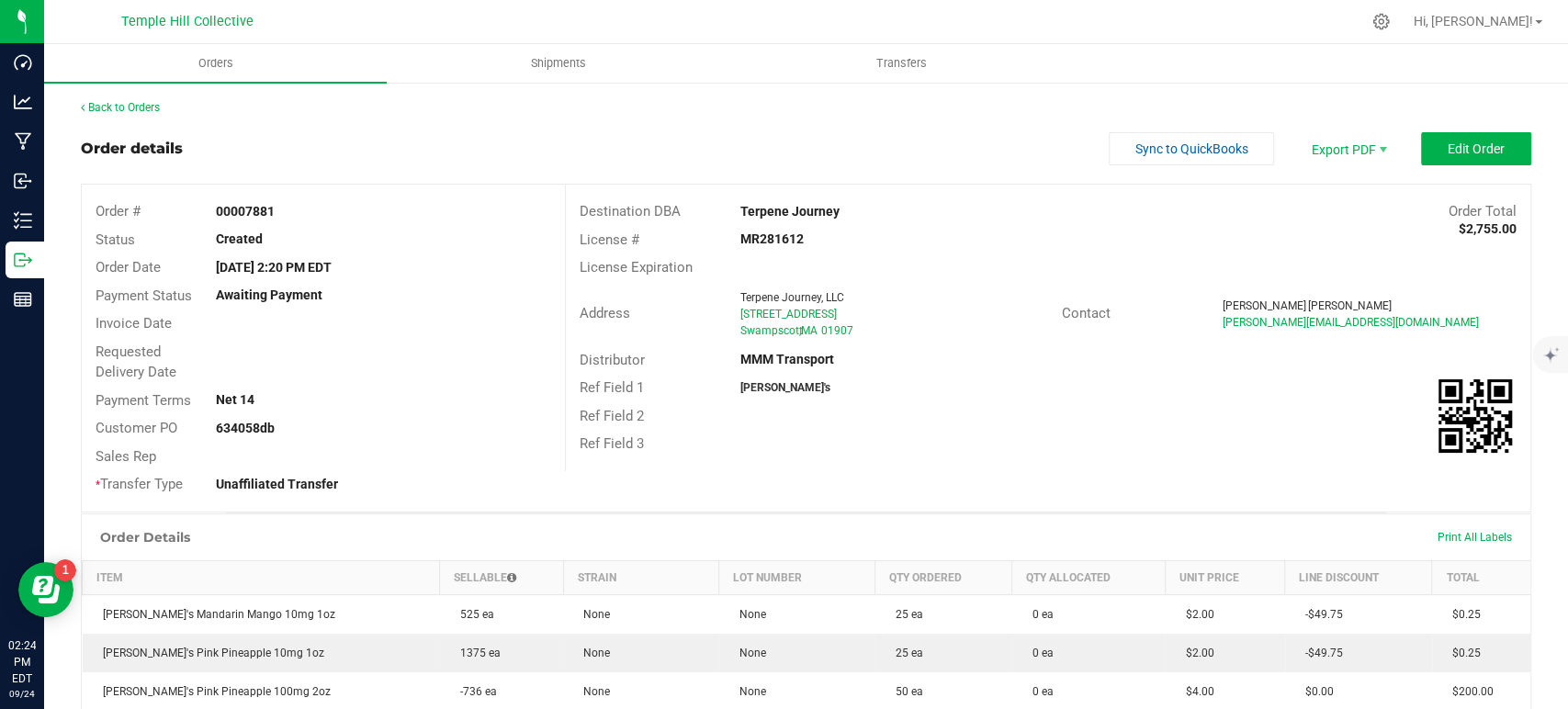
click at [765, 233] on strong "MR281612" at bounding box center [771, 238] width 63 height 15
copy strong "MR281612"
click at [146, 108] on link "Back to Orders" at bounding box center [119, 107] width 79 height 13
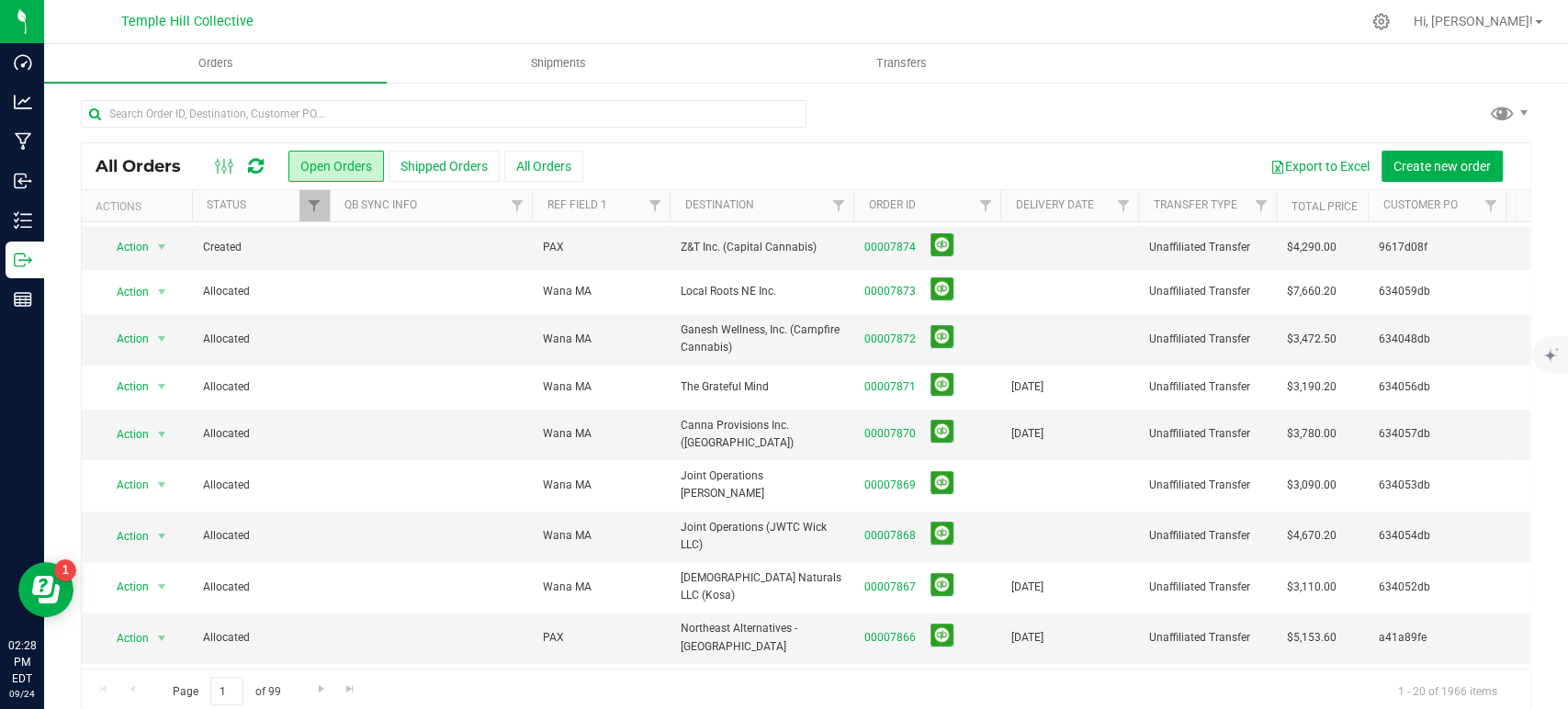
scroll to position [408, 0]
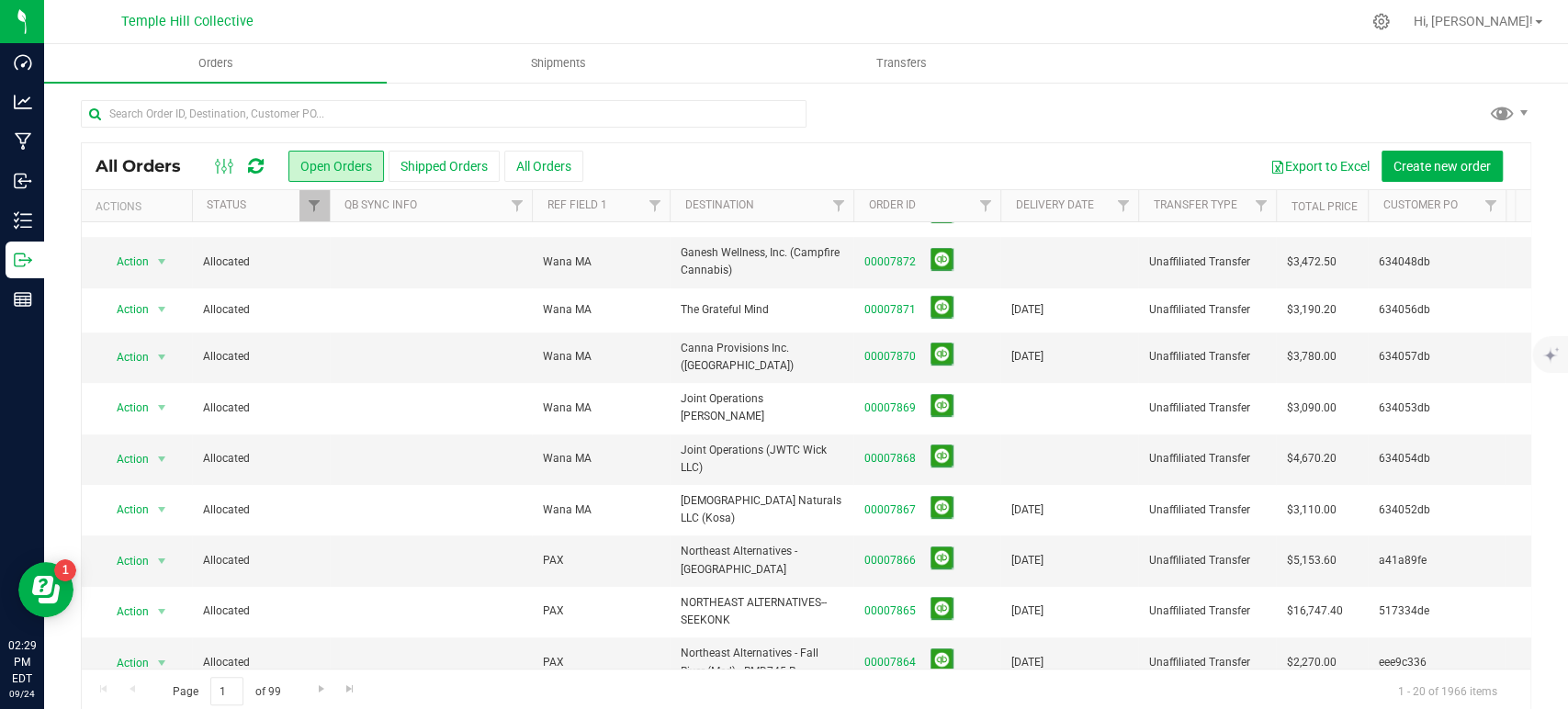
click at [1124, 123] on div at bounding box center [805, 120] width 1450 height 42
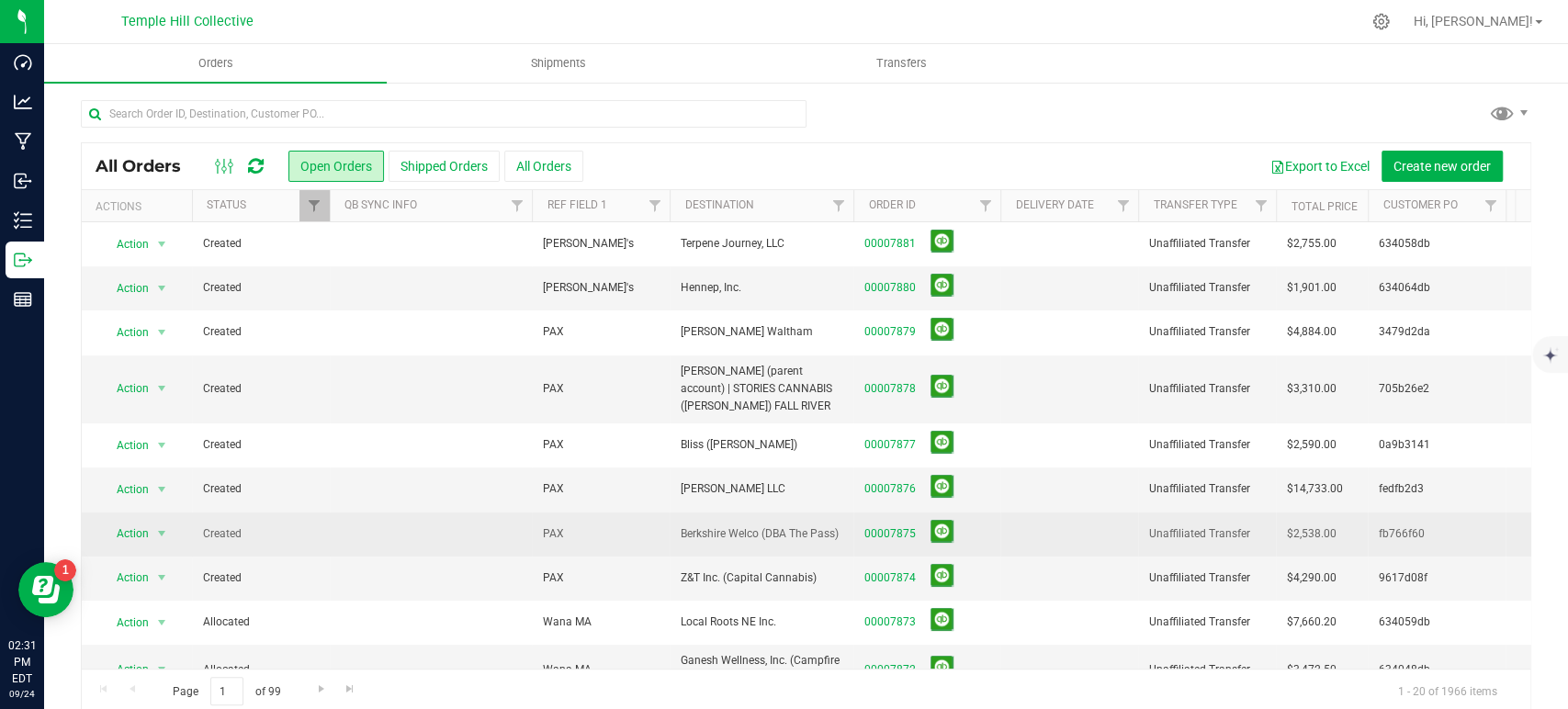
drag, startPoint x: 1001, startPoint y: 478, endPoint x: 955, endPoint y: 530, distance: 69.4
click at [945, 525] on tbody "Action Action Cancel order Change facility Clone order Edit order Mark as fully…" at bounding box center [1367, 706] width 2572 height 968
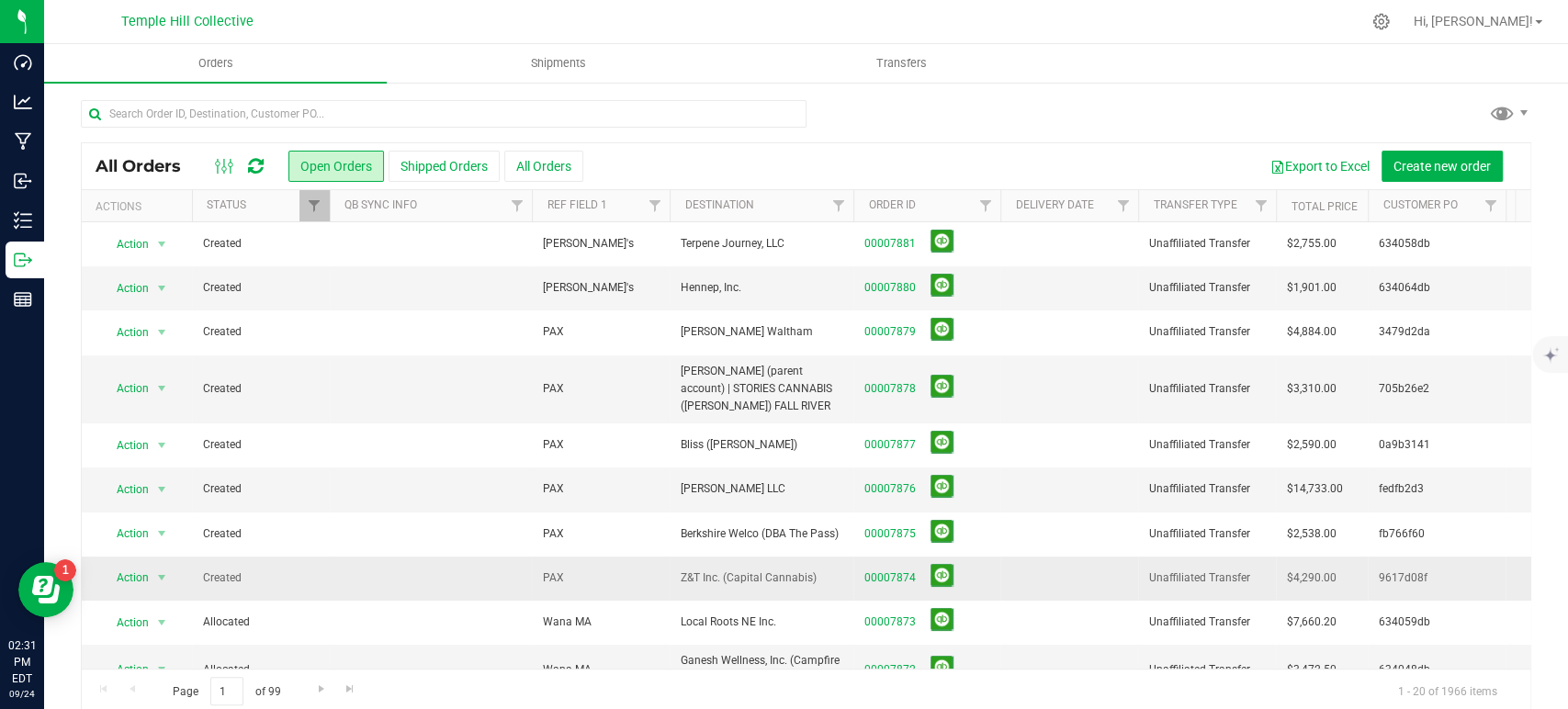
click at [1107, 570] on td at bounding box center [1070, 578] width 138 height 44
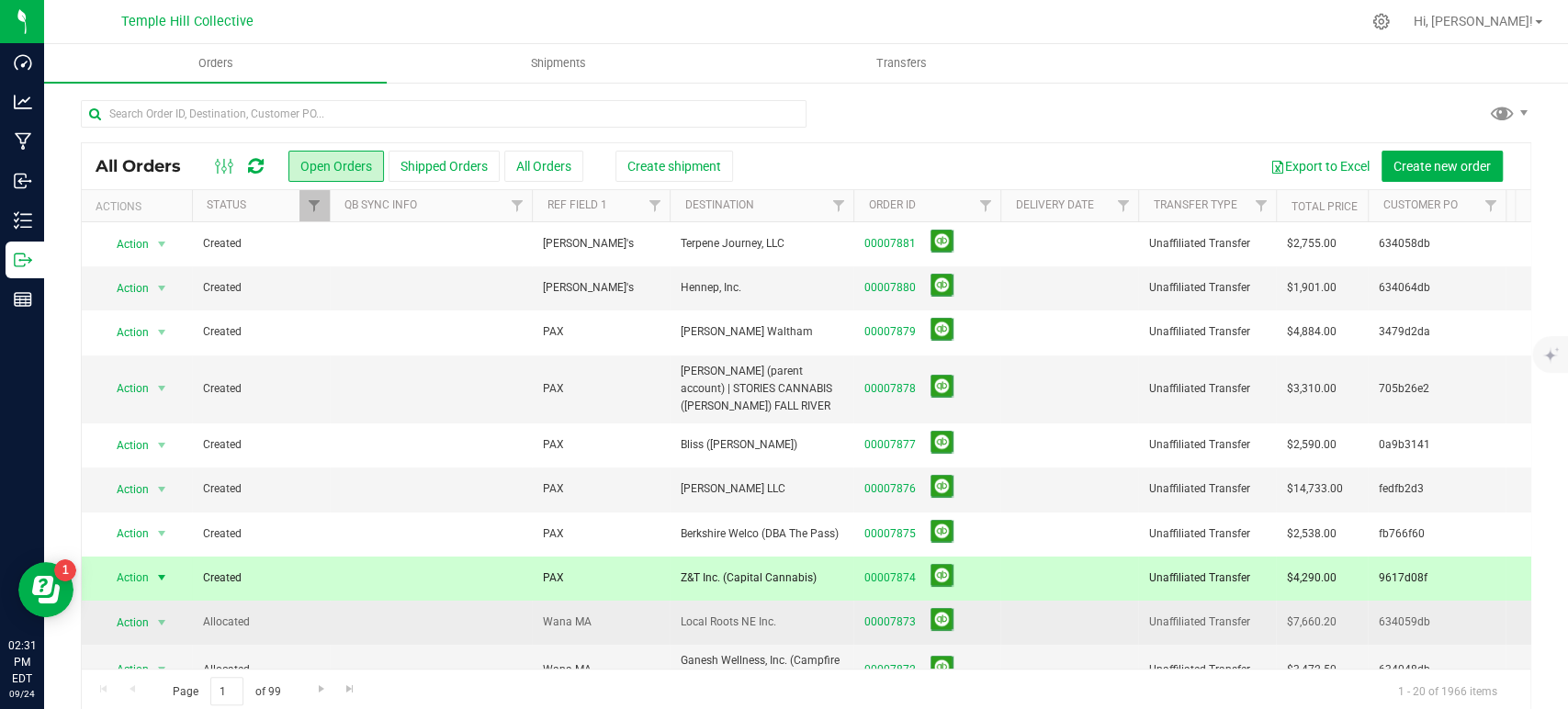
scroll to position [204, 0]
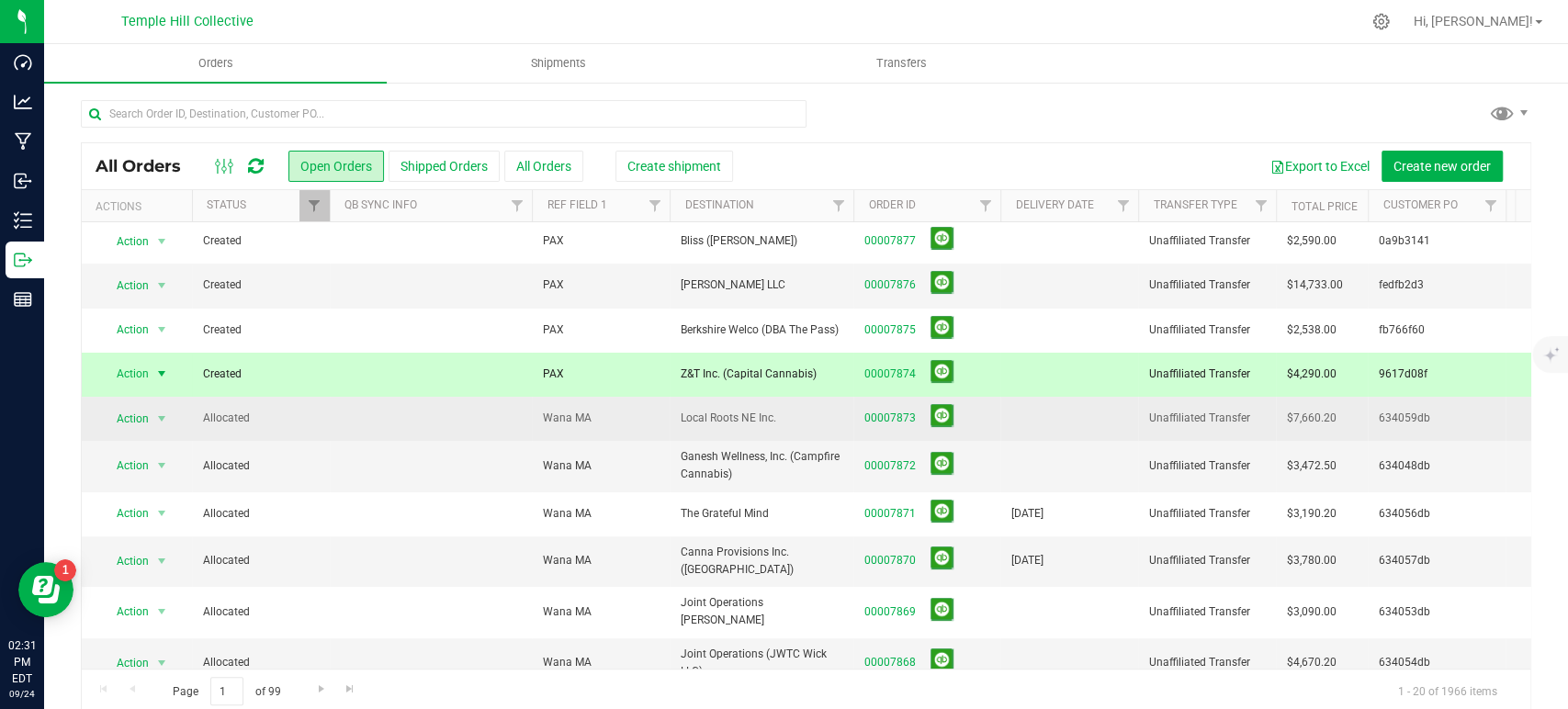
click at [1024, 417] on td at bounding box center [1070, 418] width 138 height 44
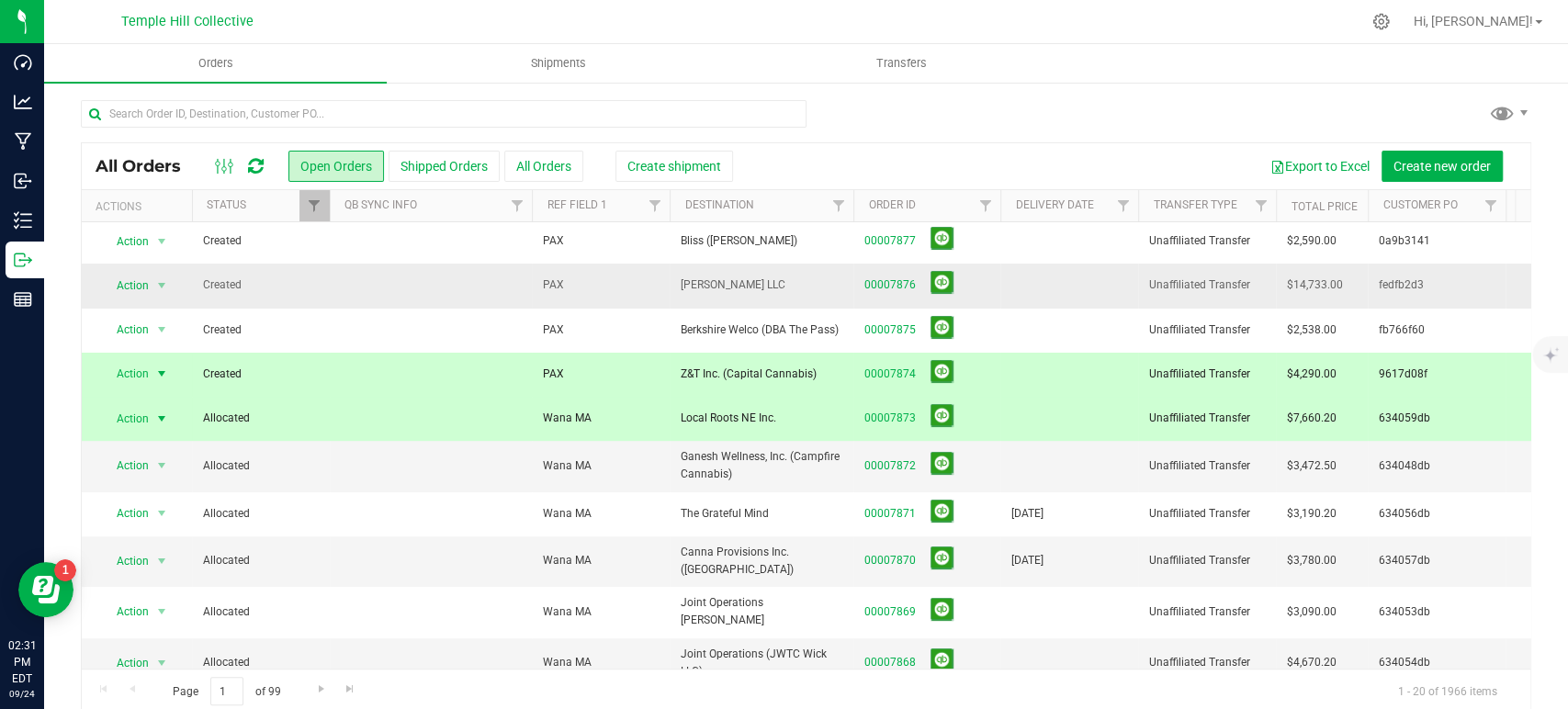
click at [1028, 284] on td at bounding box center [1070, 285] width 138 height 44
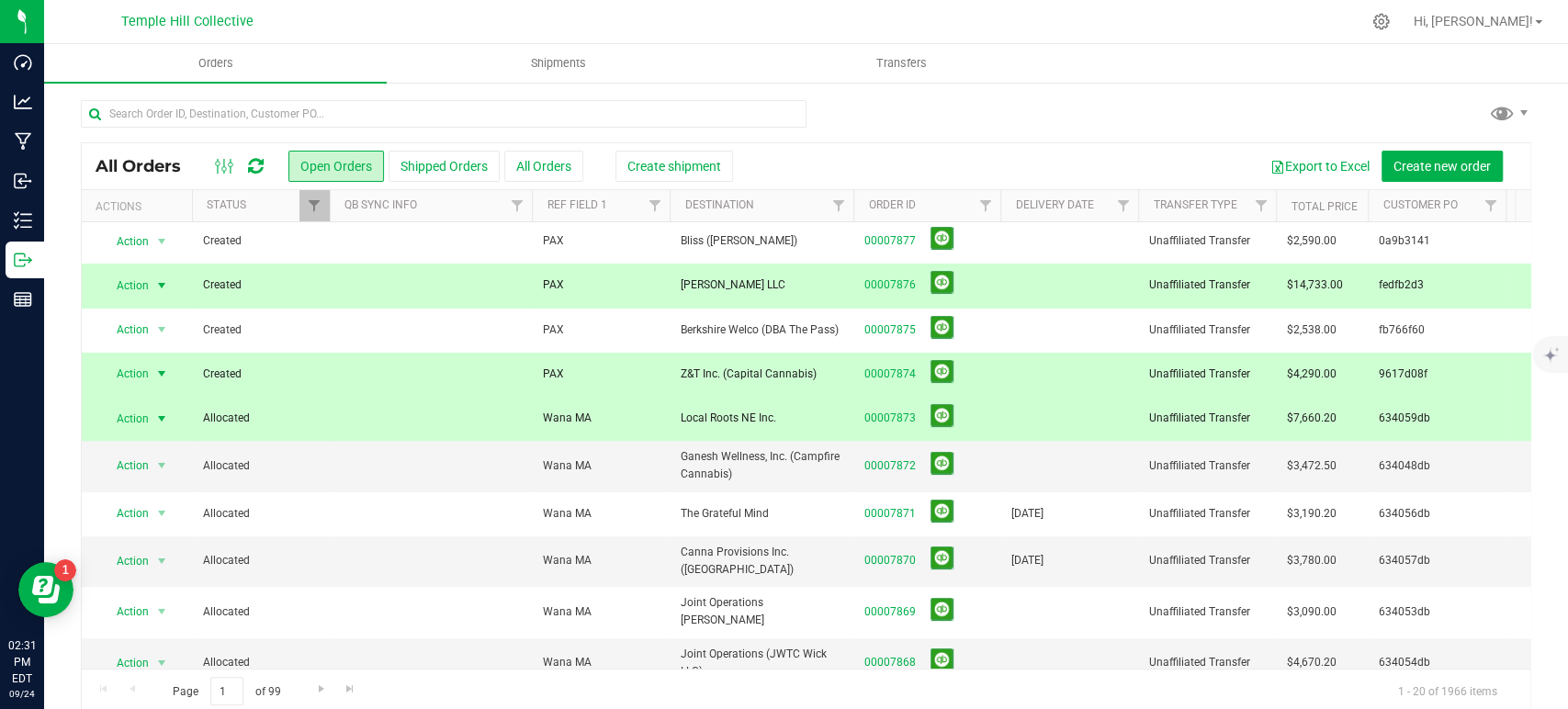
click at [1018, 373] on td at bounding box center [1070, 374] width 138 height 44
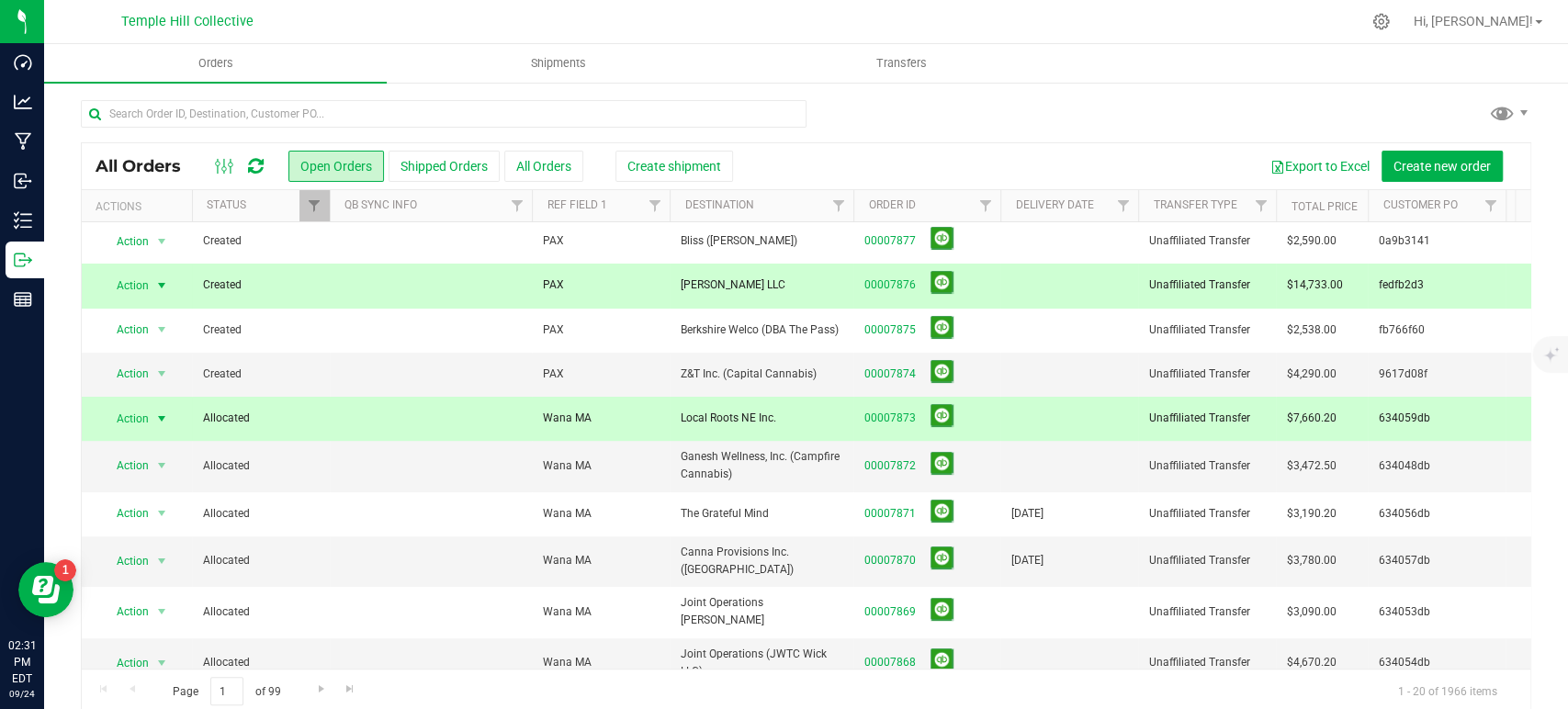
click at [1019, 414] on td at bounding box center [1070, 418] width 138 height 44
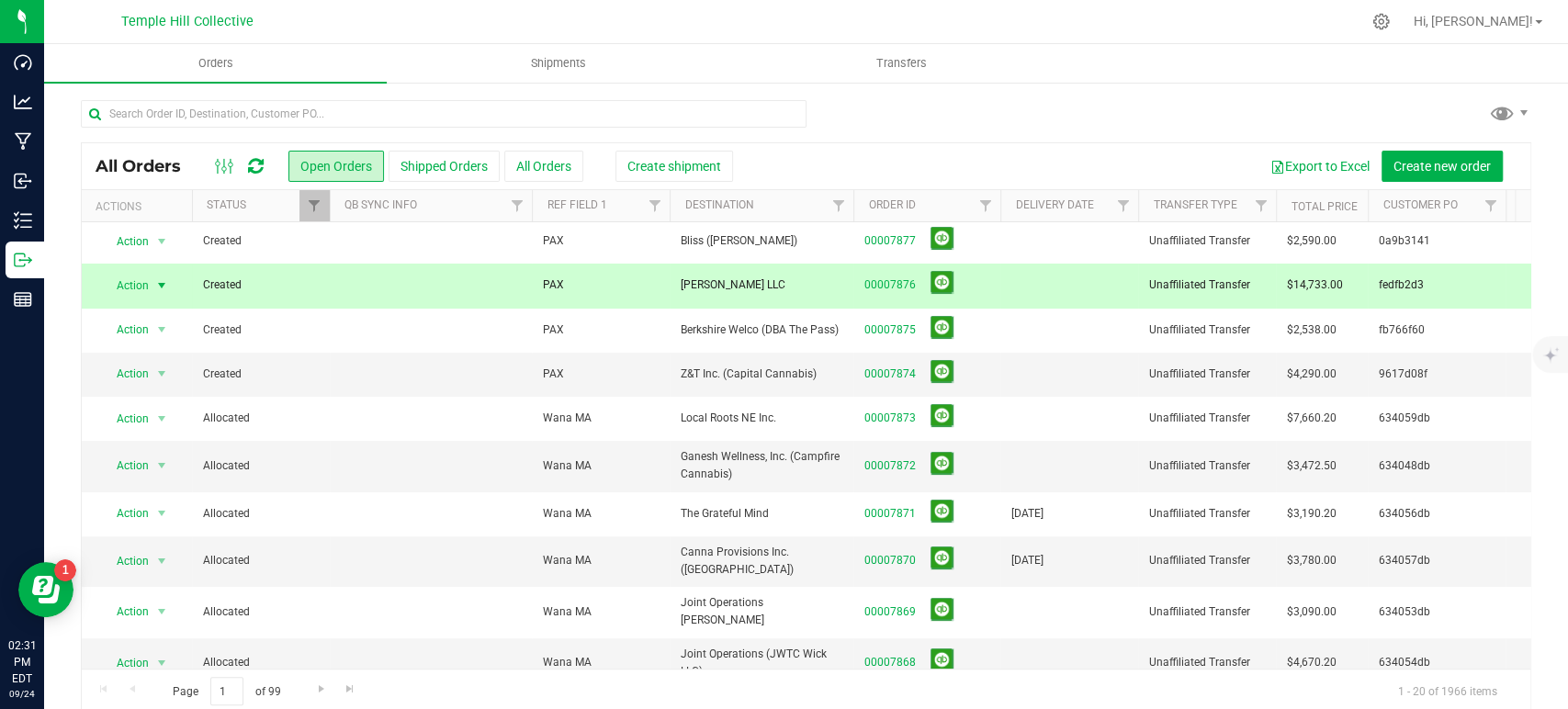
click at [1047, 278] on td at bounding box center [1070, 285] width 138 height 44
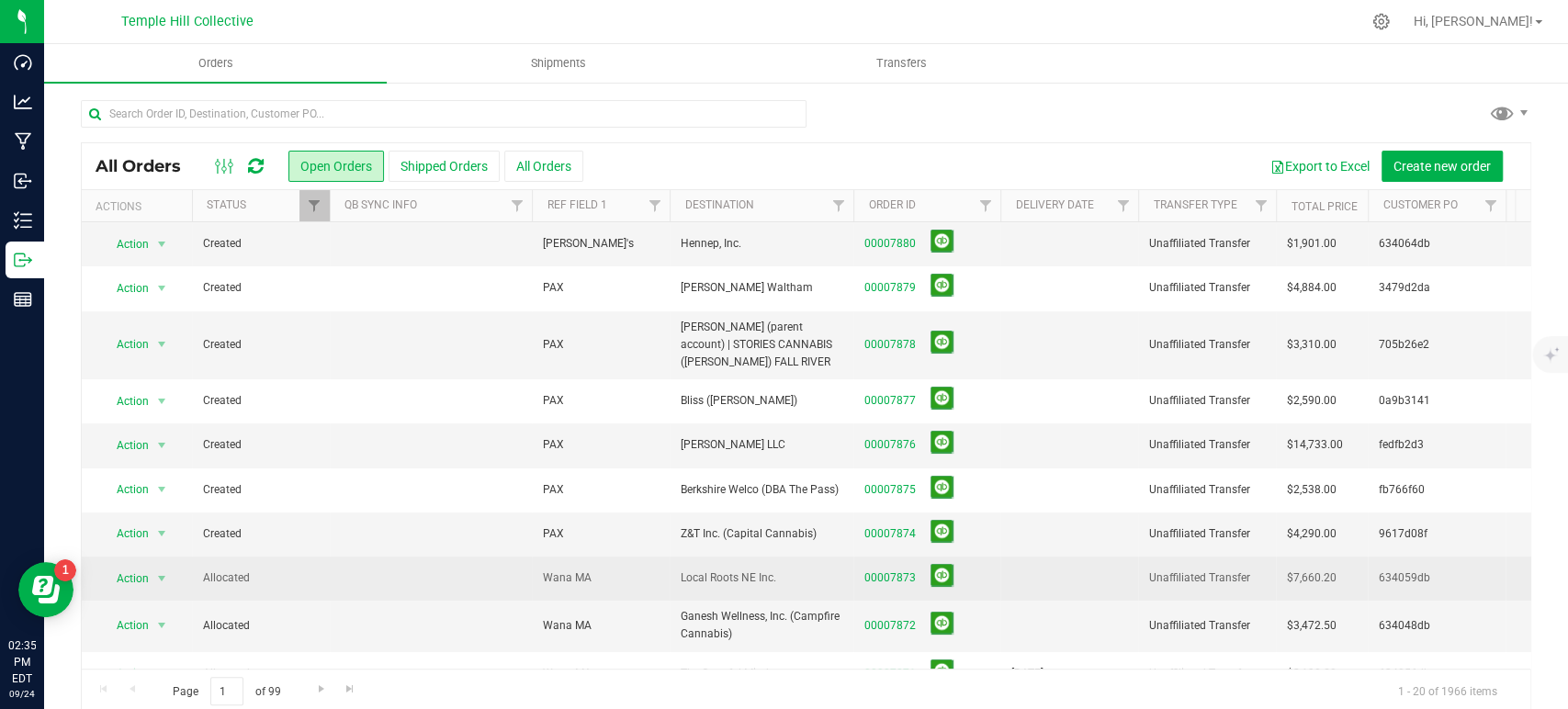
scroll to position [0, 0]
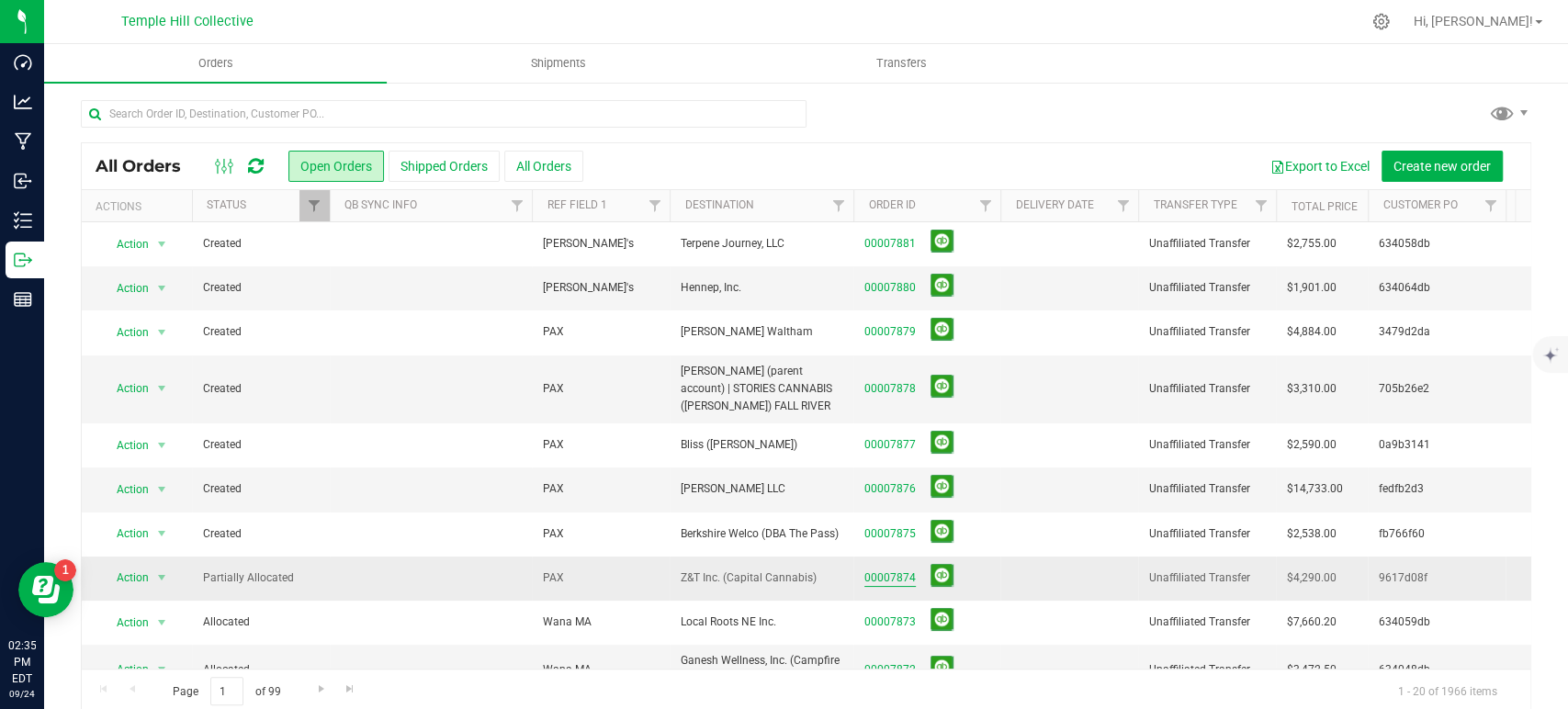
click at [890, 576] on link "00007874" at bounding box center [890, 578] width 51 height 17
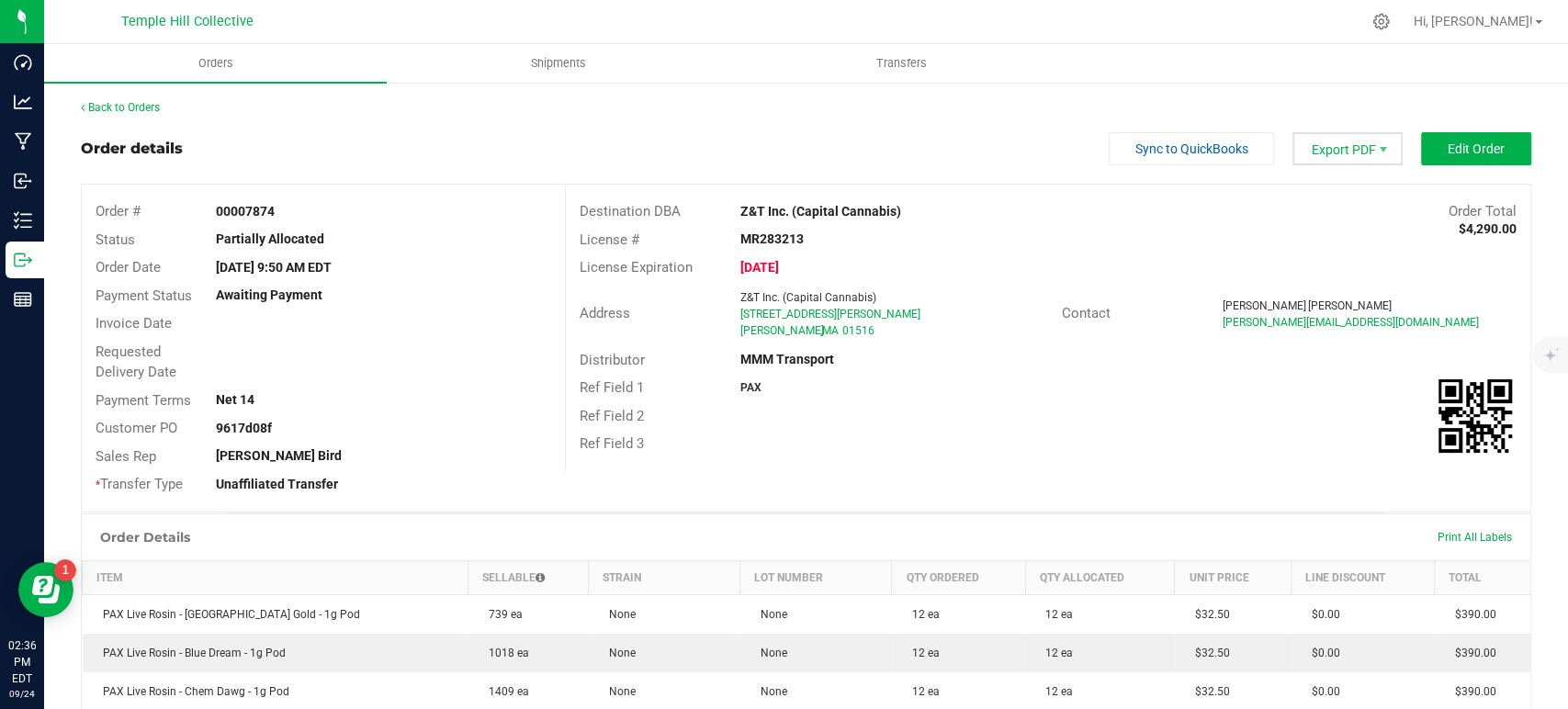
click at [1329, 160] on span "Export PDF" at bounding box center [1346, 149] width 110 height 33
click at [1342, 178] on span "Packing List PDF" at bounding box center [1334, 179] width 114 height 26
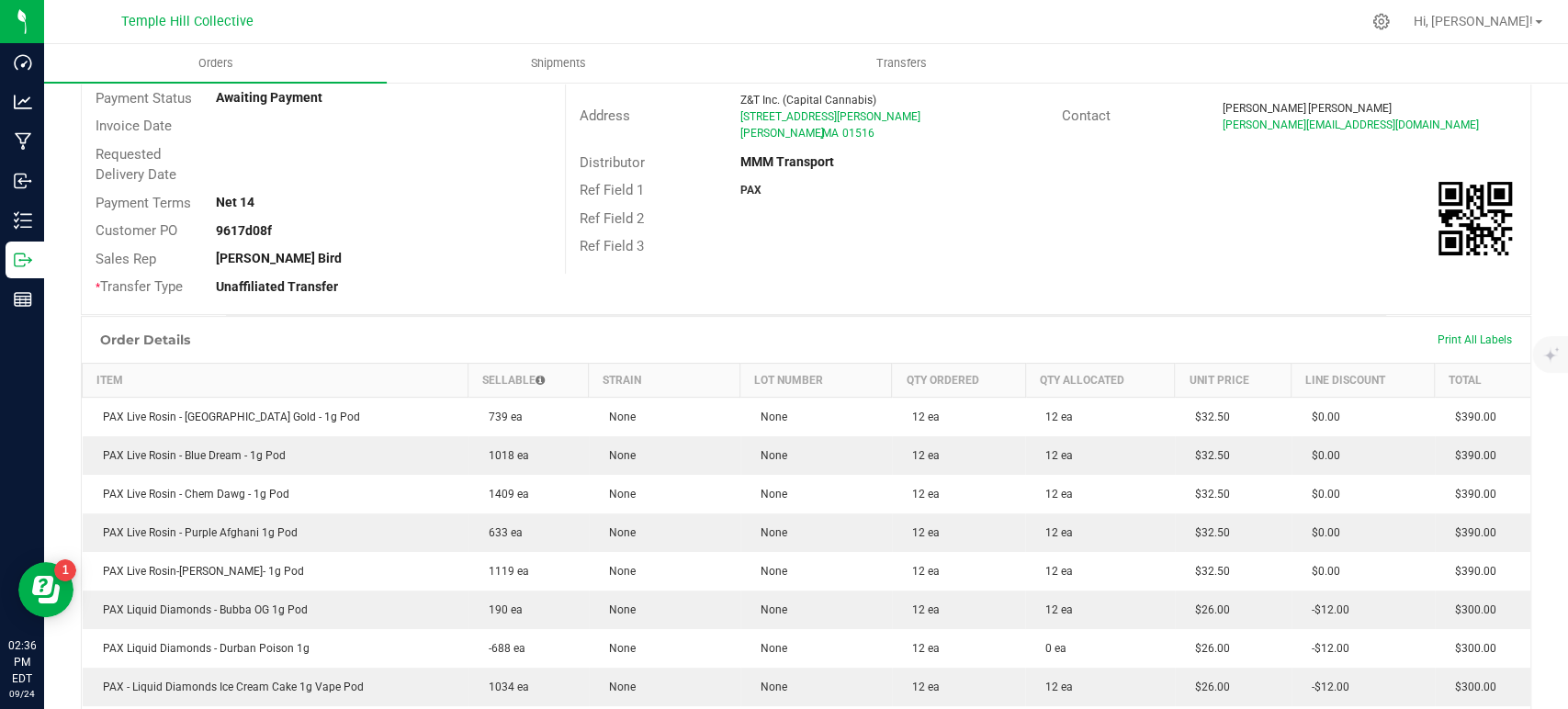
scroll to position [306, 0]
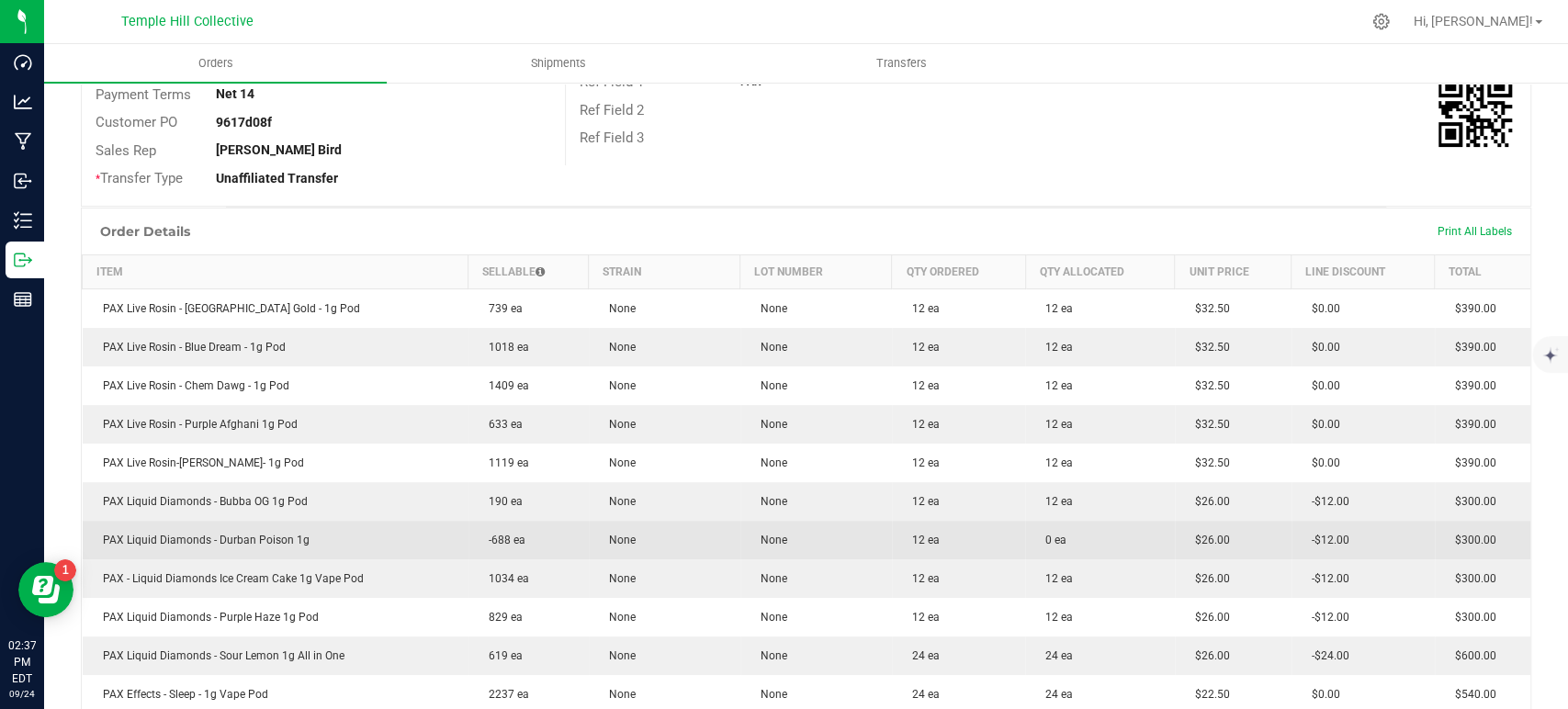
click at [681, 539] on td "None" at bounding box center [665, 540] width 152 height 39
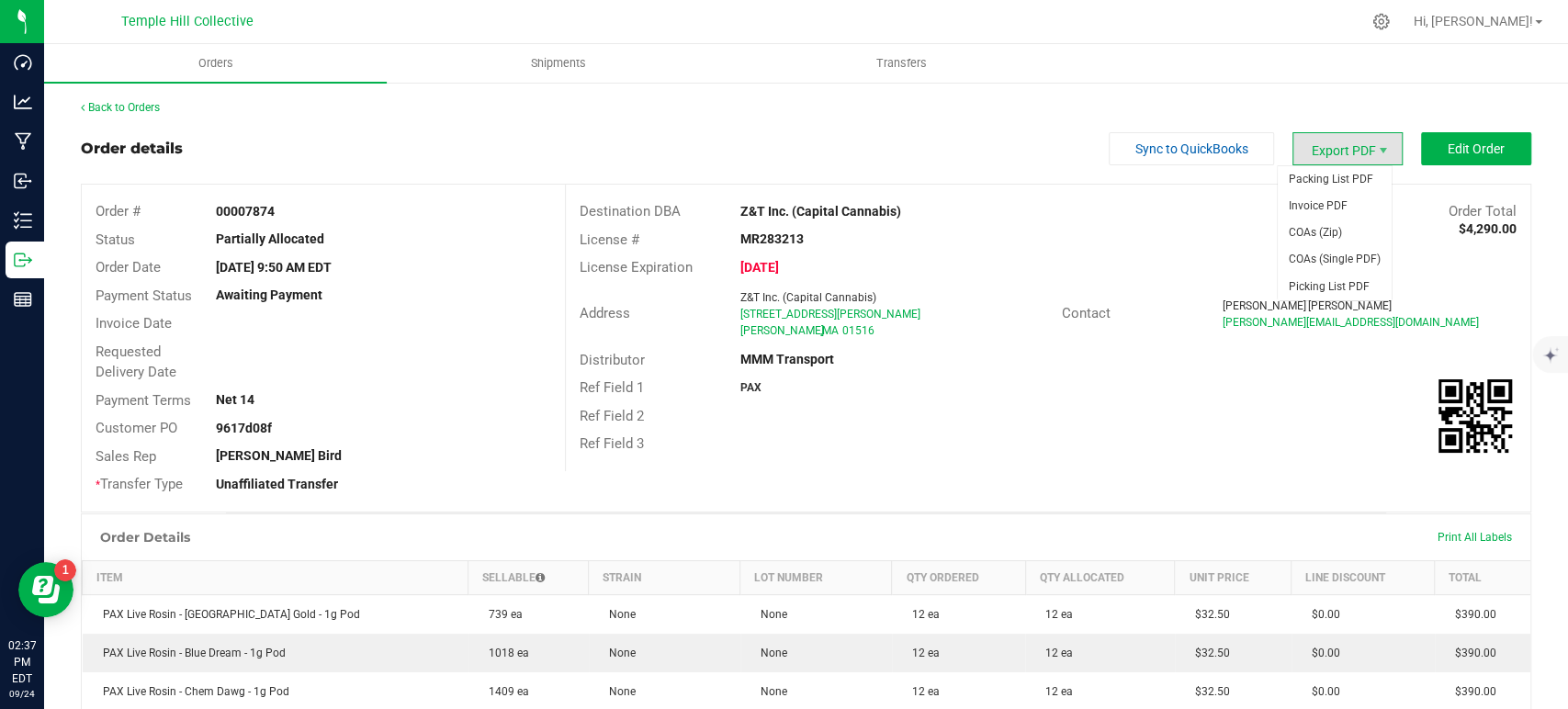
click at [1346, 147] on span "Export PDF" at bounding box center [1346, 149] width 110 height 33
click at [1338, 205] on span "Invoice PDF" at bounding box center [1334, 206] width 114 height 26
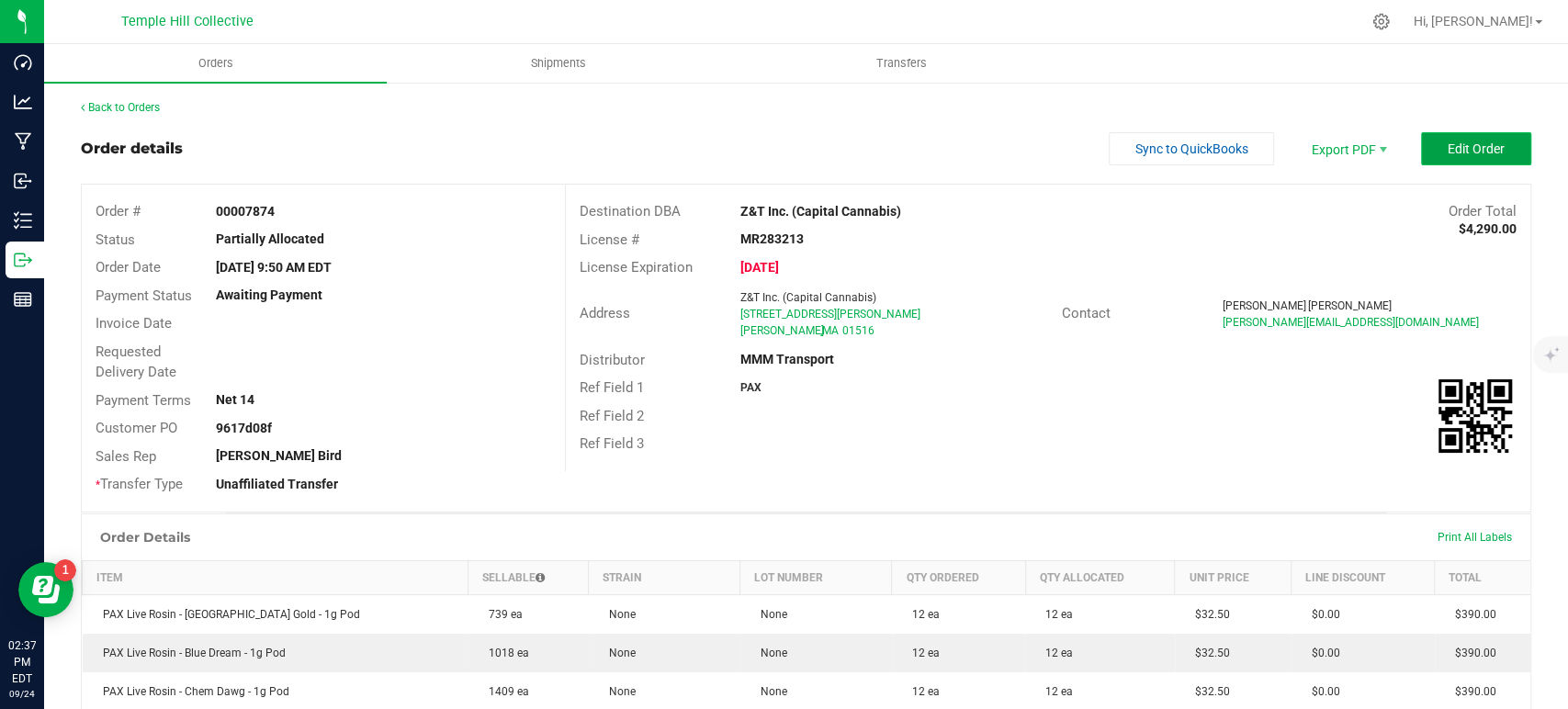
click at [1448, 132] on button "Edit Order" at bounding box center [1476, 149] width 110 height 33
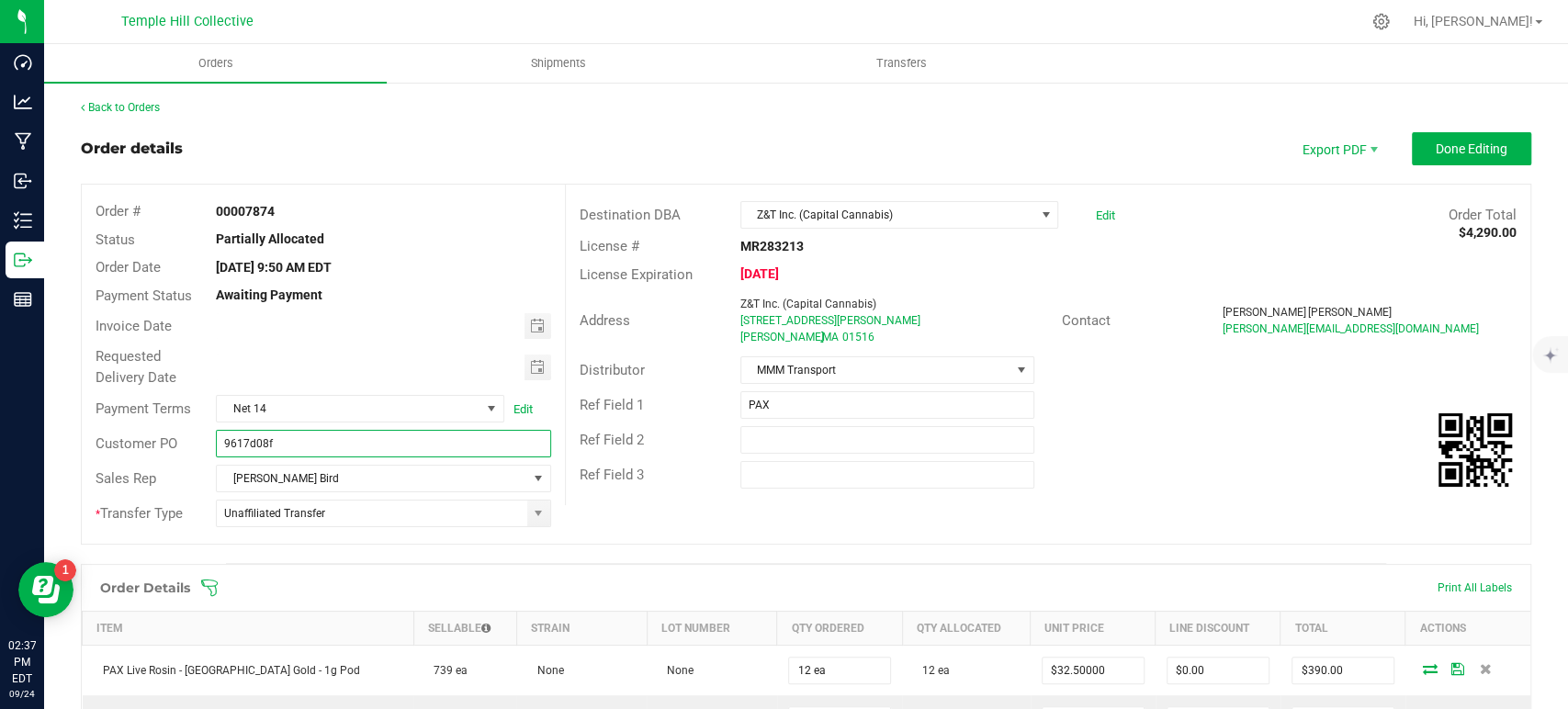
drag, startPoint x: 372, startPoint y: 443, endPoint x: 182, endPoint y: 447, distance: 190.0
click at [182, 447] on div "Customer PO 9617d08f" at bounding box center [323, 444] width 483 height 35
click at [147, 103] on link "Back to Orders" at bounding box center [119, 107] width 79 height 13
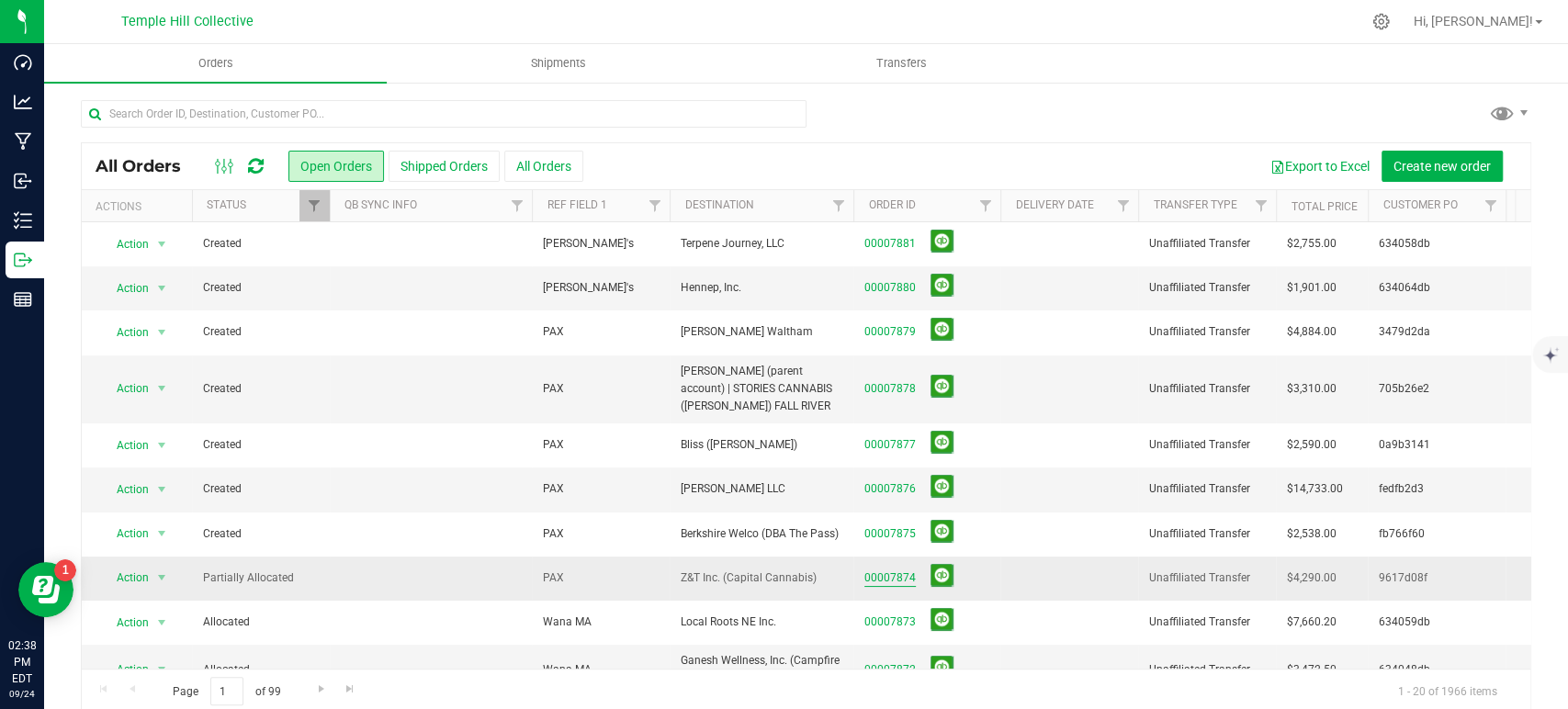
click at [892, 571] on link "00007874" at bounding box center [890, 578] width 51 height 17
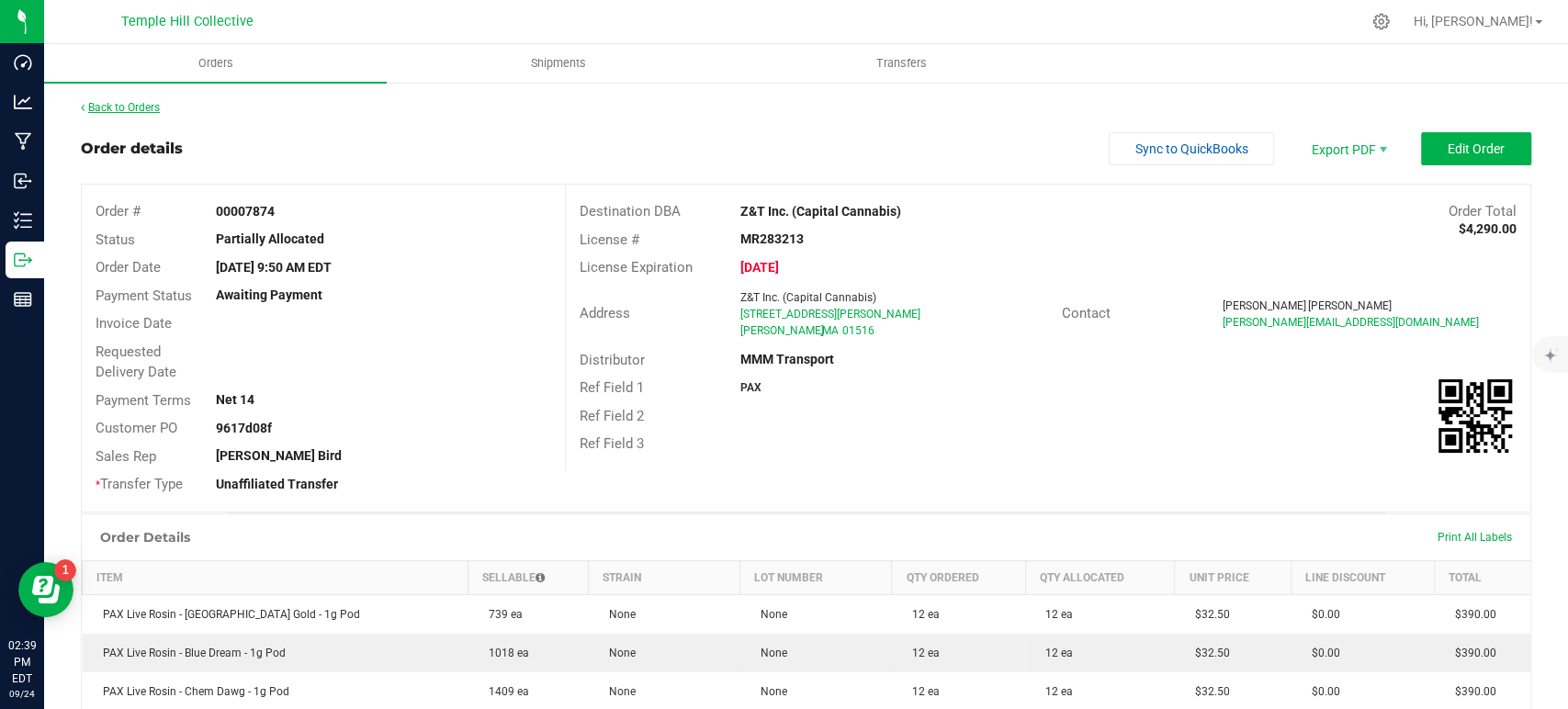
click at [143, 113] on link "Back to Orders" at bounding box center [119, 107] width 79 height 13
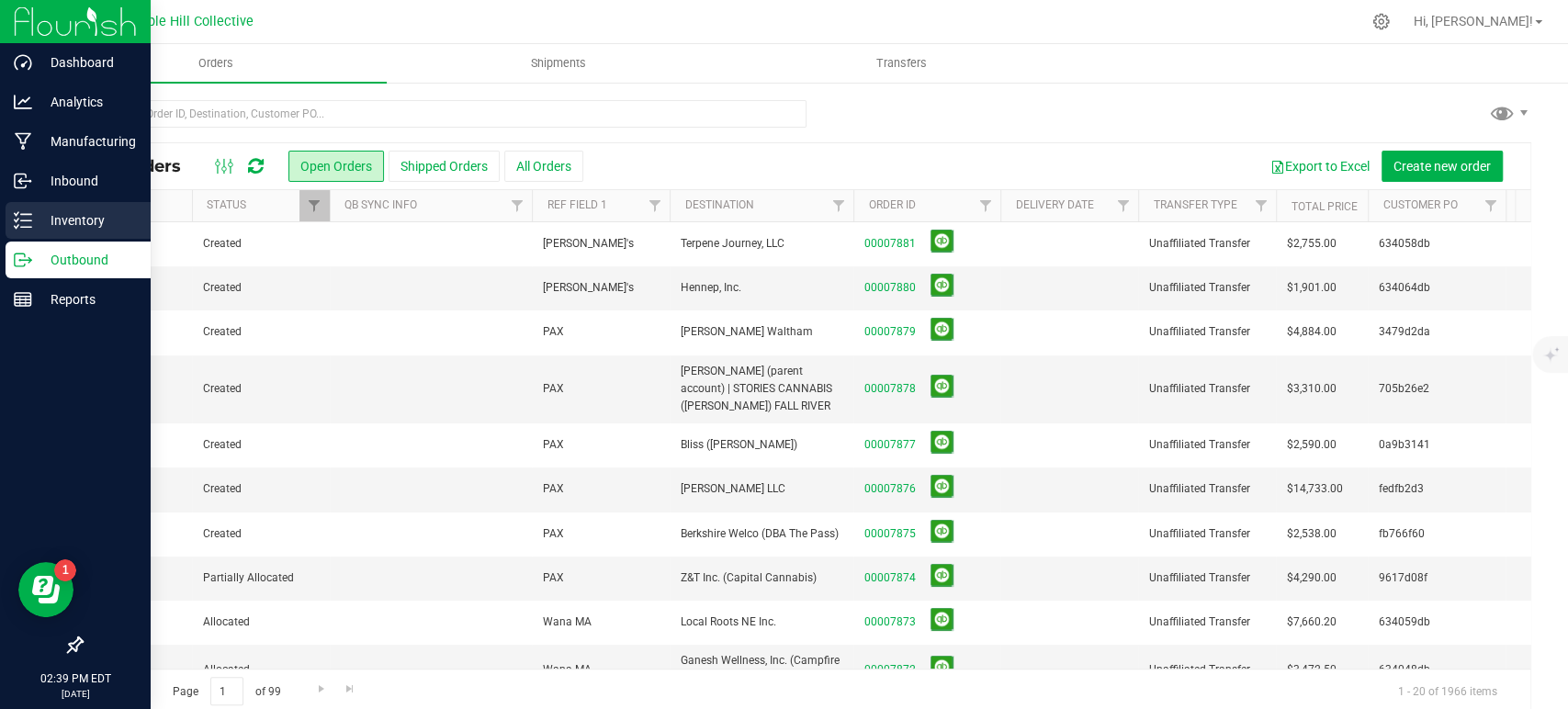
click at [35, 217] on p "Inventory" at bounding box center [86, 220] width 110 height 22
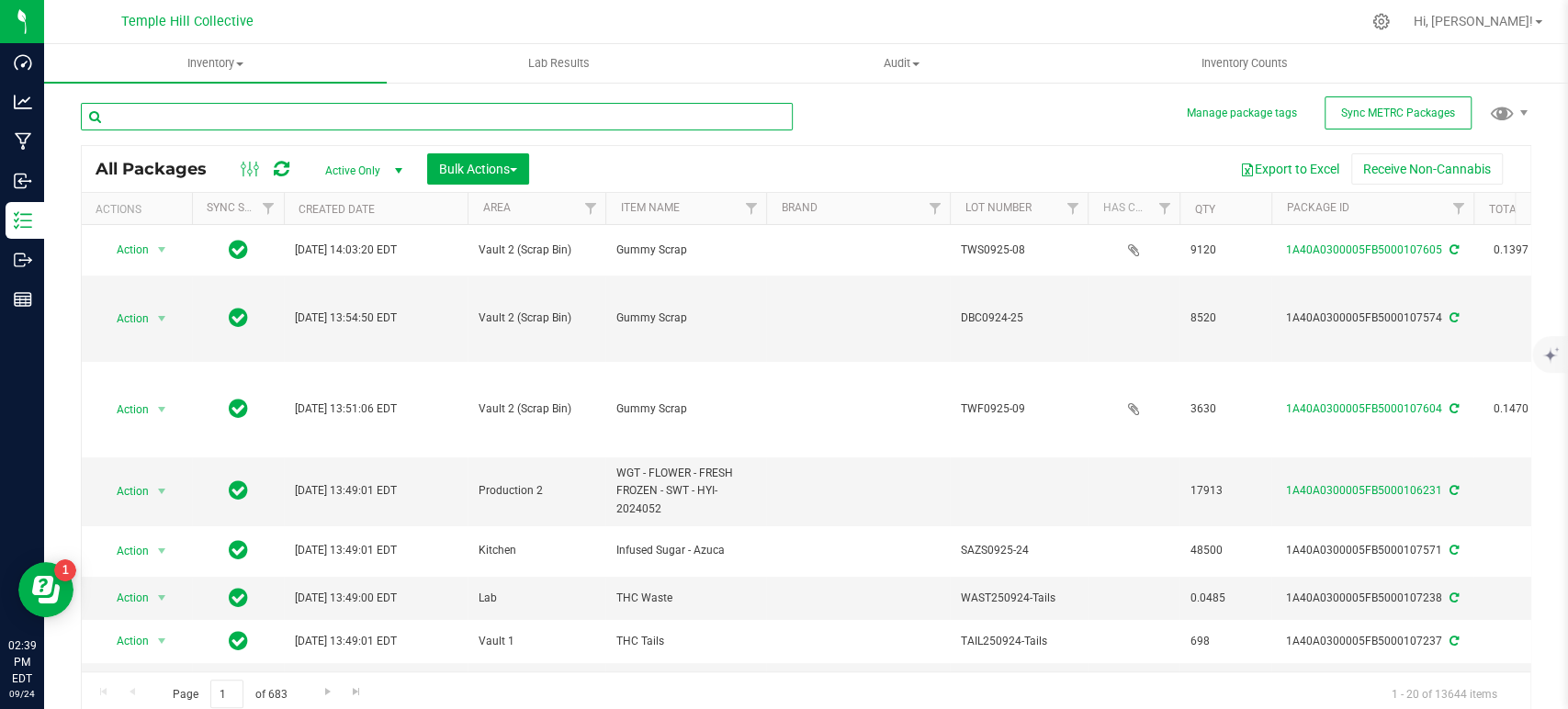
click at [548, 122] on input "text" at bounding box center [436, 117] width 712 height 27
paste input "PH-00397"
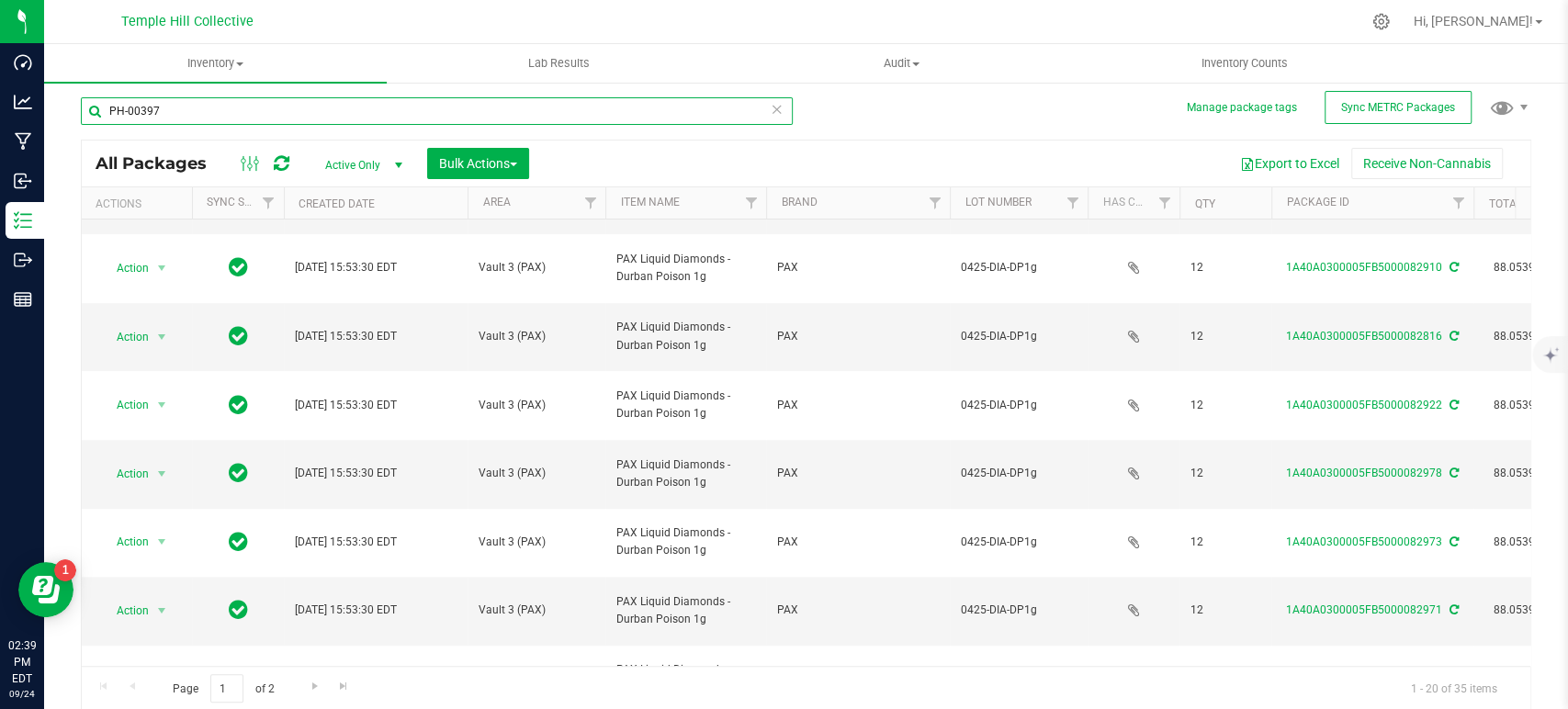
scroll to position [7, 0]
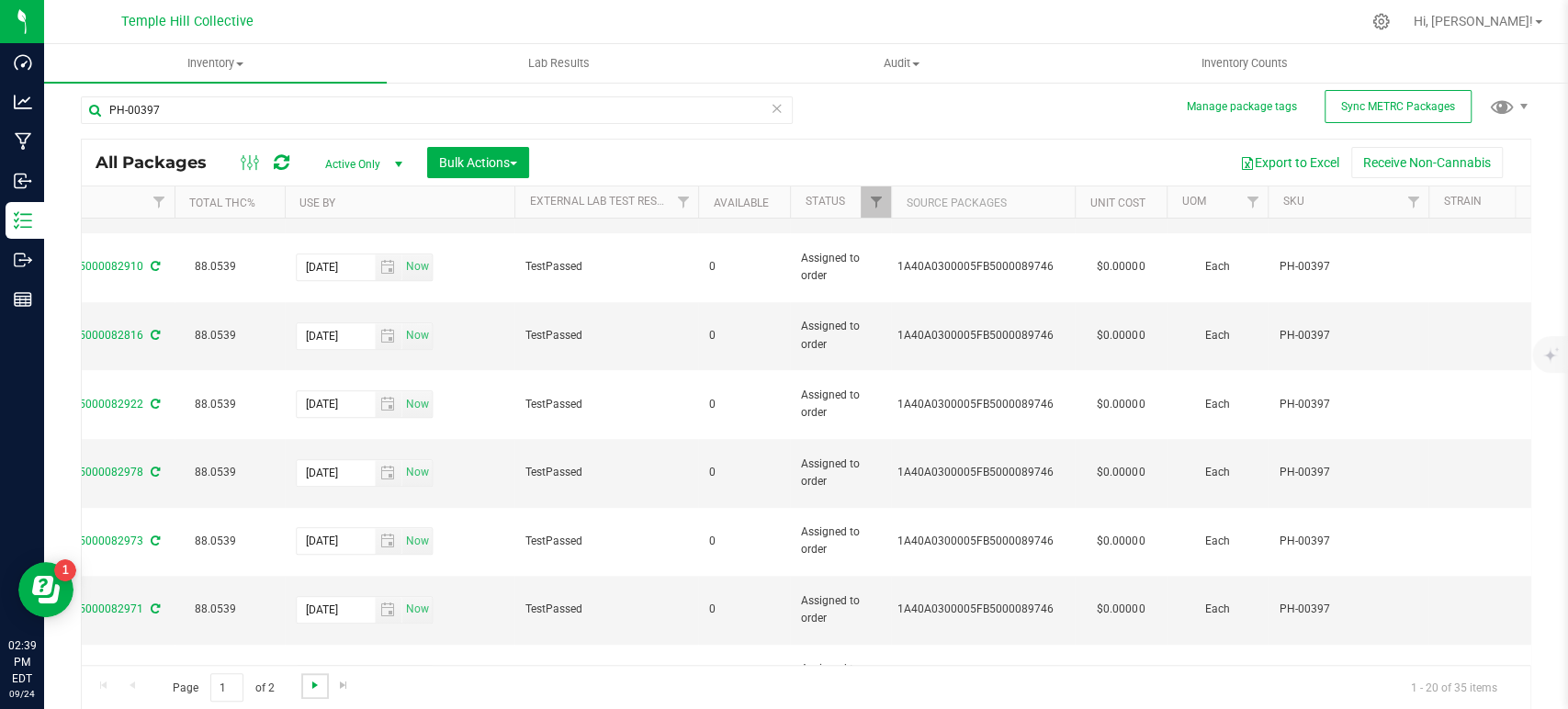
click at [310, 678] on span "Go to the next page" at bounding box center [315, 685] width 15 height 15
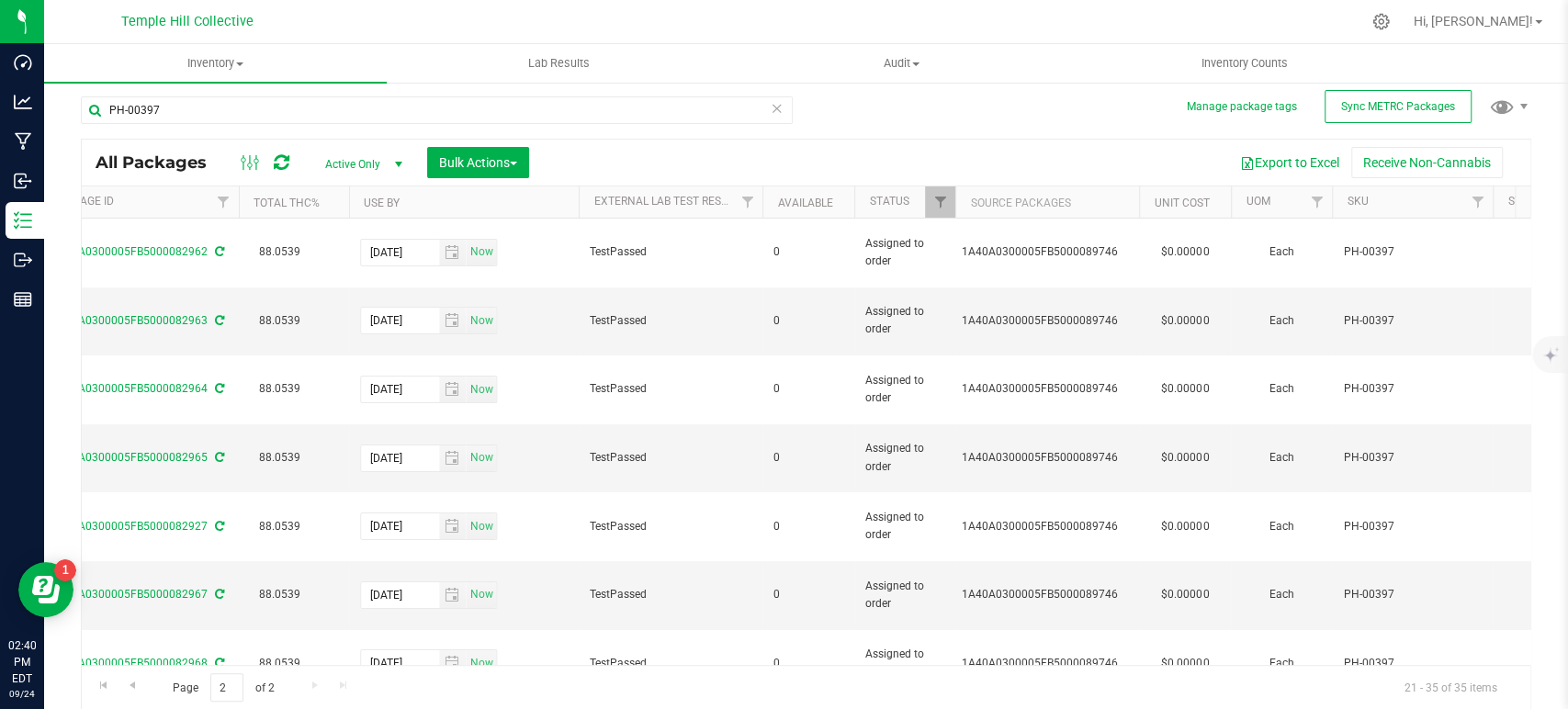
click at [1026, 113] on div "PH-00397 All Packages Active Only Active Only Lab Samples Locked All External I…" at bounding box center [805, 394] width 1450 height 631
drag, startPoint x: 239, startPoint y: 118, endPoint x: 76, endPoint y: 116, distance: 163.0
click at [76, 116] on div "Manage package tags Sync METRC Packages PH-00397 All Packages Active Only Activ…" at bounding box center [805, 354] width 1524 height 560
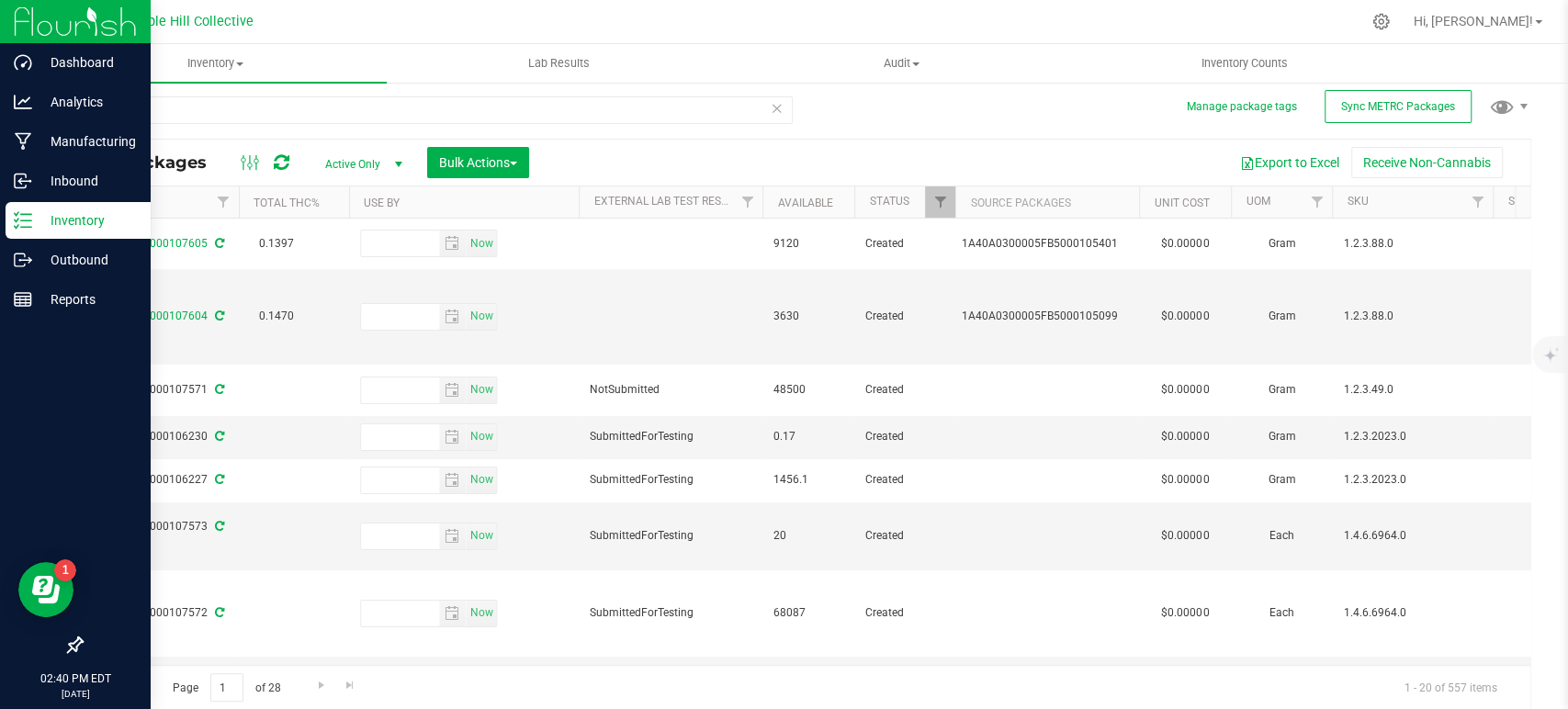
click at [22, 208] on div "Inventory" at bounding box center [78, 220] width 145 height 37
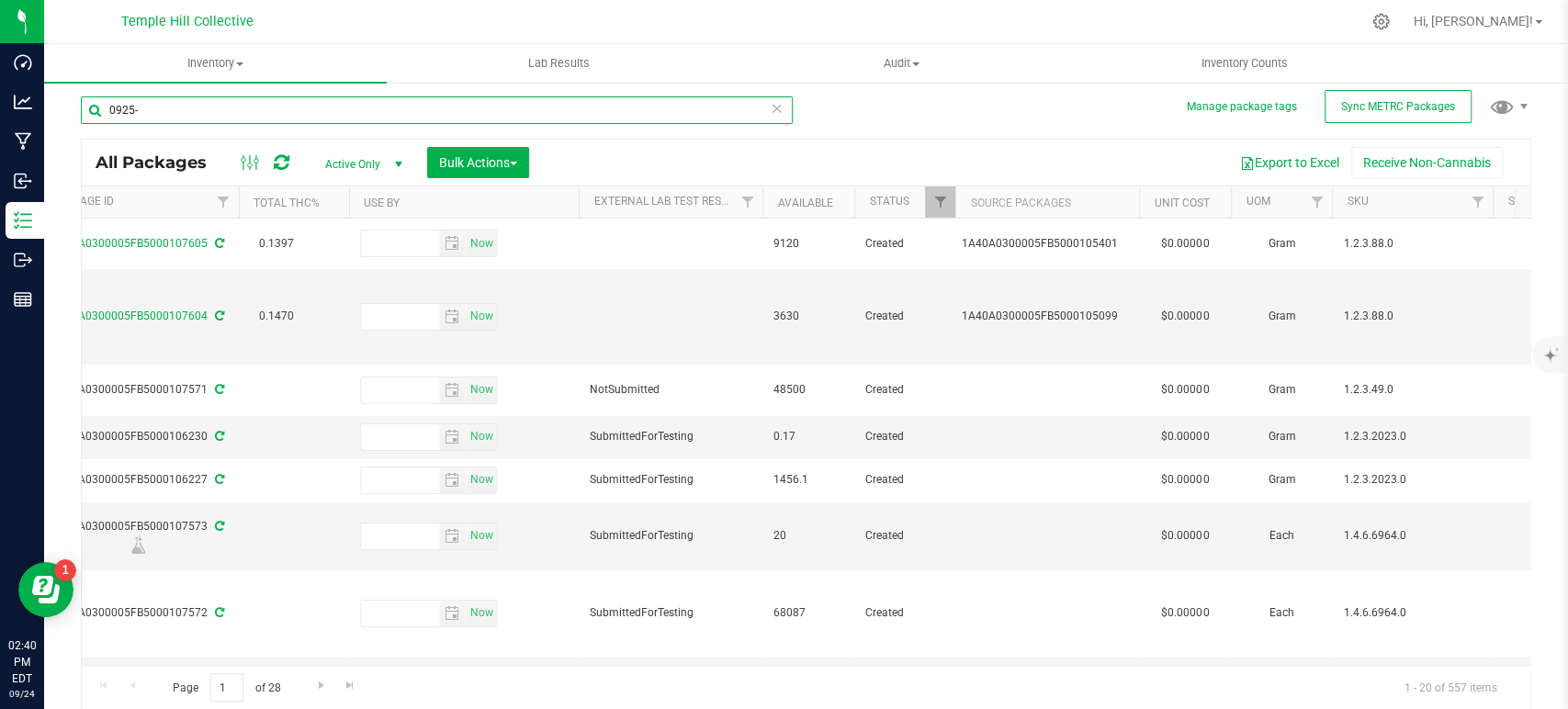
drag, startPoint x: 143, startPoint y: 109, endPoint x: 78, endPoint y: 114, distance: 65.2
click at [78, 114] on div "Manage package tags Sync METRC Packages 0925- All Packages Active Only Active O…" at bounding box center [805, 354] width 1524 height 560
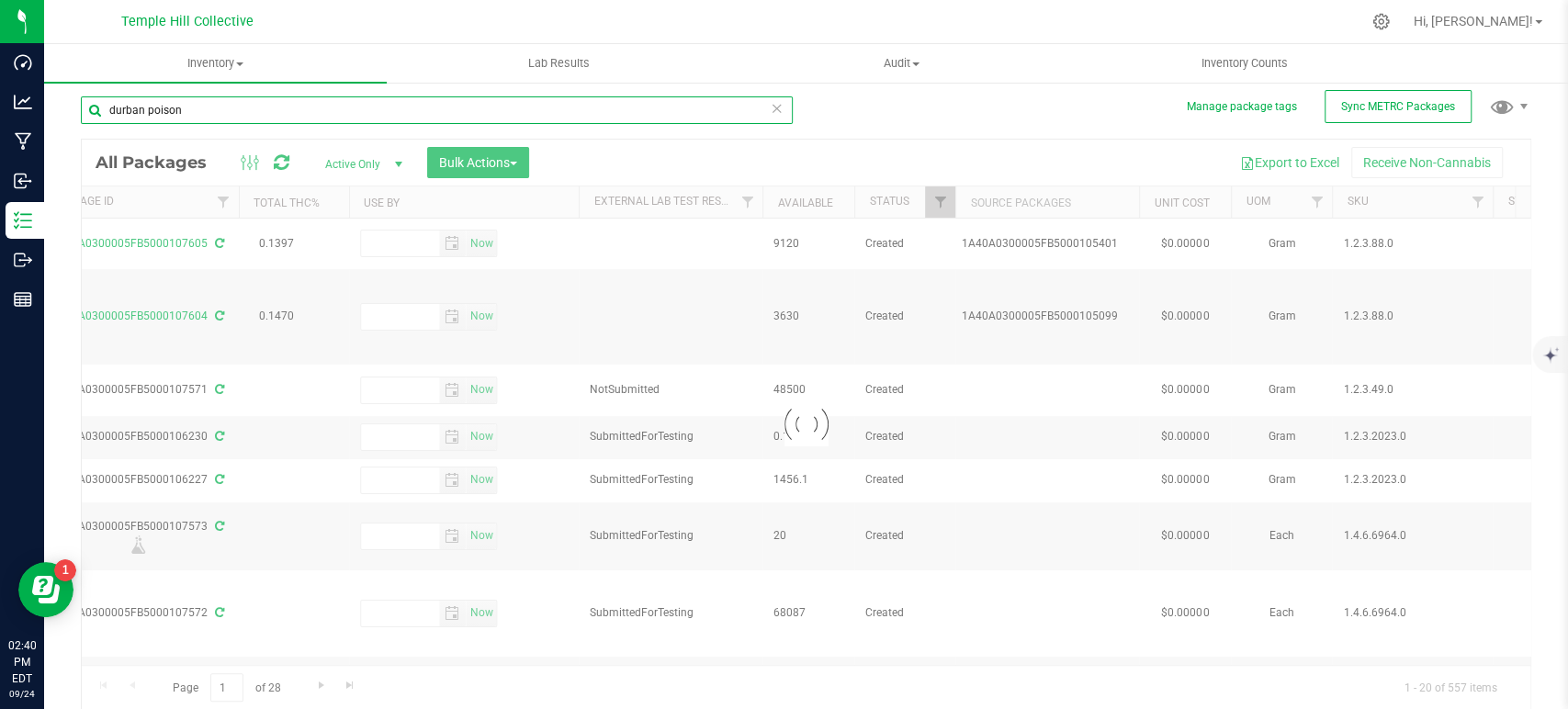
type input "durban poison"
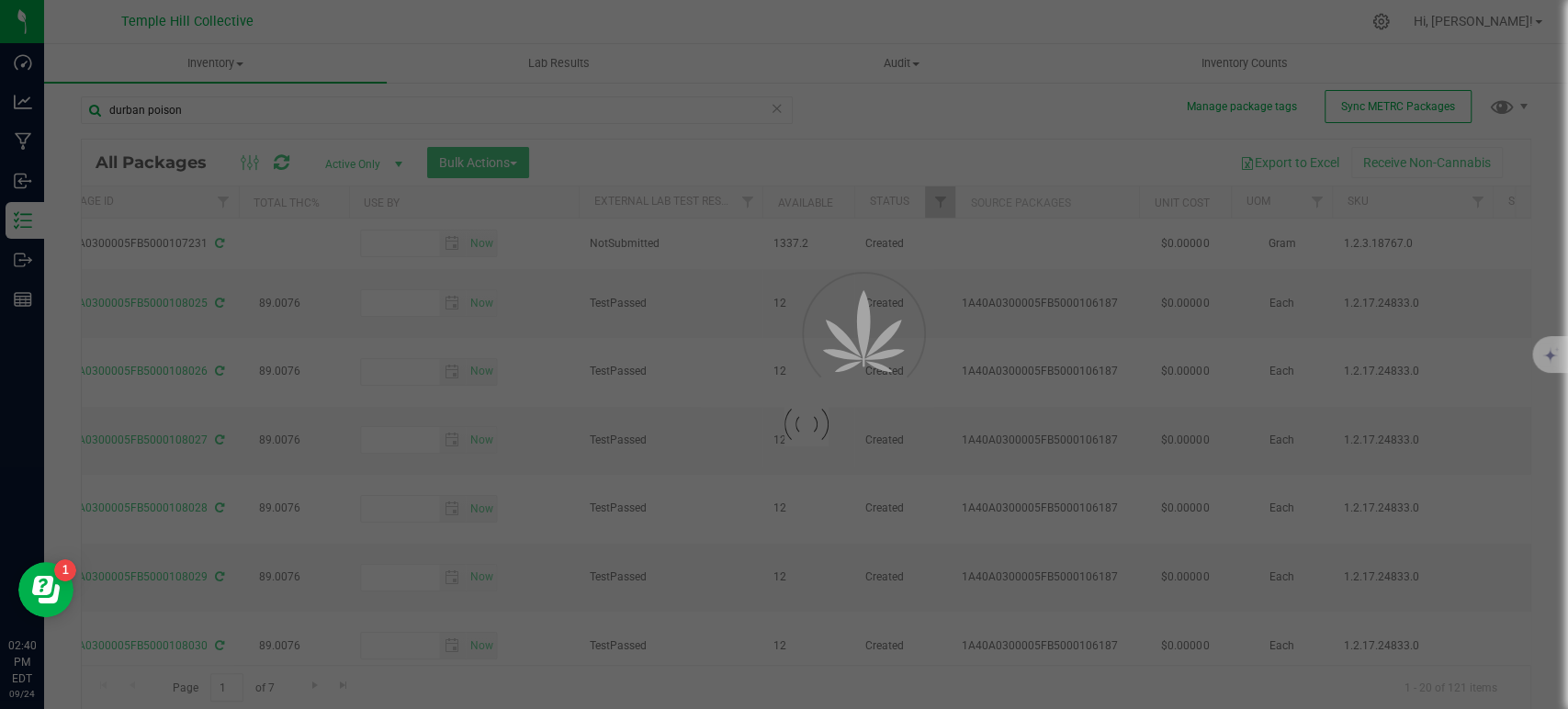
type input "2026-09-15"
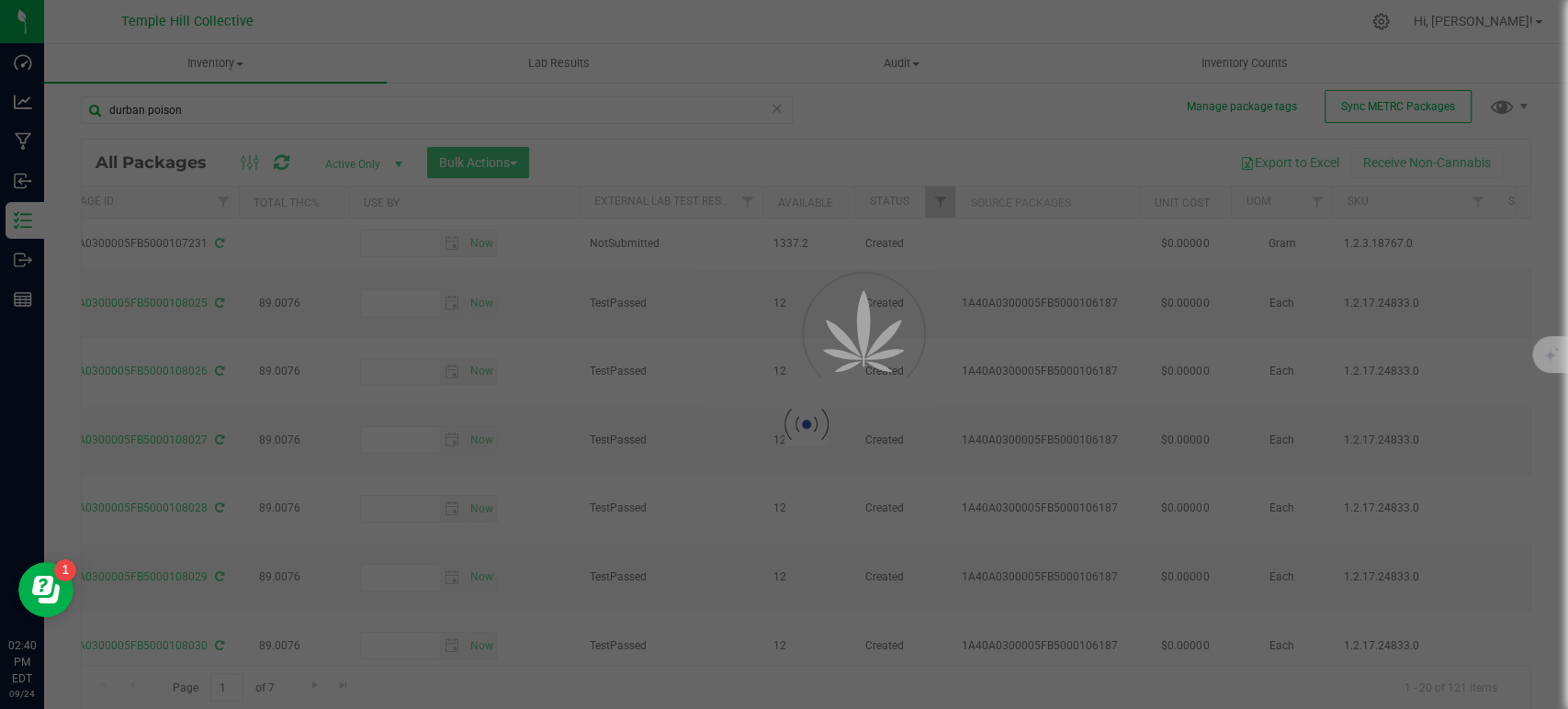
type input "2026-09-15"
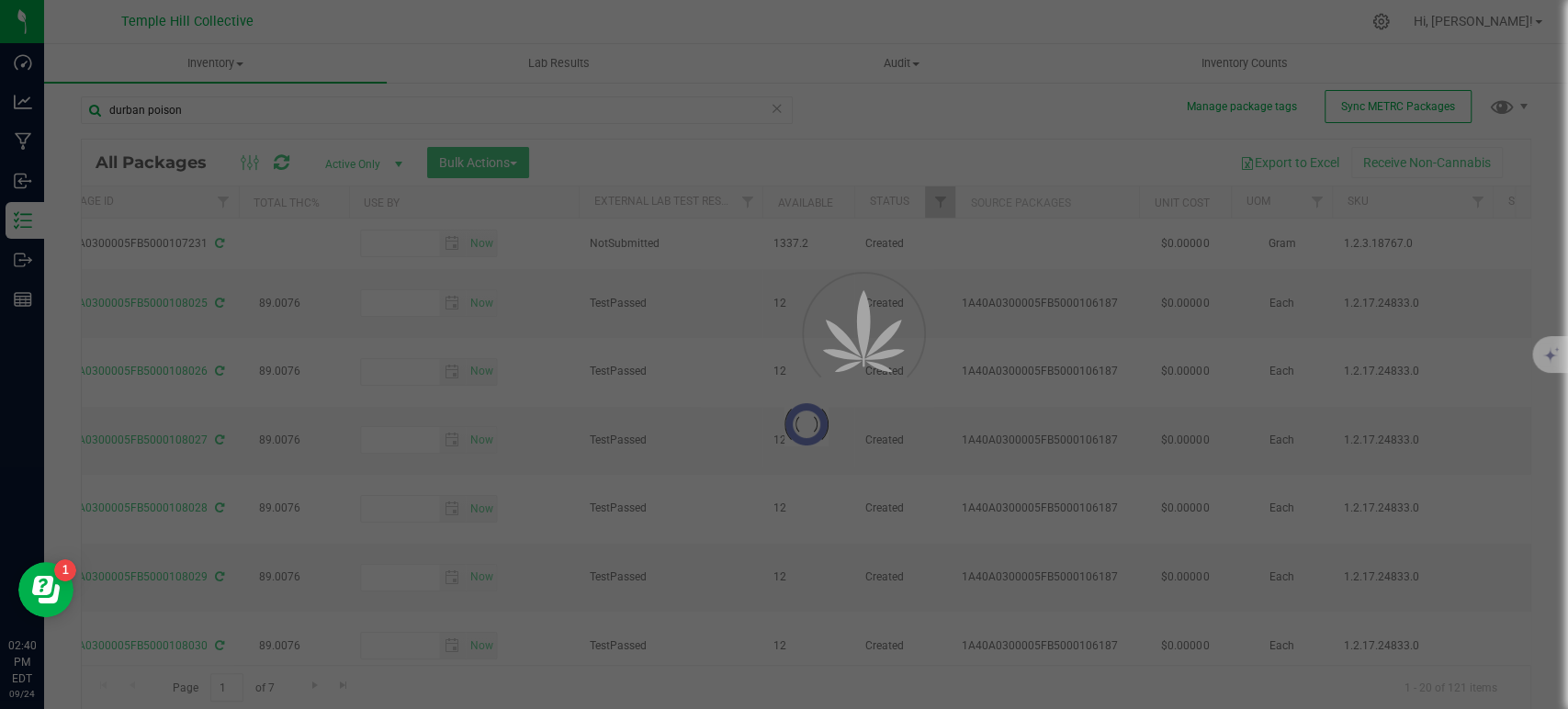
type input "2026-09-15"
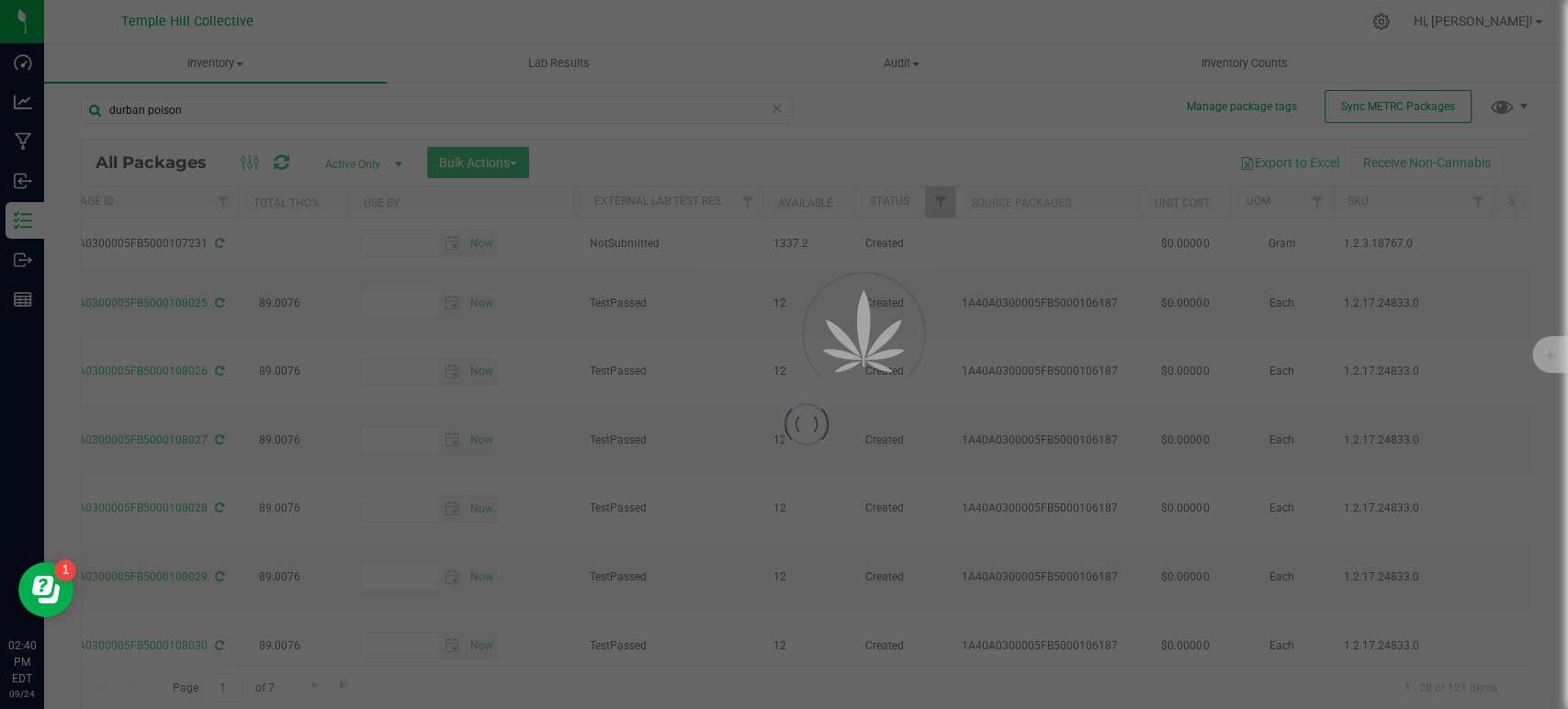
type input "2026-09-15"
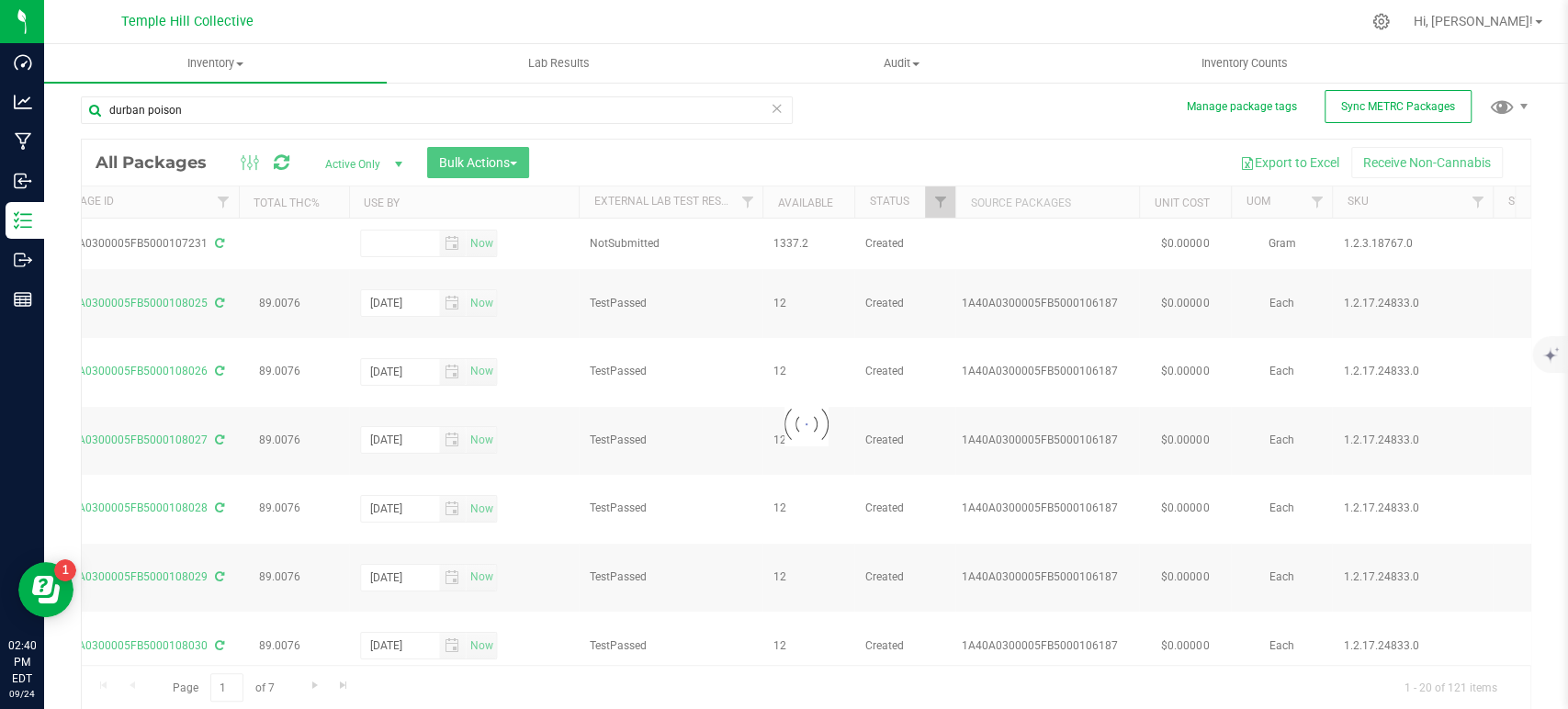
drag, startPoint x: 518, startPoint y: 655, endPoint x: 316, endPoint y: 658, distance: 202.0
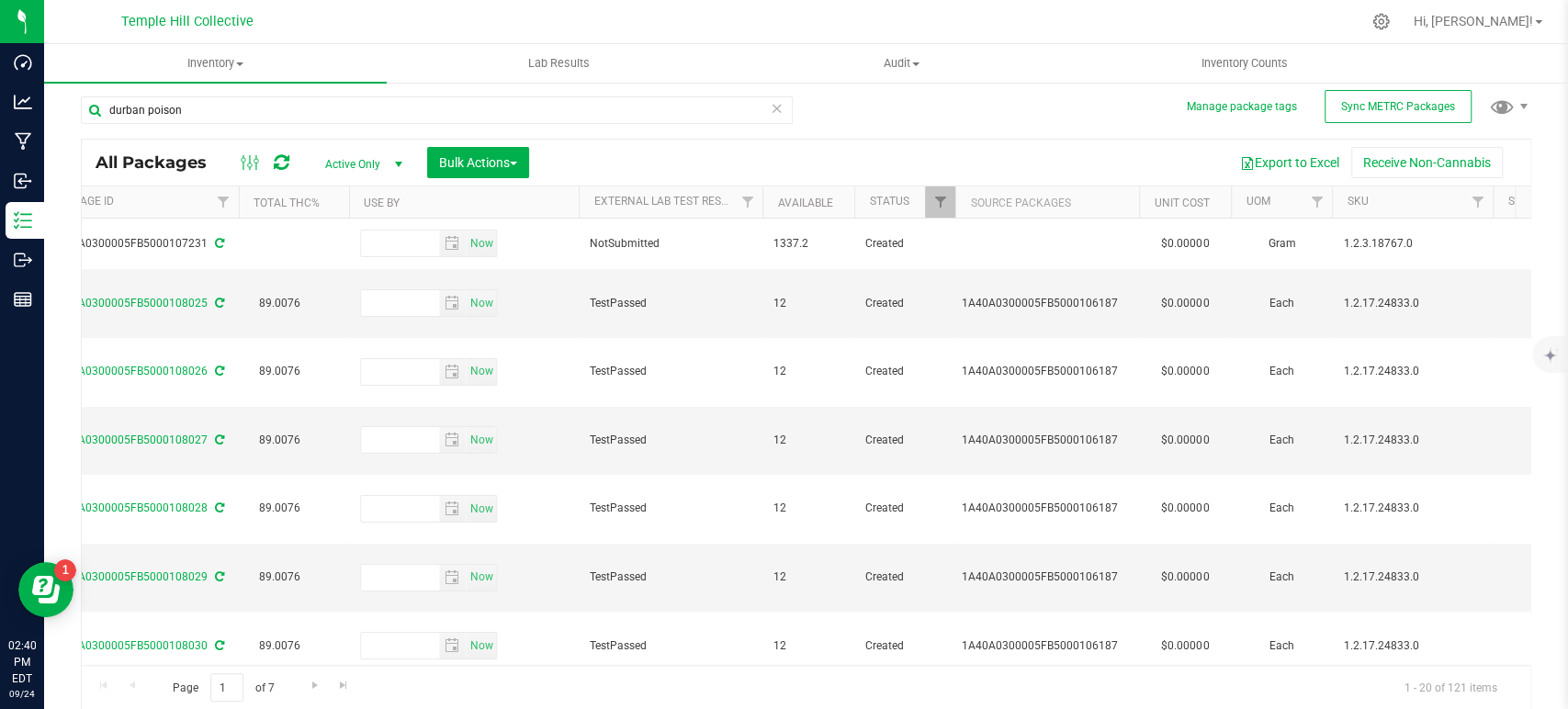
type input "2026-09-15"
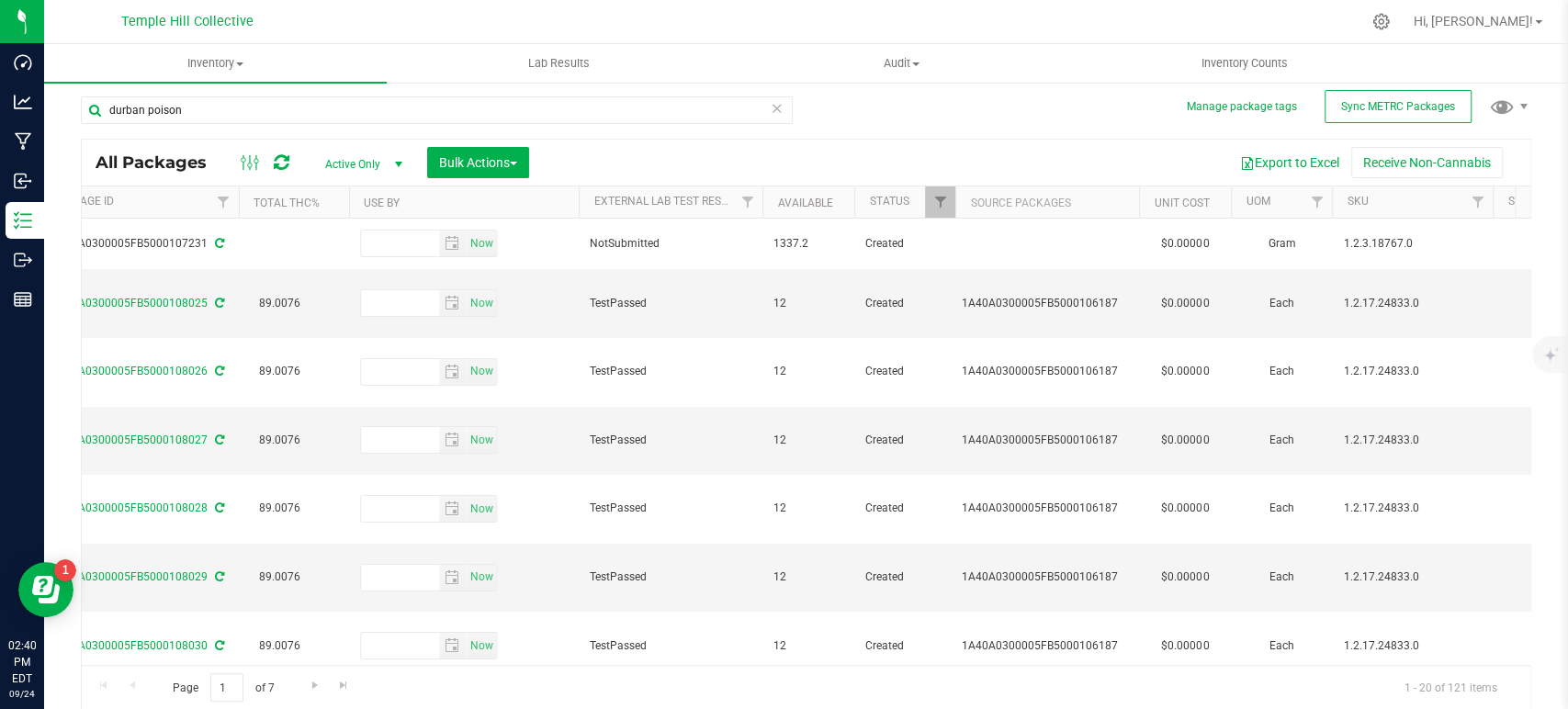
type input "2026-09-15"
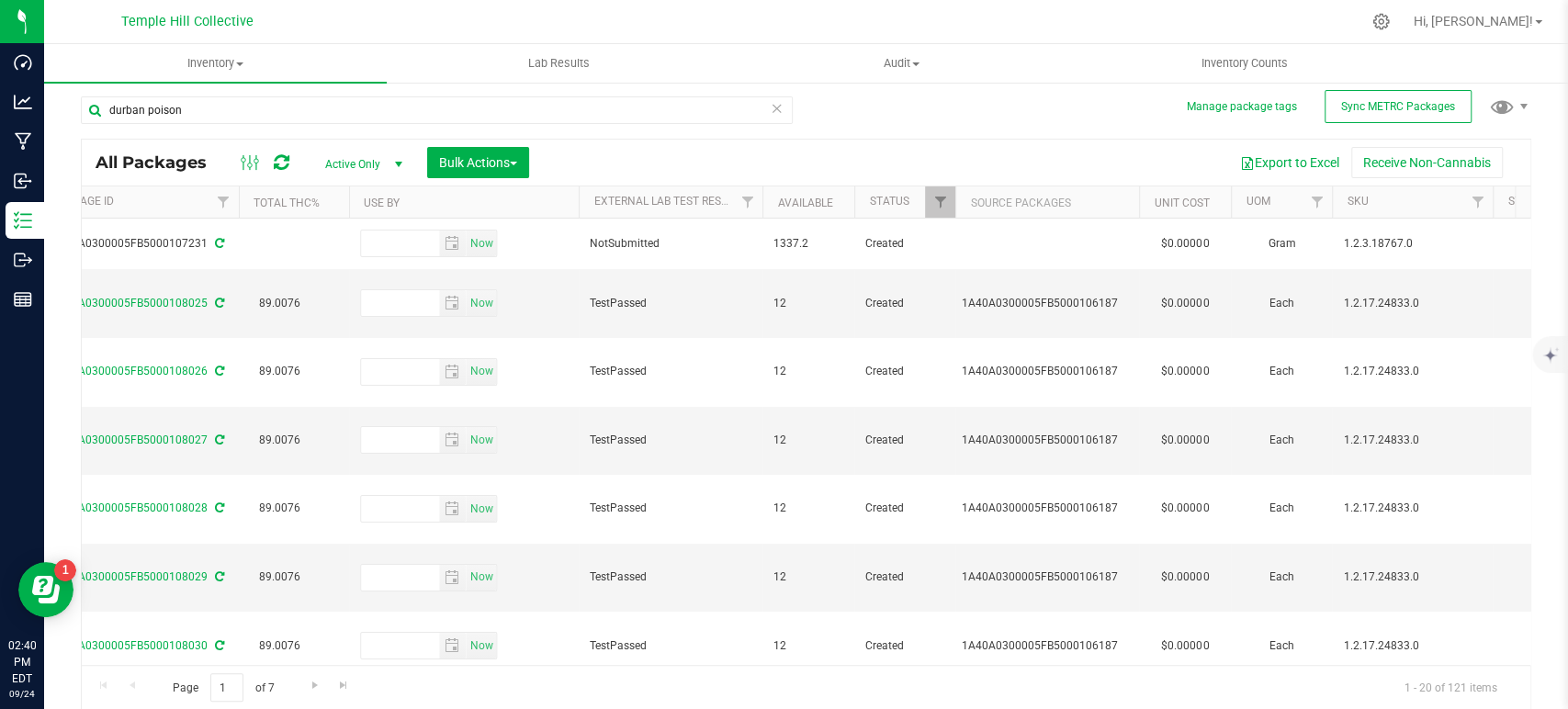
type input "2026-09-15"
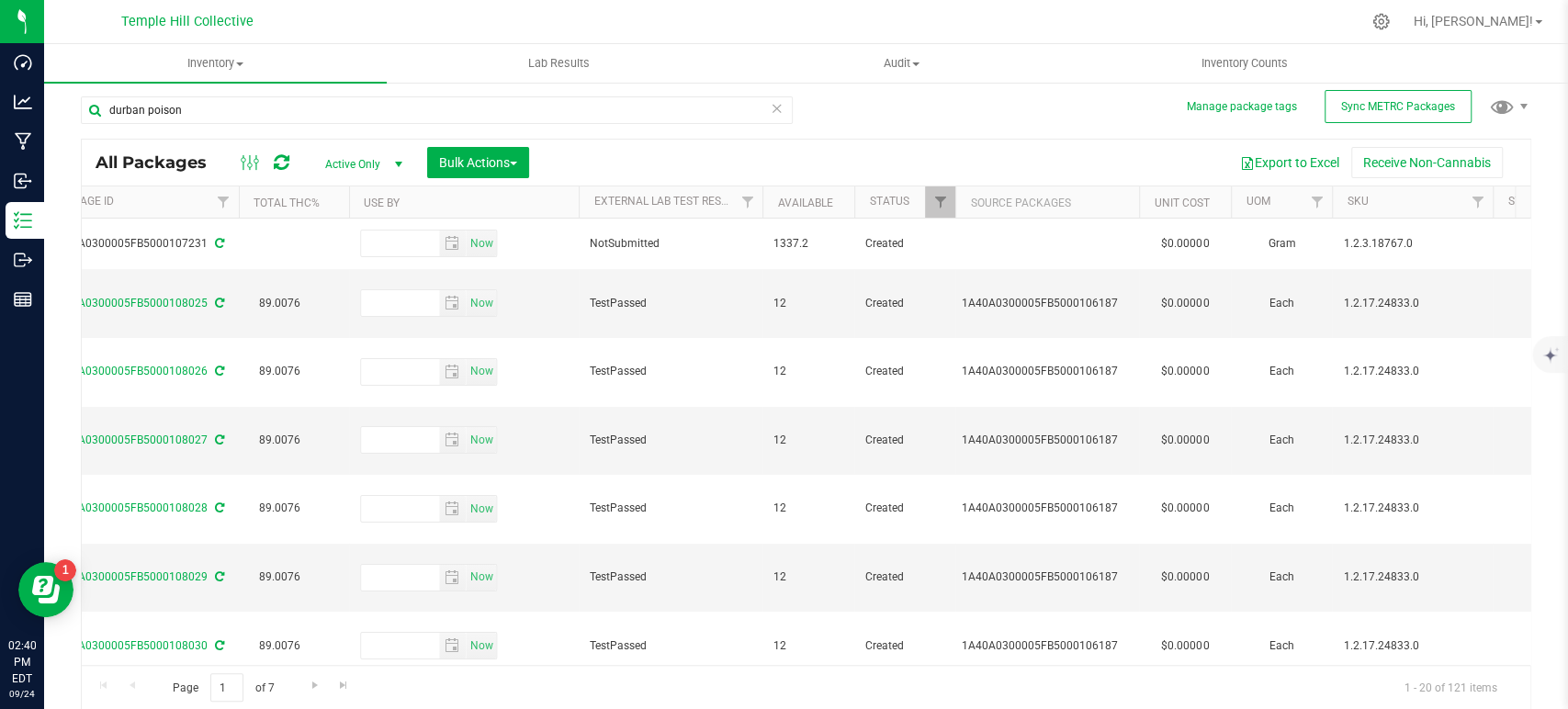
type input "2026-09-15"
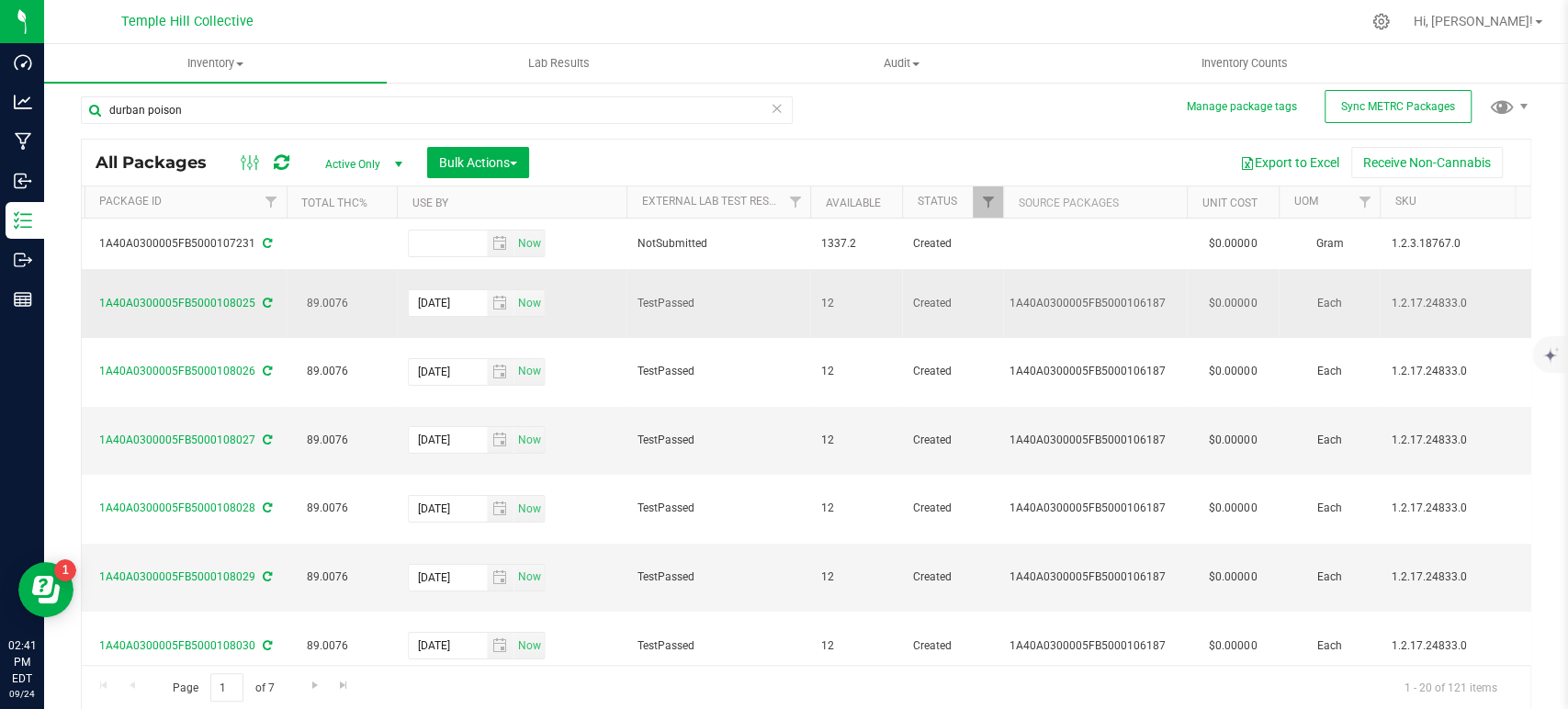
scroll to position [0, 1253]
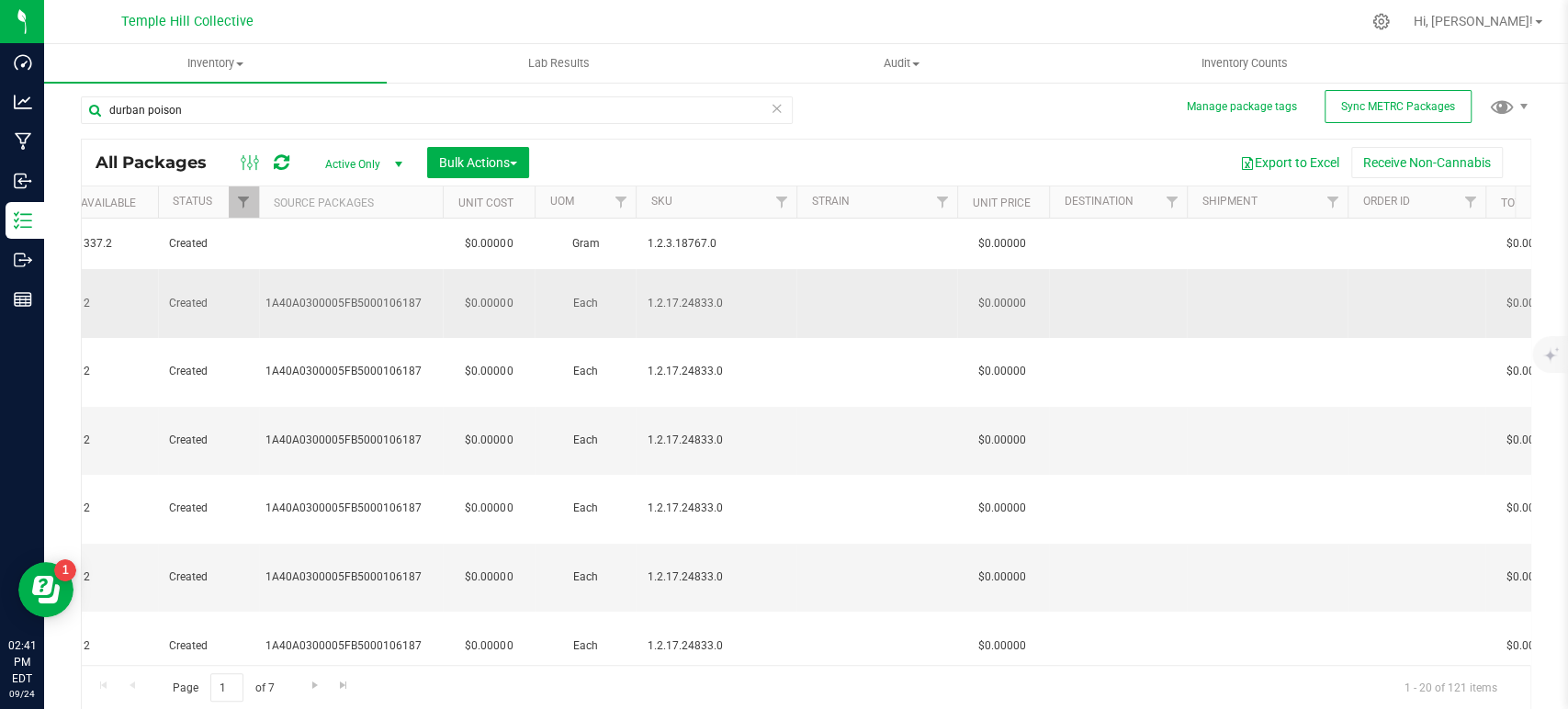
click at [747, 295] on span "1.2.17.24833.0" at bounding box center [716, 304] width 139 height 17
drag, startPoint x: 727, startPoint y: 294, endPoint x: 643, endPoint y: 295, distance: 84.0
click at [643, 295] on td "1.2.17.24833.0" at bounding box center [715, 303] width 160 height 69
copy span "1.2.17.24833.0"
click at [941, 114] on div "durban poison All Packages Active Only Active Only Lab Samples Locked All Exter…" at bounding box center [805, 394] width 1450 height 631
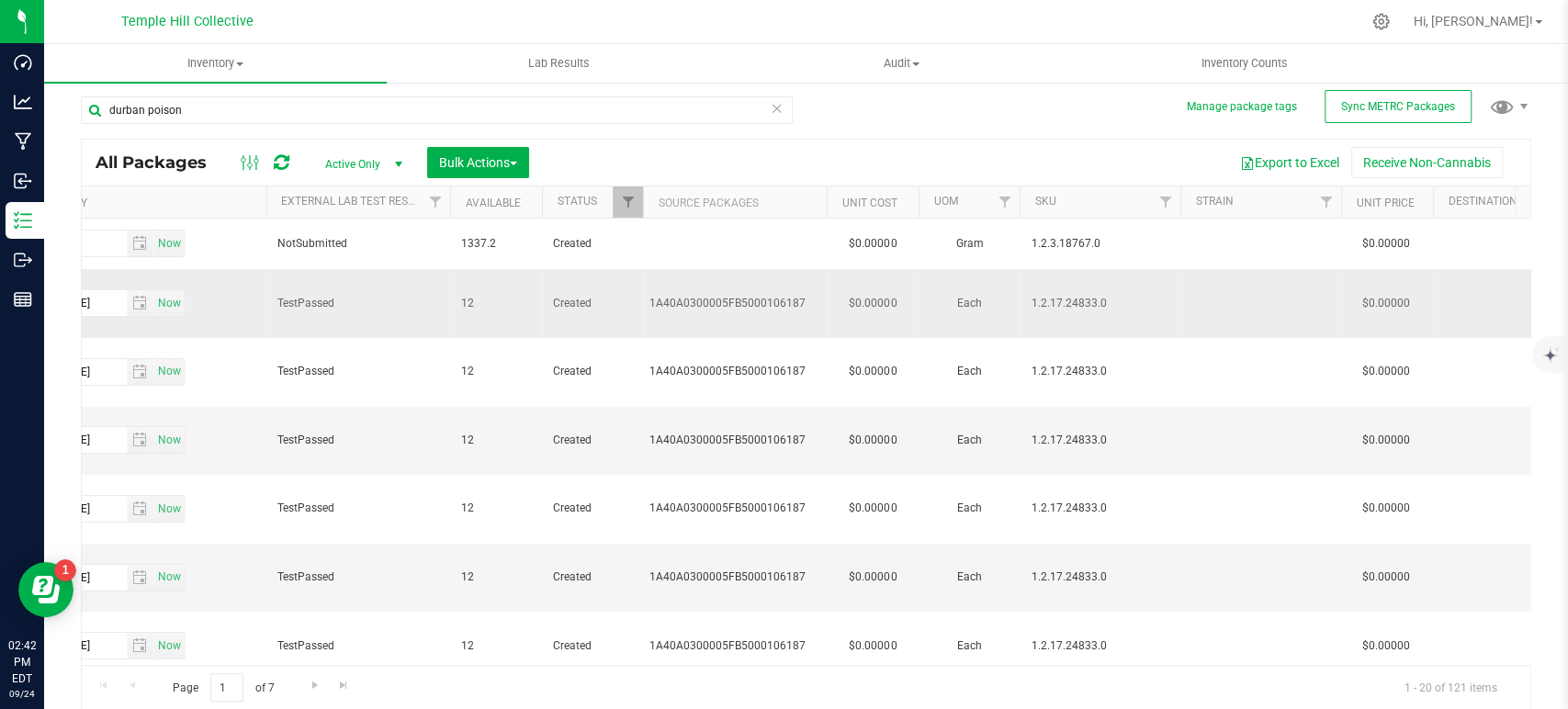
scroll to position [0, 1550]
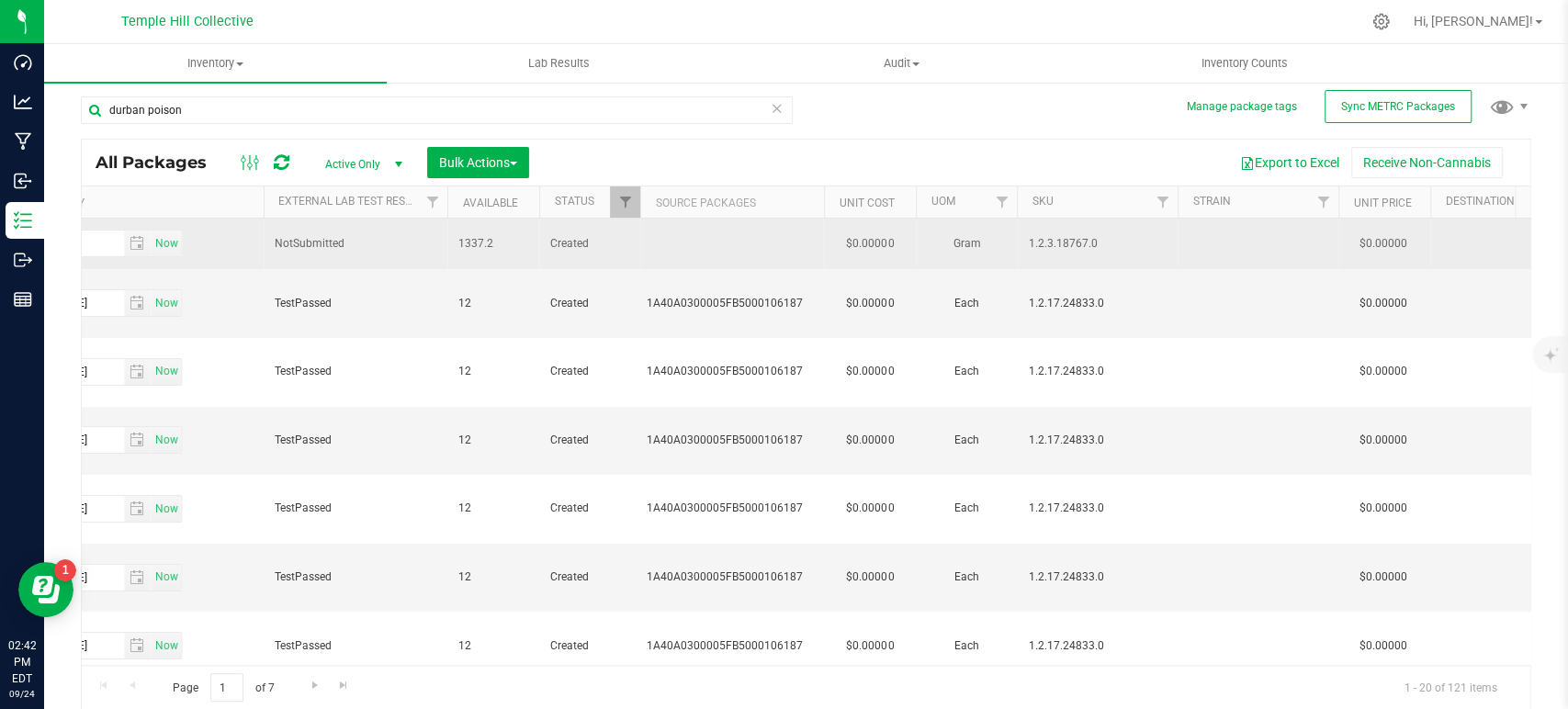
click at [1095, 239] on span "1.2.3.18767.0" at bounding box center [1097, 244] width 139 height 17
click at [1098, 245] on span "1.2.3.18767.0" at bounding box center [1097, 244] width 139 height 17
click at [1079, 245] on span "1.2.3.18767.0" at bounding box center [1097, 244] width 139 height 17
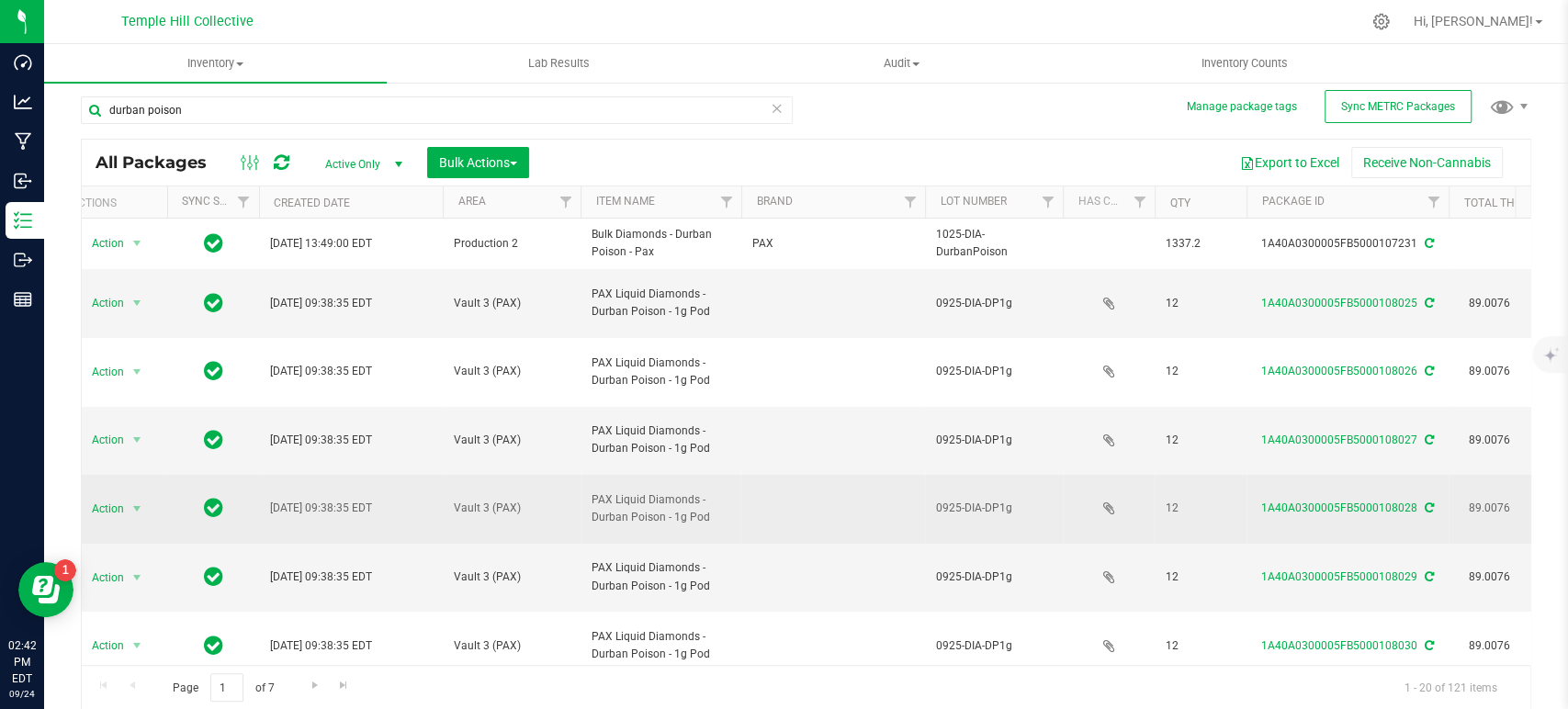
scroll to position [0, 0]
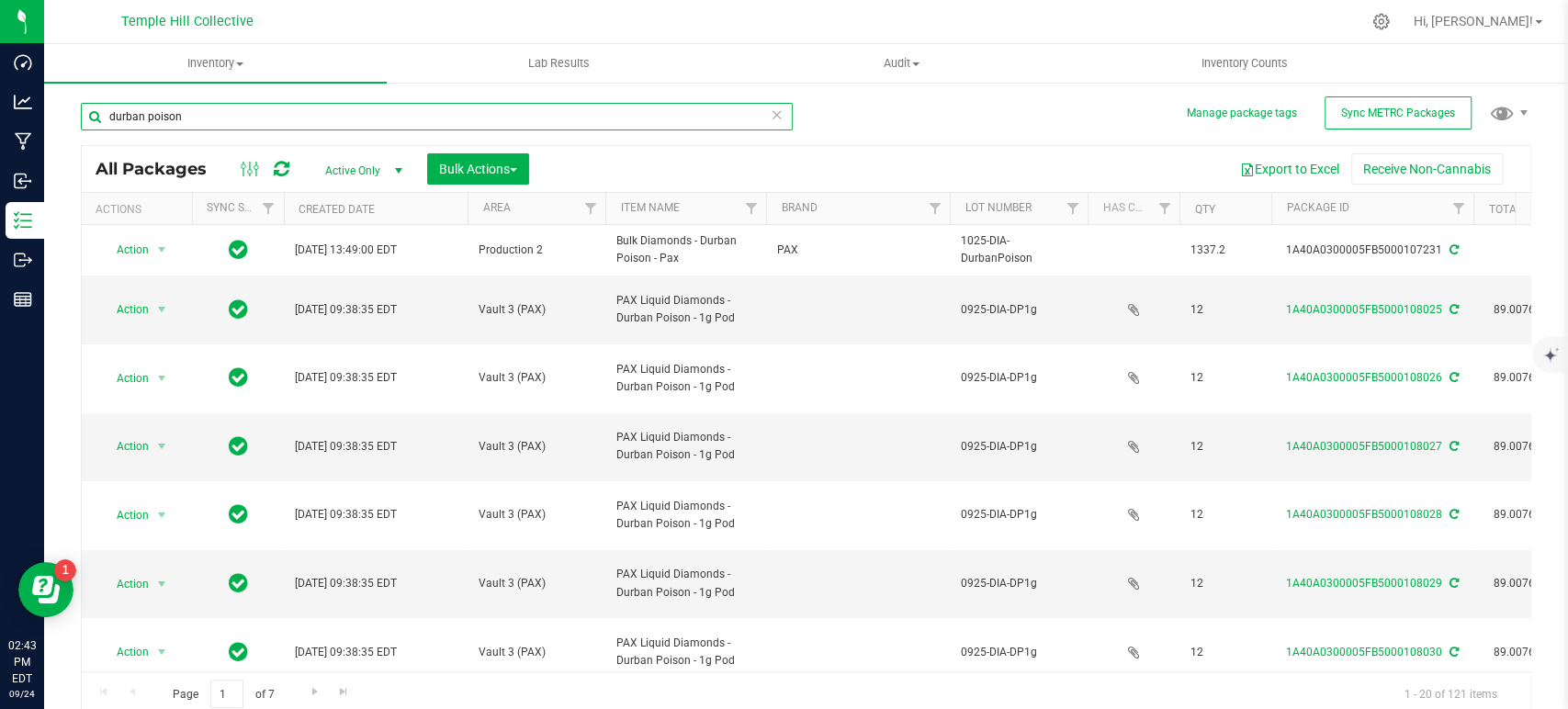
drag, startPoint x: 500, startPoint y: 118, endPoint x: 54, endPoint y: 128, distance: 446.1
click at [54, 128] on div "Manage package tags Sync METRC Packages durban poison All Packages Active Only …" at bounding box center [805, 360] width 1524 height 560
paste input "PH-00397"
type input "PH-00397"
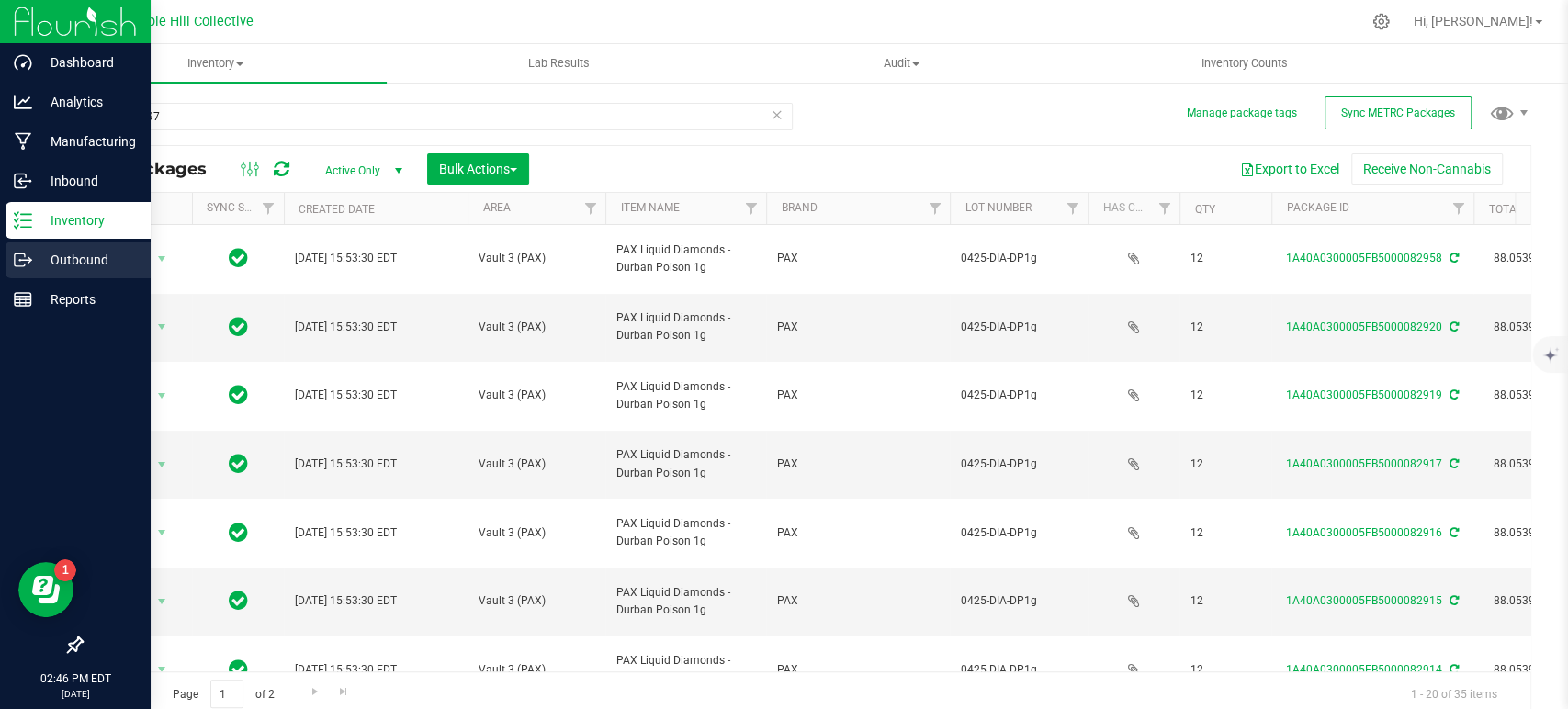
click at [26, 262] on icon at bounding box center [22, 259] width 18 height 18
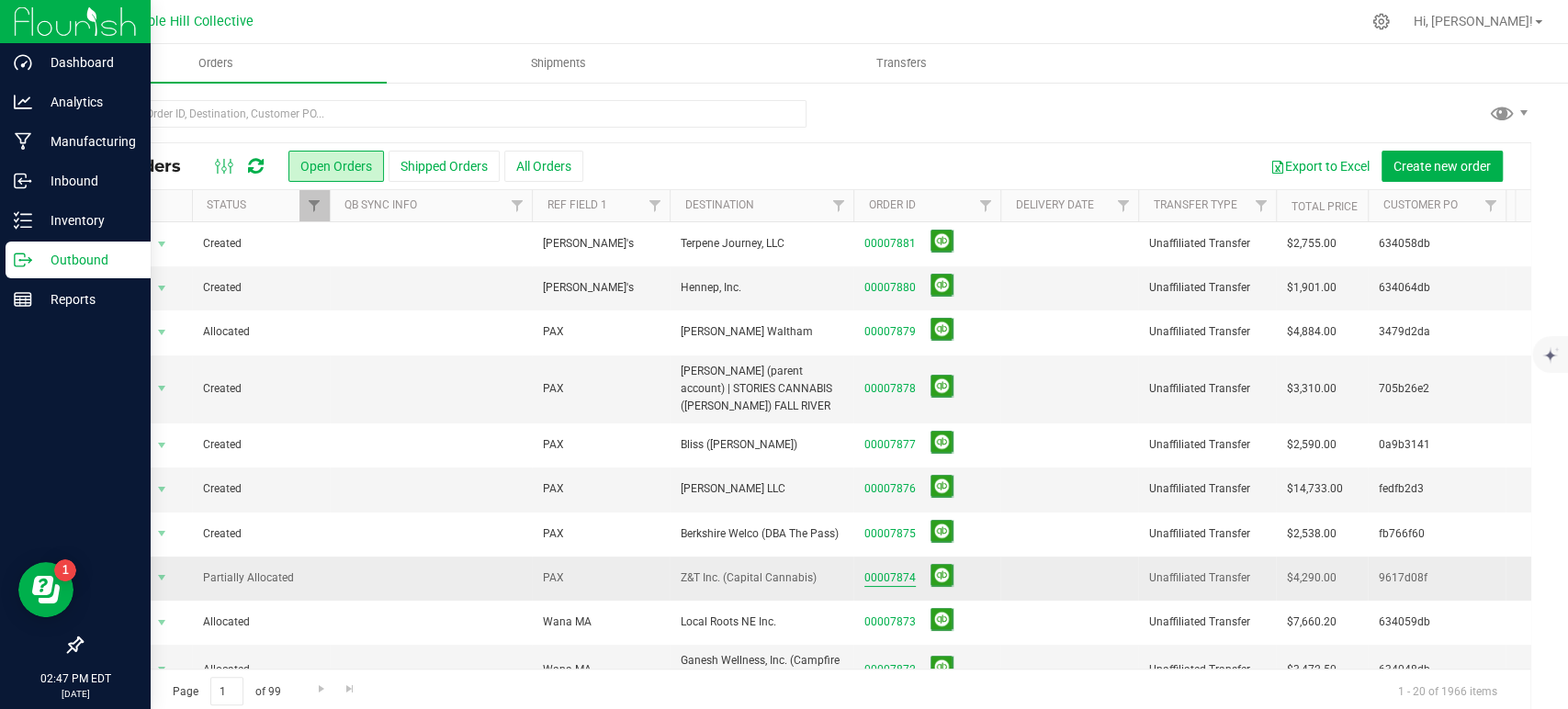
click at [897, 572] on link "00007874" at bounding box center [890, 578] width 51 height 17
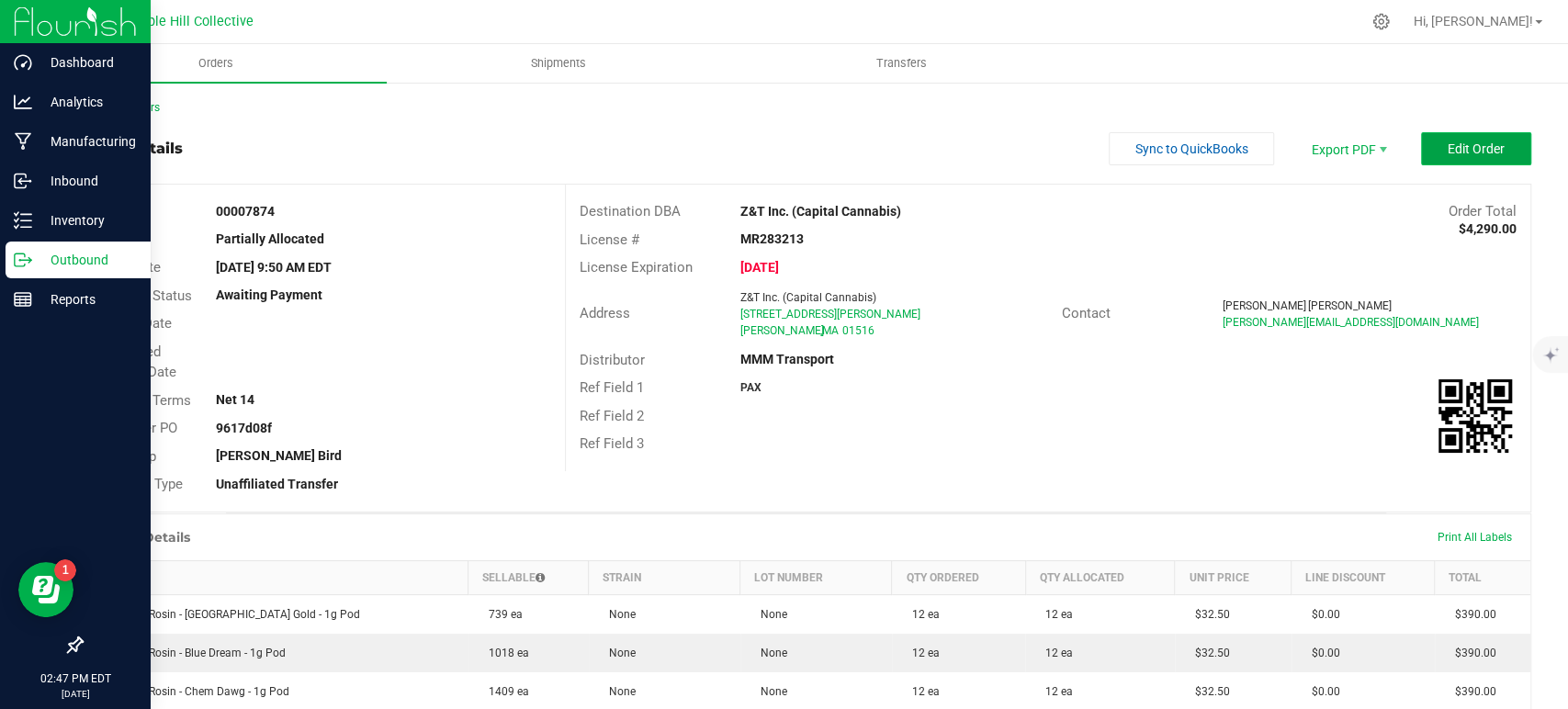
click at [1456, 145] on span "Edit Order" at bounding box center [1476, 149] width 57 height 15
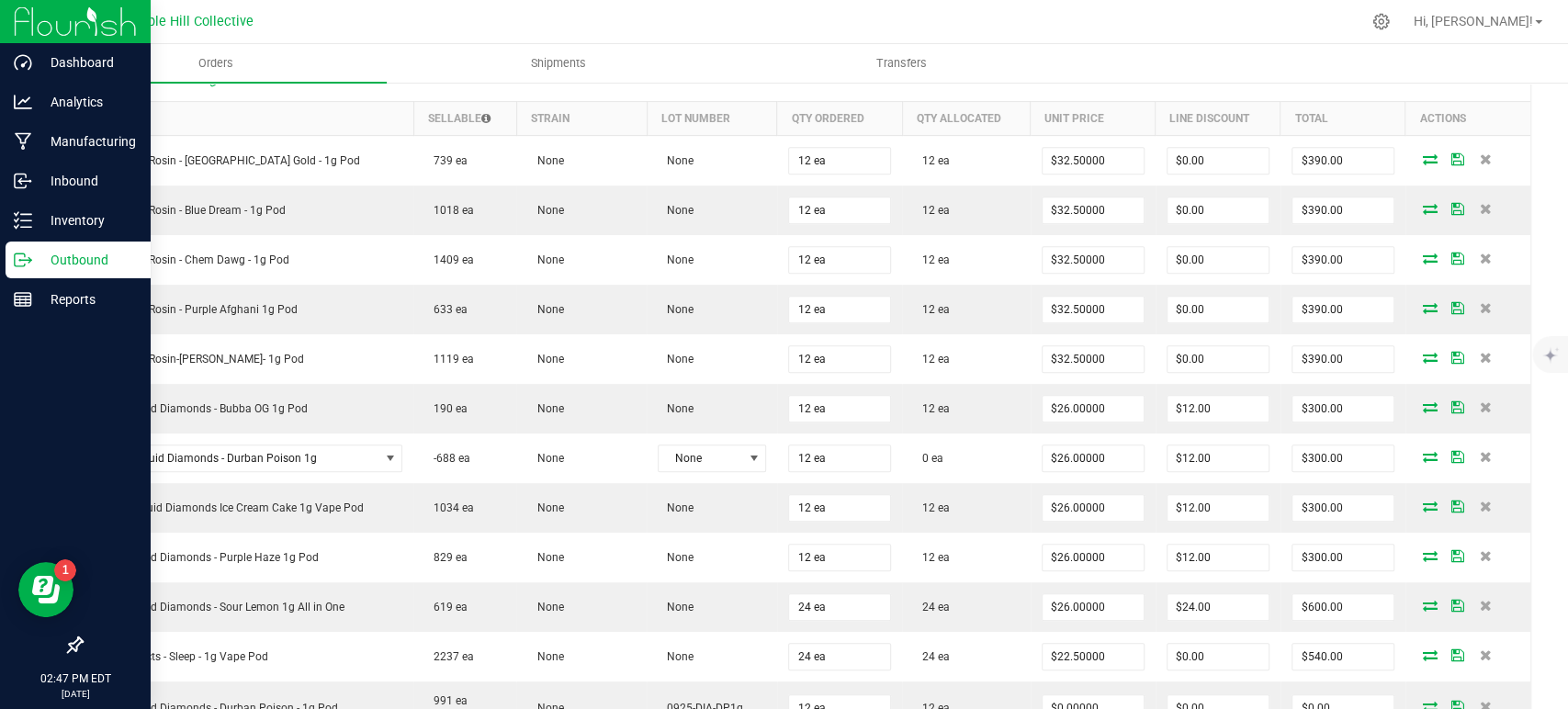
scroll to position [902, 0]
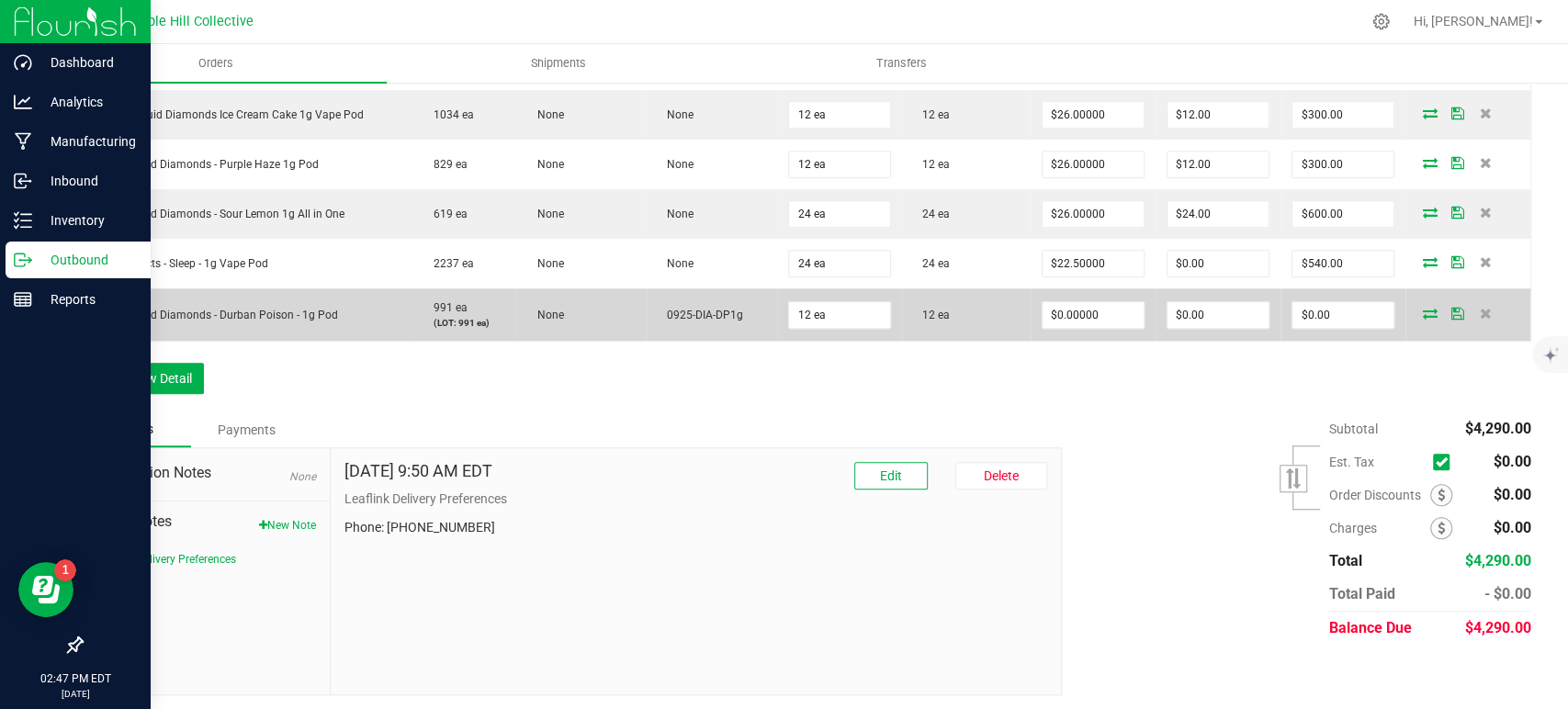
click at [1423, 308] on icon at bounding box center [1430, 313] width 15 height 11
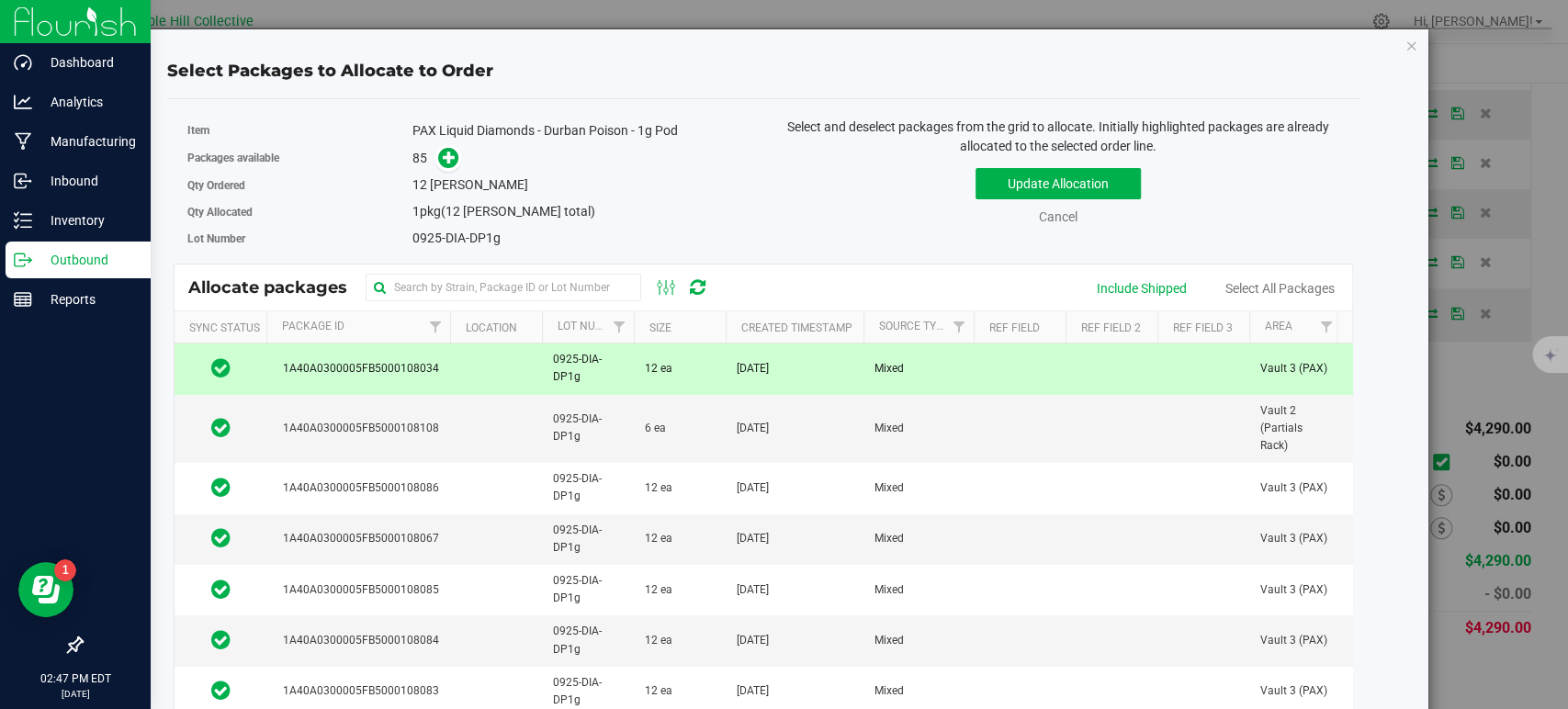
click at [1160, 379] on td at bounding box center [1203, 369] width 92 height 51
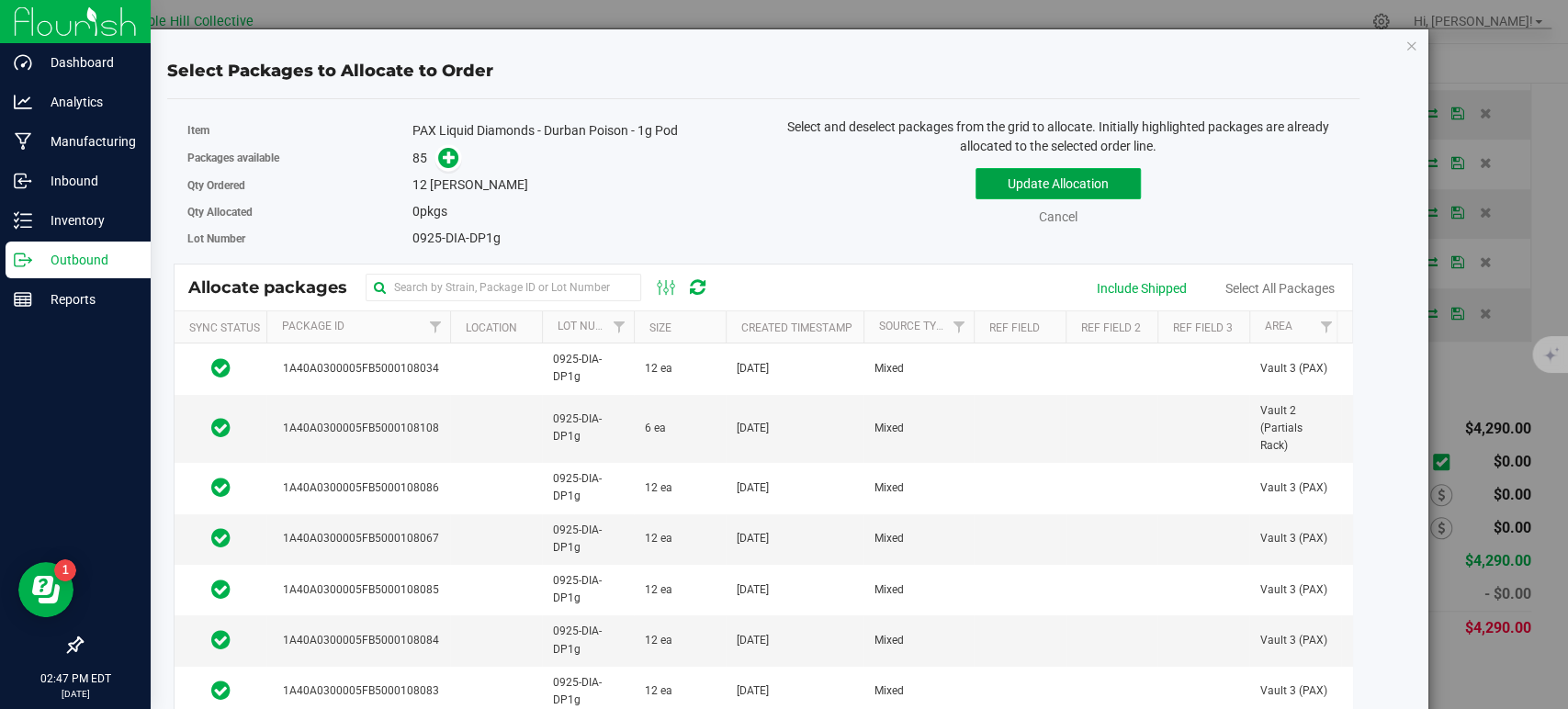
click at [1081, 184] on button "Update Allocation" at bounding box center [1058, 184] width 165 height 31
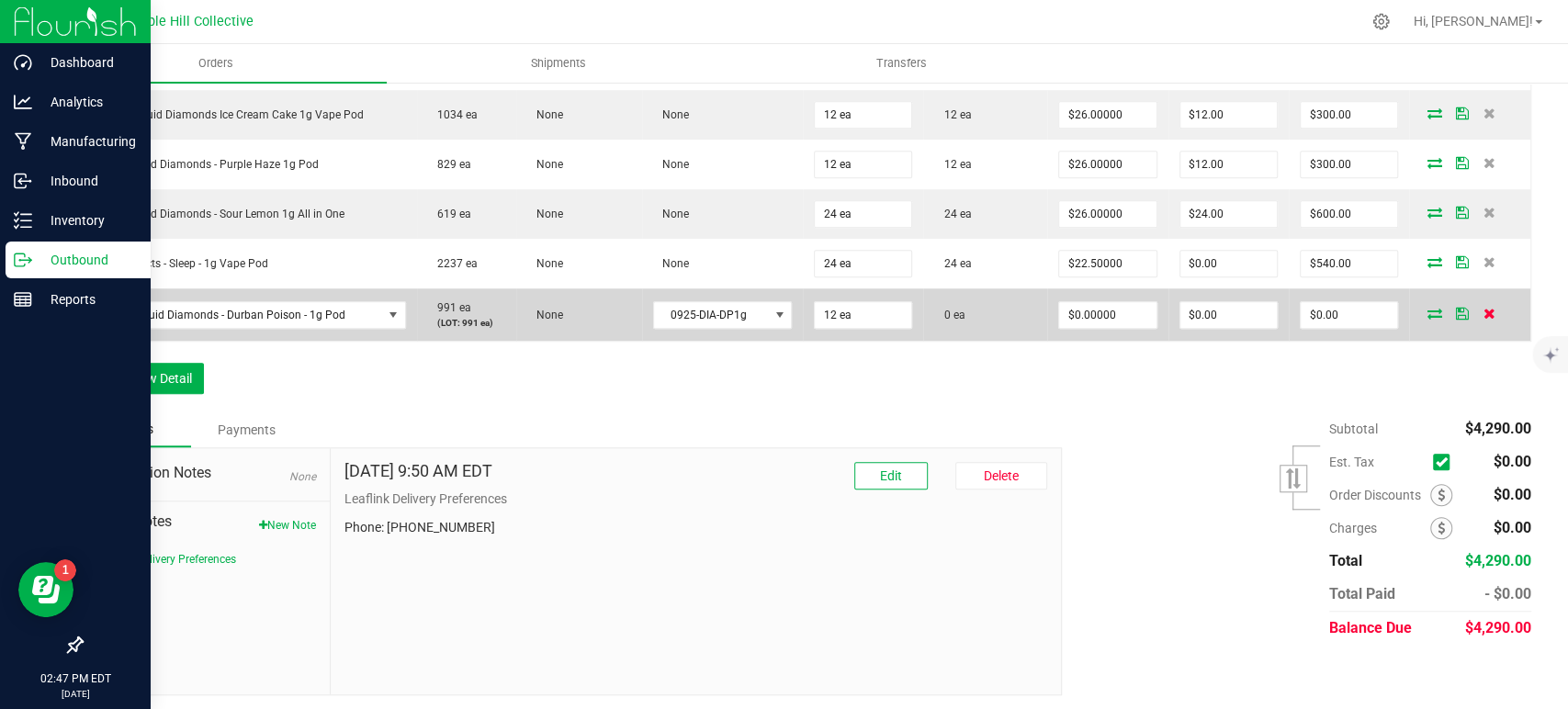
click at [1480, 310] on span at bounding box center [1488, 313] width 27 height 11
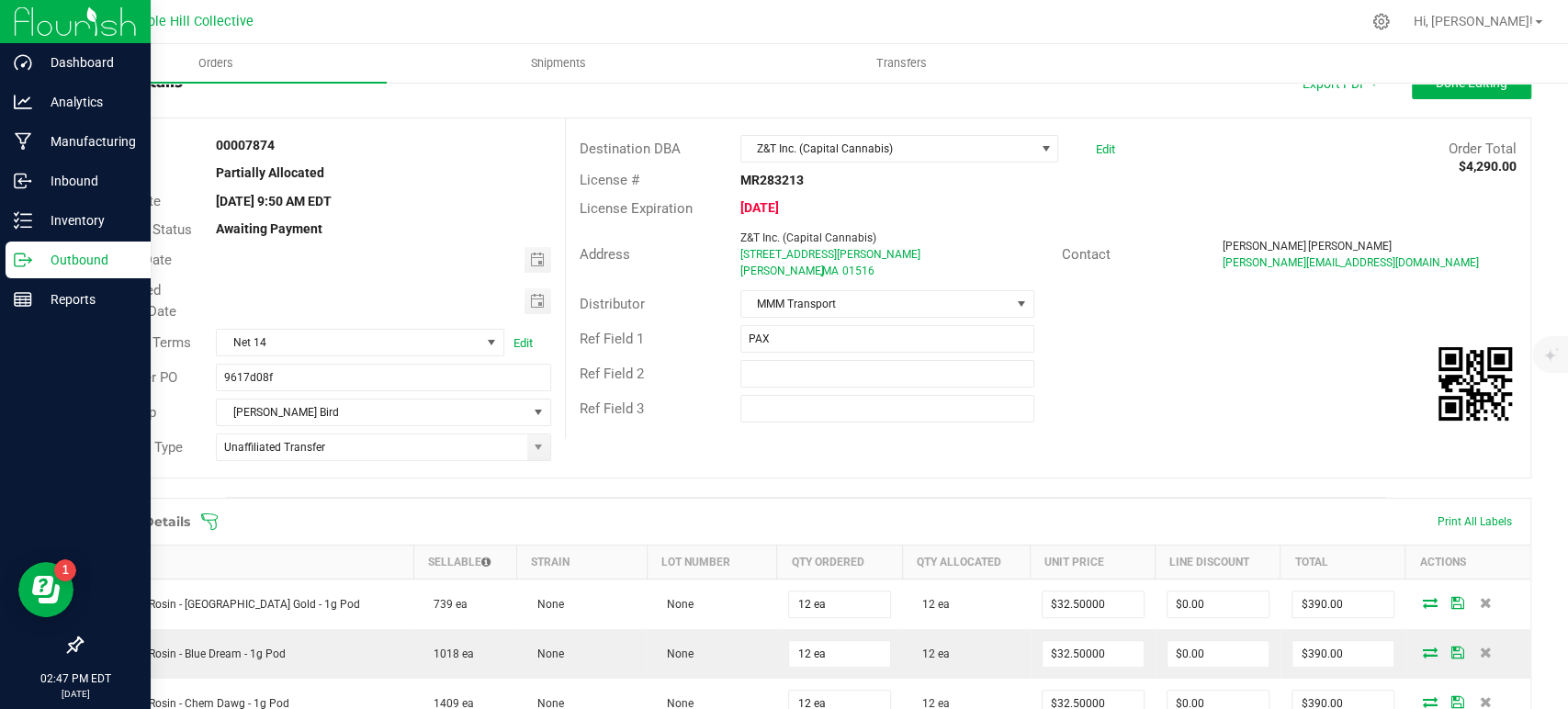
scroll to position [0, 0]
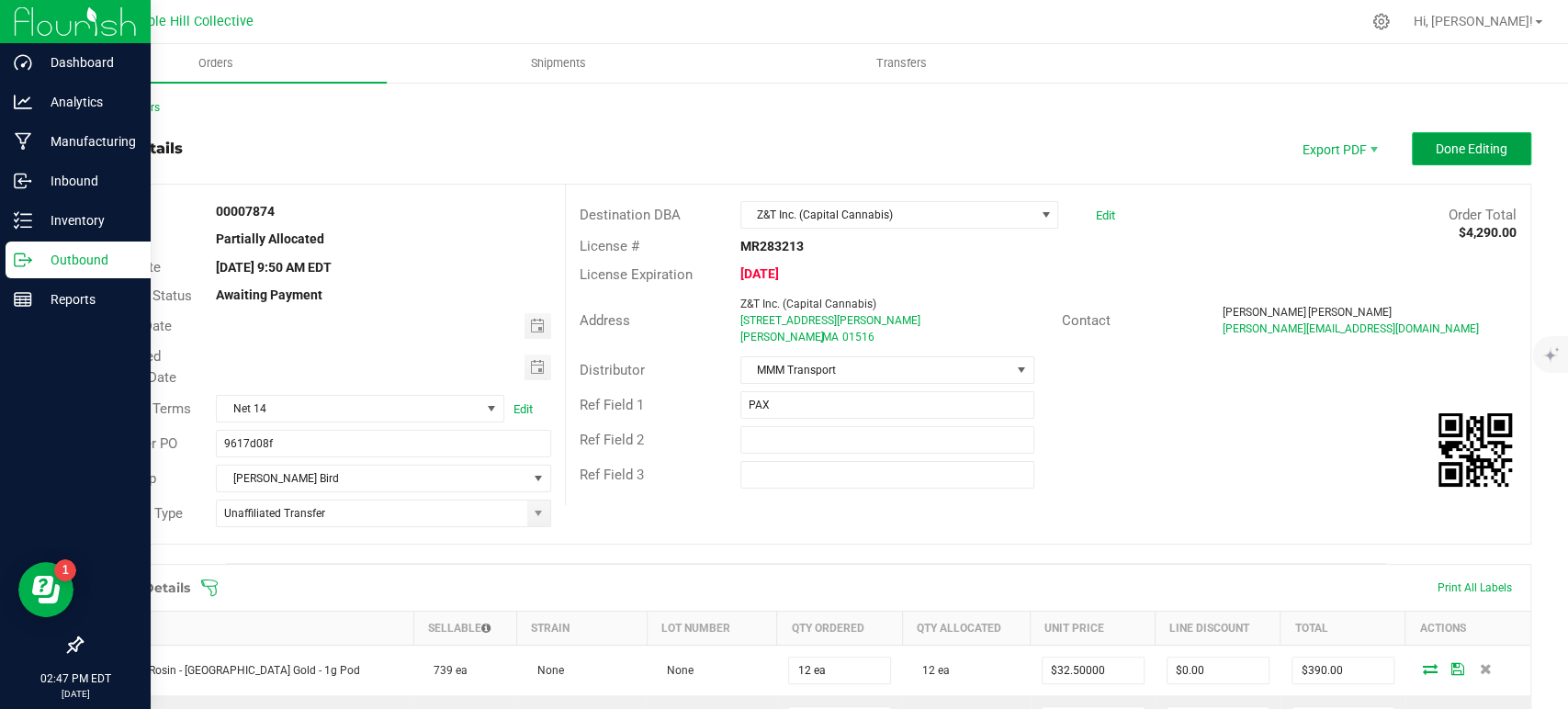
click at [1472, 144] on span "Done Editing" at bounding box center [1472, 149] width 72 height 15
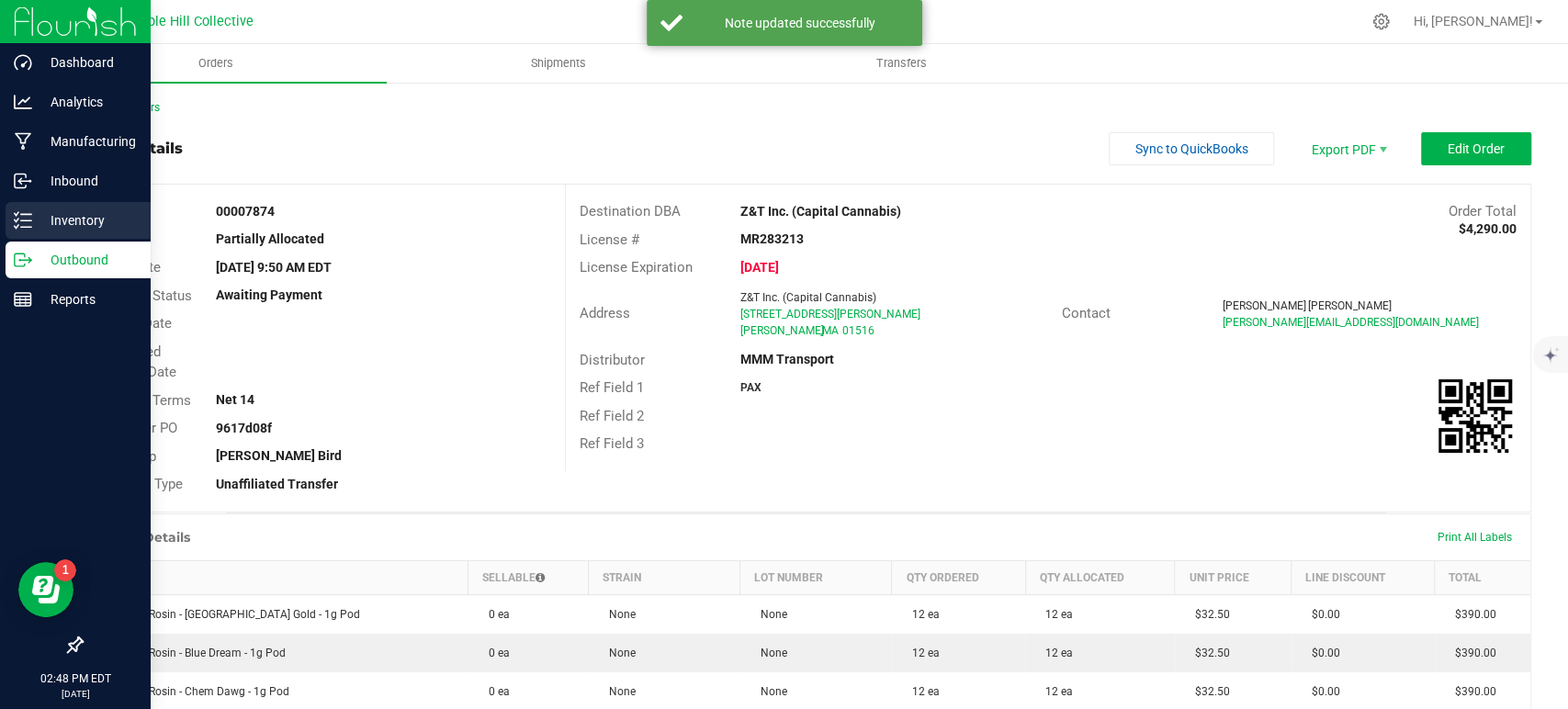
drag, startPoint x: 45, startPoint y: 216, endPoint x: 56, endPoint y: 221, distance: 12.1
click at [45, 215] on p "Inventory" at bounding box center [86, 220] width 110 height 22
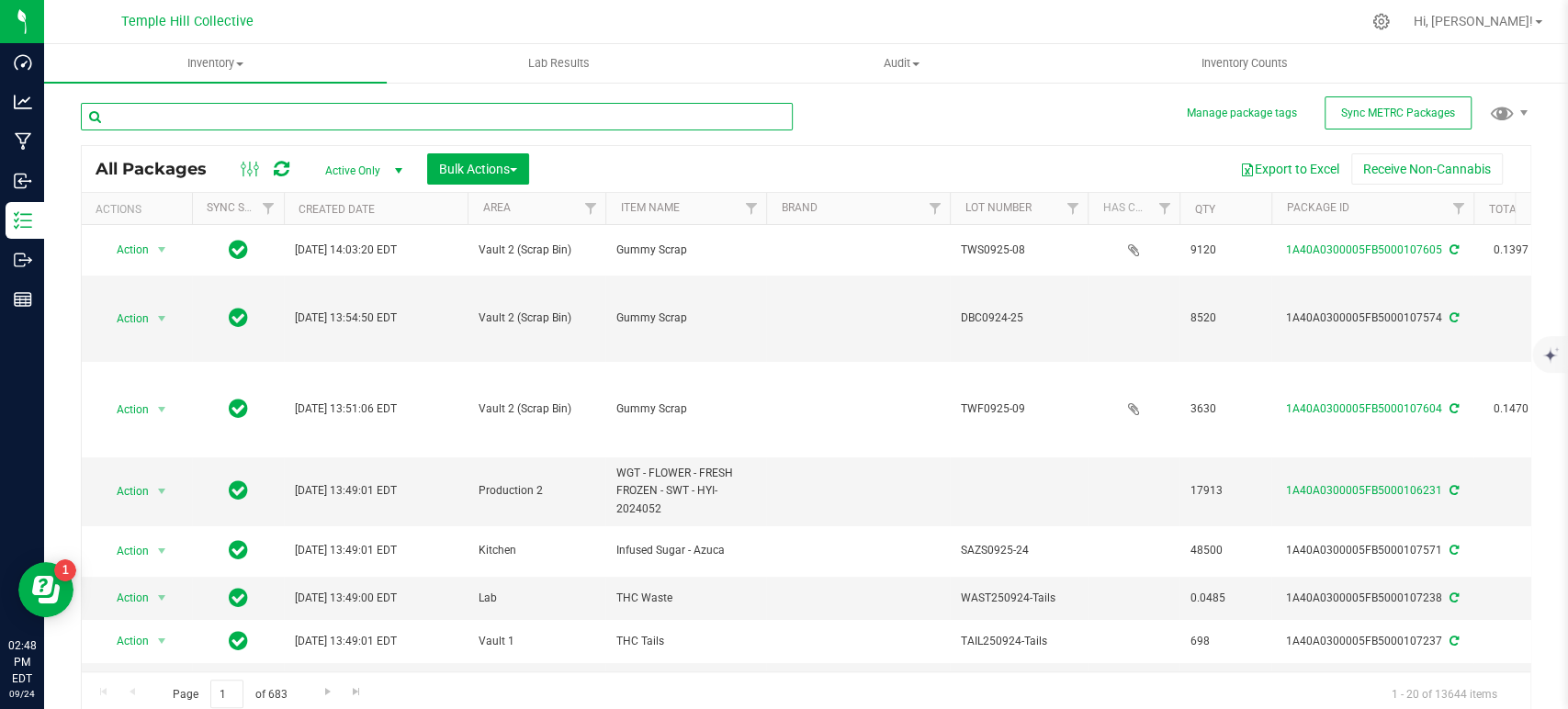
click at [625, 118] on input "text" at bounding box center [436, 117] width 712 height 27
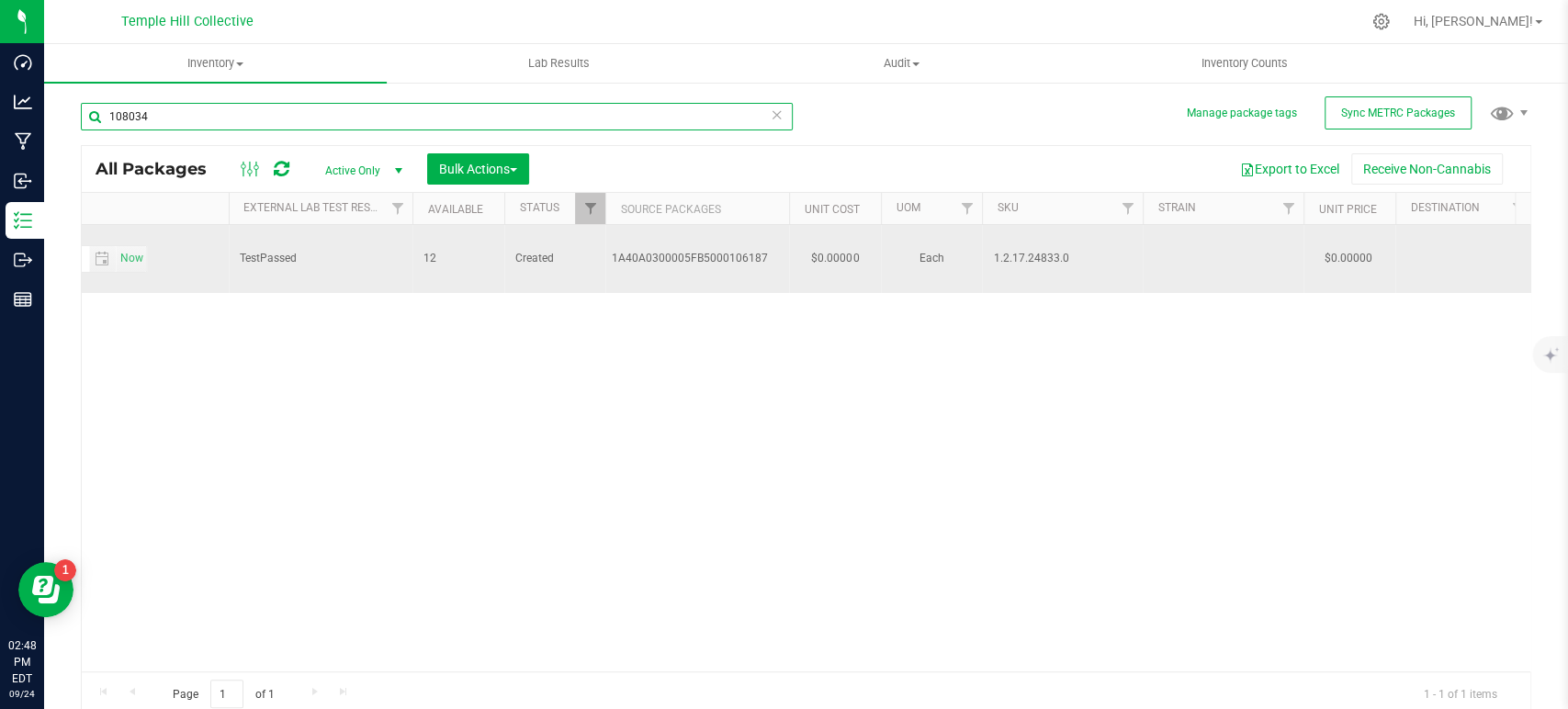
scroll to position [0, 1638]
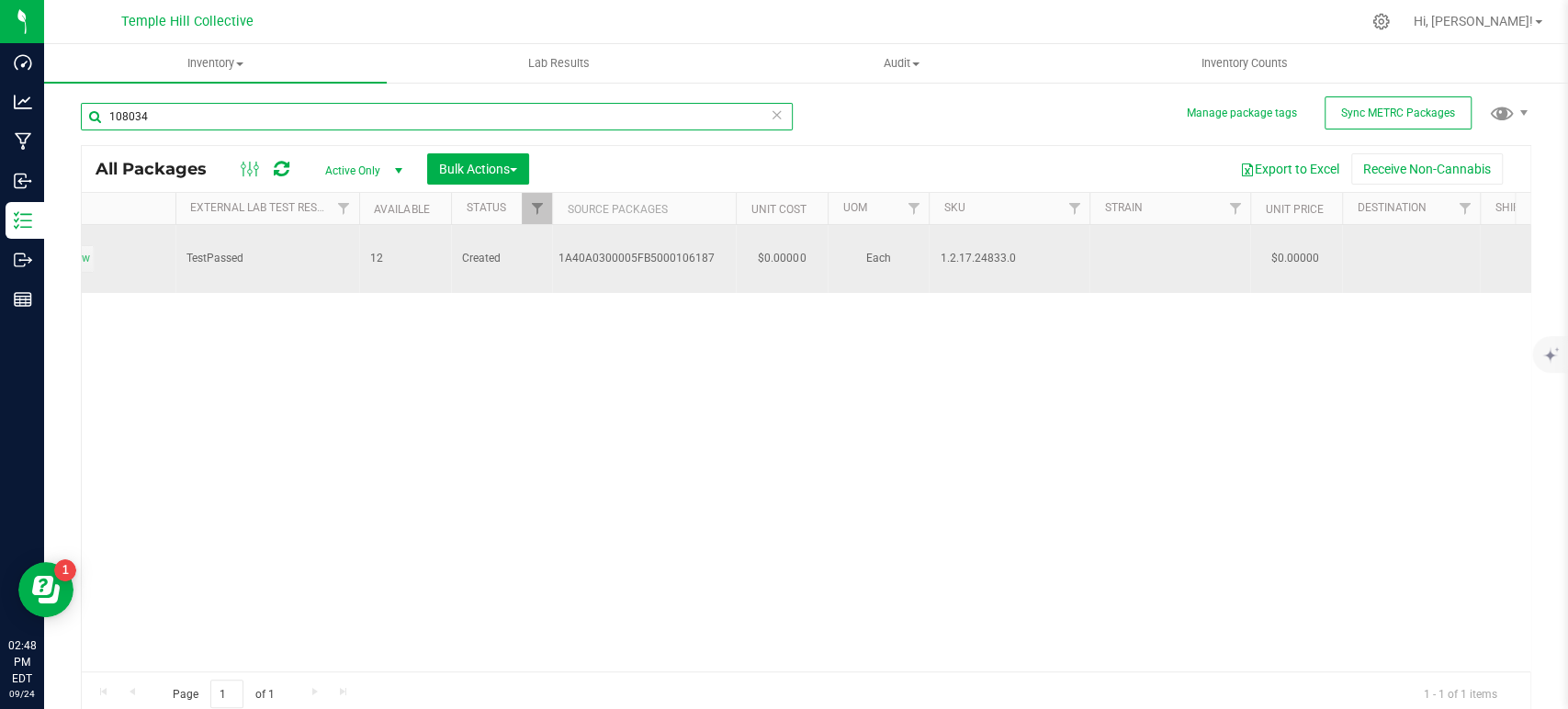
type input "108034"
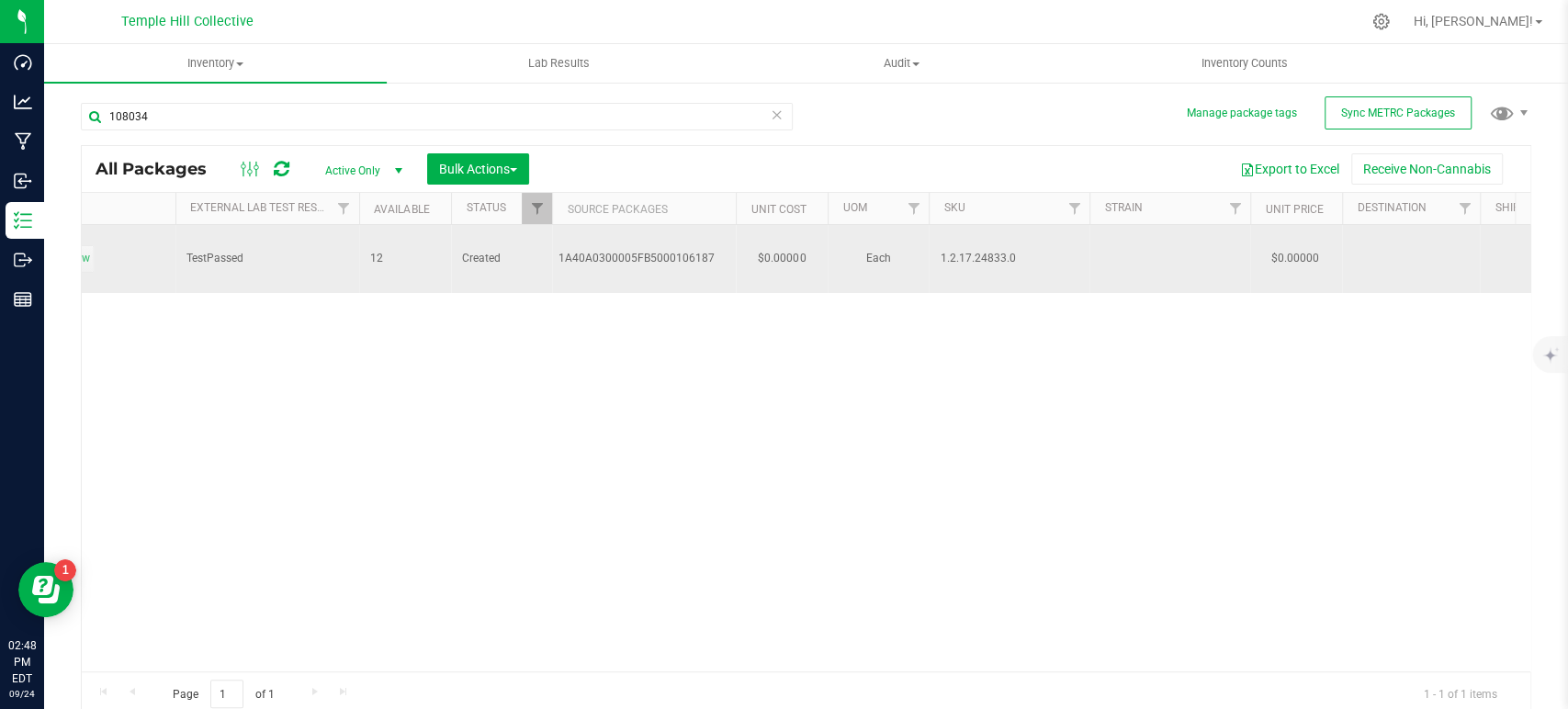
click at [983, 253] on span "1.2.17.24833.0" at bounding box center [1008, 258] width 139 height 17
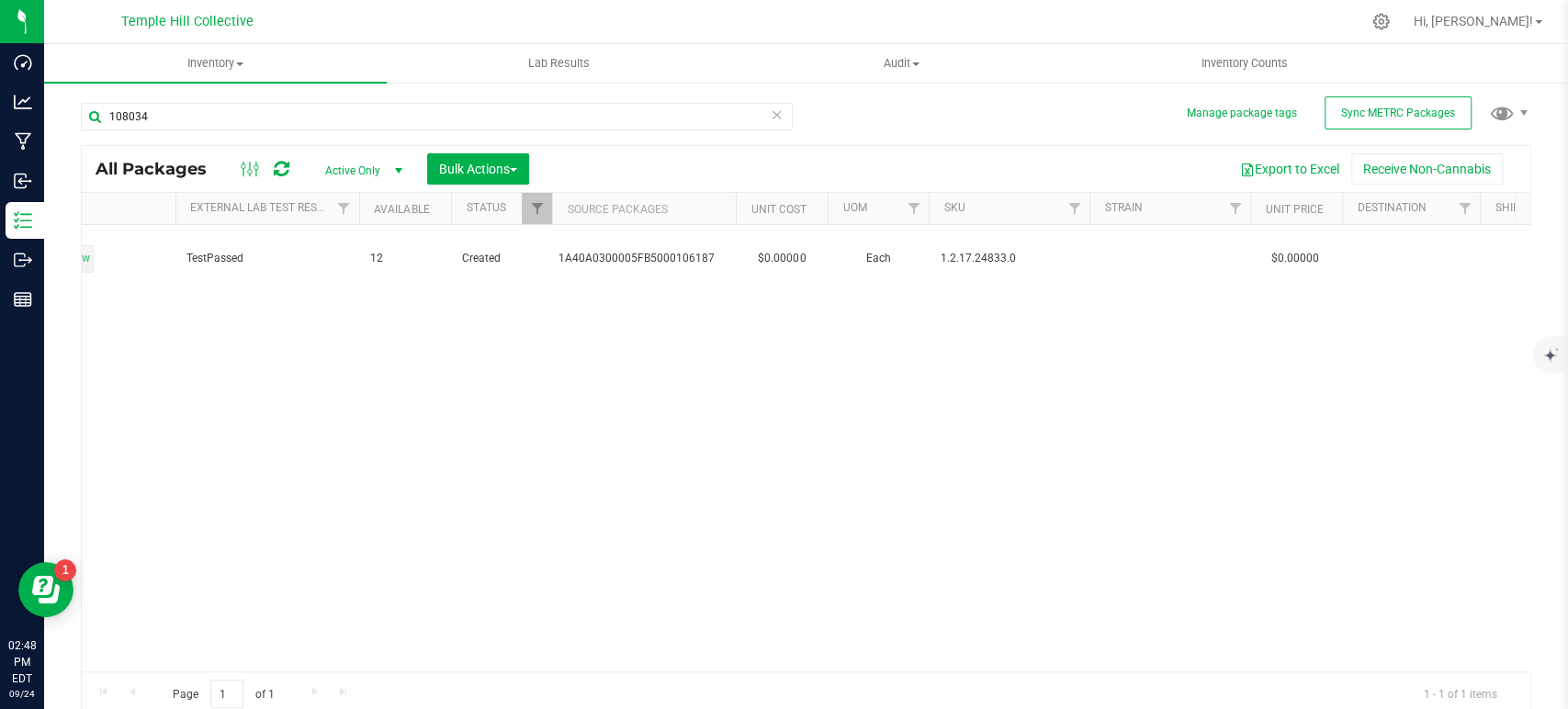
click at [1018, 336] on div "Action Action Adjust qty Create package Edit attributes Global inventory Locate…" at bounding box center [805, 449] width 1449 height 447
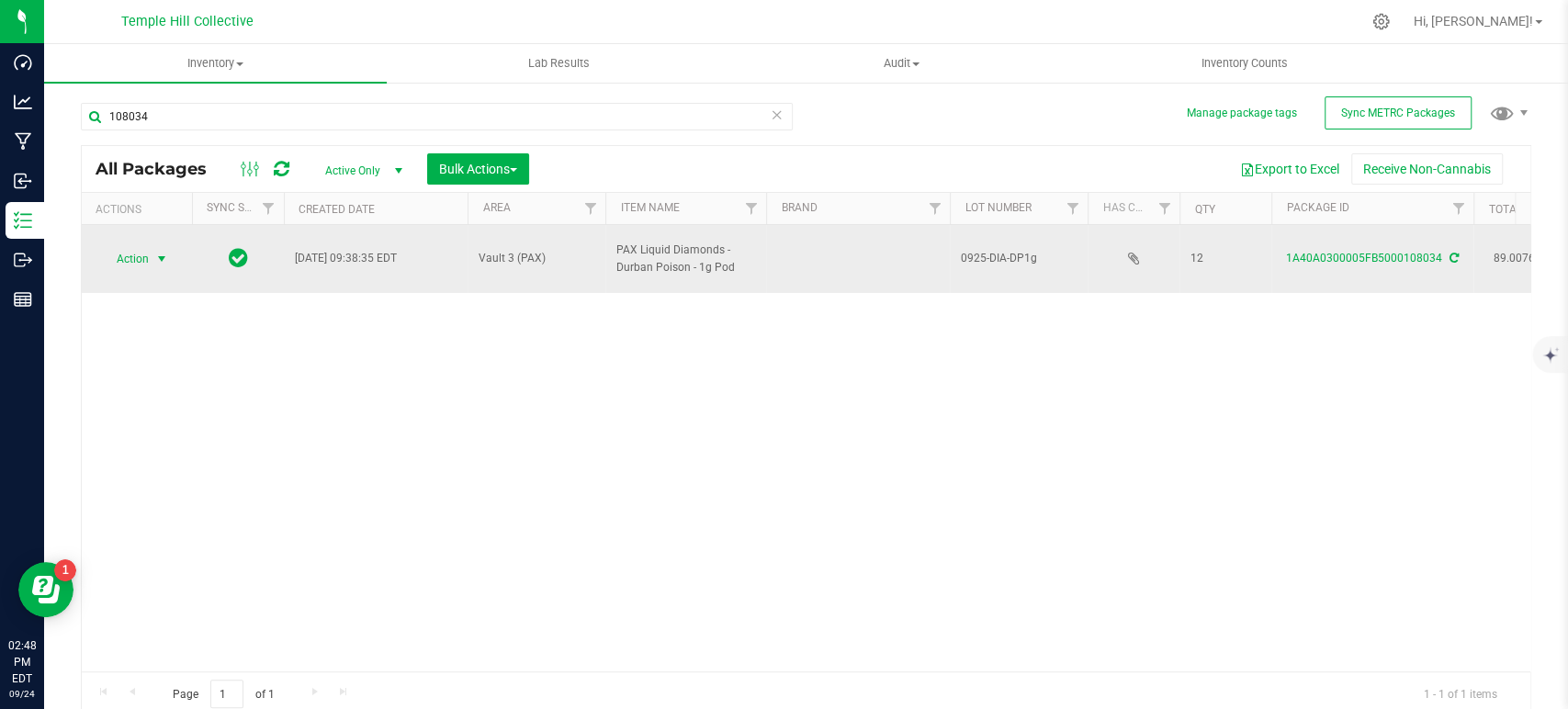
click at [159, 252] on span "select" at bounding box center [161, 258] width 15 height 15
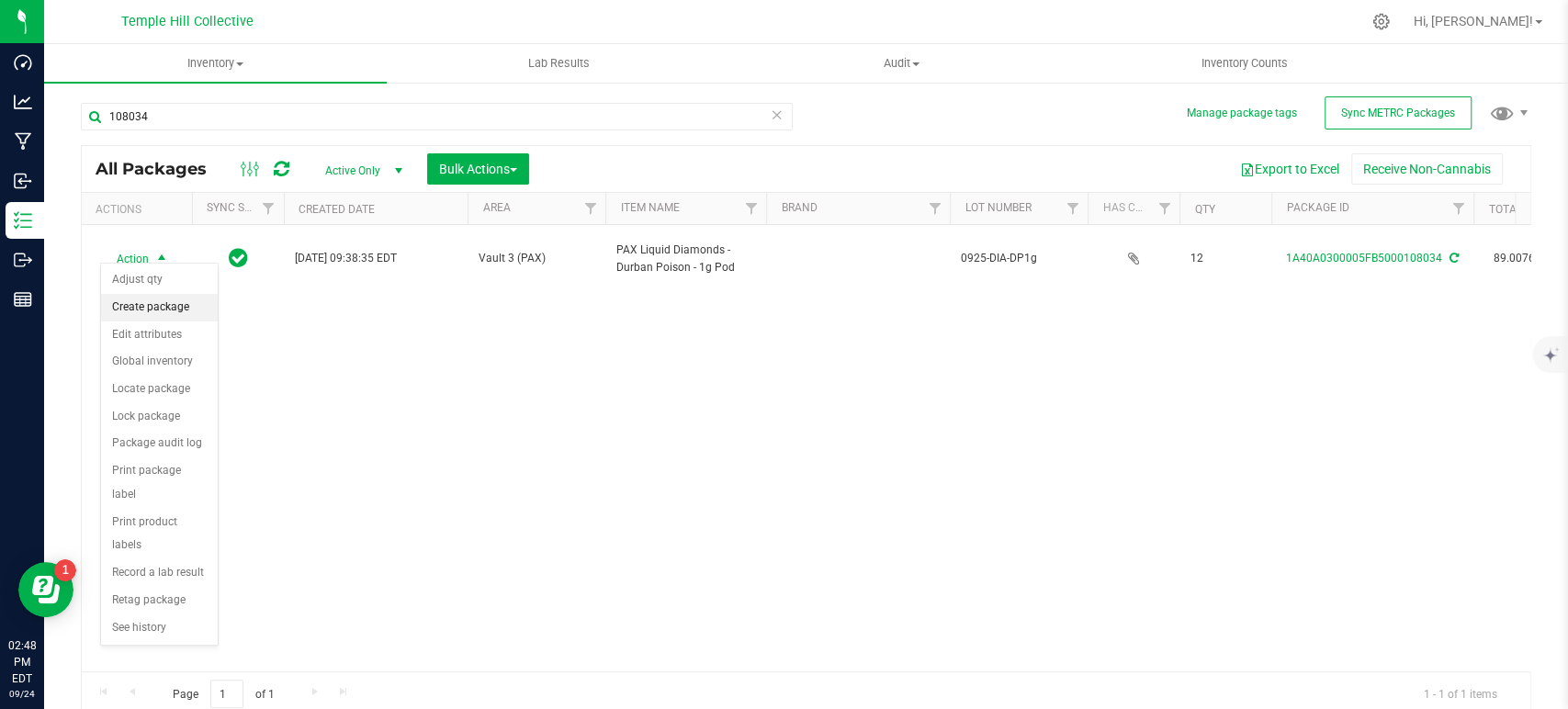
click at [155, 306] on li "Create package" at bounding box center [159, 308] width 117 height 27
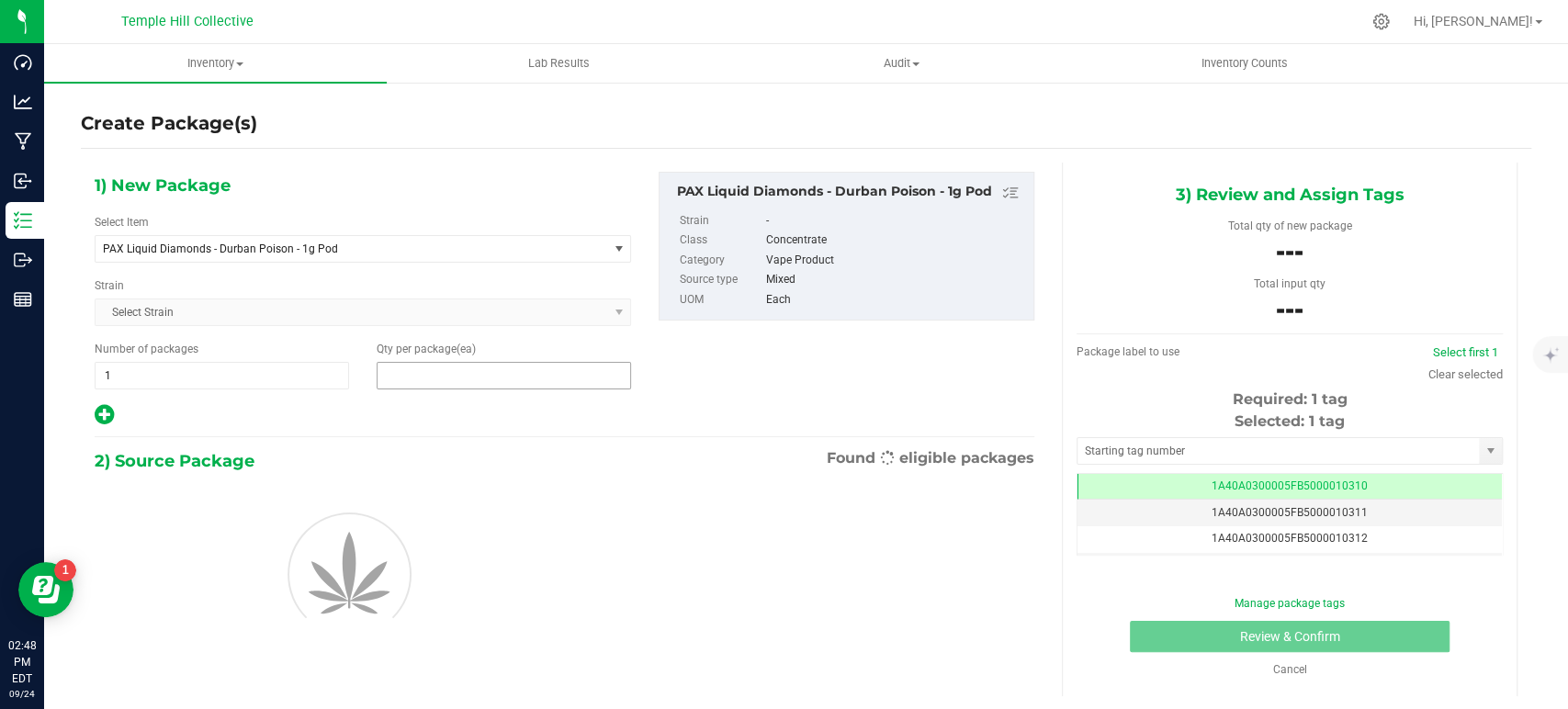
click at [433, 378] on span at bounding box center [504, 376] width 255 height 27
type input "12"
click at [683, 372] on div "1) New Package Select Item PAX Liquid Diamonds - Durban Poison - 1g Pod .5g Pre…" at bounding box center [564, 299] width 968 height 255
click at [456, 243] on span "PAX Liquid Diamonds - Durban Poison - 1g Pod" at bounding box center [341, 249] width 477 height 13
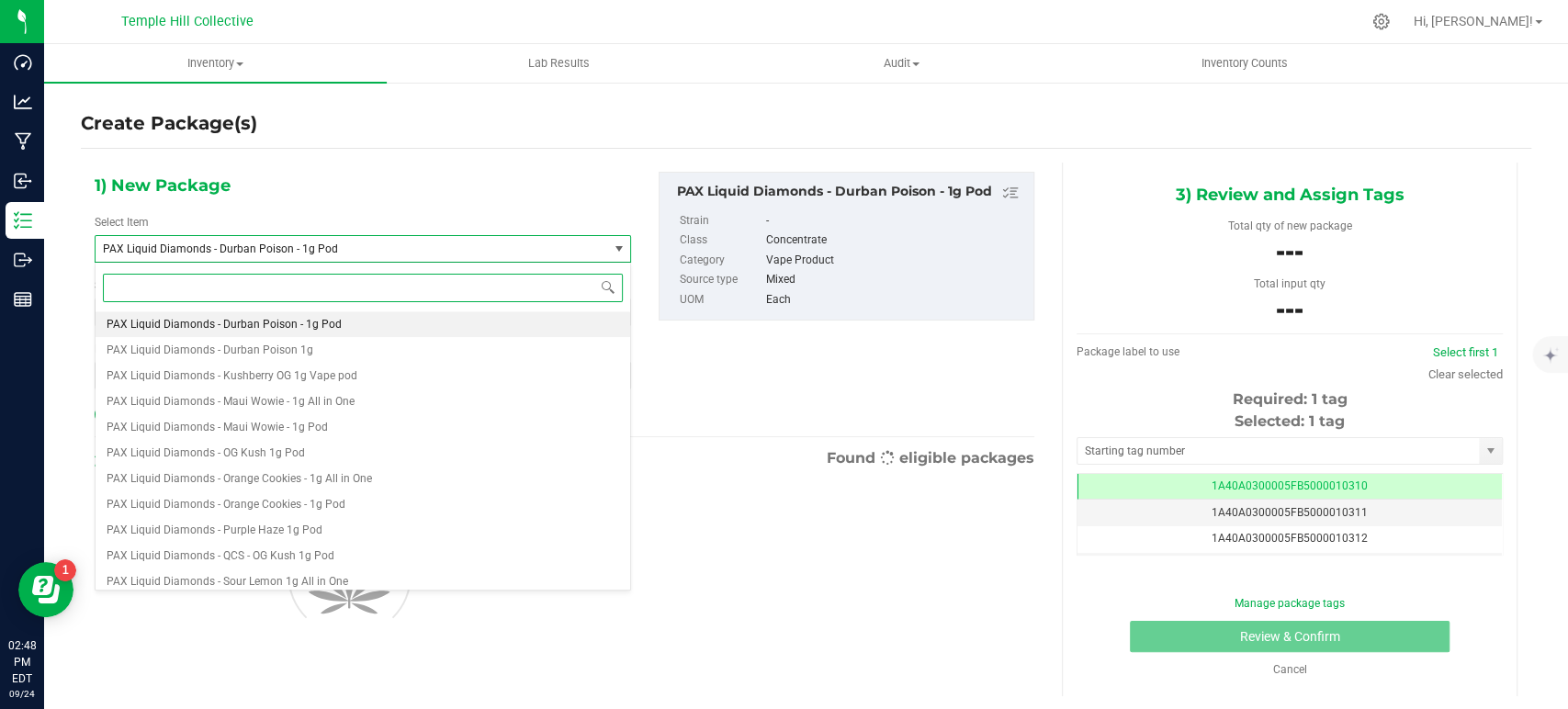
click at [368, 292] on input at bounding box center [362, 287] width 520 height 28
click at [298, 282] on input at bounding box center [362, 287] width 520 height 28
paste input "PH-00397"
type input "PH-00397"
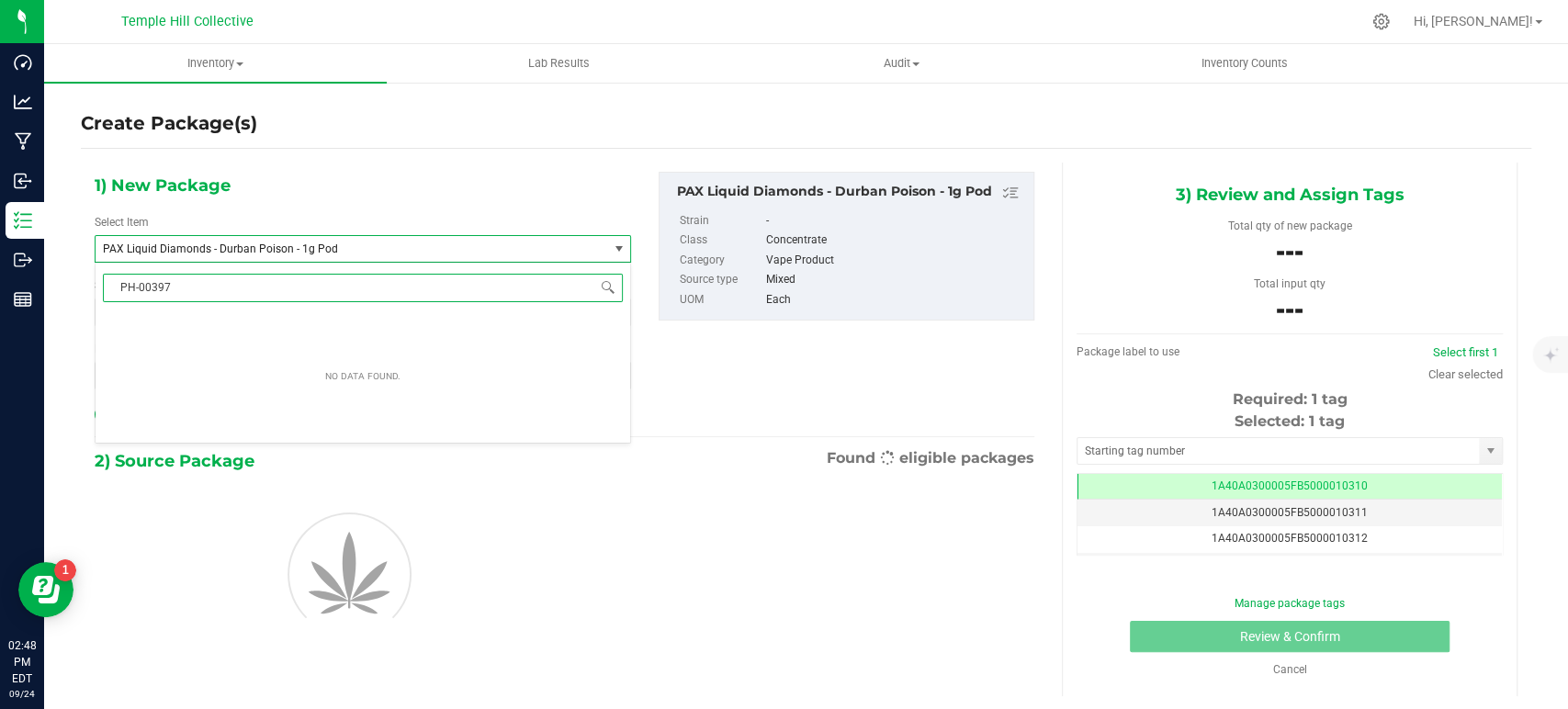
drag, startPoint x: 306, startPoint y: 295, endPoint x: 115, endPoint y: 291, distance: 191.0
click at [115, 291] on input "PH-00397" at bounding box center [362, 287] width 520 height 28
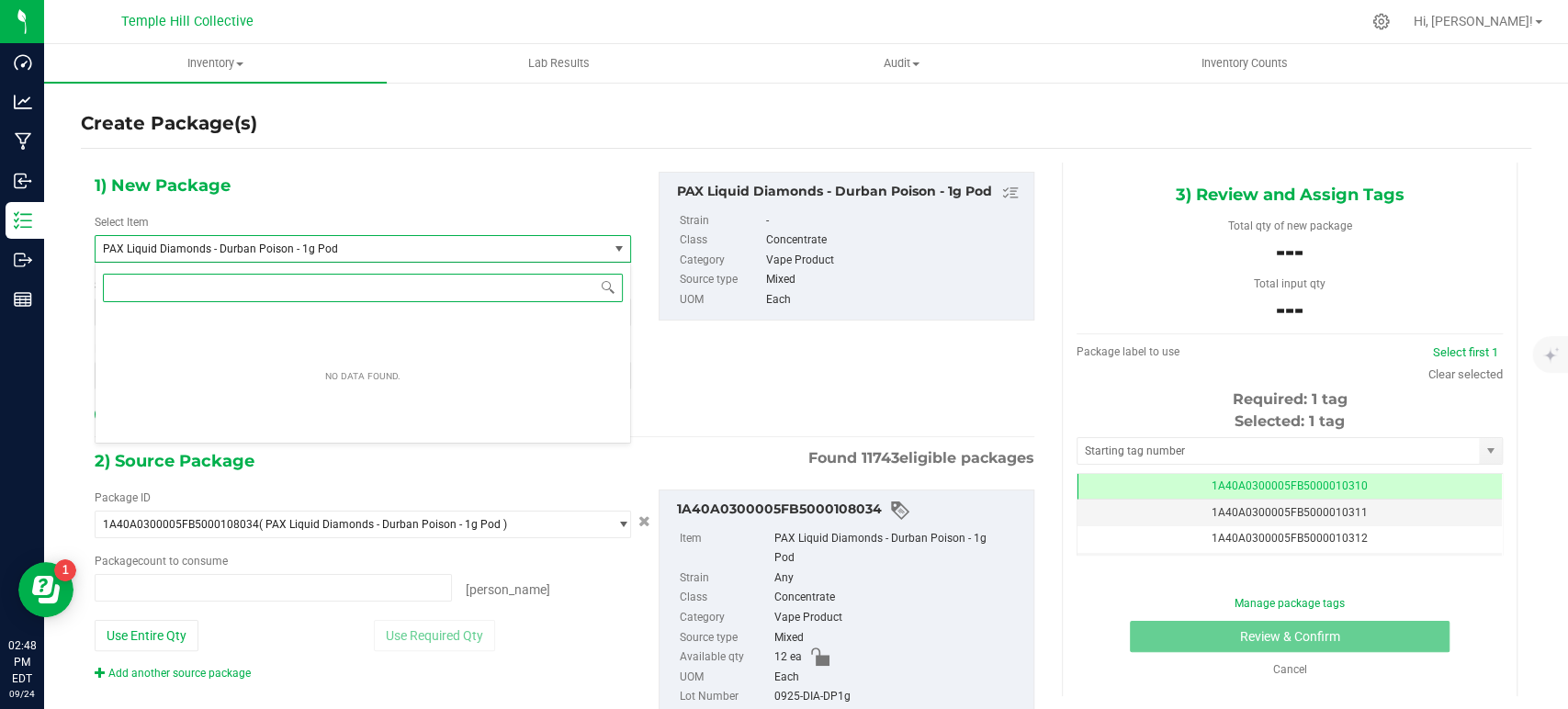
type input "0 ea"
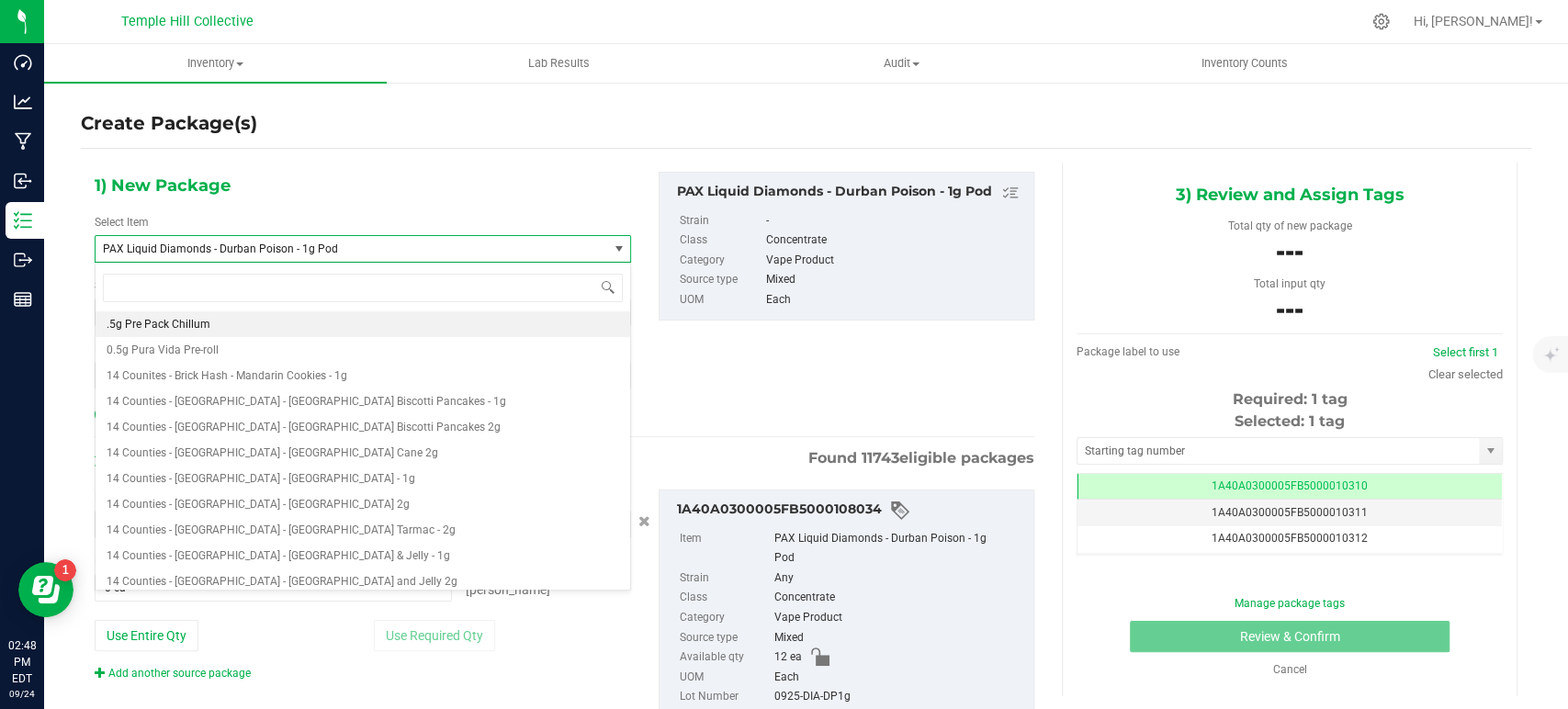
click at [382, 250] on span "PAX Liquid Diamonds - Durban Poison - 1g Pod" at bounding box center [341, 249] width 477 height 13
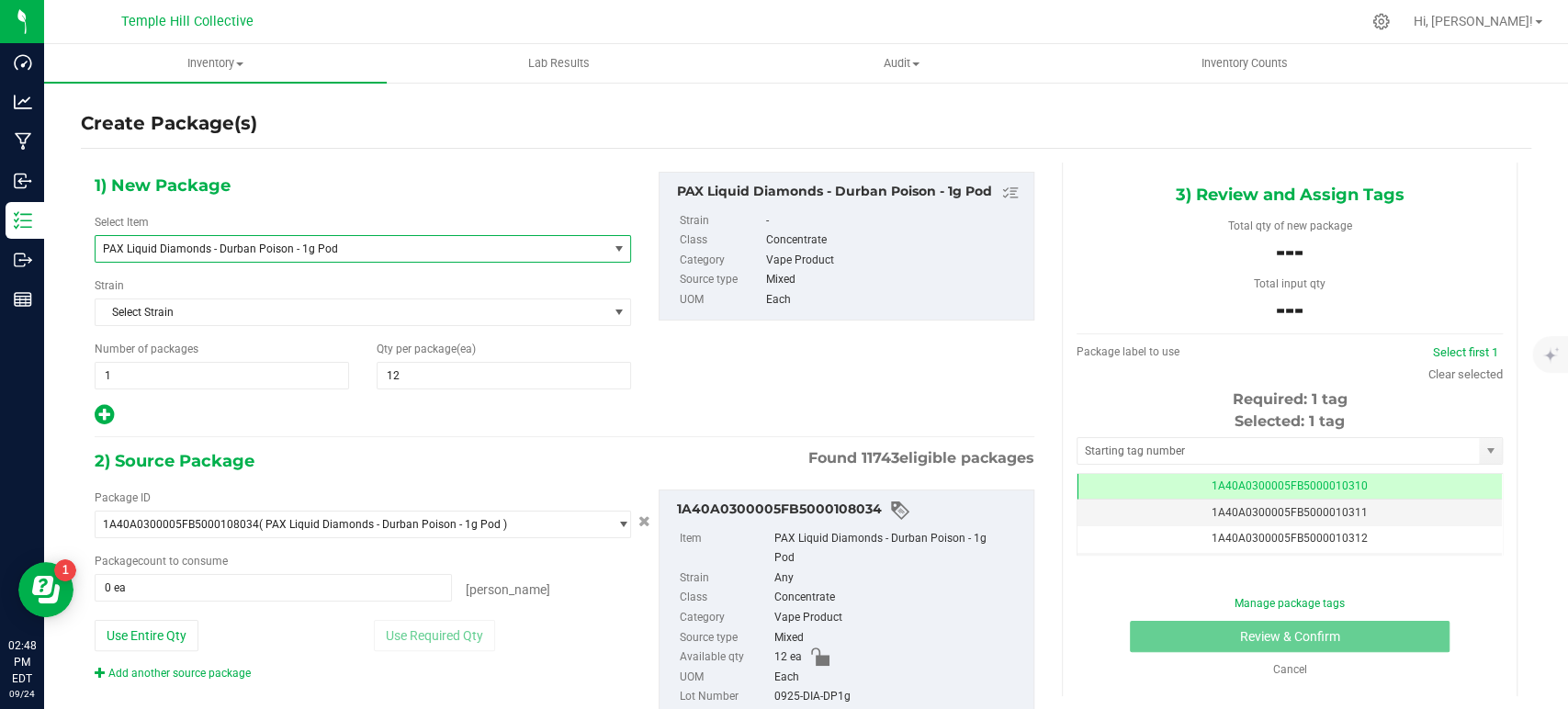
click at [376, 239] on span "PAX Liquid Diamonds - Durban Poison - 1g Pod" at bounding box center [351, 249] width 512 height 25
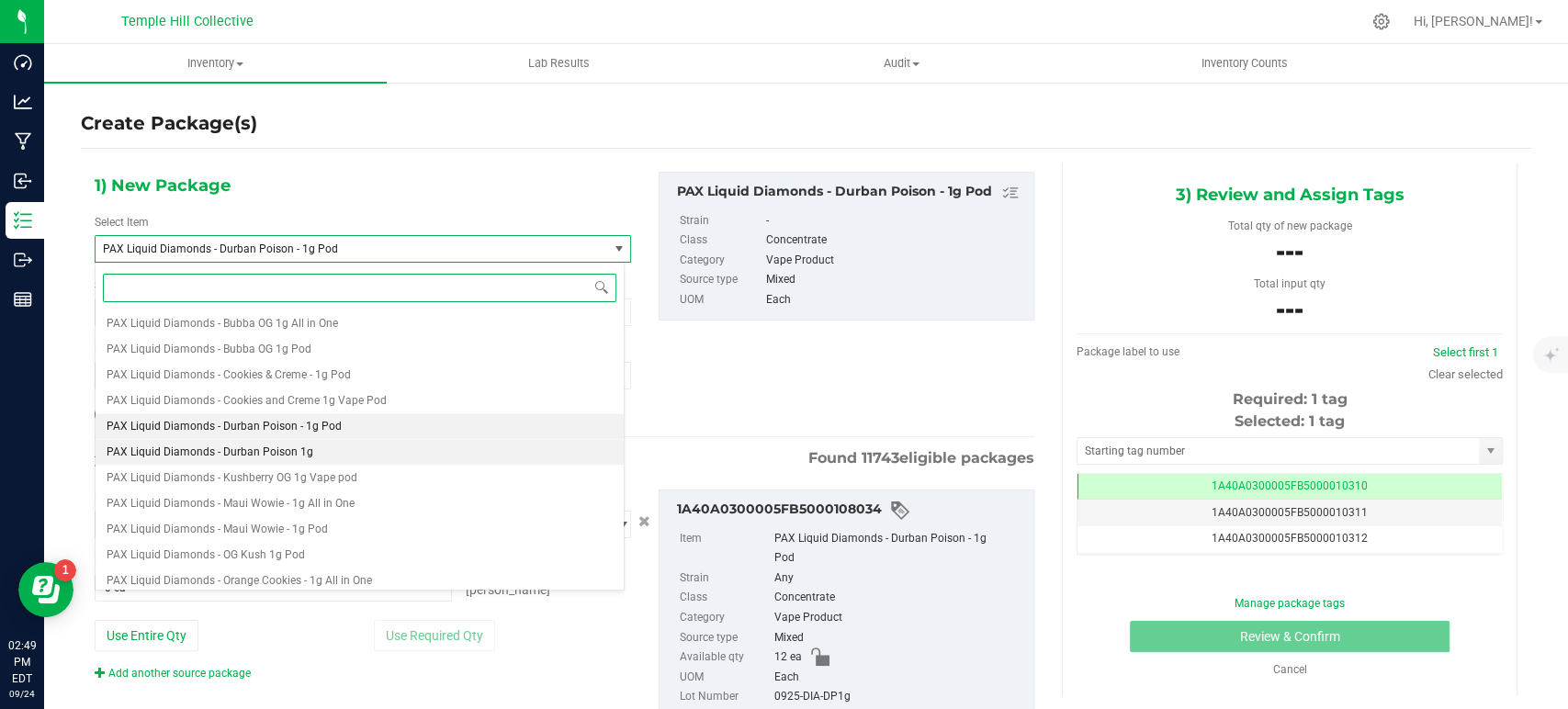
click at [326, 447] on li "PAX Liquid Diamonds - Durban Poison 1g" at bounding box center [359, 452] width 528 height 25
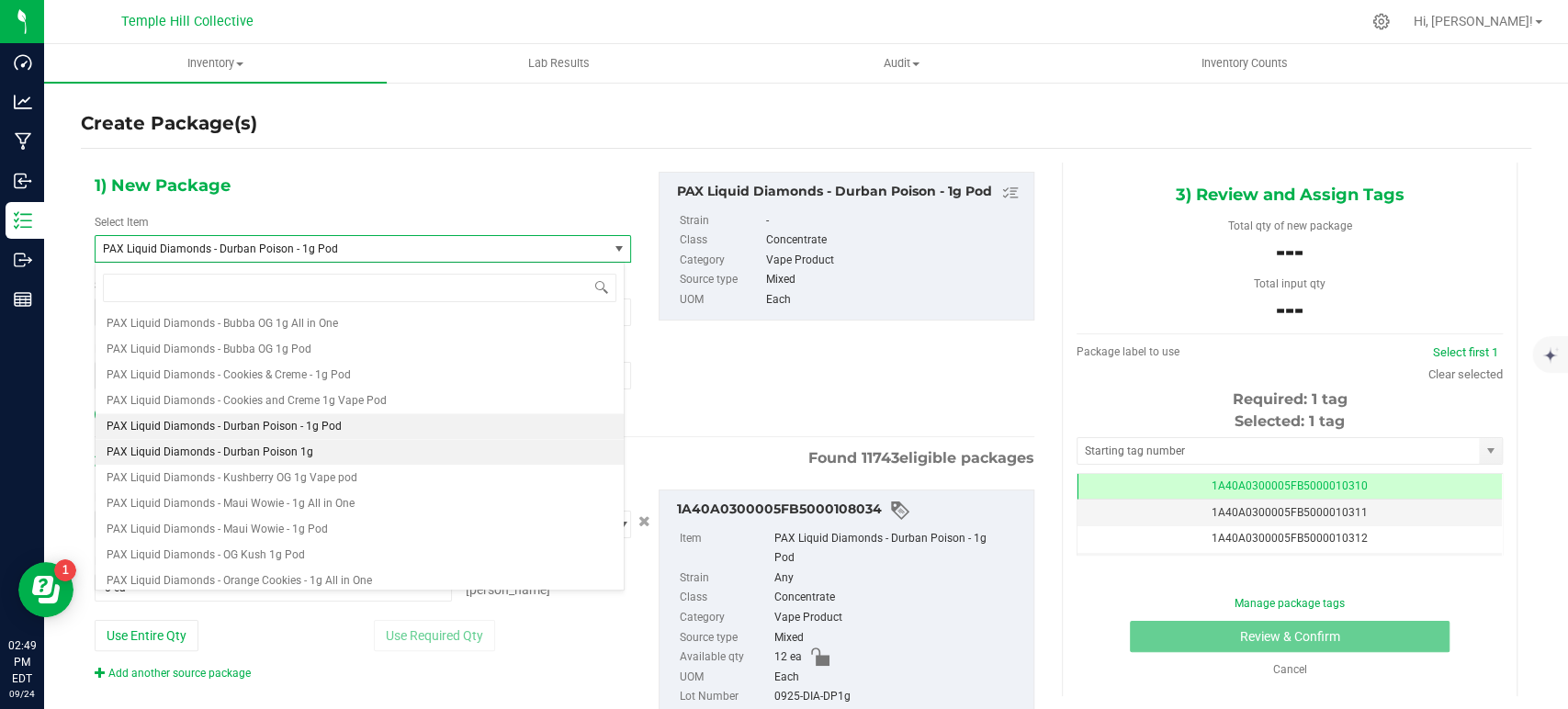
type input "0"
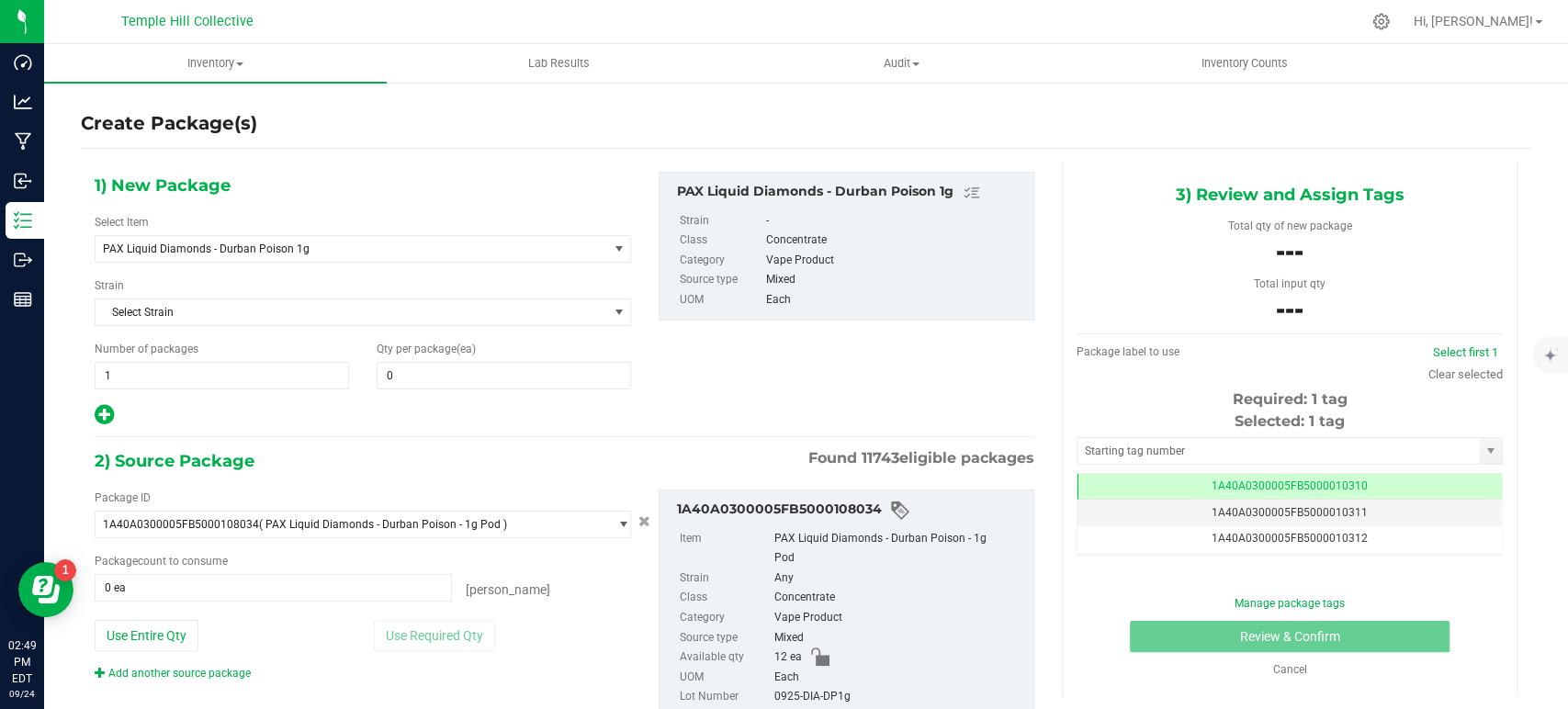
click at [553, 411] on div at bounding box center [362, 415] width 536 height 24
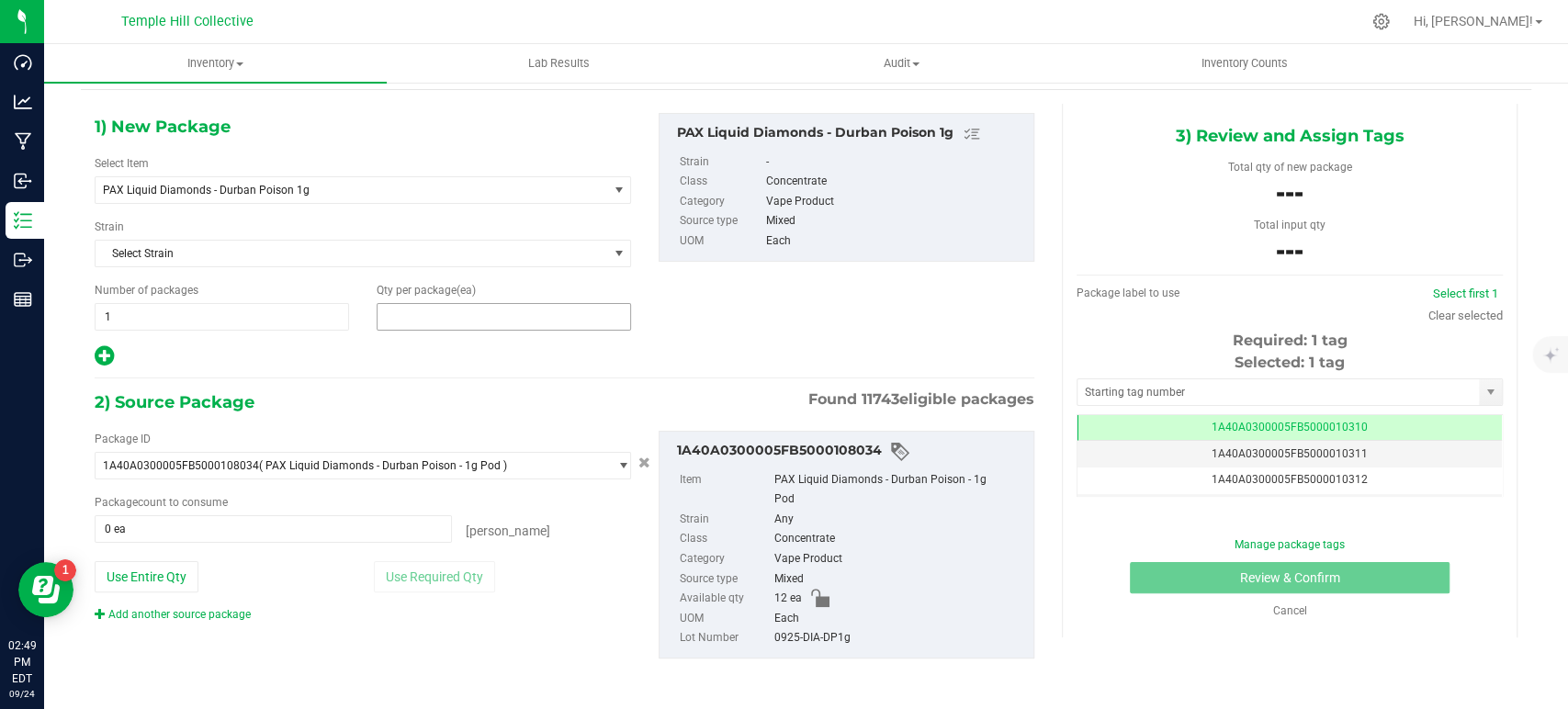
click at [463, 309] on span at bounding box center [504, 317] width 255 height 27
type input "12"
click at [161, 523] on span "0 ea 0" at bounding box center [273, 528] width 358 height 27
type input "2"
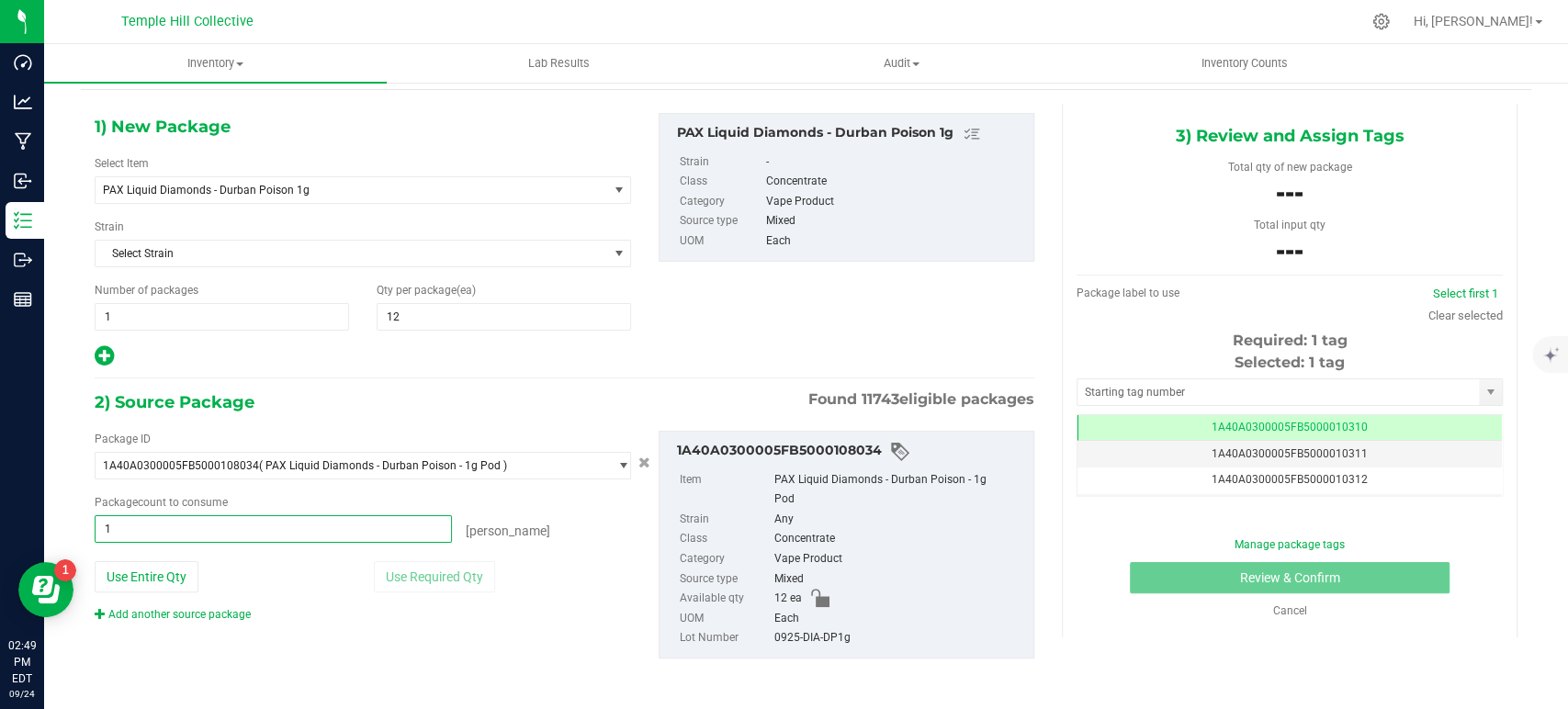
type input "12"
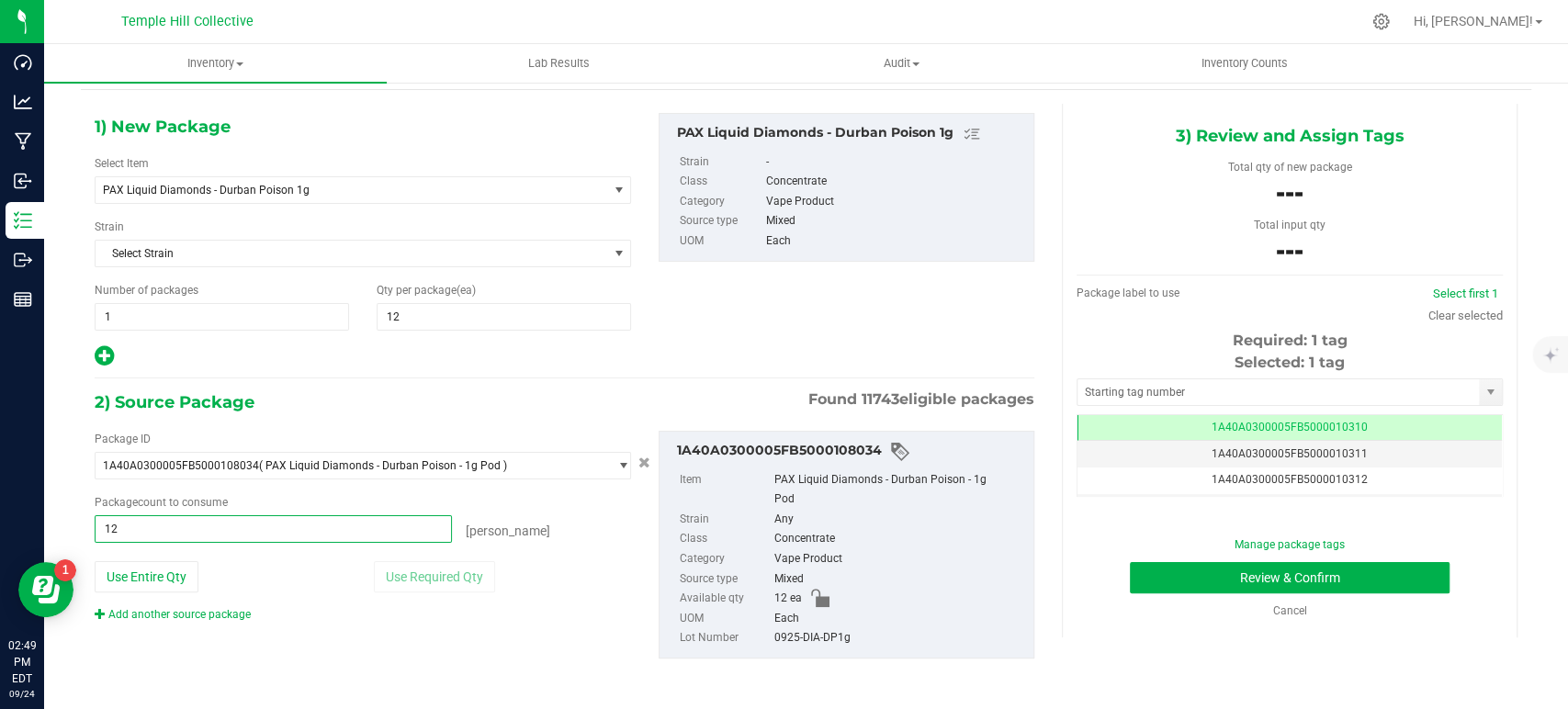
type input "12 ea"
click at [563, 539] on div "eaches" at bounding box center [541, 527] width 179 height 25
drag, startPoint x: 873, startPoint y: 631, endPoint x: 742, endPoint y: 635, distance: 131.1
click at [742, 635] on li "Lot Number 0925-DIA-DP1g" at bounding box center [852, 638] width 345 height 20
copy li "0925-DIA-DP1g"
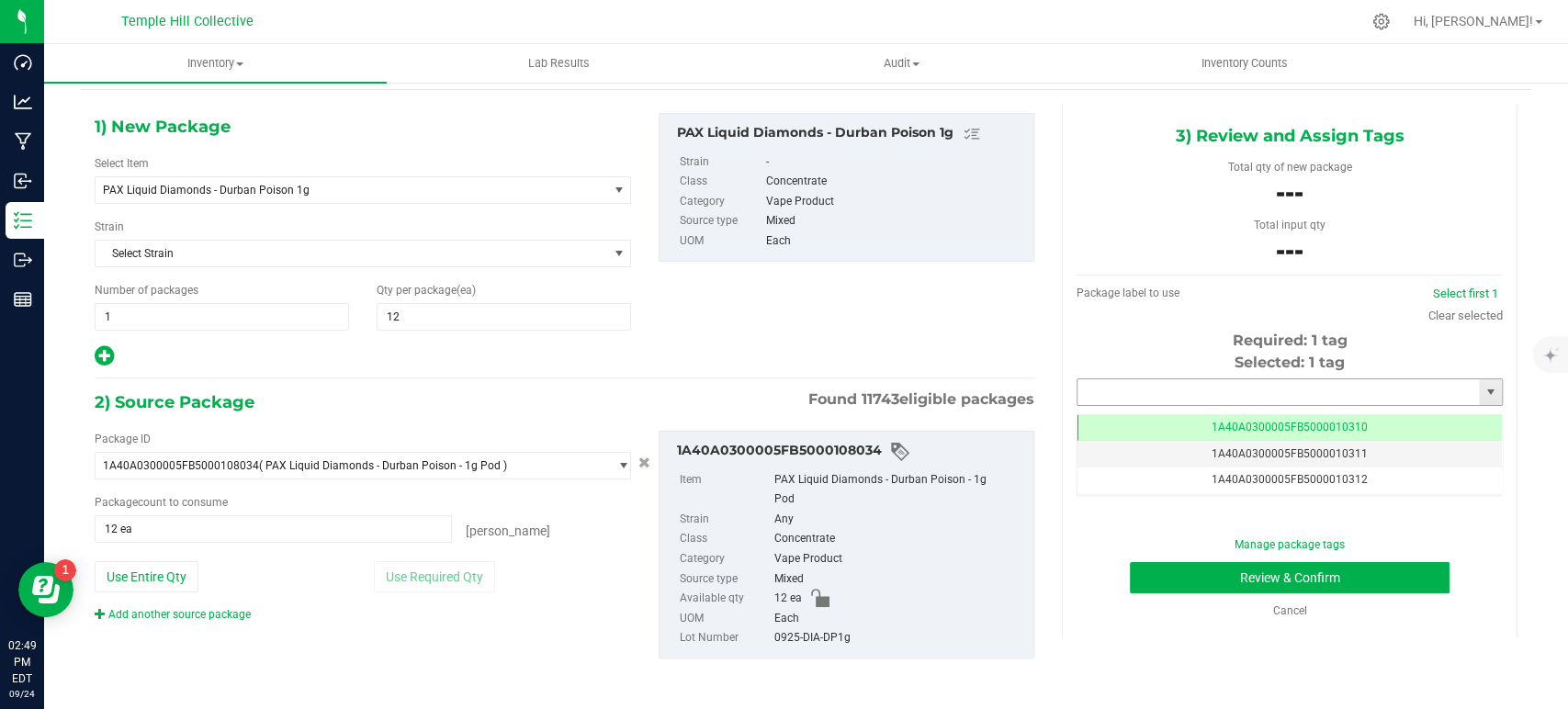
click at [1358, 383] on input "text" at bounding box center [1278, 391] width 401 height 25
click at [1286, 424] on li "1A40A0300005FB5000107606" at bounding box center [1277, 423] width 420 height 27
type input "1A40A0300005FB5000107606"
click at [1317, 575] on button "Review & Confirm" at bounding box center [1289, 578] width 319 height 31
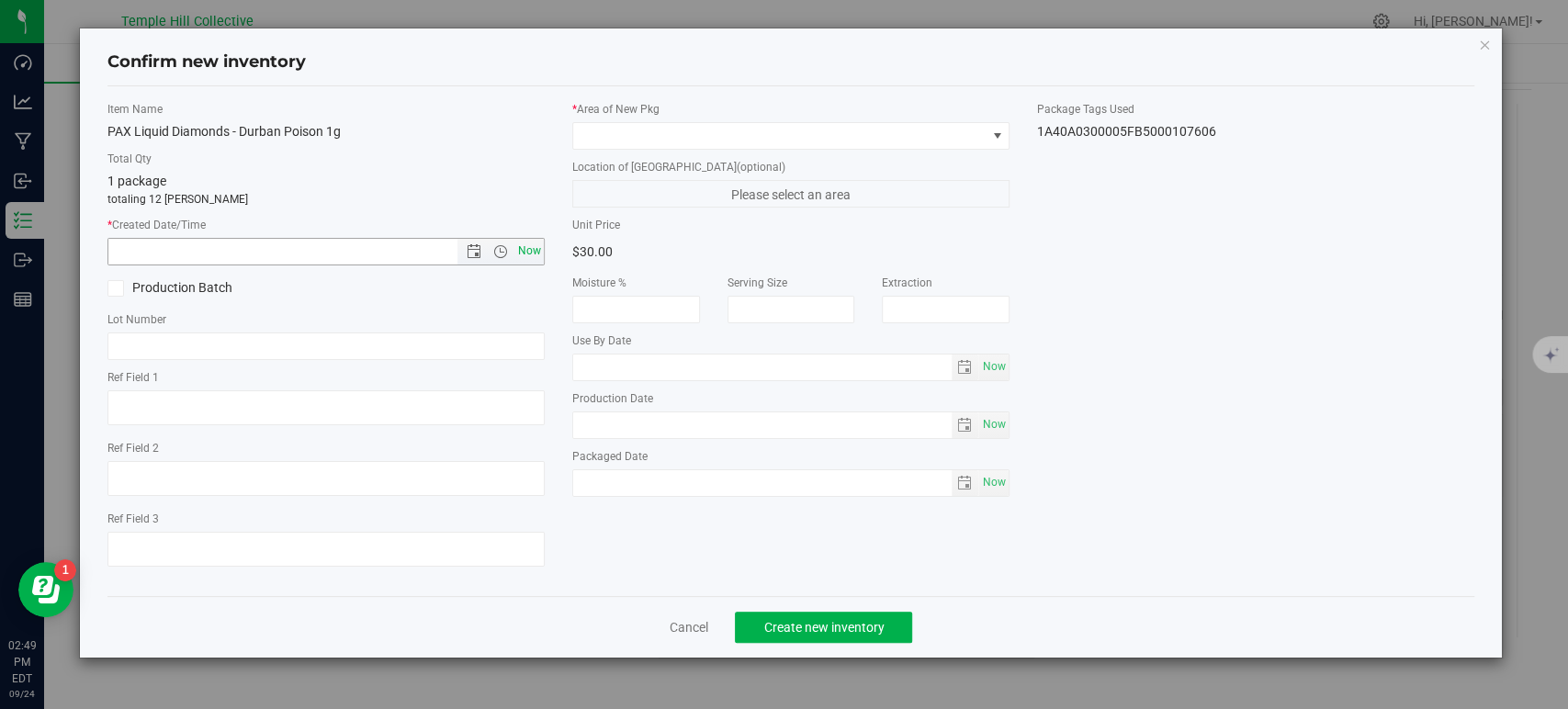
click at [526, 246] on span "Now" at bounding box center [529, 251] width 31 height 26
type input "9/24/2025 2:49 PM"
click at [412, 348] on input "text" at bounding box center [326, 346] width 437 height 27
paste input "0925-DIA-DP1g"
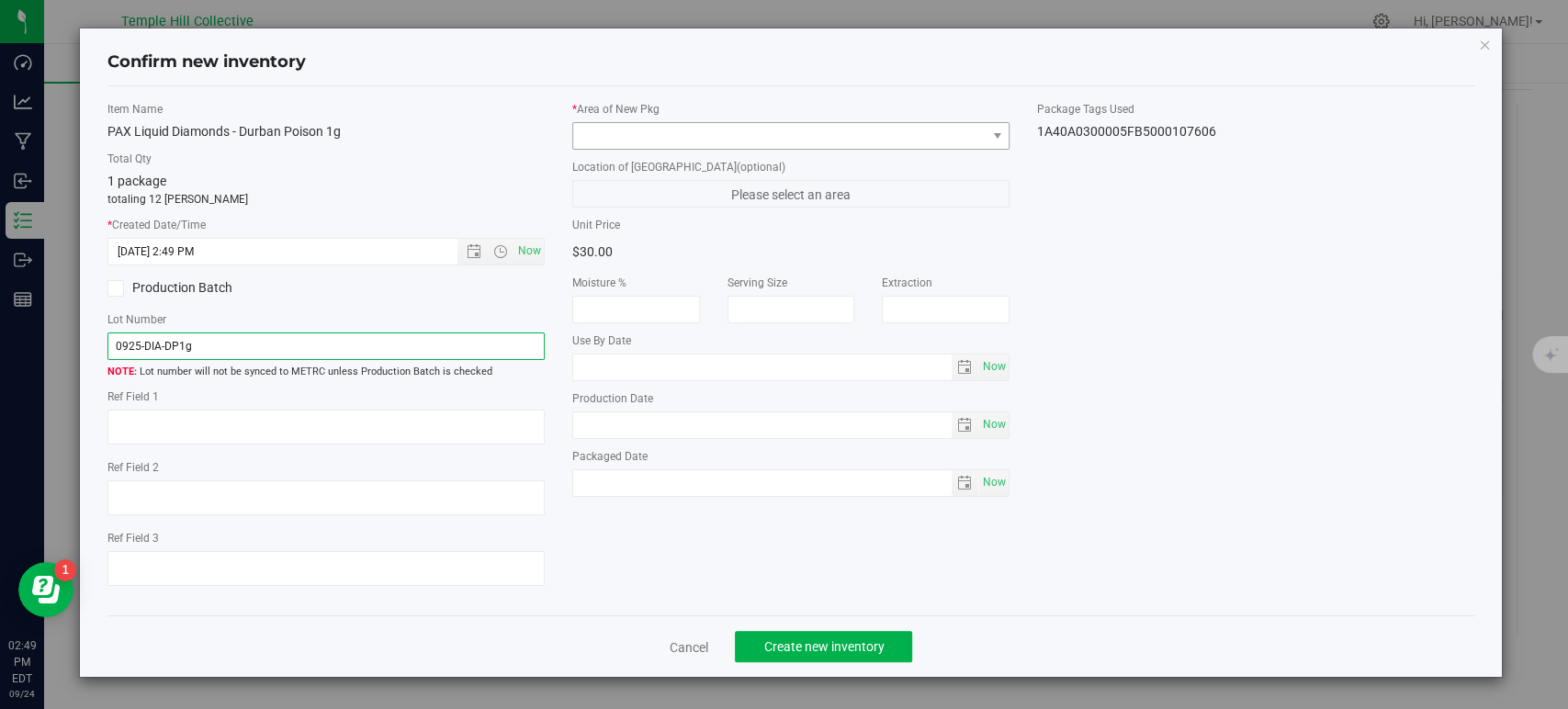
type input "0925-DIA-DP1g"
click at [690, 130] on span at bounding box center [779, 136] width 413 height 25
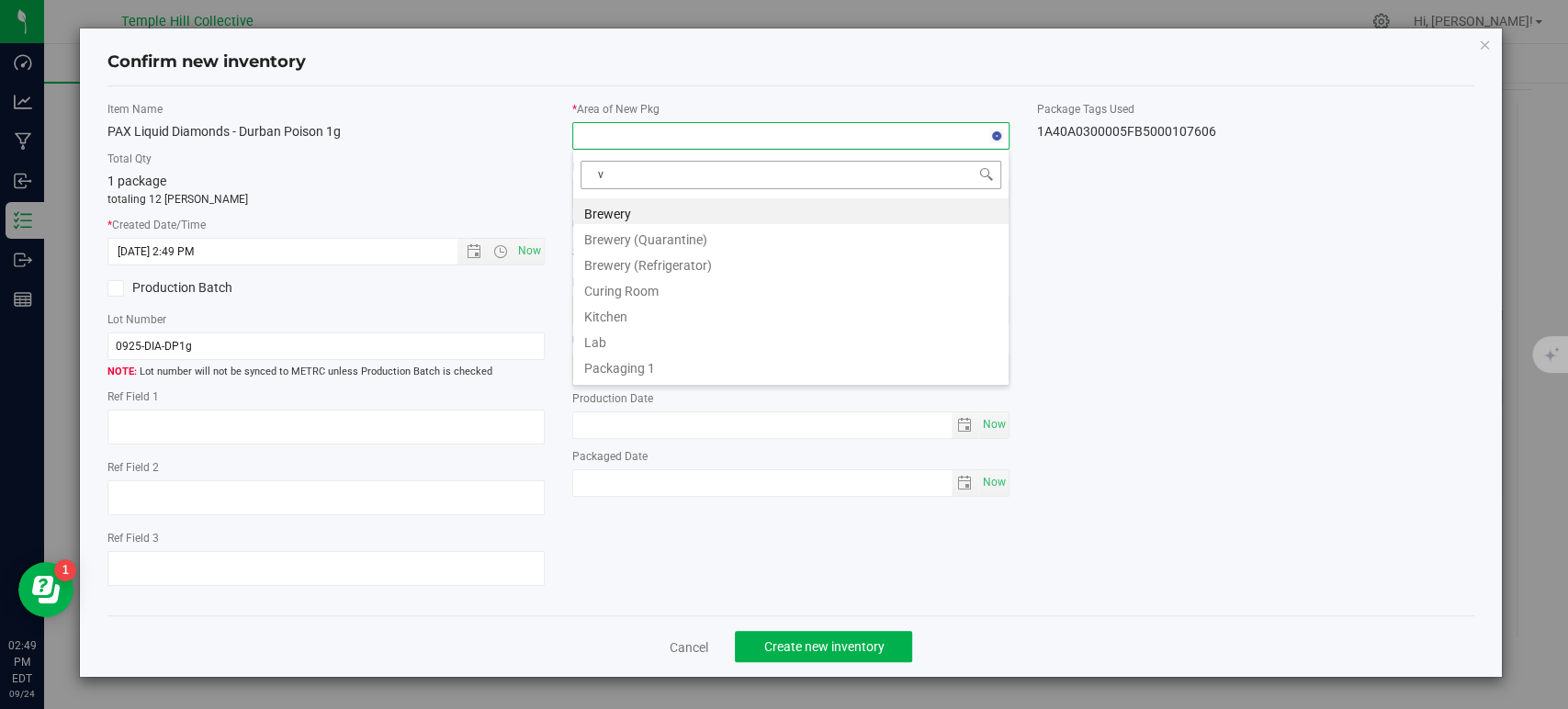
type input "va"
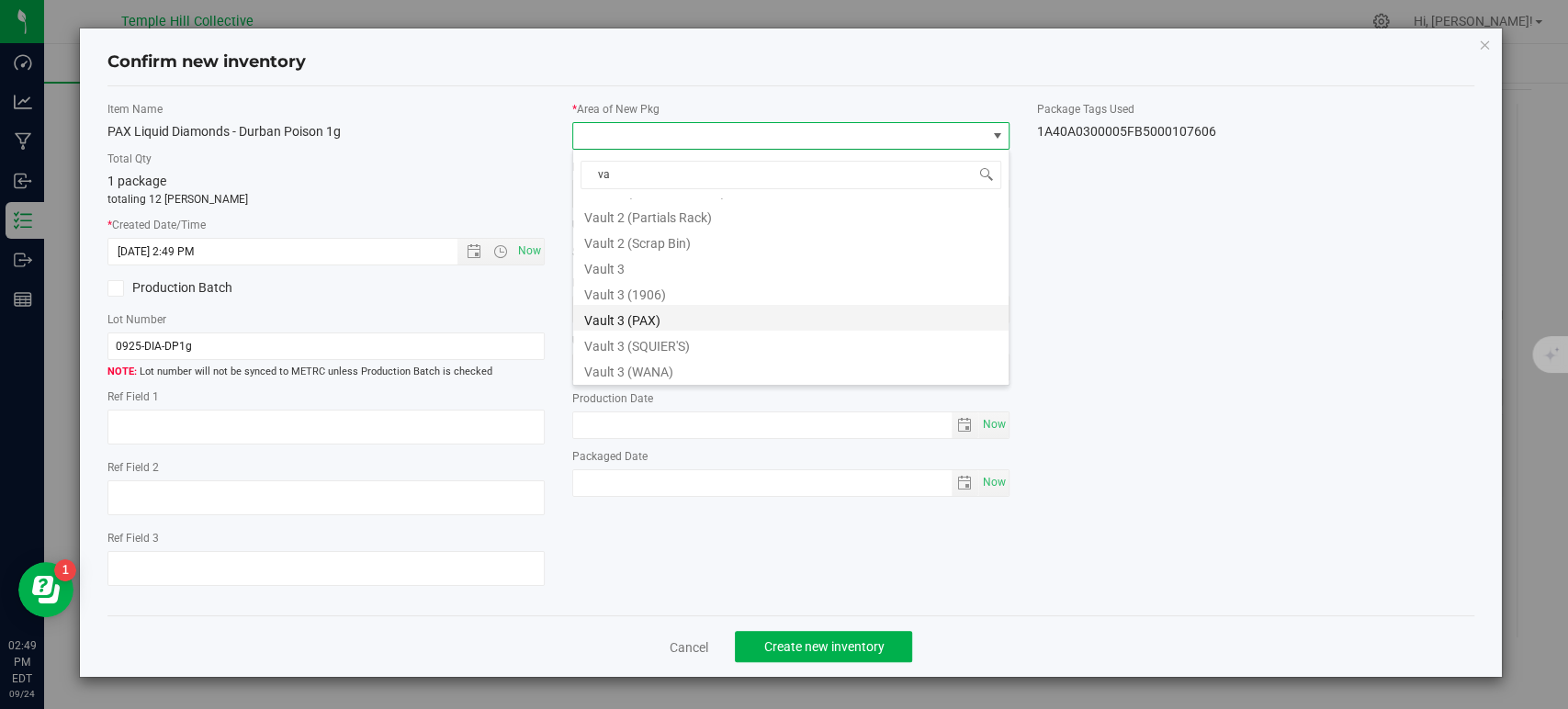
click at [680, 321] on li "Vault 3 (PAX)" at bounding box center [791, 318] width 435 height 25
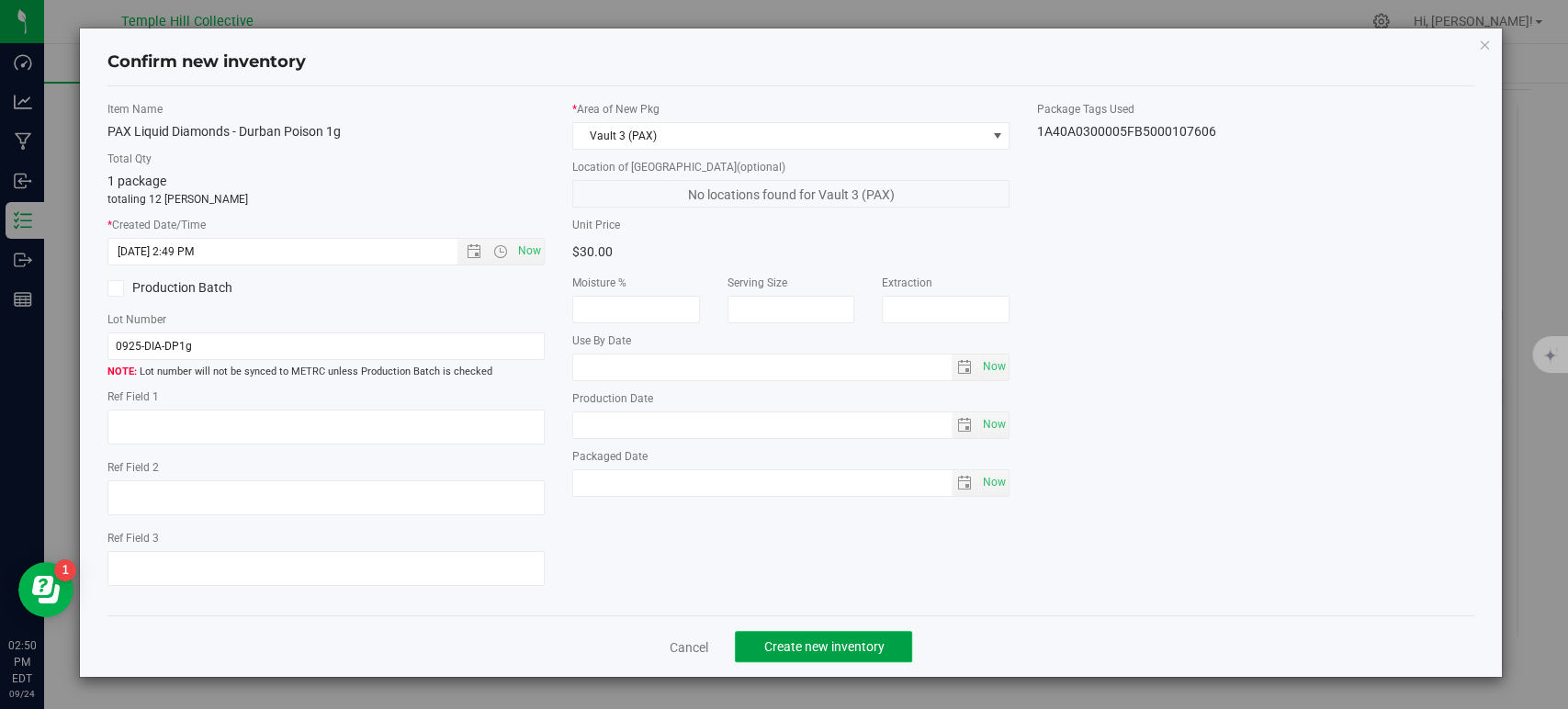
click at [852, 642] on span "Create new inventory" at bounding box center [824, 646] width 120 height 15
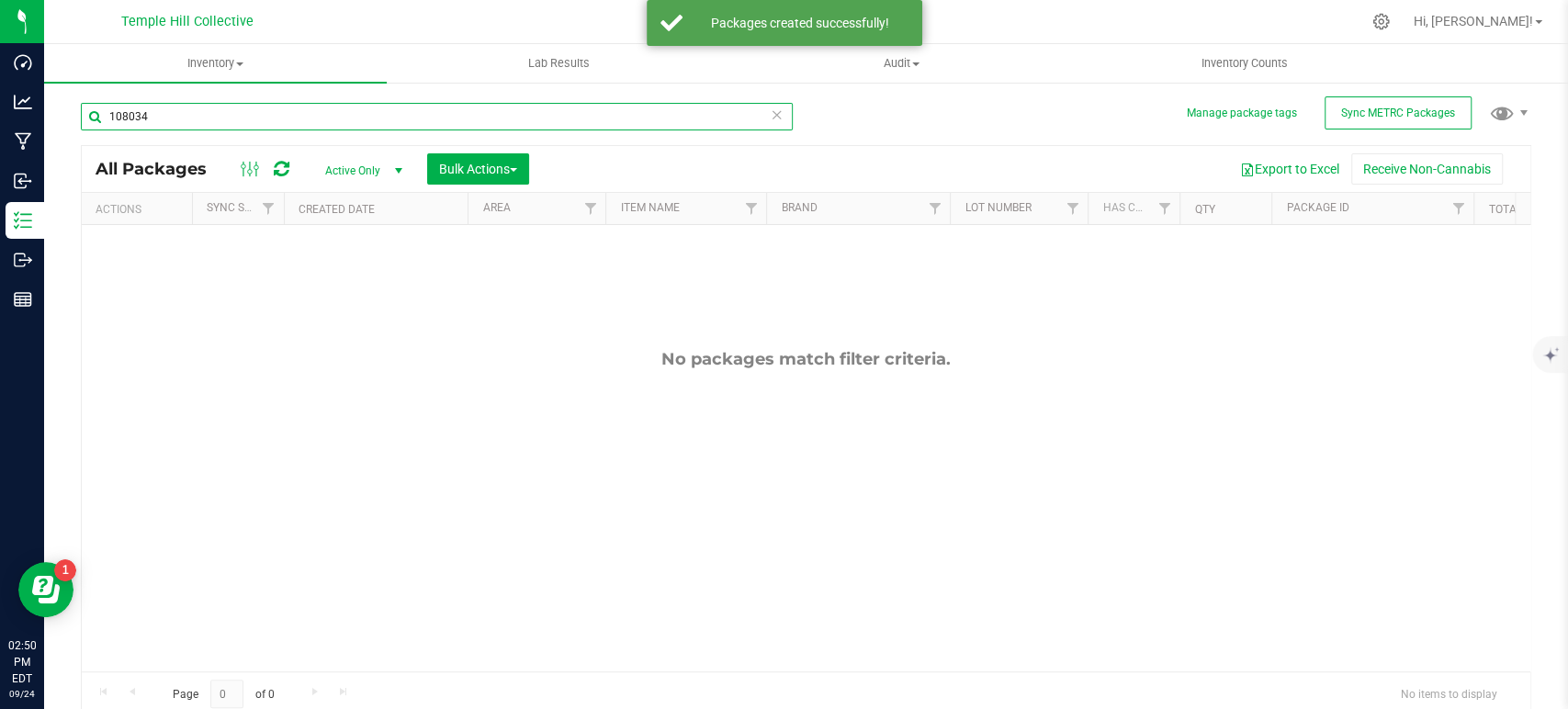
drag, startPoint x: 363, startPoint y: 112, endPoint x: 66, endPoint y: 120, distance: 297.1
click at [66, 120] on div "Manage package tags Sync METRC Packages 108034 All Packages Active Only Active …" at bounding box center [805, 360] width 1524 height 560
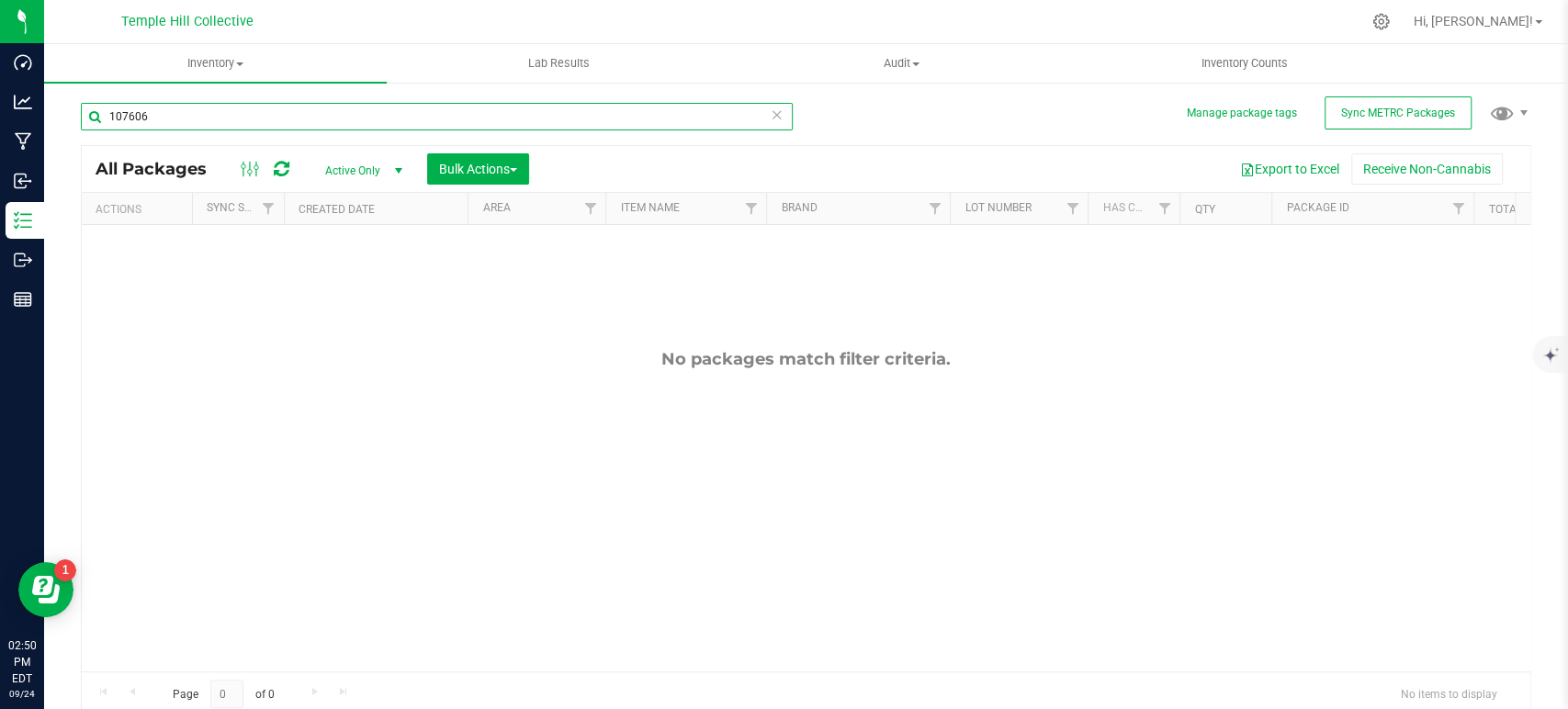
type input "107606"
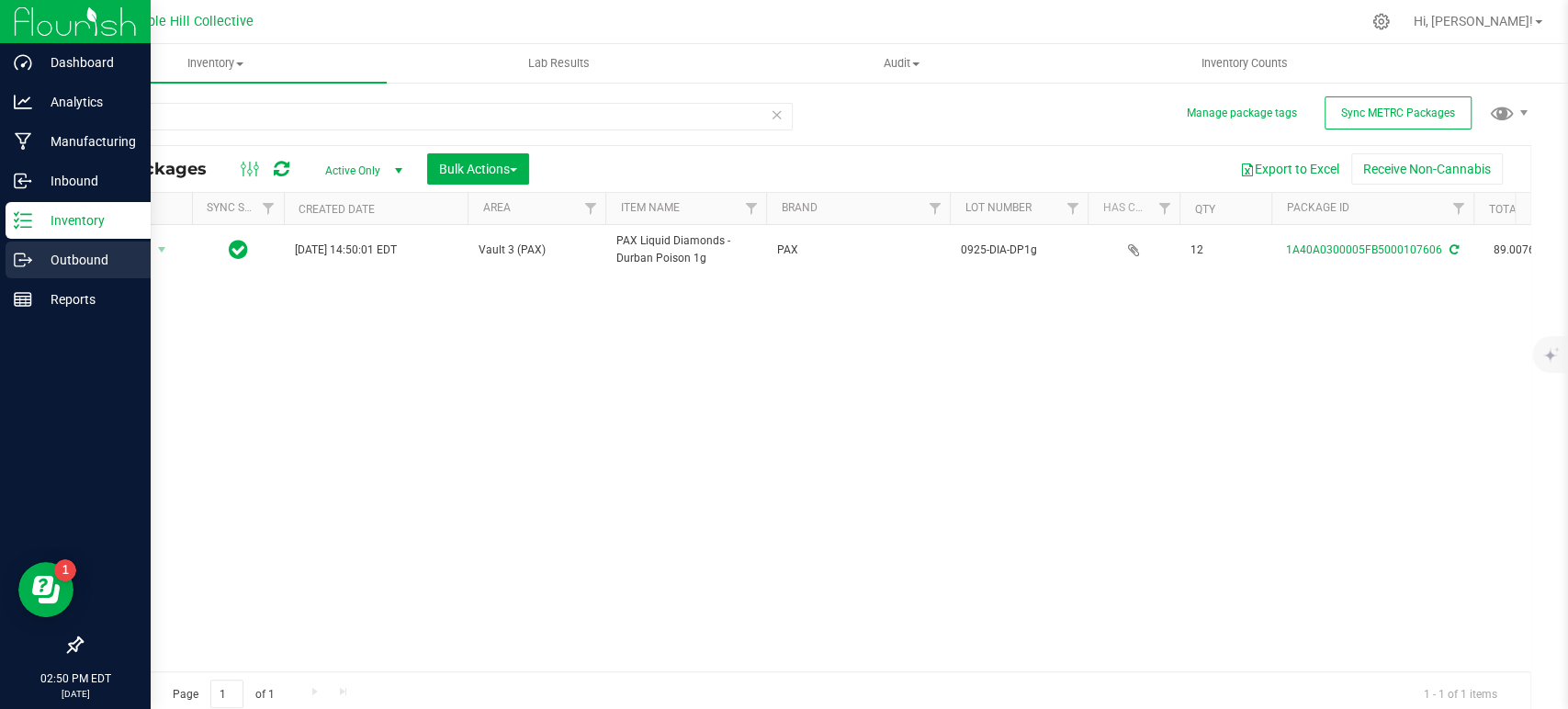
click at [22, 262] on icon at bounding box center [22, 259] width 18 height 18
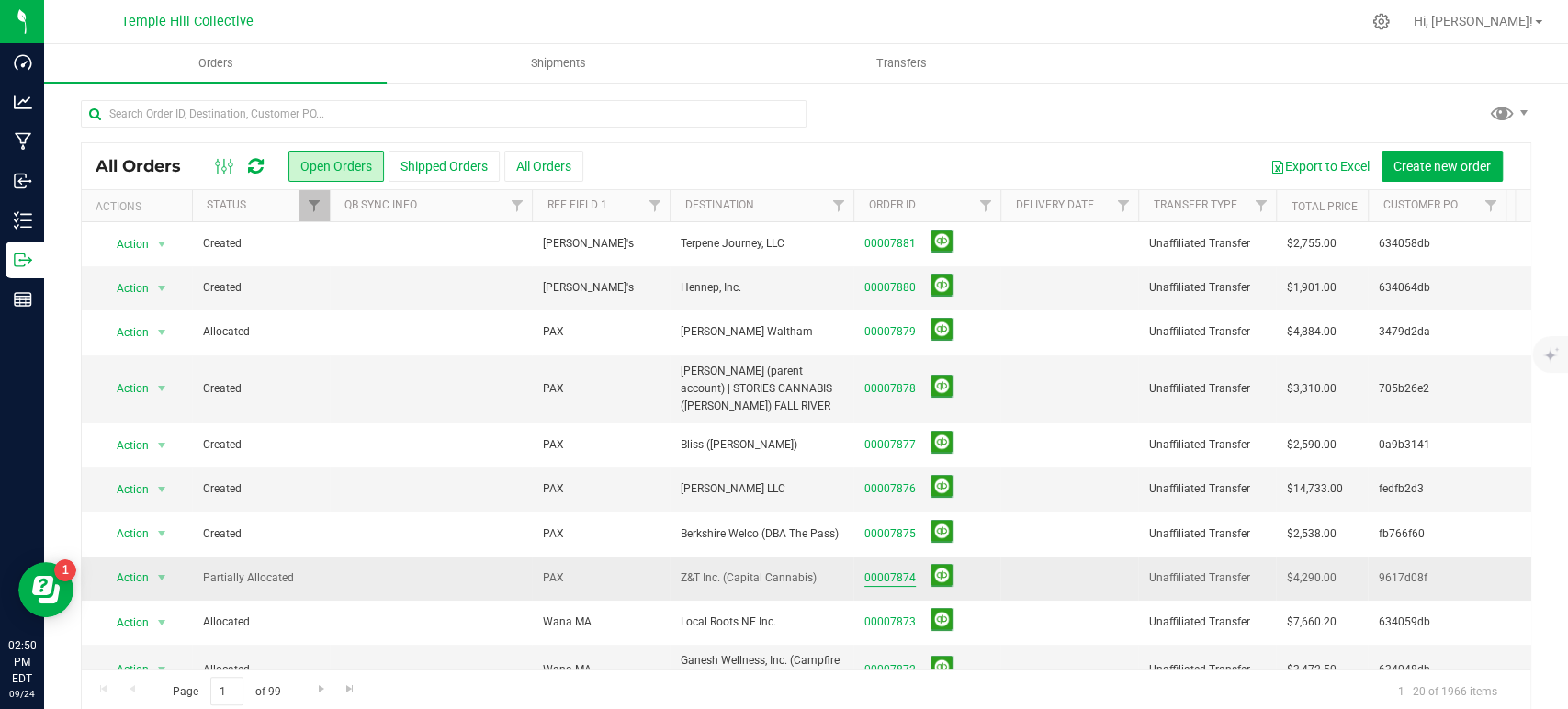
click at [898, 578] on link "00007874" at bounding box center [890, 578] width 51 height 17
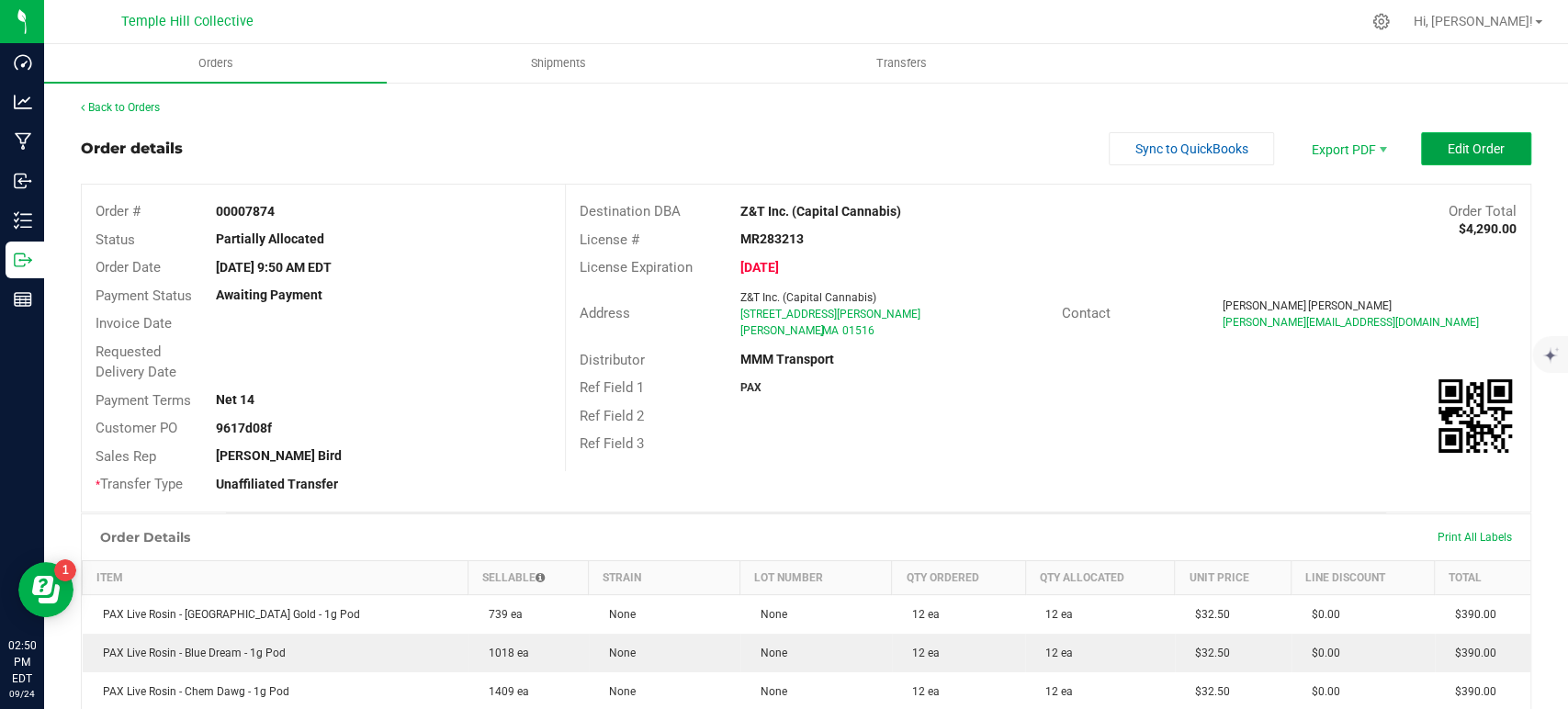
click at [1453, 152] on span "Edit Order" at bounding box center [1476, 149] width 57 height 15
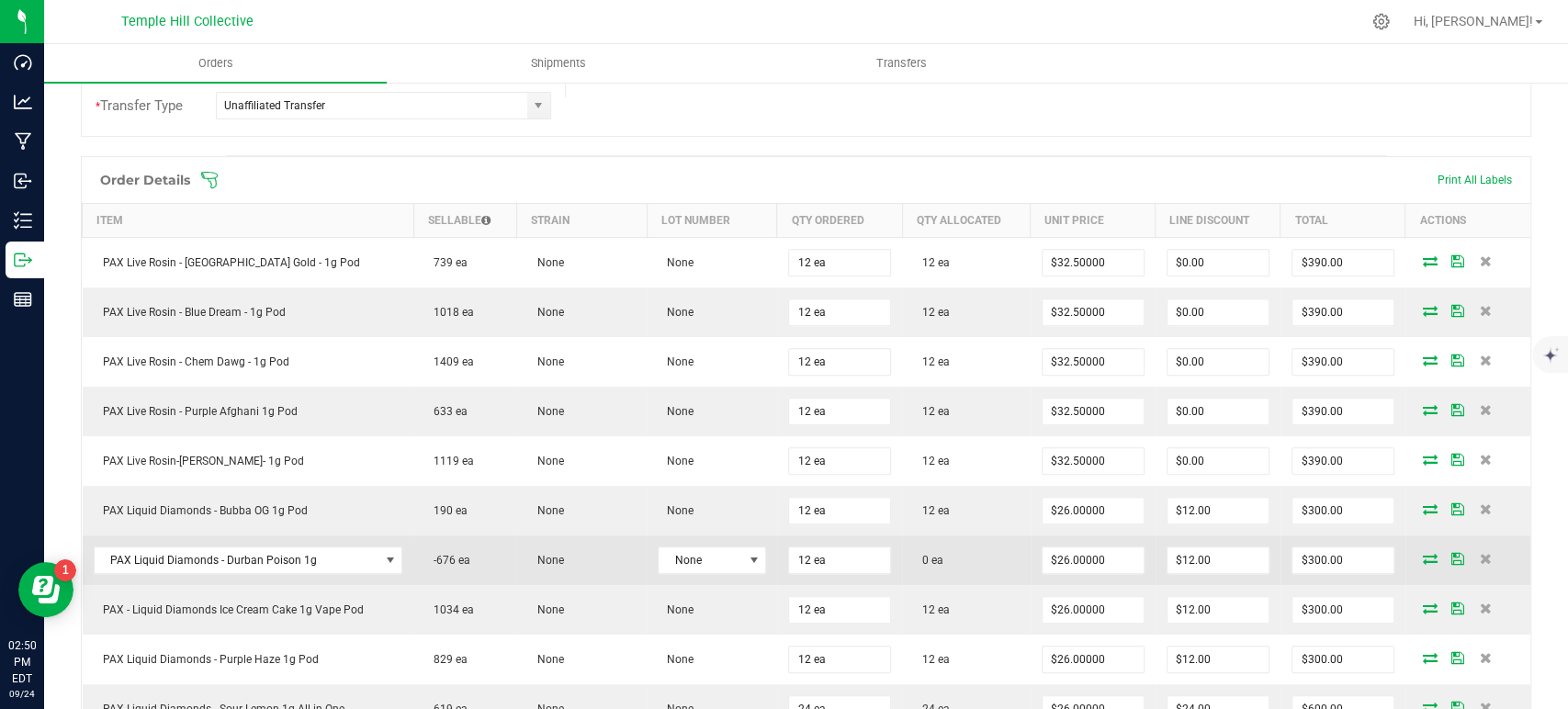
click at [1423, 557] on icon at bounding box center [1430, 557] width 15 height 11
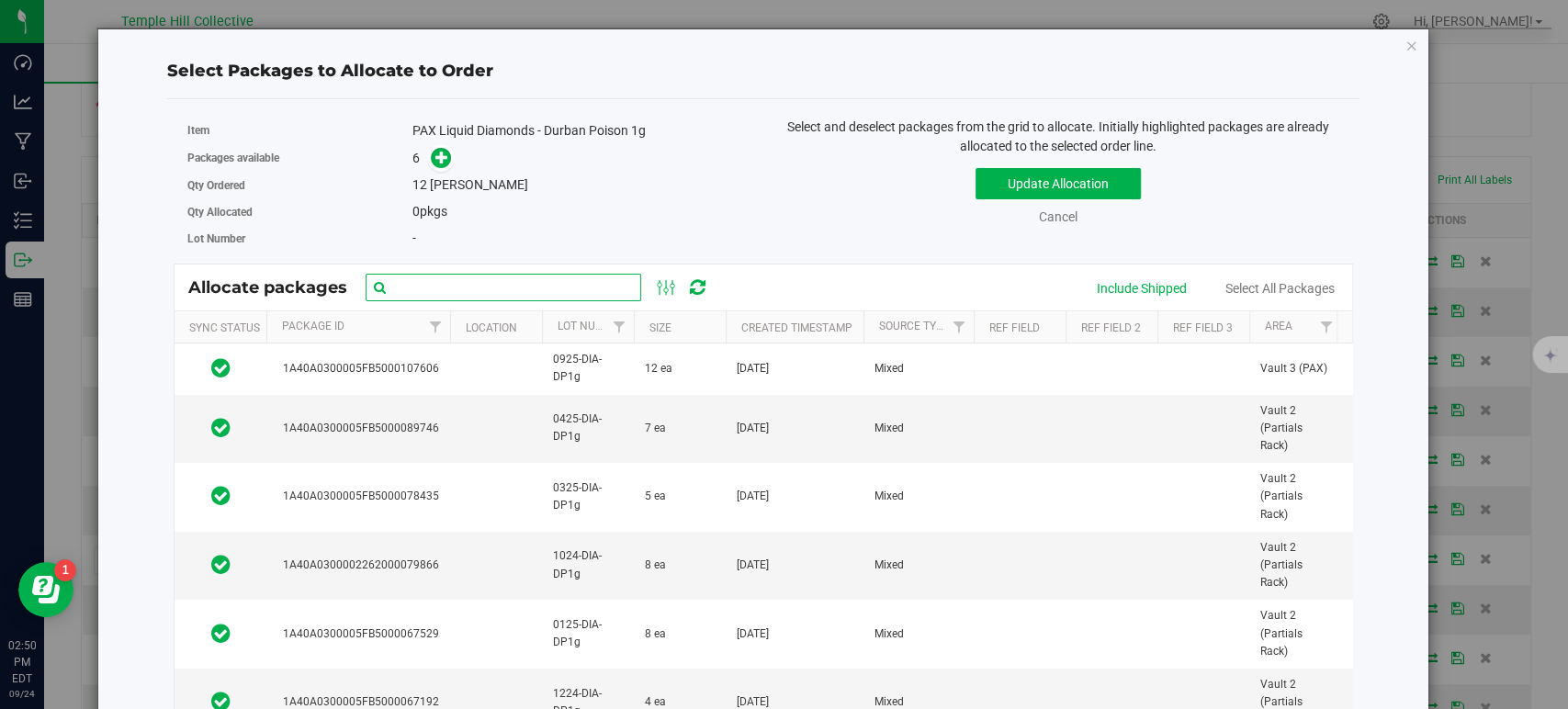
click at [507, 275] on input "text" at bounding box center [503, 287] width 276 height 27
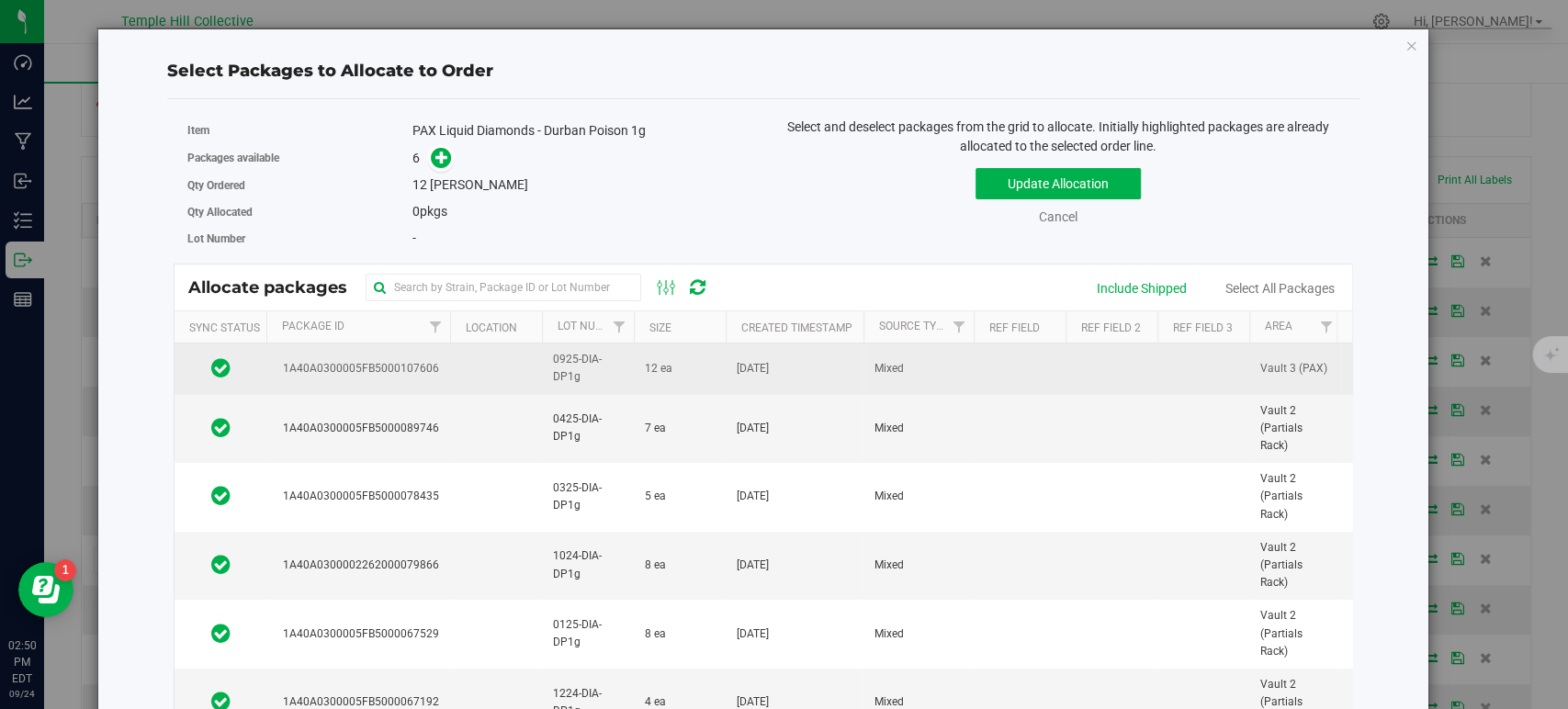
click at [421, 363] on span "1A40A0300005FB5000107606" at bounding box center [358, 369] width 162 height 17
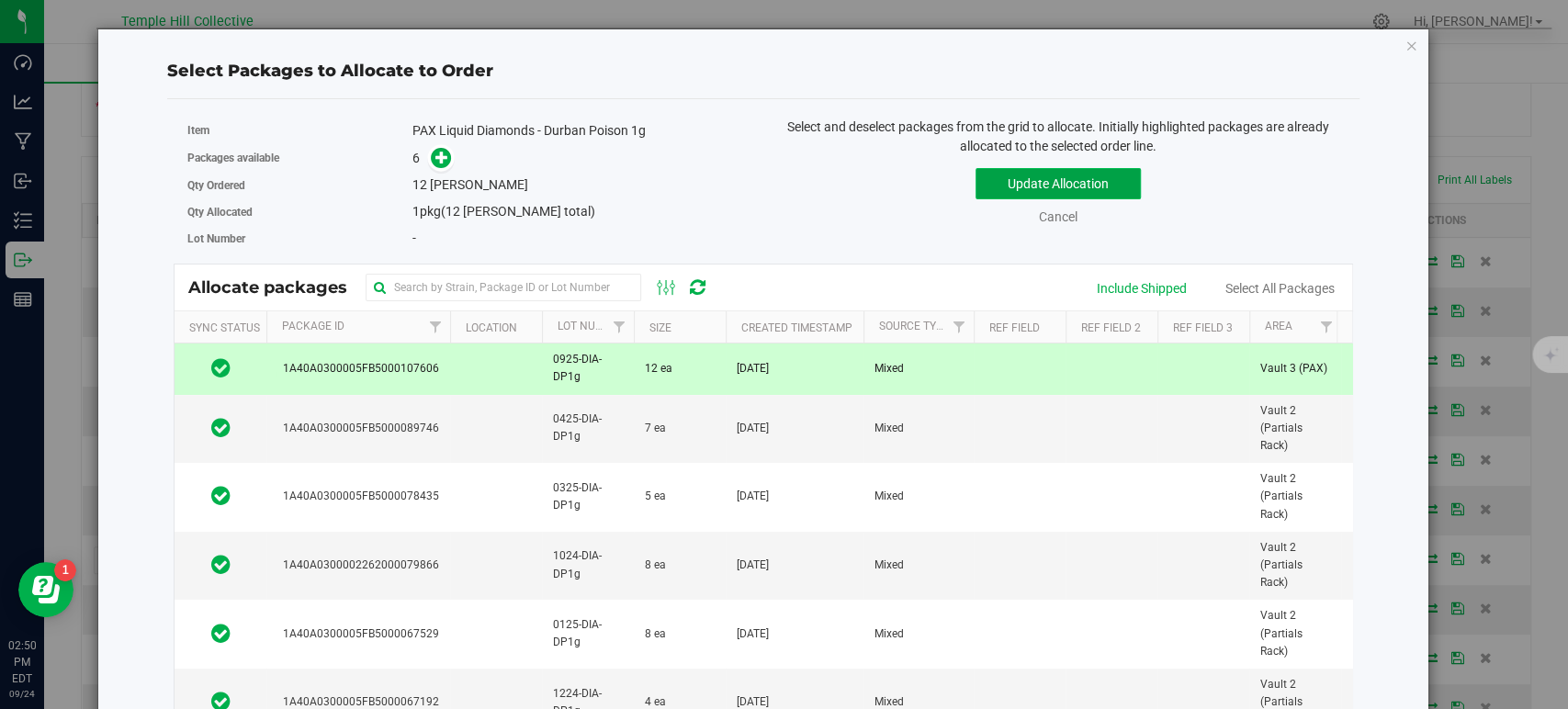
click at [1037, 177] on button "Update Allocation" at bounding box center [1058, 184] width 165 height 31
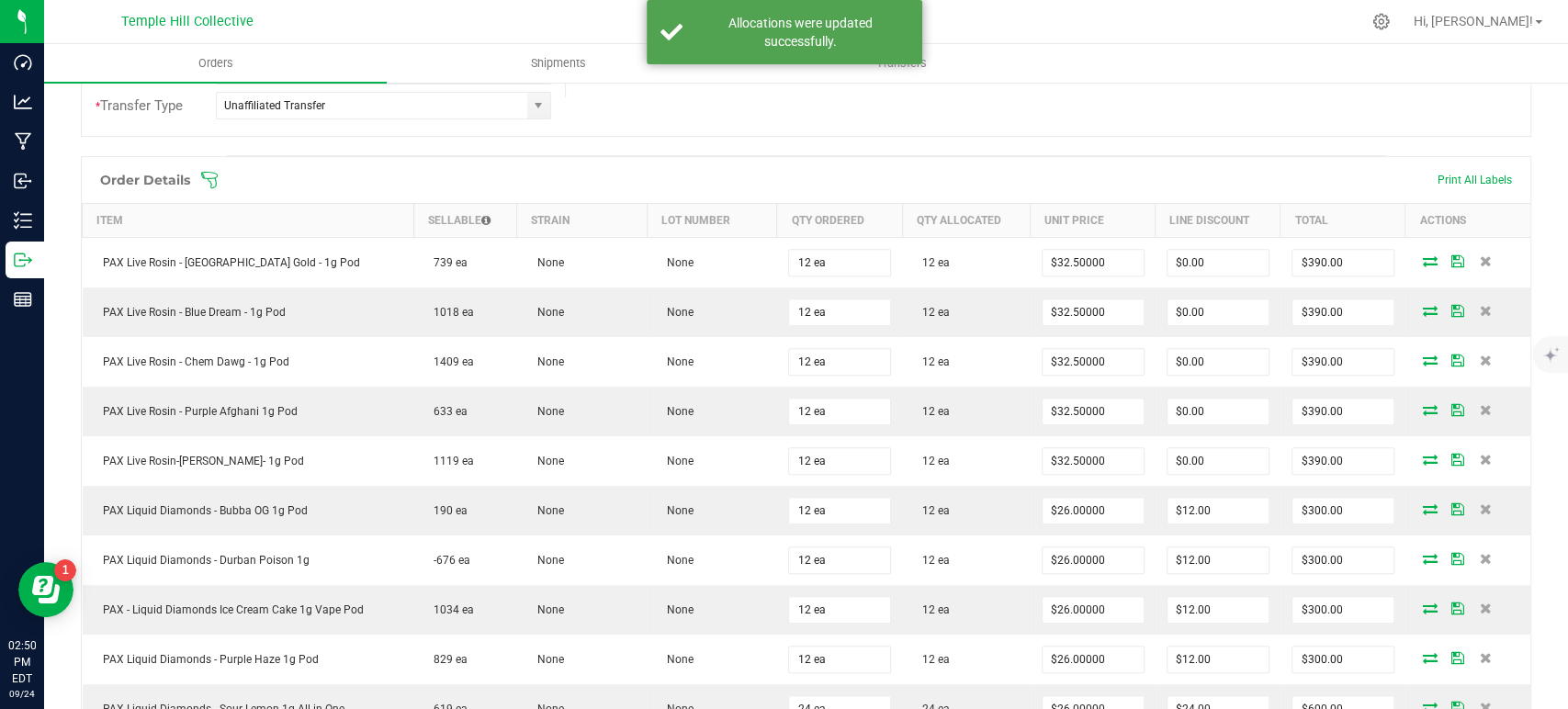
click at [1001, 156] on div "Order Details Print All Labels Item Sellable Strain Lot Number Qty Ordered Qty …" at bounding box center [805, 470] width 1450 height 628
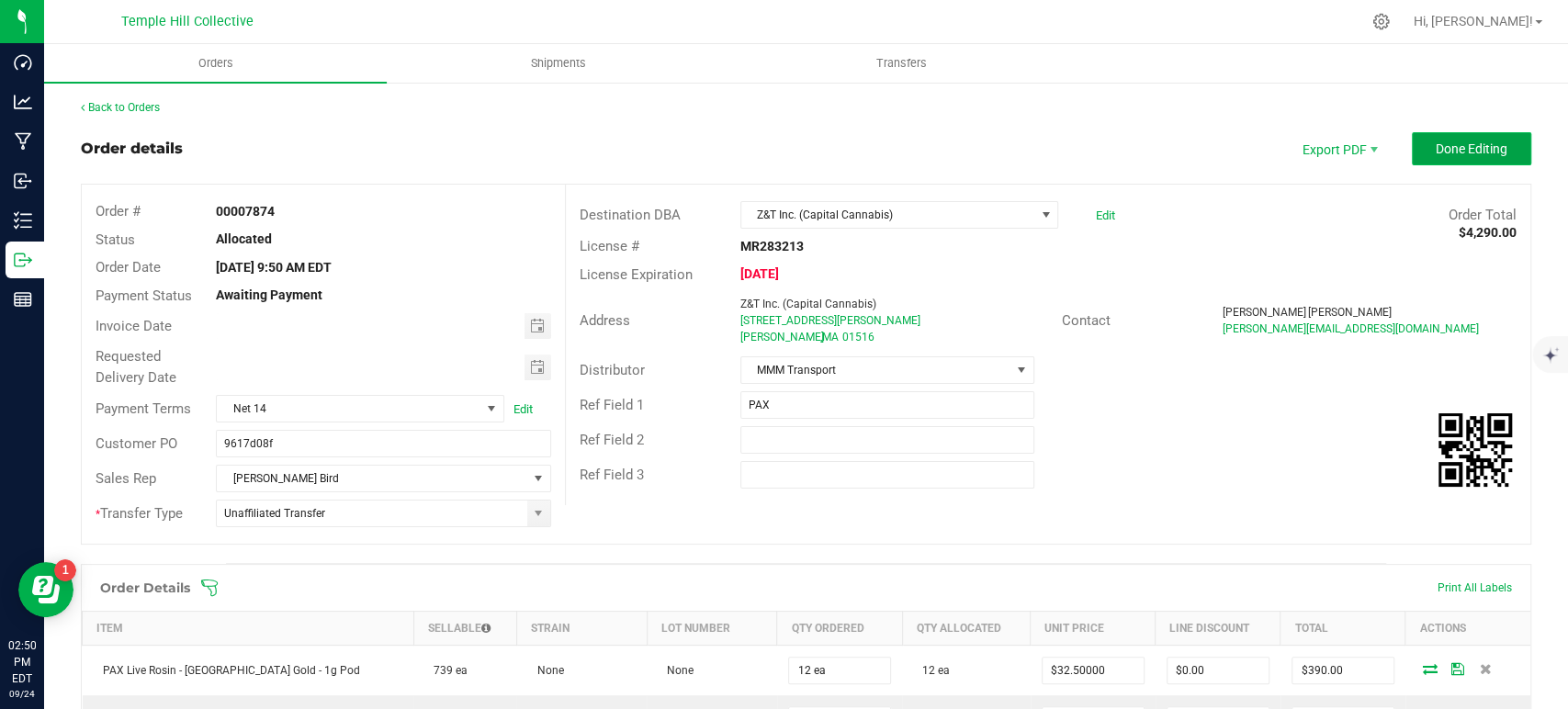
click at [1449, 145] on span "Done Editing" at bounding box center [1472, 149] width 72 height 15
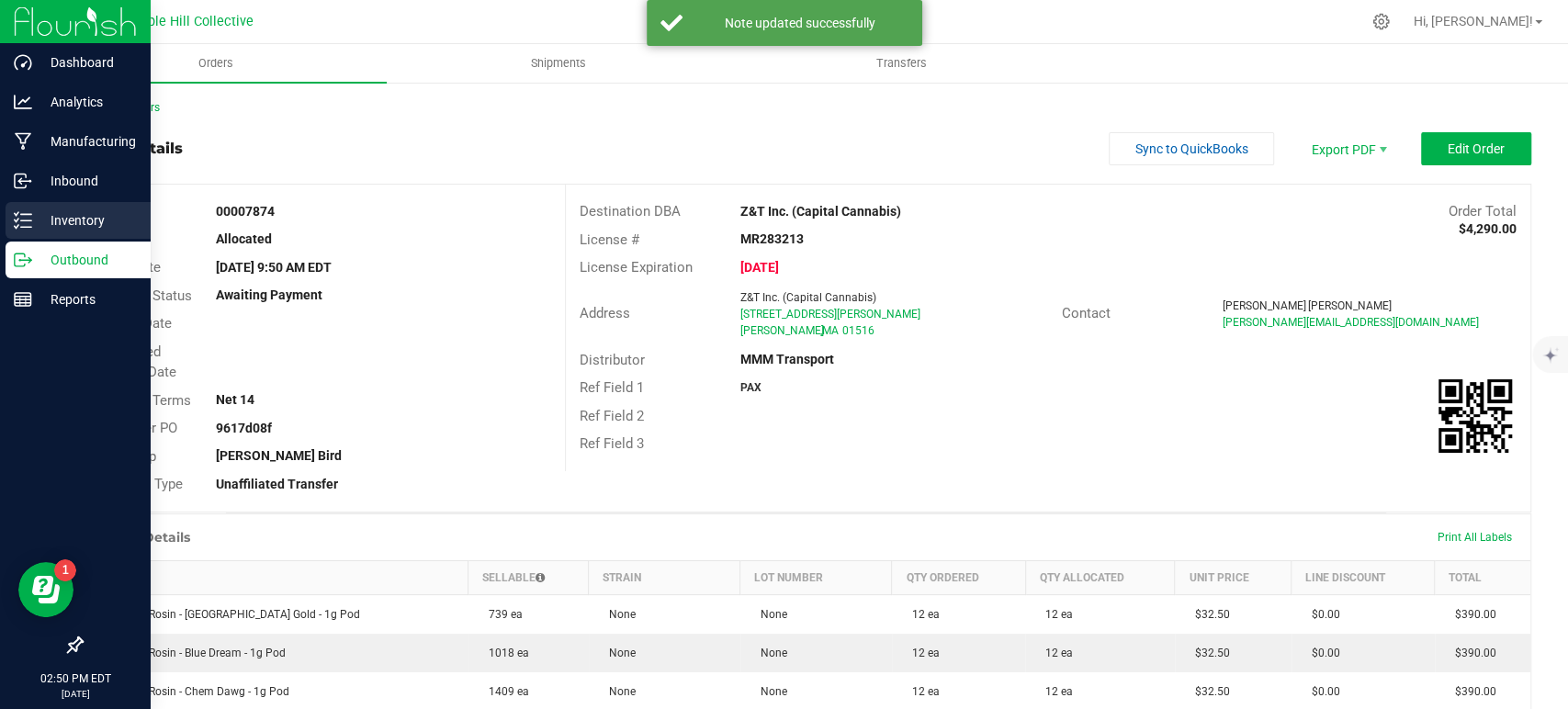
drag, startPoint x: 71, startPoint y: 211, endPoint x: 87, endPoint y: 204, distance: 17.5
click at [71, 211] on p "Inventory" at bounding box center [86, 220] width 110 height 22
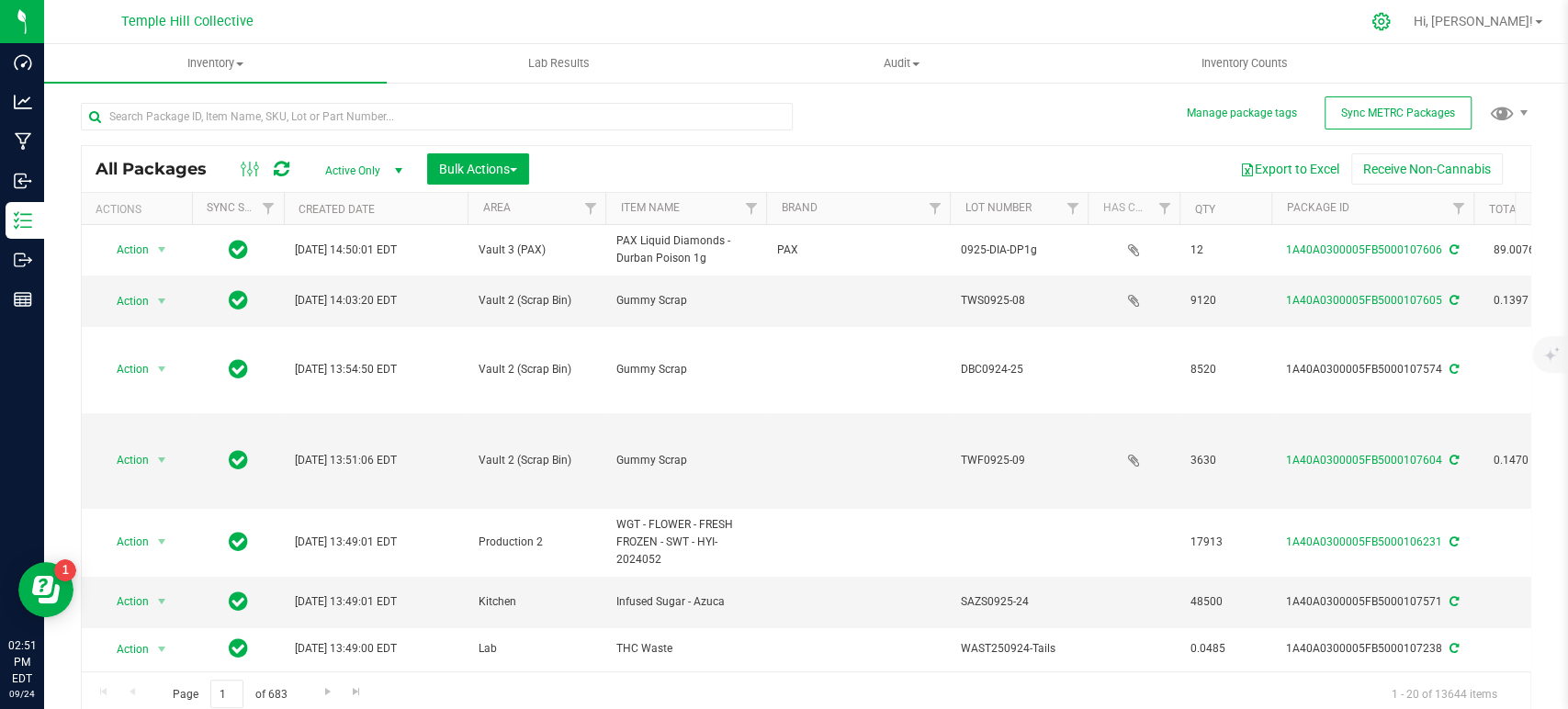
click at [1405, 20] on div at bounding box center [1381, 21] width 46 height 40
click at [1390, 19] on icon at bounding box center [1381, 21] width 17 height 17
click at [1390, 25] on icon at bounding box center [1381, 21] width 19 height 19
click at [1430, 25] on div "Temple Hill Collective Hi, Makayla! Inventory All packages All inventory Waste …" at bounding box center [805, 354] width 1524 height 709
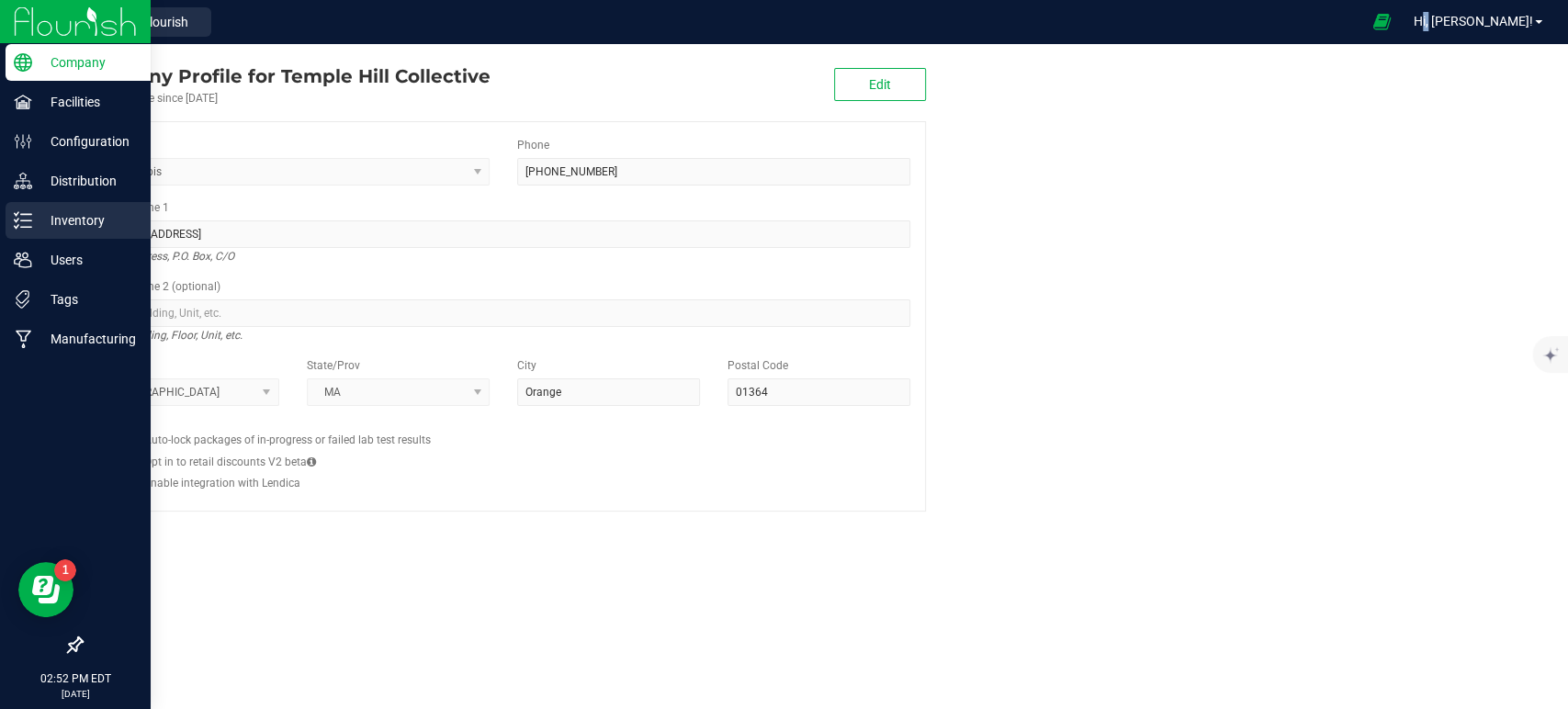
click at [63, 214] on p "Inventory" at bounding box center [86, 220] width 110 height 22
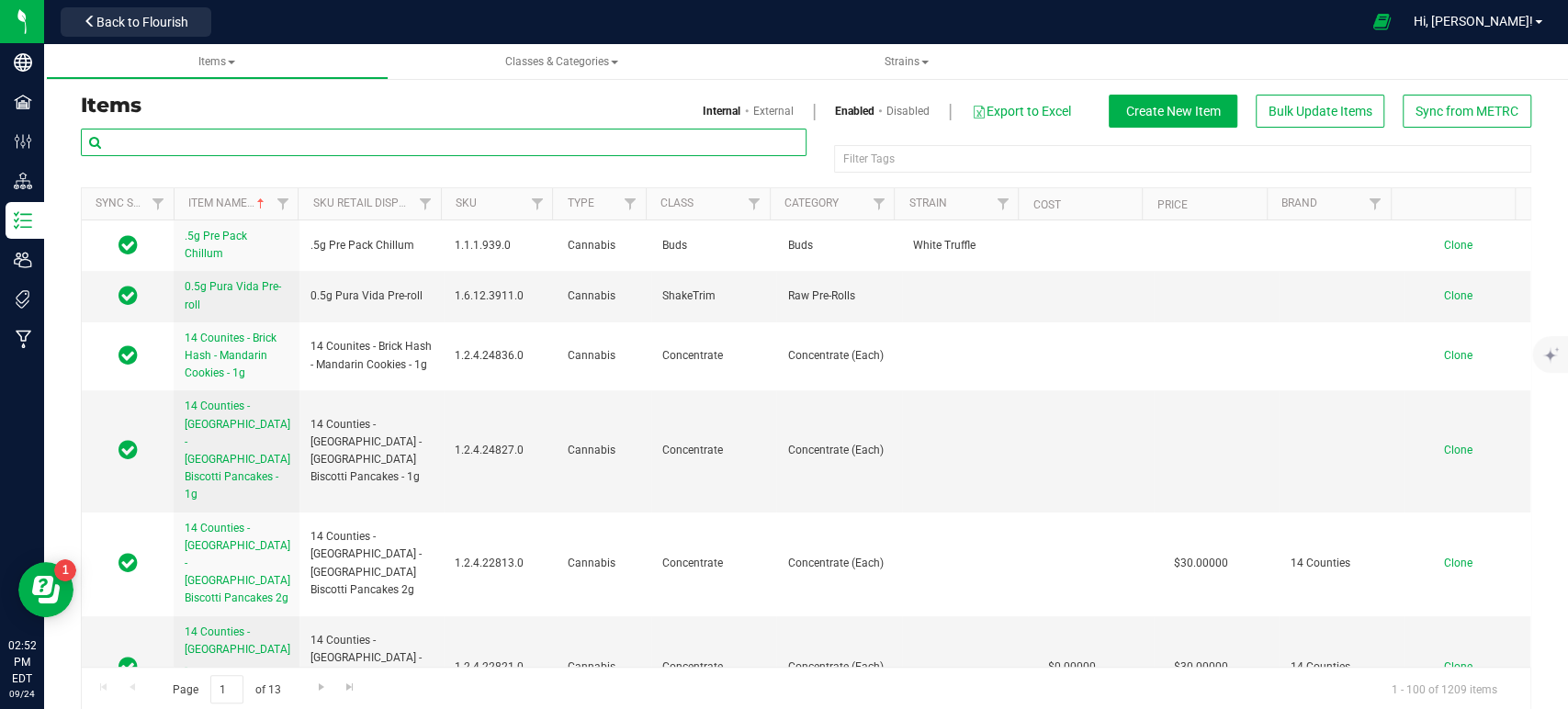
click at [448, 140] on input "text" at bounding box center [443, 142] width 726 height 27
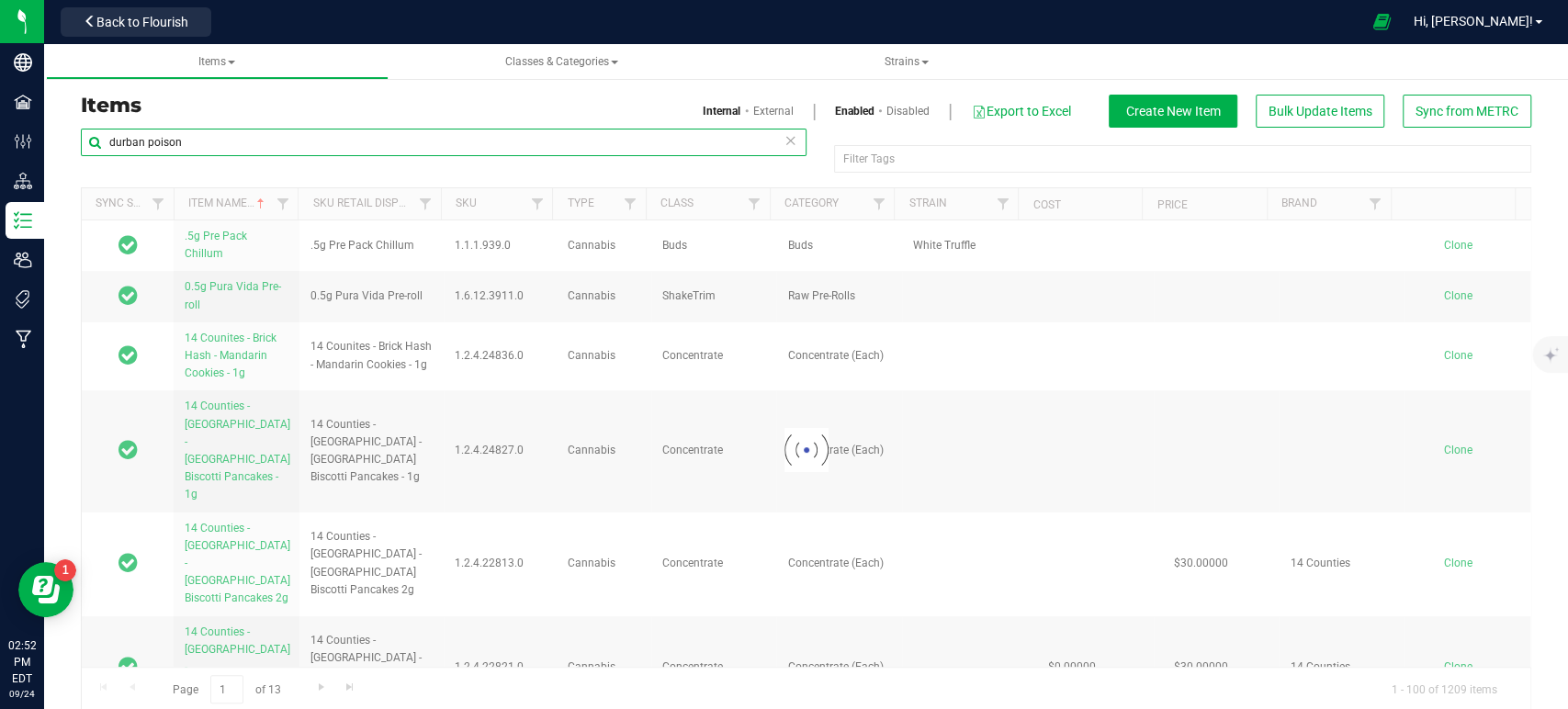
type input "durban poison"
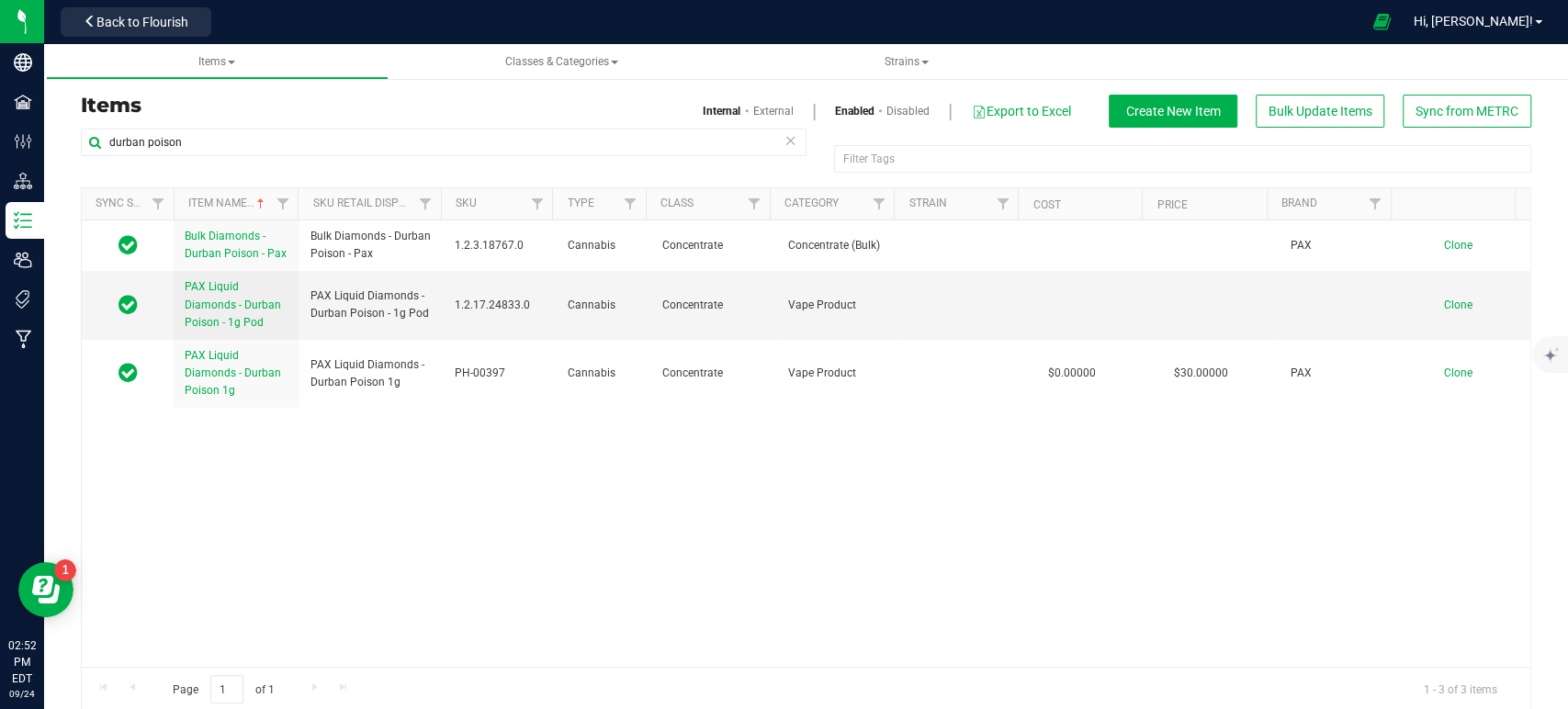
click at [575, 490] on div "Bulk Diamonds - Durban Poison - Pax Bulk Diamonds - Durban Poison - Pax 1.2.3.1…" at bounding box center [805, 444] width 1449 height 447
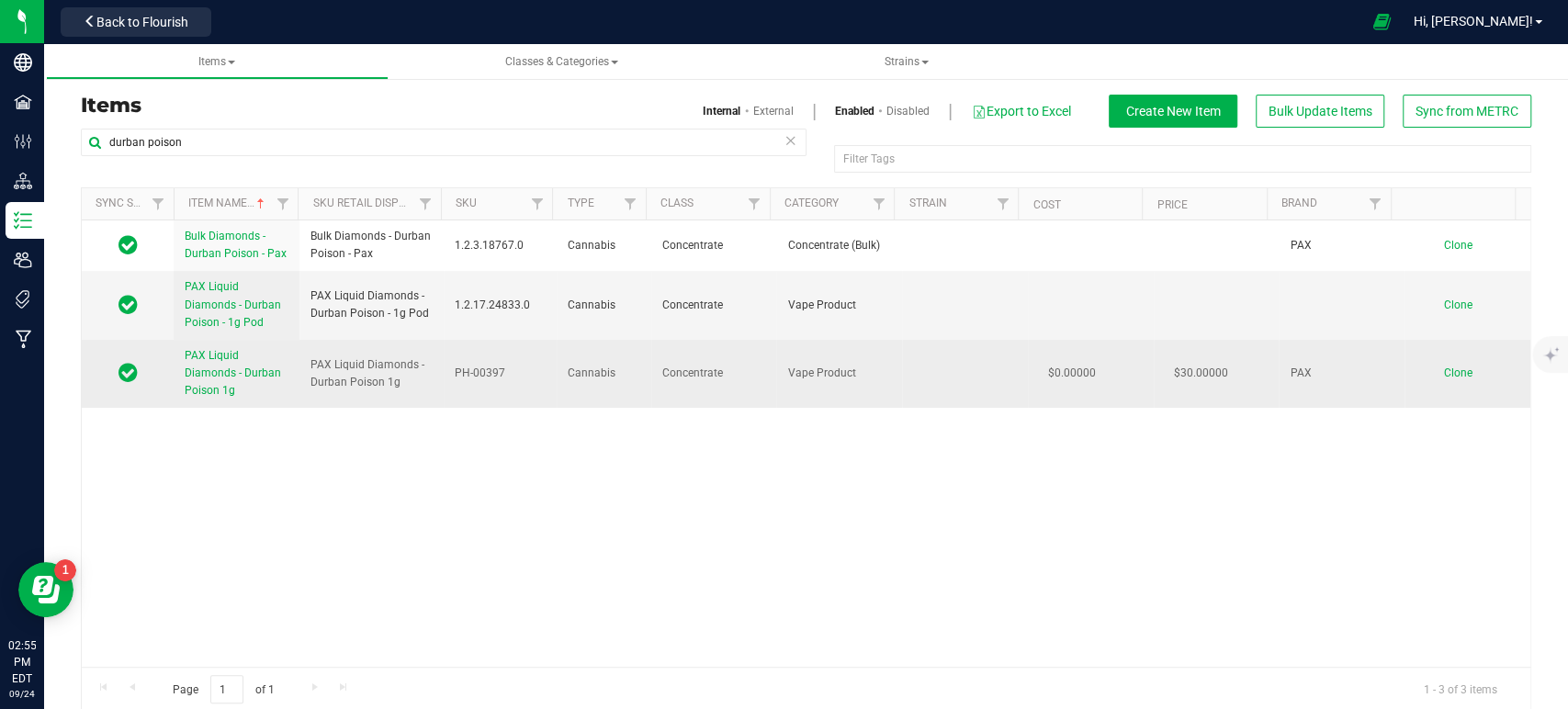
drag, startPoint x: 501, startPoint y: 373, endPoint x: 449, endPoint y: 371, distance: 52.0
click at [455, 371] on span "PH-00397" at bounding box center [500, 373] width 91 height 17
copy span "PH-00397"
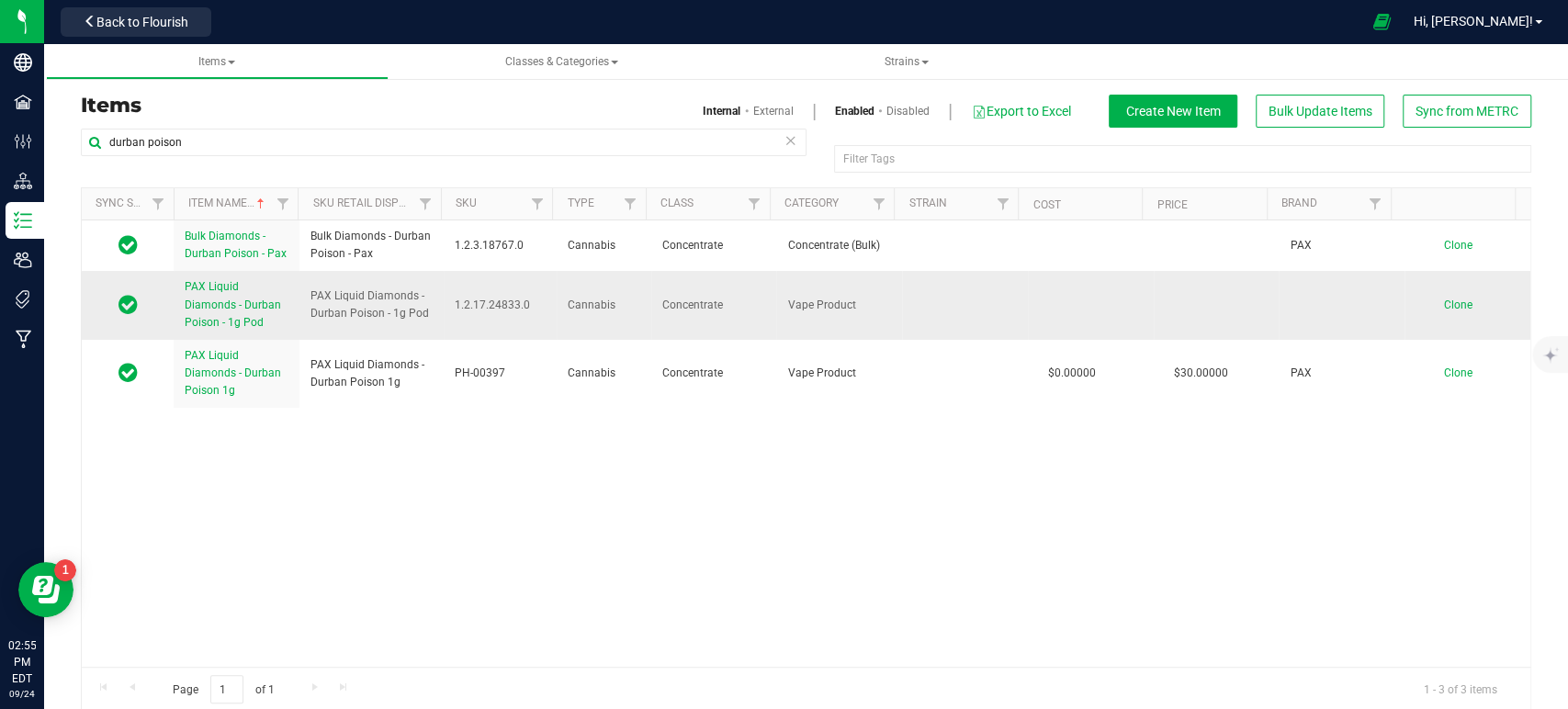
click at [256, 322] on span "PAX Liquid Diamonds - Durban Poison - 1g Pod" at bounding box center [232, 303] width 96 height 48
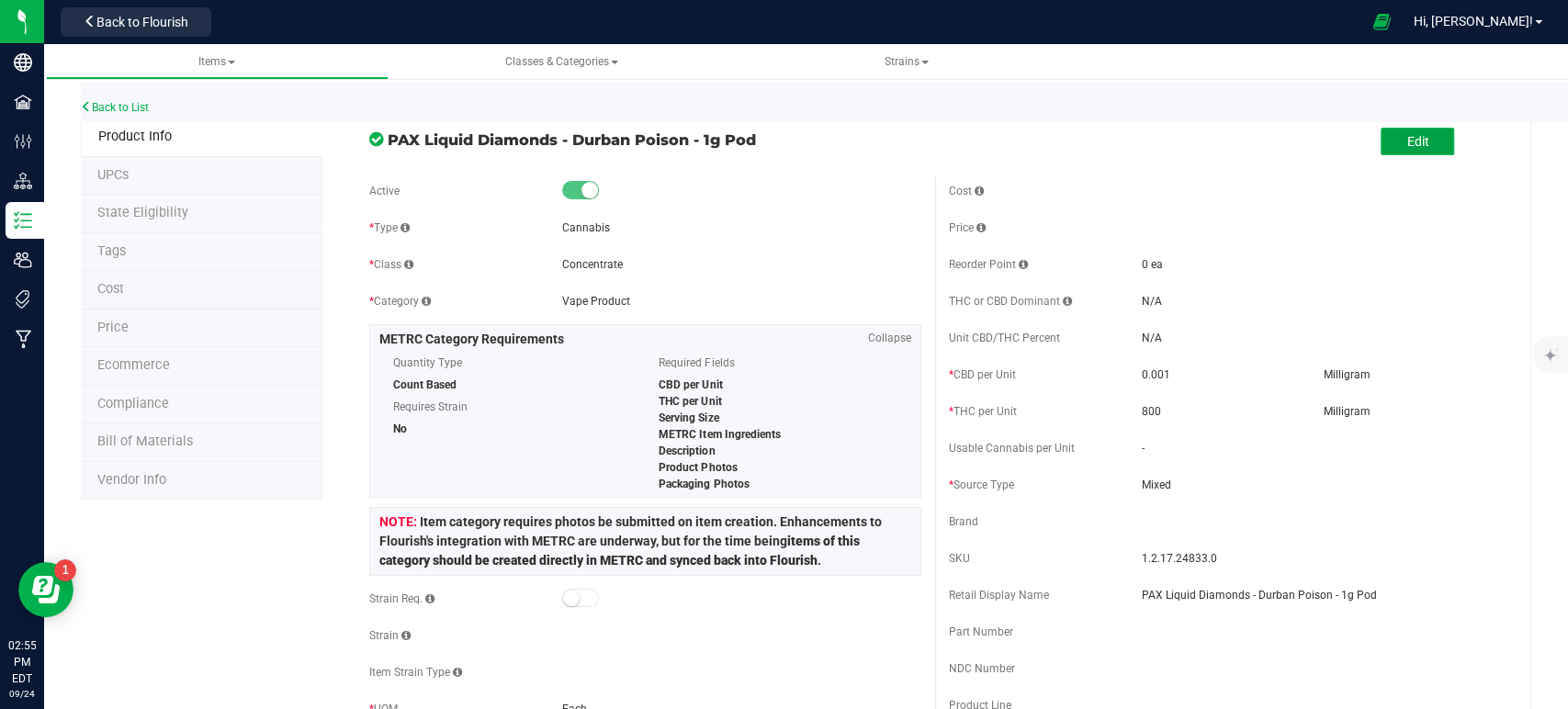
click at [1427, 130] on button "Edit" at bounding box center [1417, 141] width 74 height 27
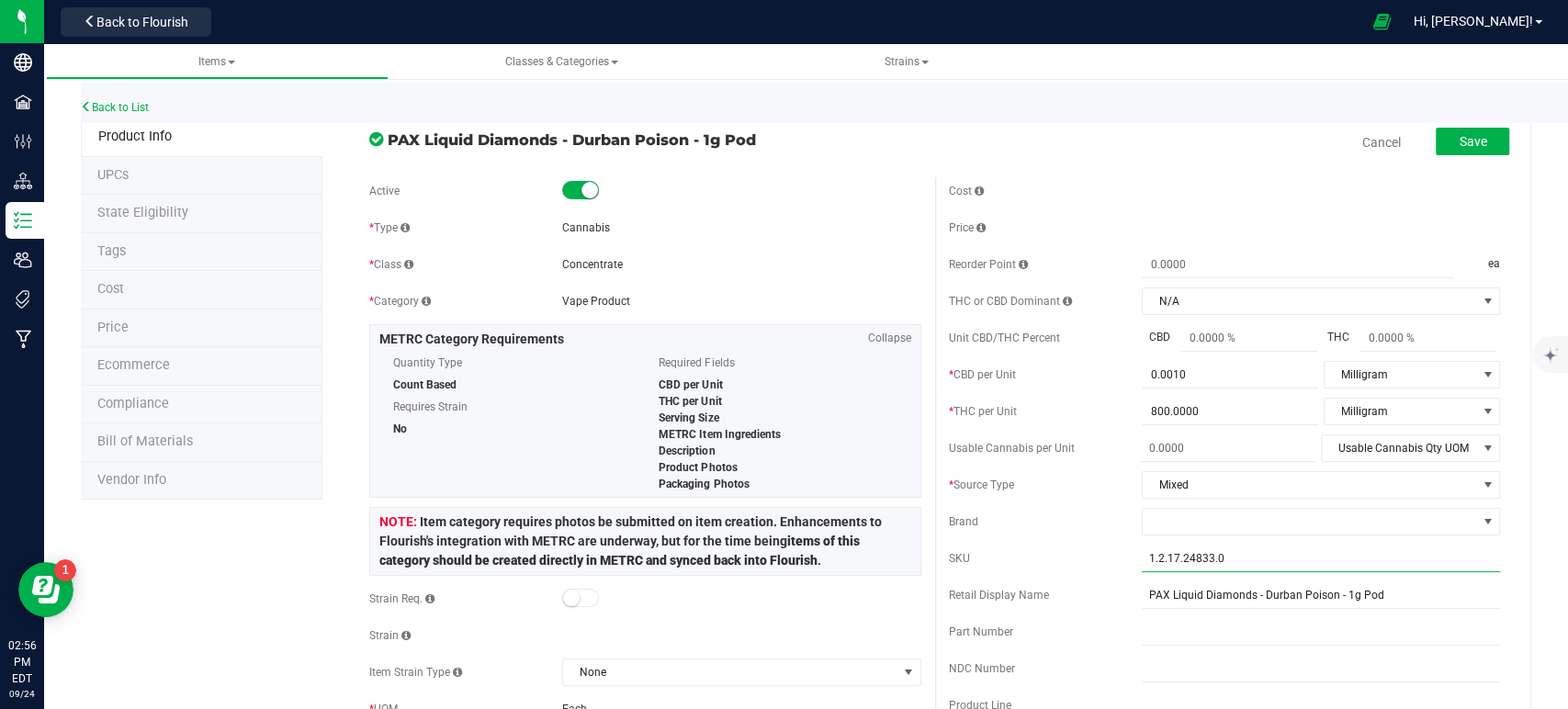
drag, startPoint x: 1232, startPoint y: 559, endPoint x: 1095, endPoint y: 561, distance: 137.0
click at [1095, 561] on div "SKU 1.2.17.24833.0" at bounding box center [1224, 558] width 551 height 27
click at [1235, 559] on input "1.2.17.24833.0" at bounding box center [1320, 558] width 358 height 27
drag, startPoint x: 1249, startPoint y: 557, endPoint x: 1109, endPoint y: 560, distance: 140.0
click at [1109, 560] on div "SKU 1.2.17.24833.0" at bounding box center [1224, 558] width 551 height 27
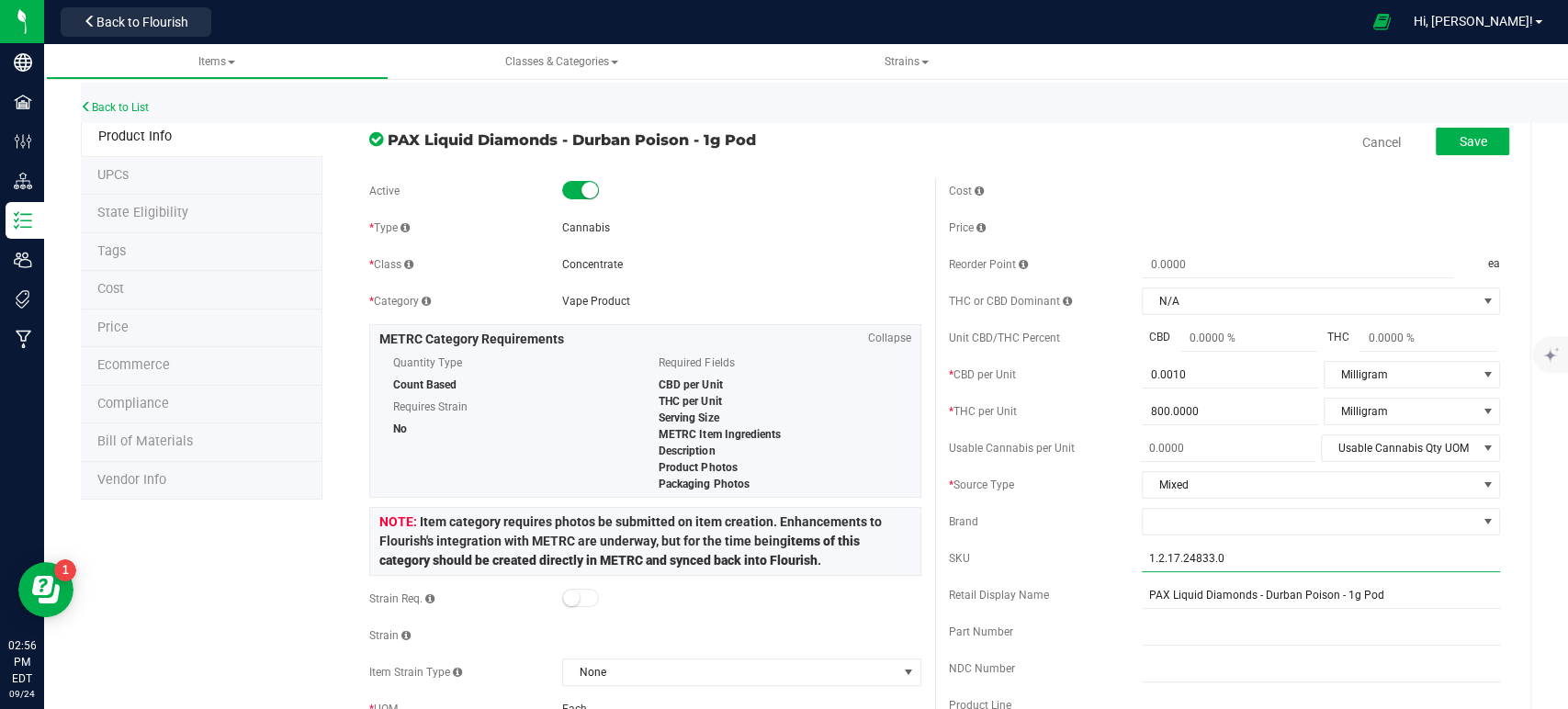
paste input "​PH-00397"
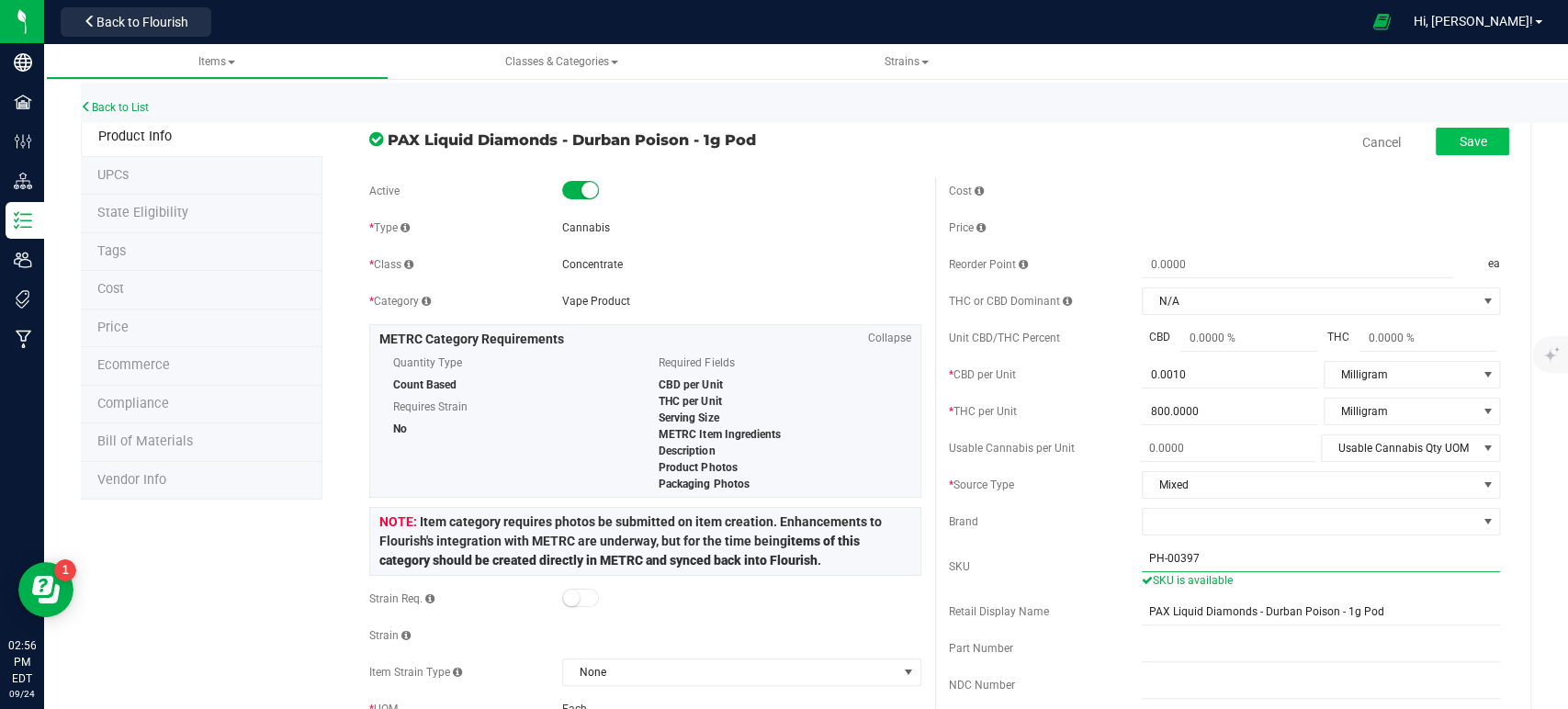
type input "​PH-00397"
click at [1468, 140] on span "Save" at bounding box center [1472, 141] width 27 height 15
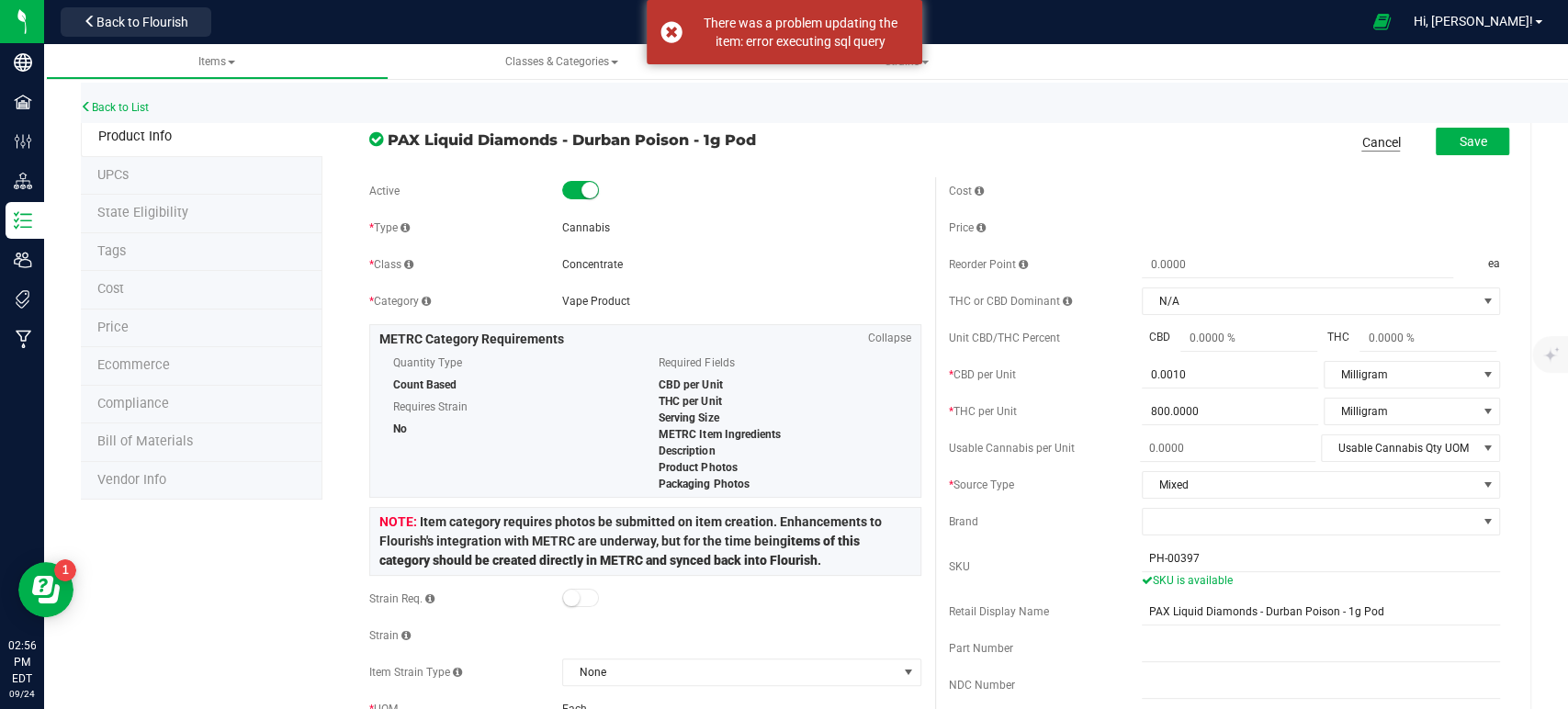
click at [1361, 138] on link "Cancel" at bounding box center [1381, 142] width 39 height 18
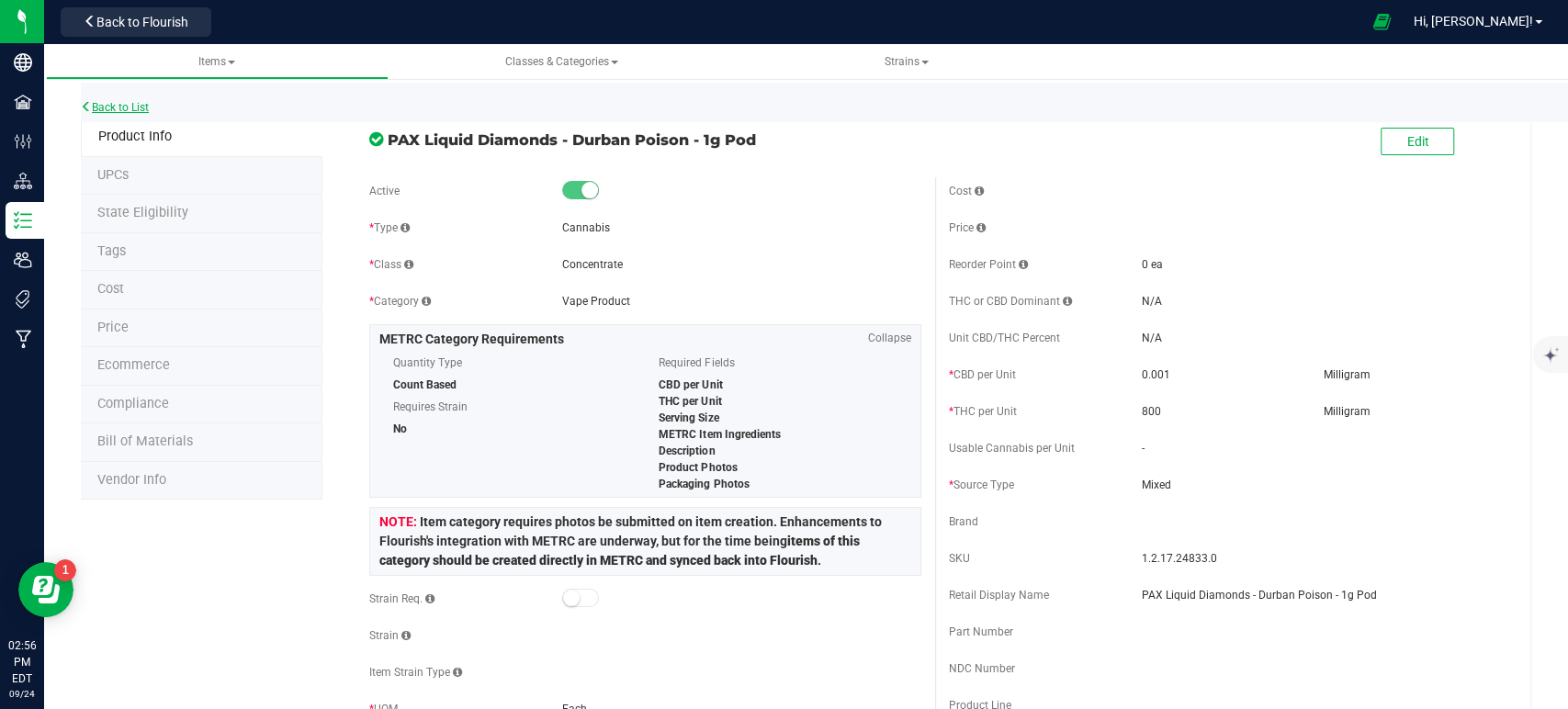
click at [117, 105] on link "Back to List" at bounding box center [115, 107] width 68 height 13
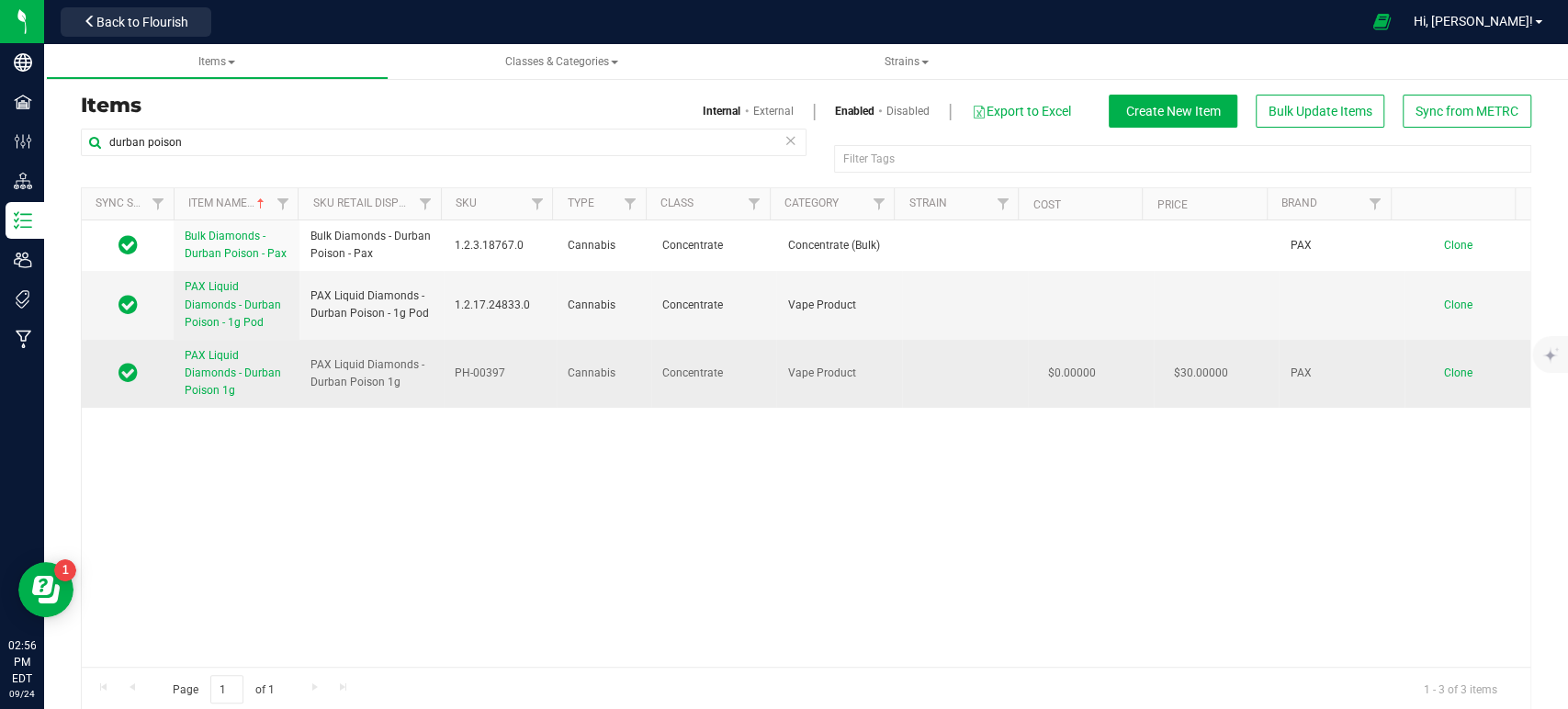
click at [496, 373] on span "PH-00397" at bounding box center [500, 373] width 91 height 17
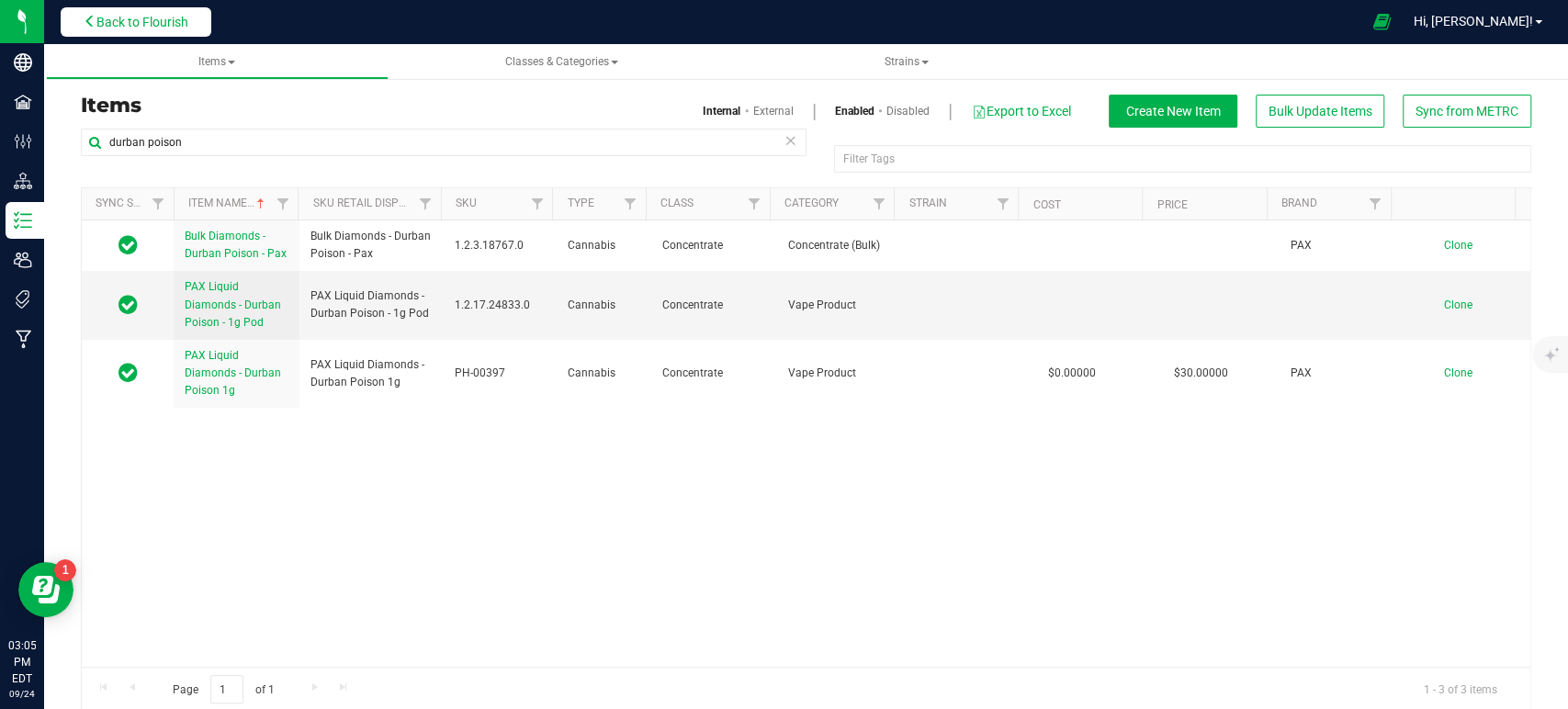
click at [169, 18] on span "Back to Flourish" at bounding box center [142, 21] width 92 height 15
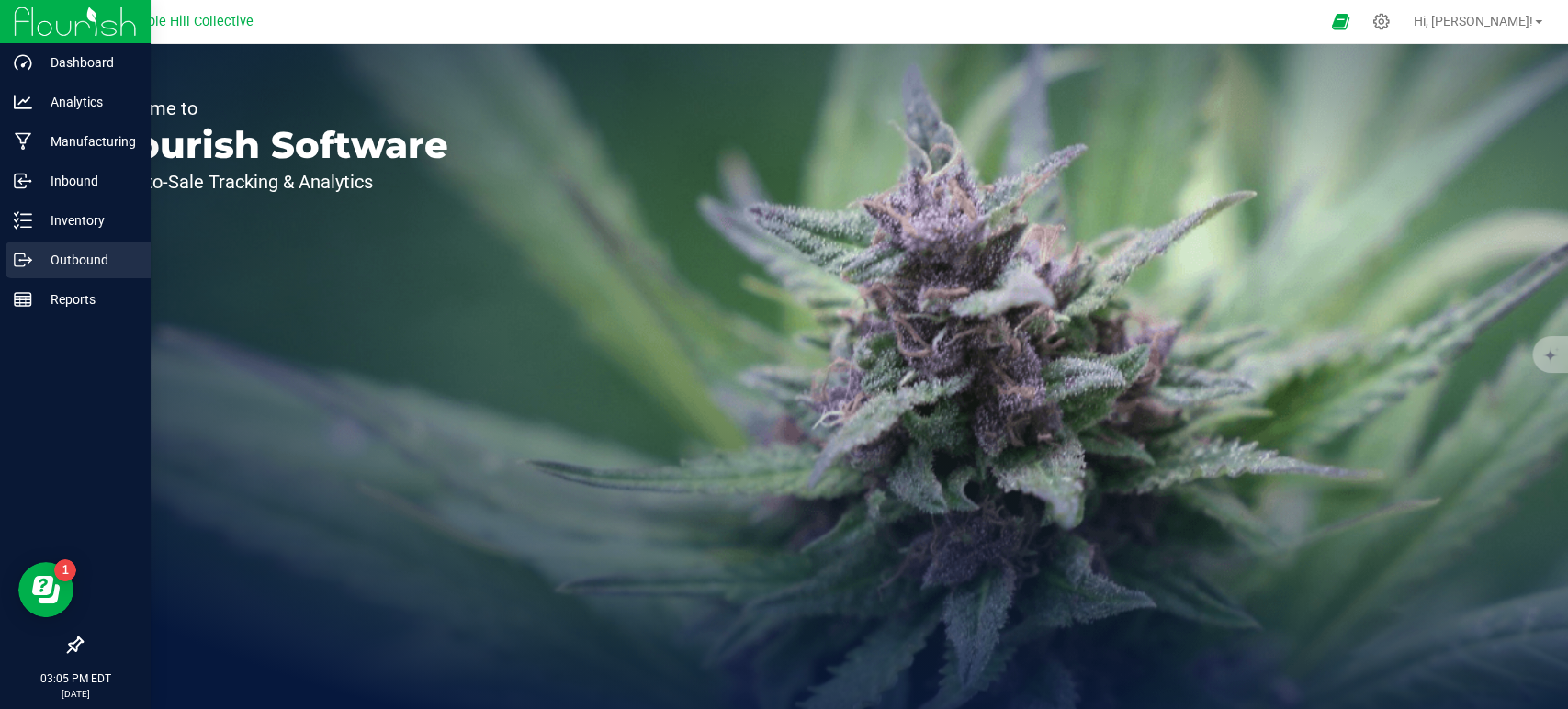
click at [17, 264] on icon at bounding box center [22, 259] width 18 height 18
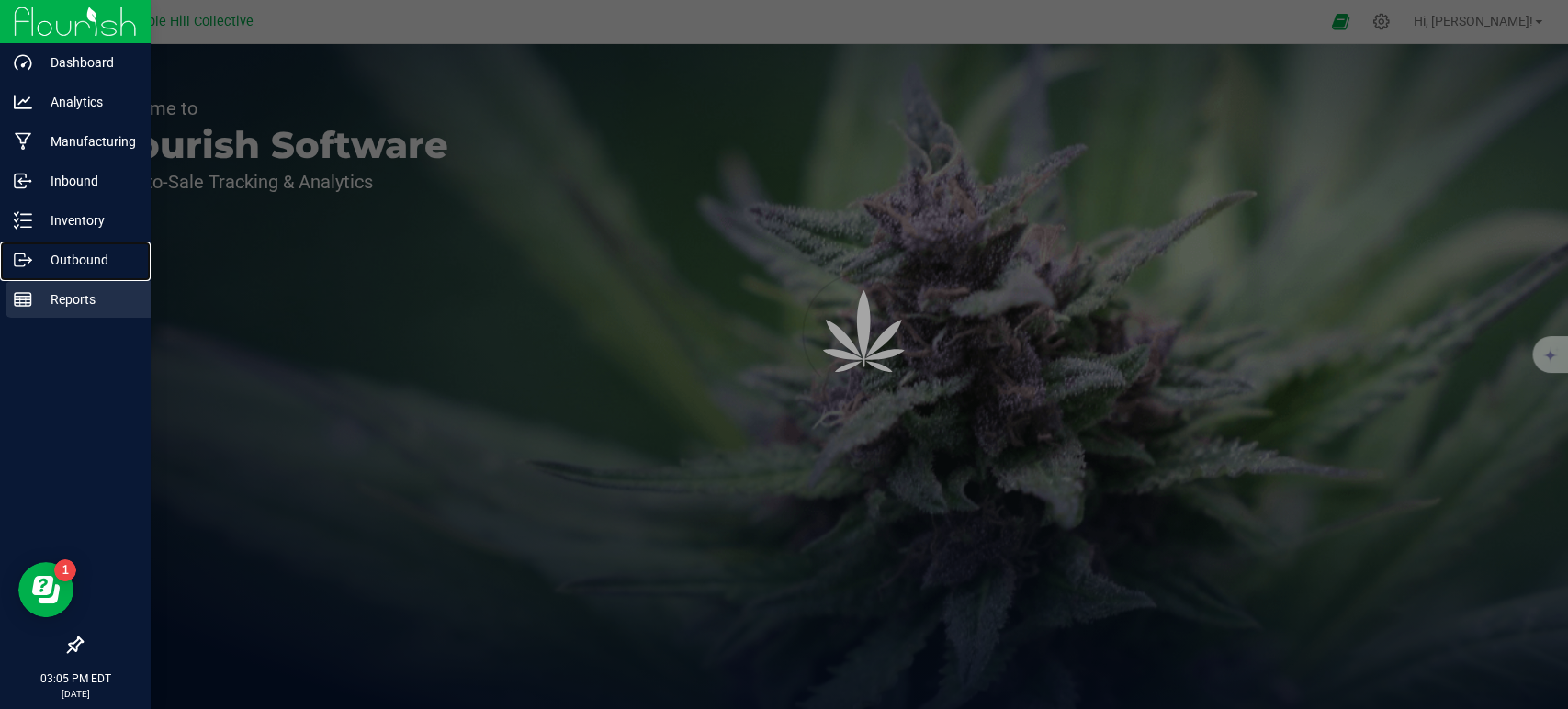
drag, startPoint x: 17, startPoint y: 264, endPoint x: 102, endPoint y: 284, distance: 87.3
click at [19, 265] on icon at bounding box center [22, 259] width 18 height 18
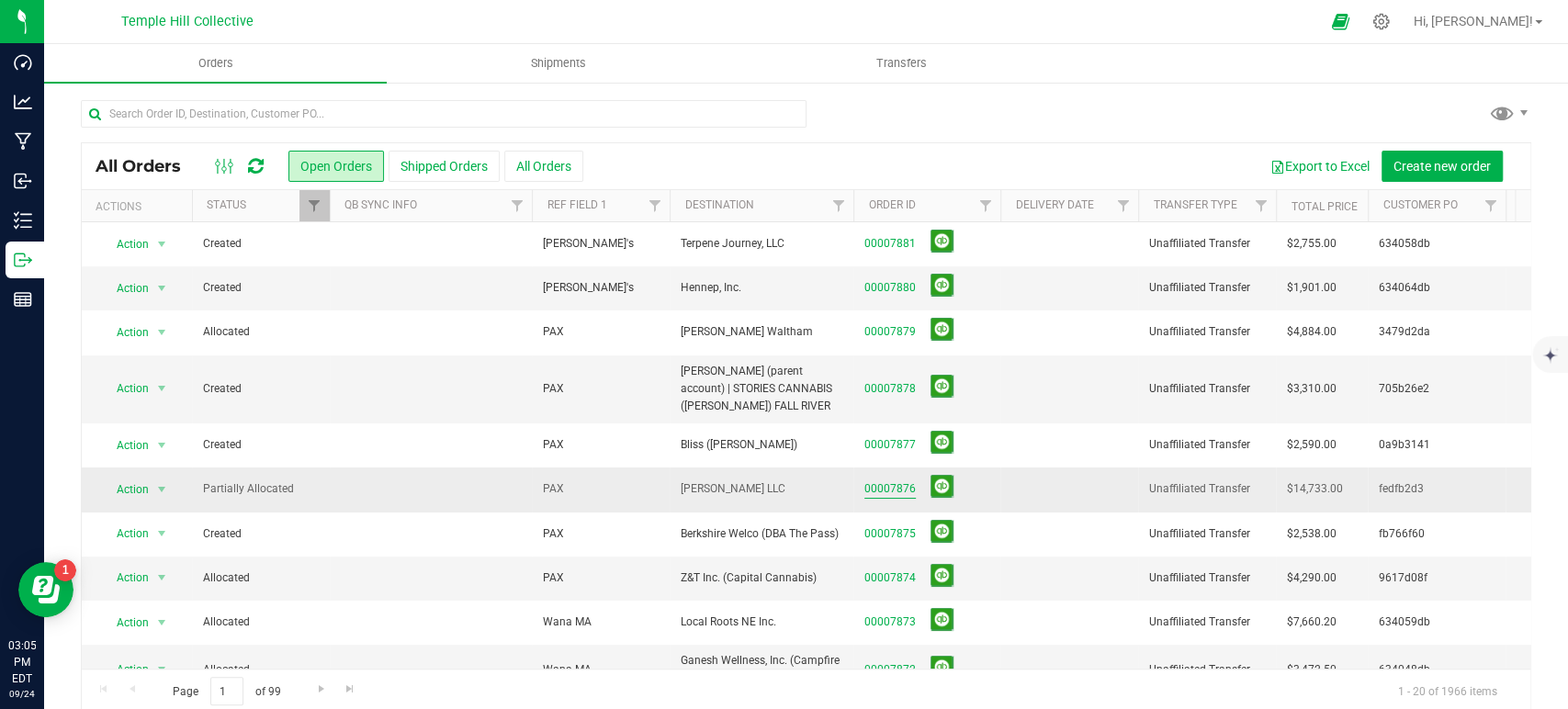
click at [885, 480] on link "00007876" at bounding box center [890, 489] width 51 height 17
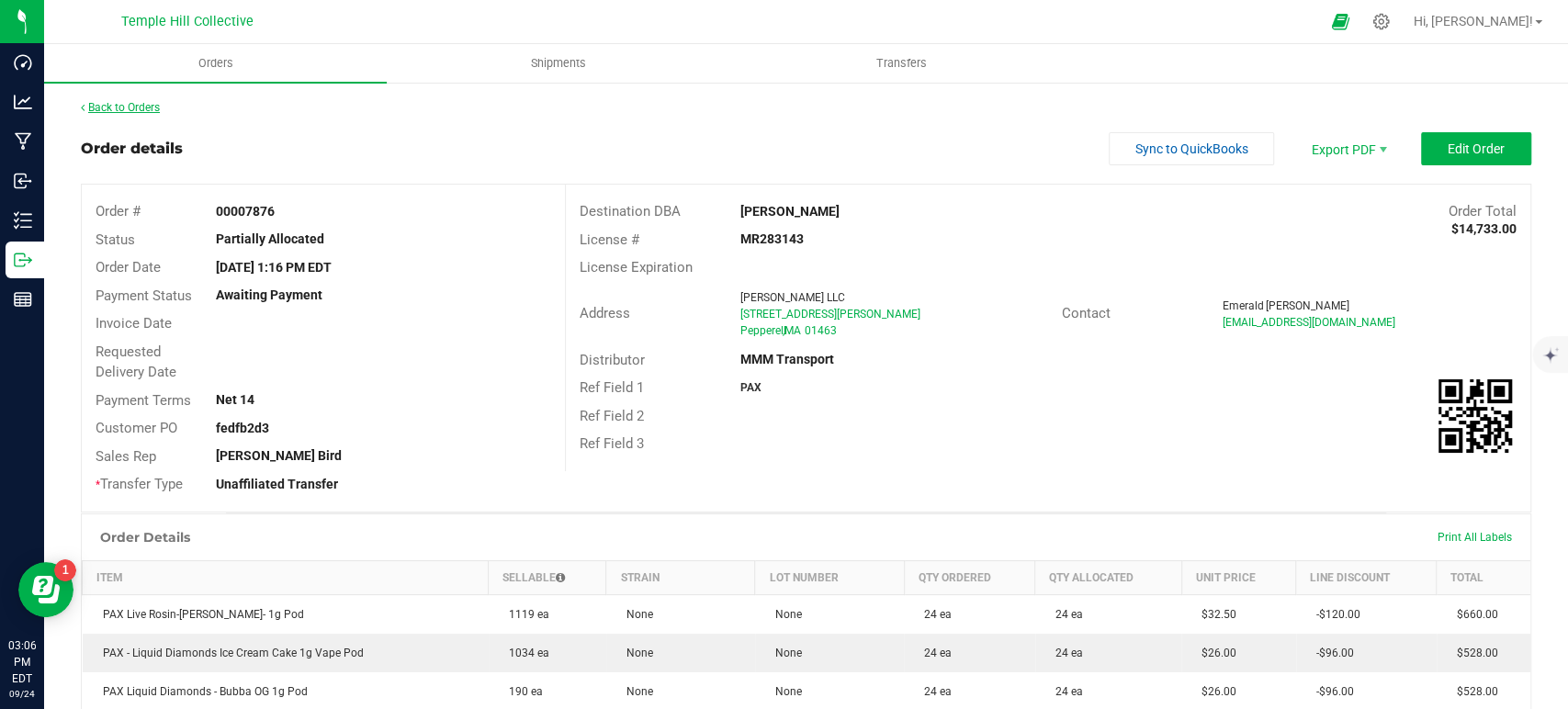
click at [140, 103] on link "Back to Orders" at bounding box center [119, 107] width 79 height 13
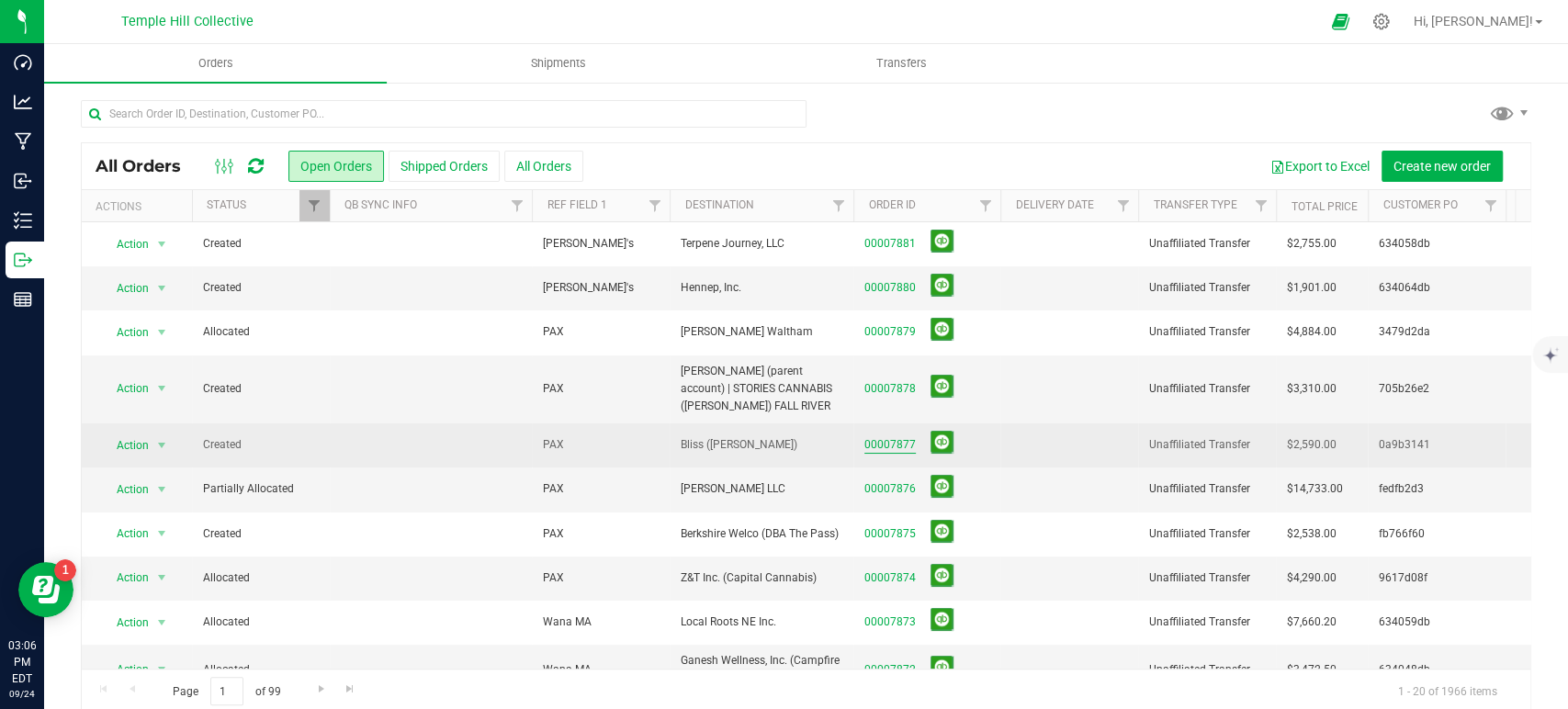
click at [880, 441] on link "00007877" at bounding box center [890, 445] width 51 height 17
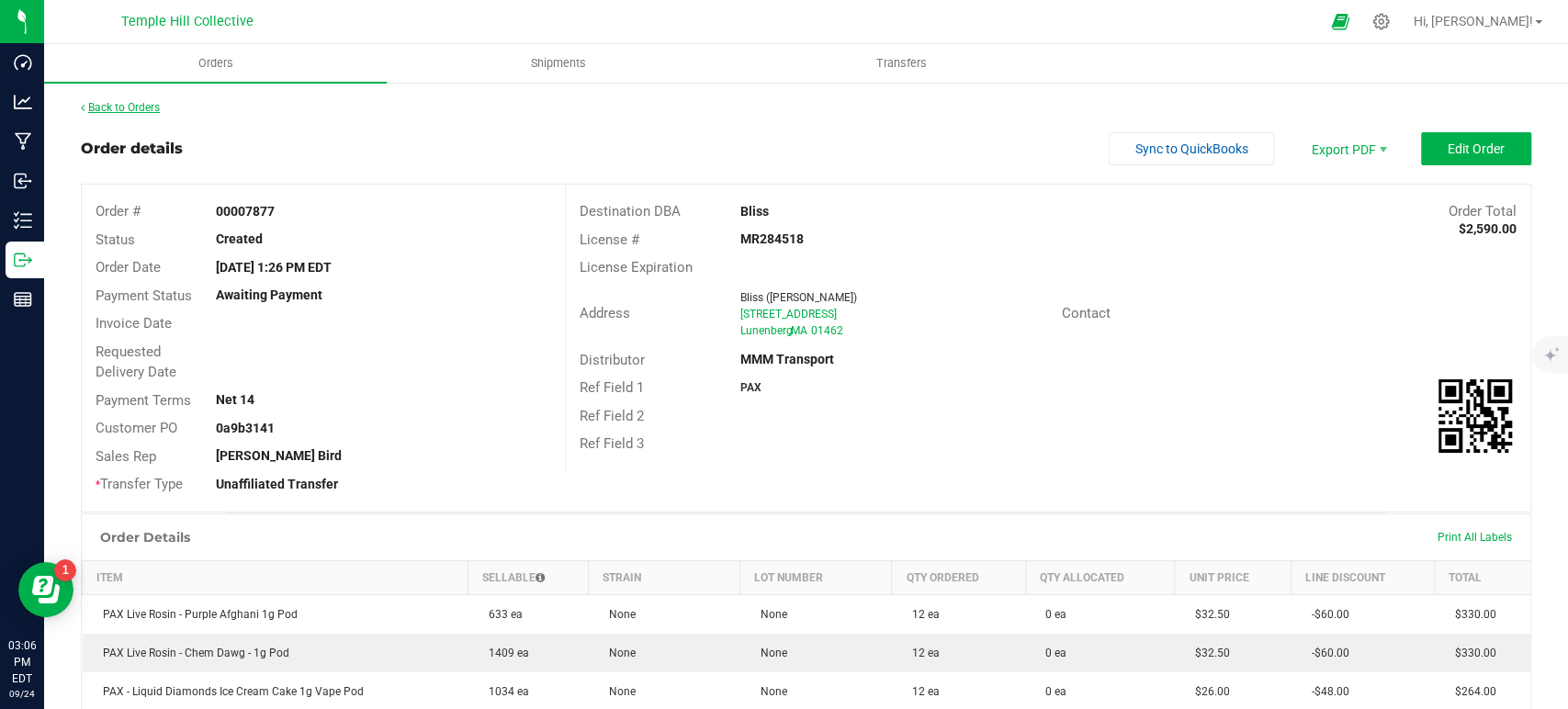
click at [145, 110] on link "Back to Orders" at bounding box center [119, 107] width 79 height 13
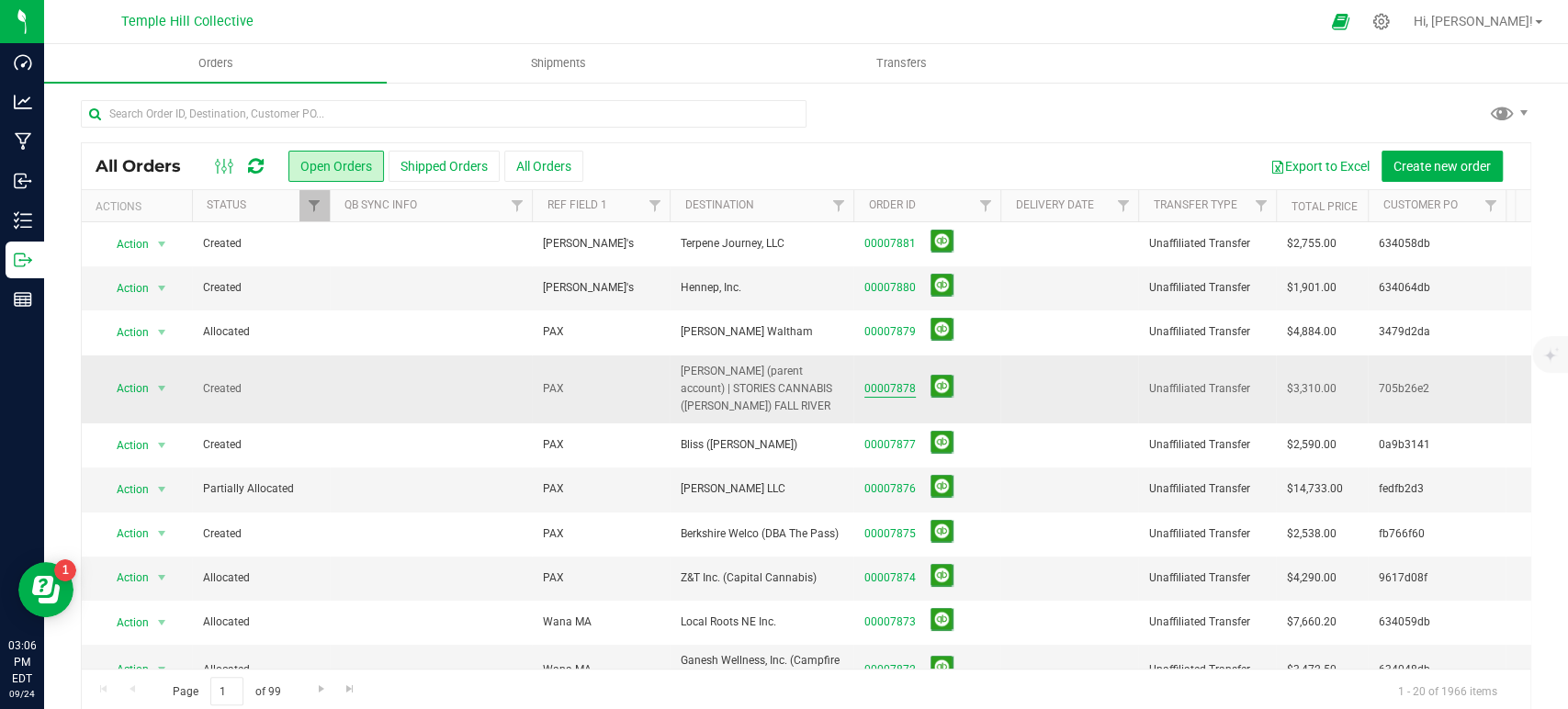
click at [887, 386] on link "00007878" at bounding box center [890, 388] width 51 height 17
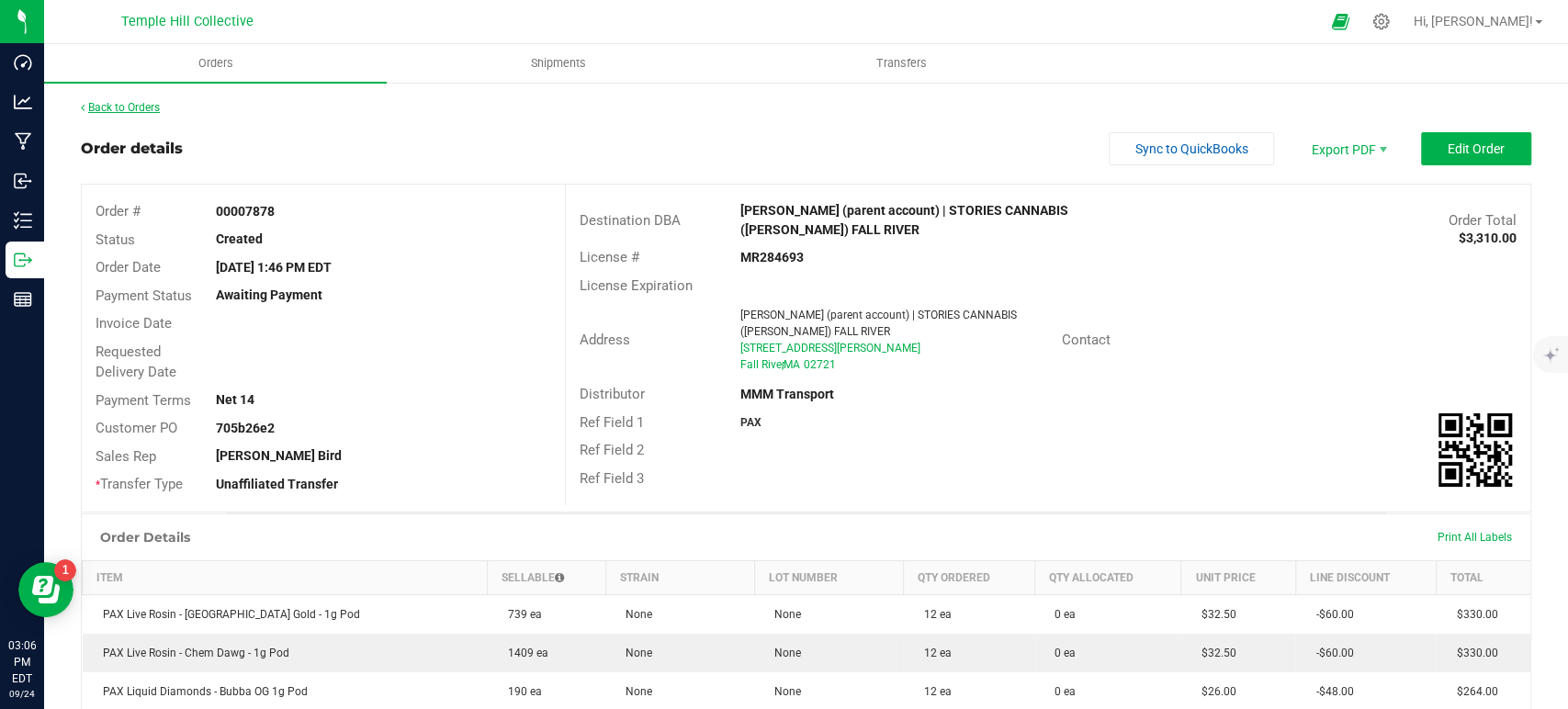
click at [121, 111] on link "Back to Orders" at bounding box center [119, 107] width 79 height 13
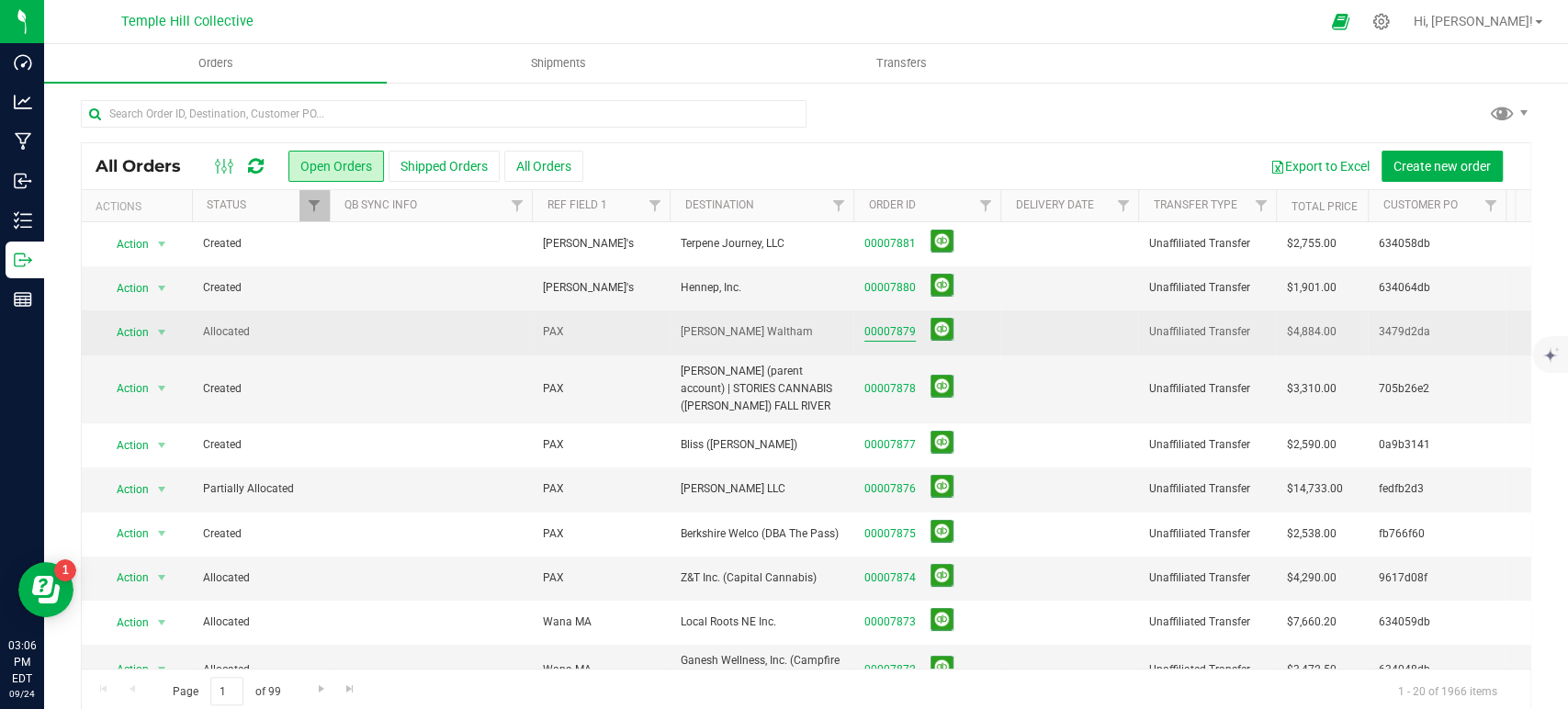
click at [882, 330] on link "00007879" at bounding box center [890, 332] width 51 height 17
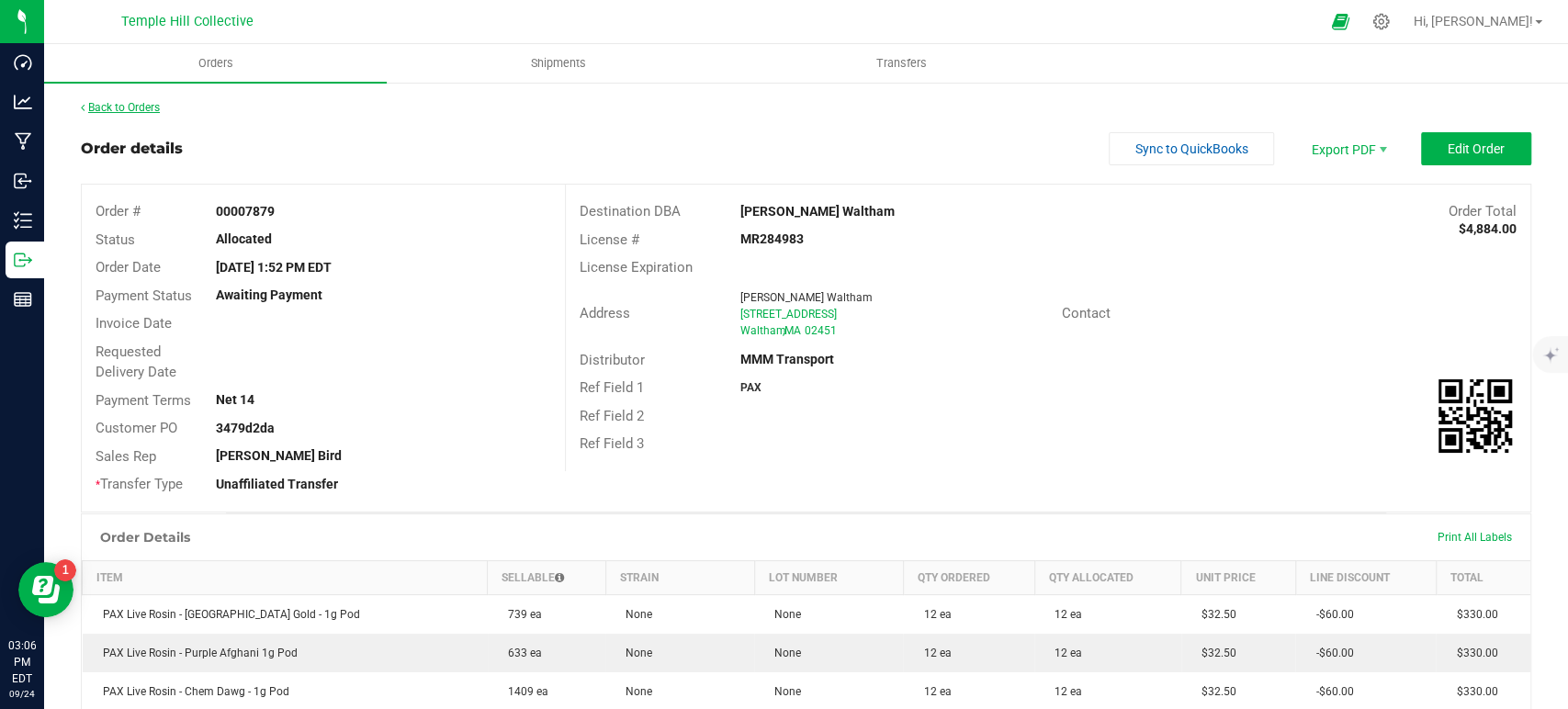
click at [145, 109] on link "Back to Orders" at bounding box center [119, 107] width 79 height 13
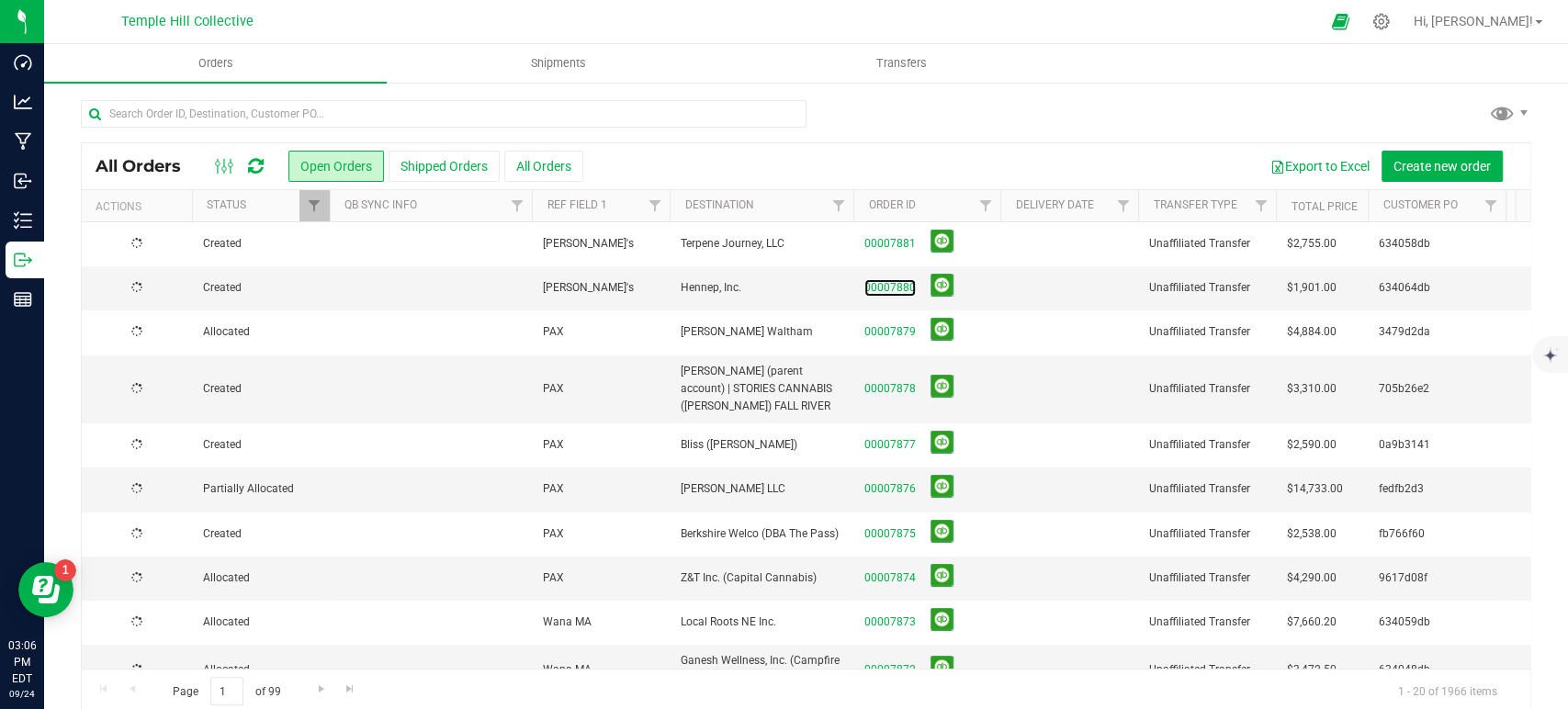
click at [902, 288] on link "00007880" at bounding box center [890, 287] width 51 height 17
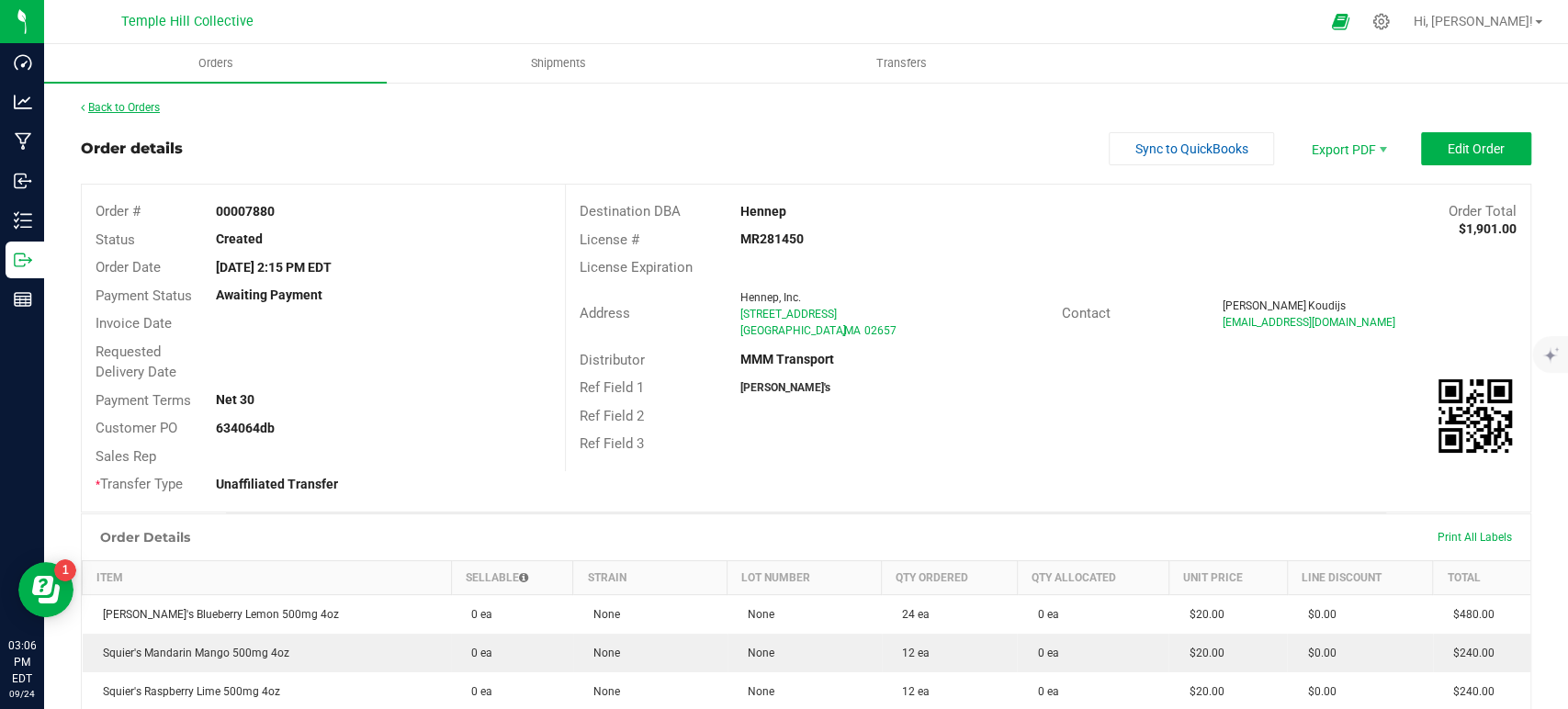
click at [130, 113] on link "Back to Orders" at bounding box center [119, 107] width 79 height 13
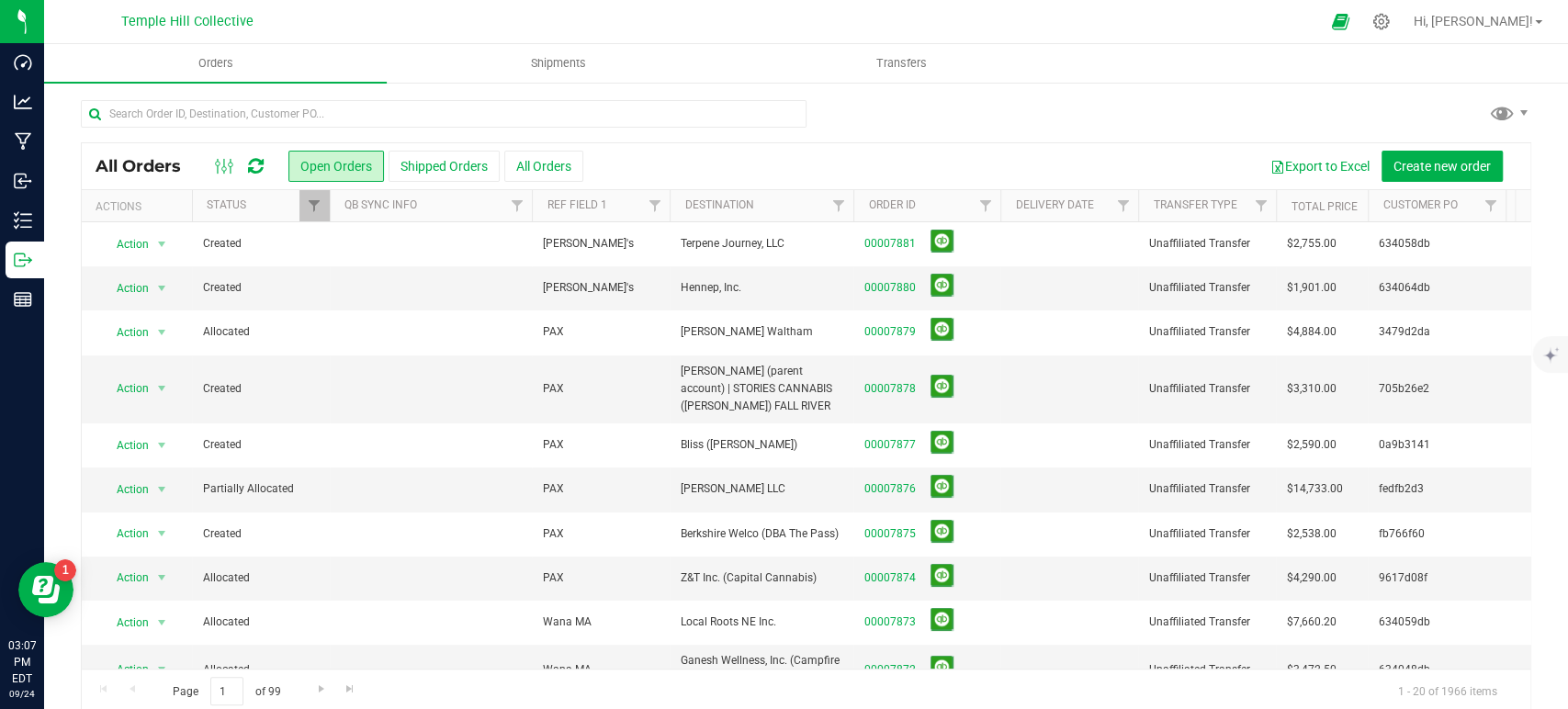
click at [1006, 123] on div at bounding box center [805, 120] width 1450 height 42
click at [314, 108] on input "text" at bounding box center [443, 114] width 726 height 27
paste input "634058db"
type input "634058db"
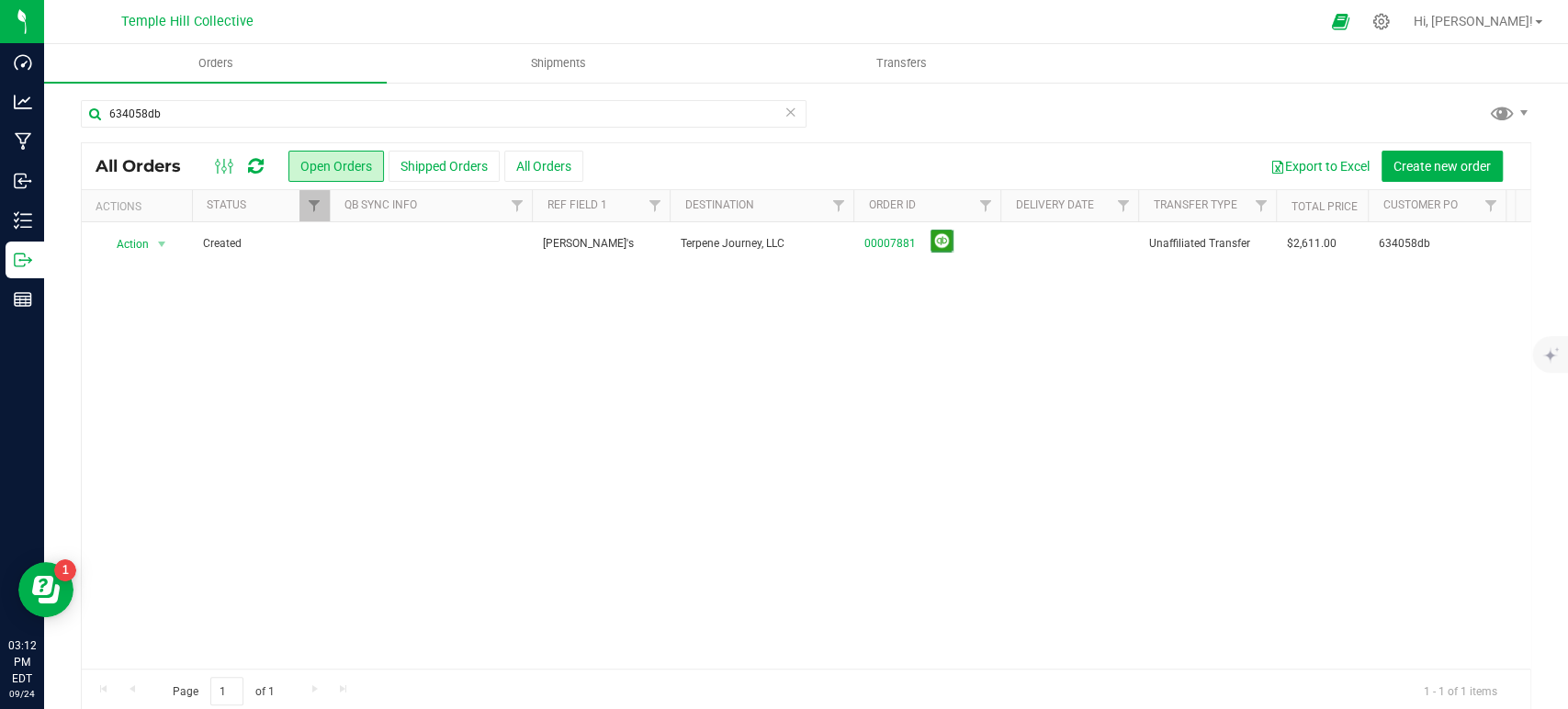
click at [787, 111] on icon at bounding box center [790, 111] width 13 height 22
